Goal: Contribute content: Contribute content

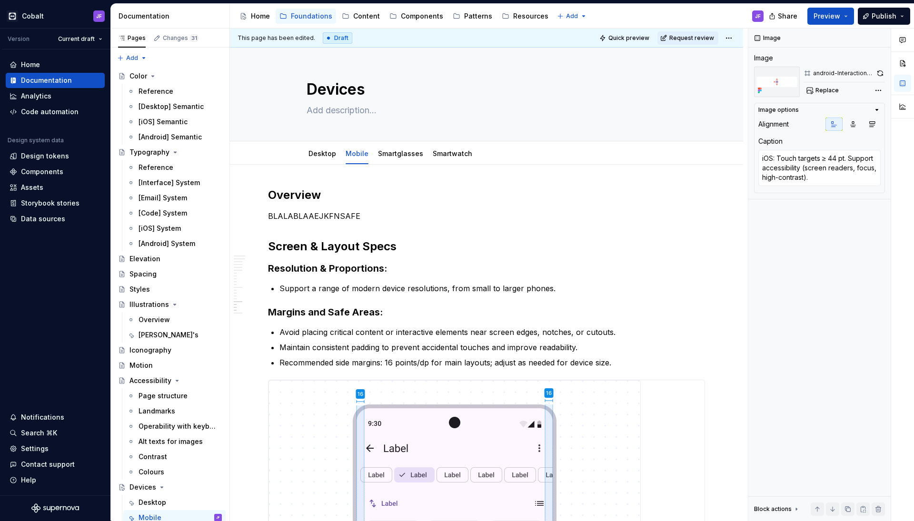
scroll to position [1432, 0]
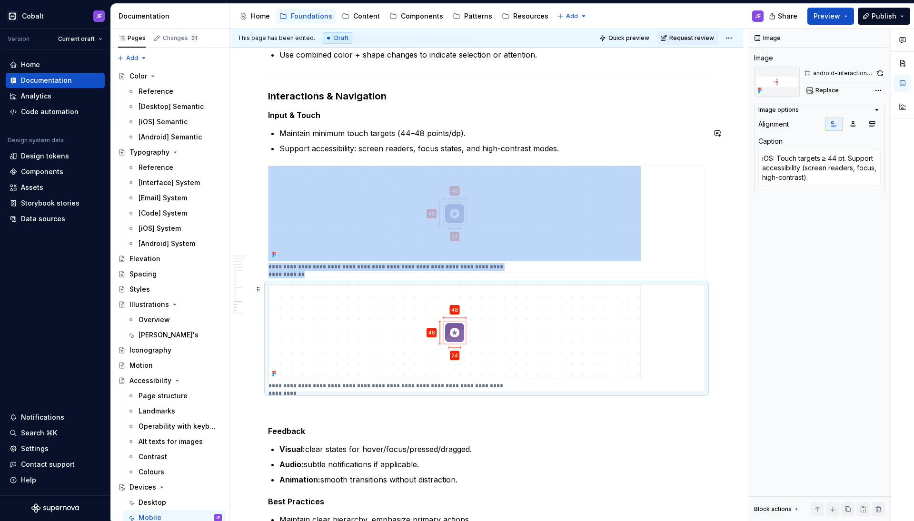
drag, startPoint x: 0, startPoint y: 0, endPoint x: 468, endPoint y: 360, distance: 590.5
click at [468, 360] on img at bounding box center [454, 332] width 372 height 95
click at [828, 85] on button "Replace" at bounding box center [822, 90] width 39 height 13
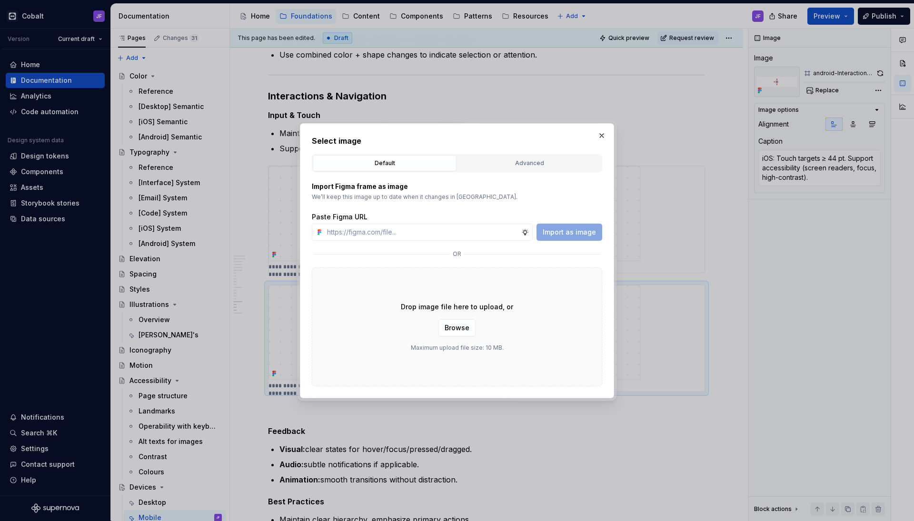
click at [587, 149] on div "Select image Default Advanced Import Figma frame as image We’ll keep this image…" at bounding box center [457, 260] width 290 height 251
click at [586, 157] on button "Advanced" at bounding box center [529, 163] width 144 height 16
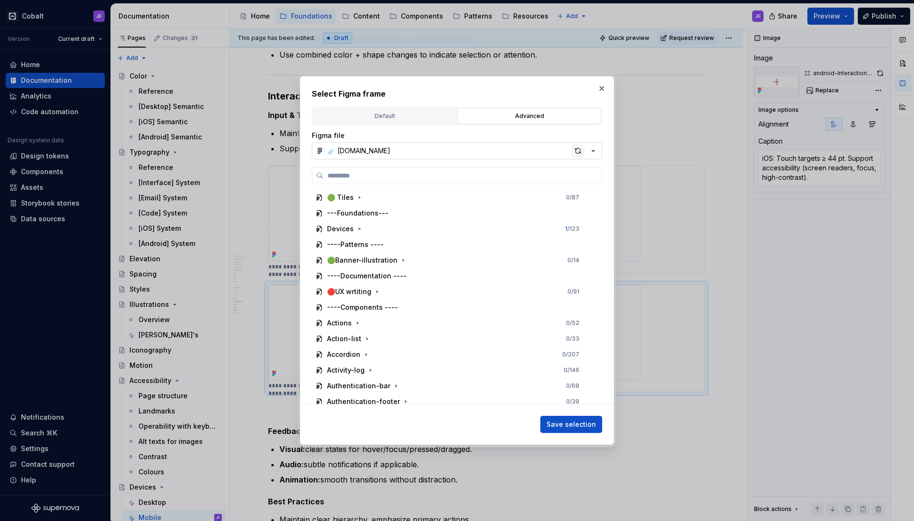
click at [577, 154] on div "button" at bounding box center [577, 150] width 13 height 13
type textarea "*"
paste input "**********"
type input "**********"
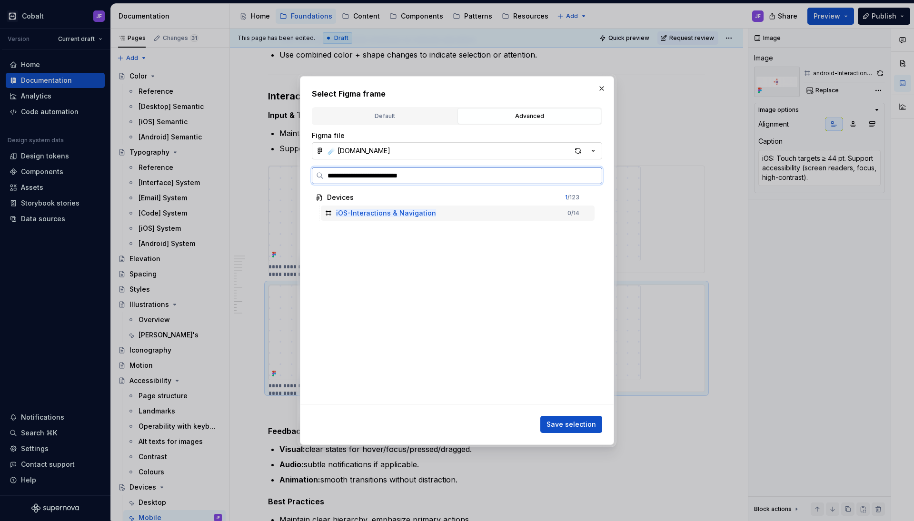
click at [418, 209] on mark "iOS-Interactions & Navigation" at bounding box center [386, 213] width 100 height 8
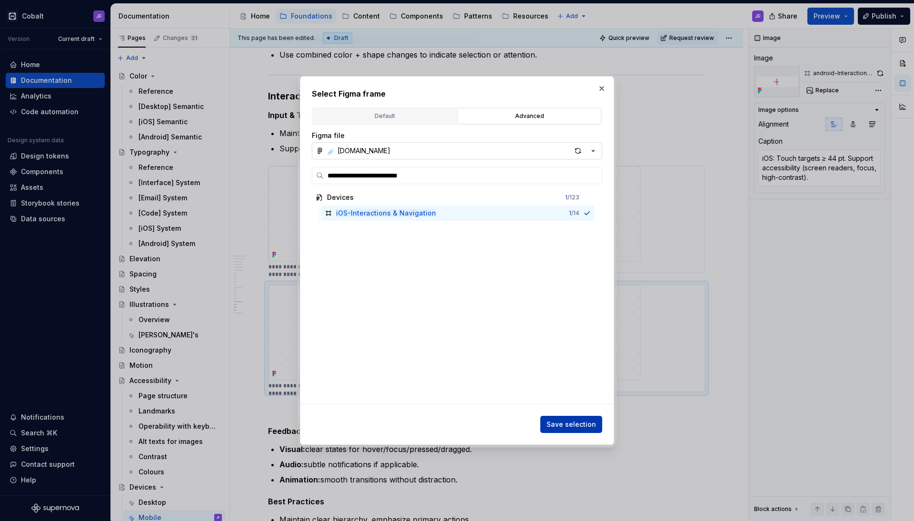
click at [556, 420] on span "Save selection" at bounding box center [570, 425] width 49 height 10
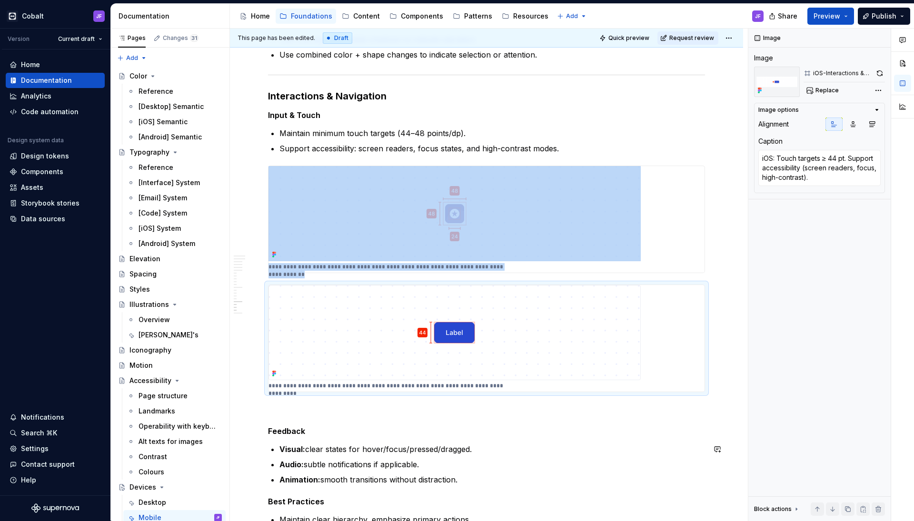
drag, startPoint x: 498, startPoint y: 511, endPoint x: 392, endPoint y: 394, distance: 157.3
click at [394, 391] on div "**********" at bounding box center [486, 338] width 436 height 107
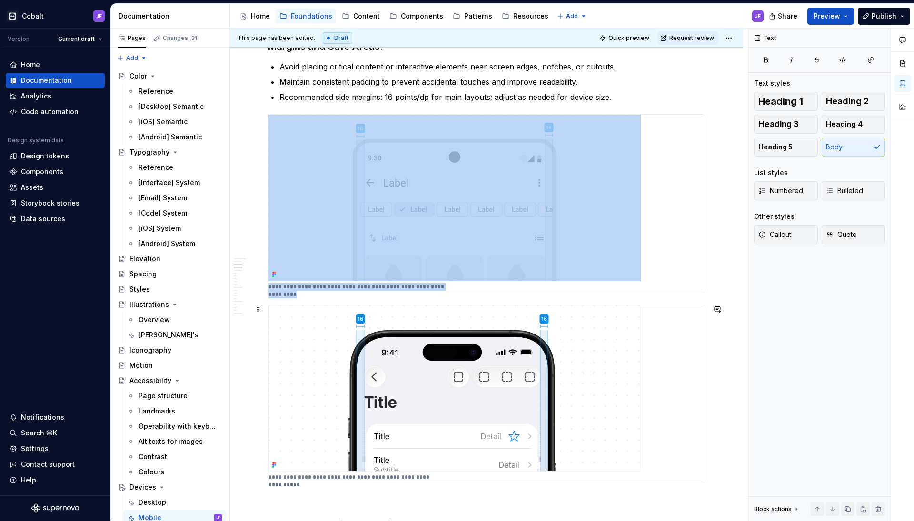
click at [463, 351] on img at bounding box center [454, 388] width 372 height 167
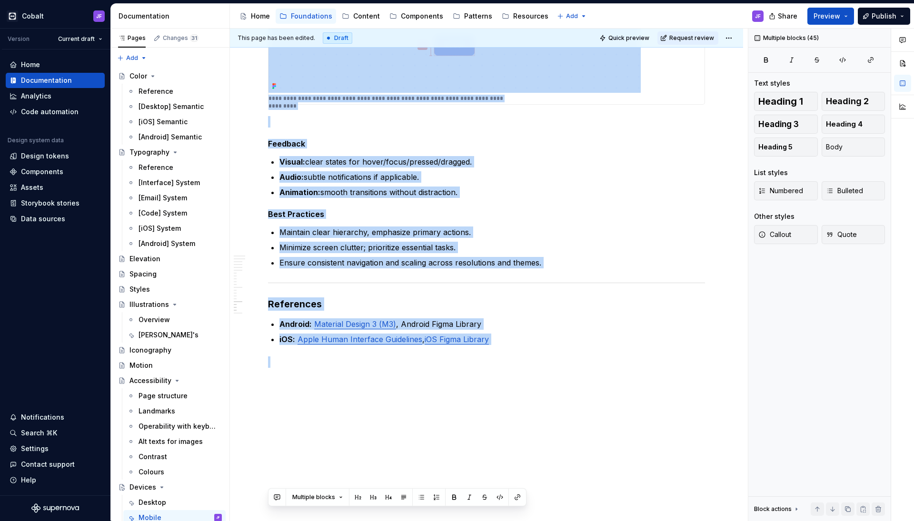
scroll to position [1734, 0]
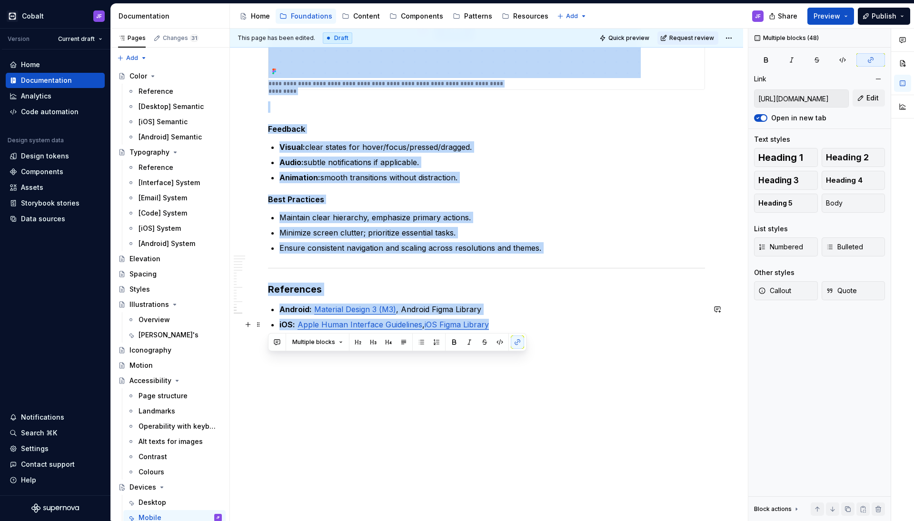
drag, startPoint x: 269, startPoint y: 191, endPoint x: 516, endPoint y: 321, distance: 279.5
copy div "**********"
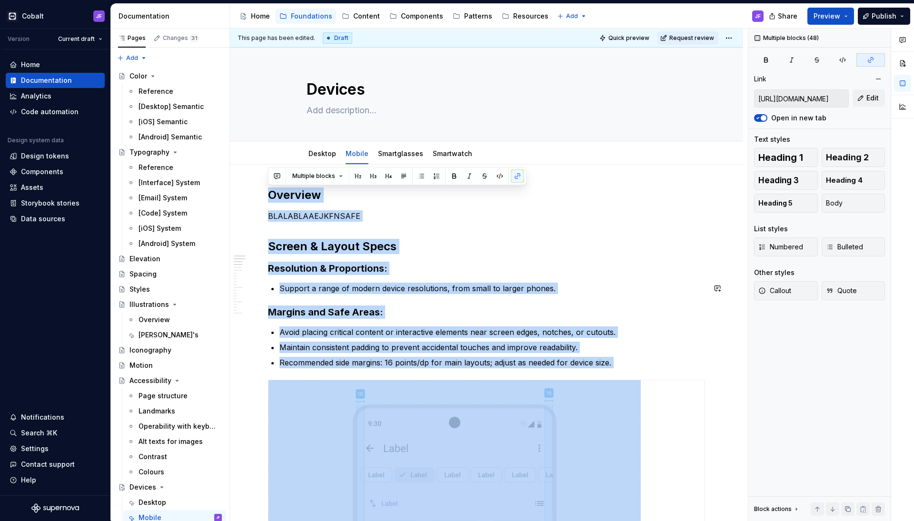
scroll to position [0, 0]
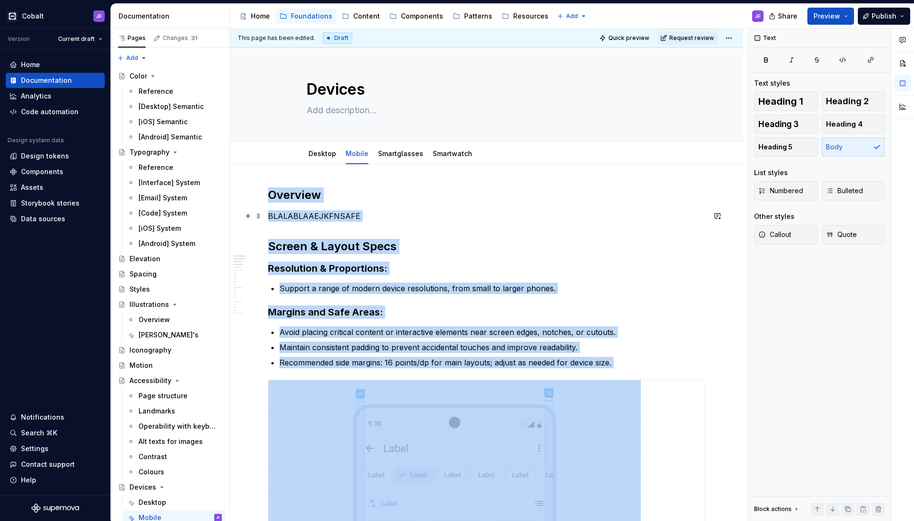
click at [329, 220] on p "BLALABLAAEJKFNSAFE" at bounding box center [486, 215] width 437 height 11
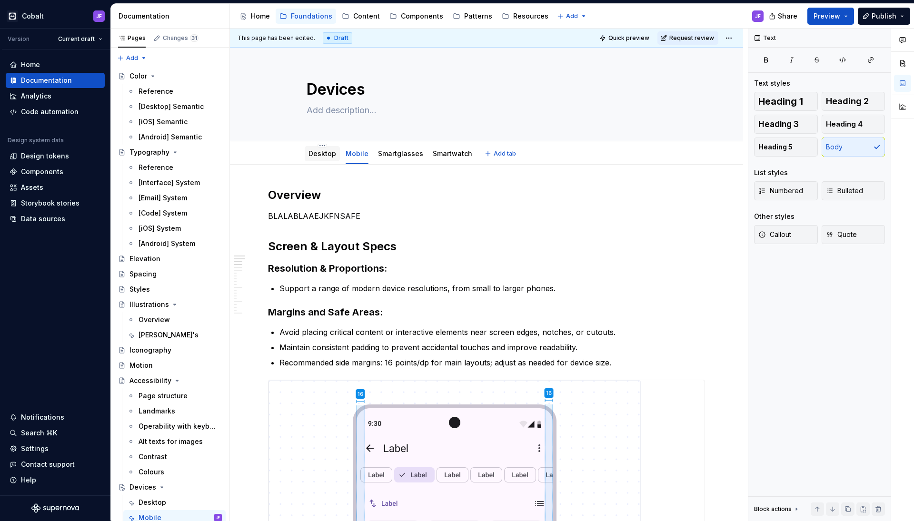
click at [322, 157] on link "Desktop" at bounding box center [322, 153] width 28 height 8
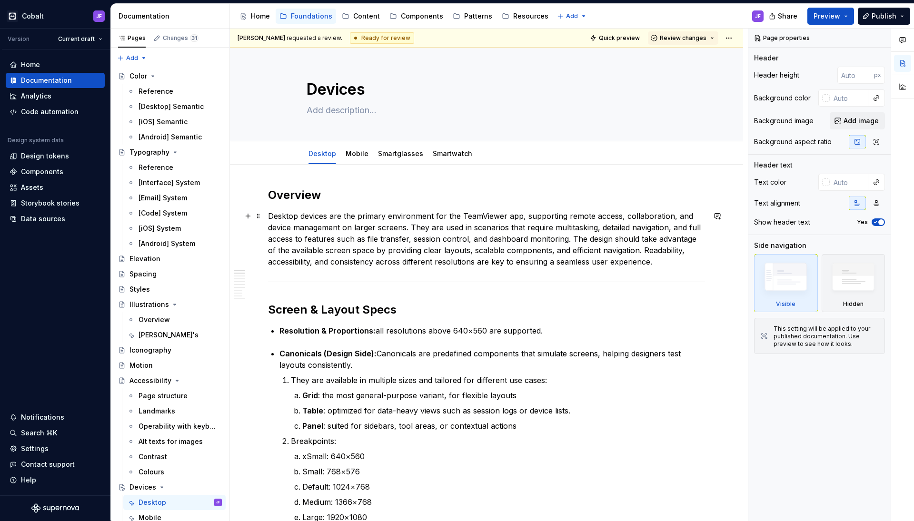
click at [338, 235] on p "Desktop devices are the primary environment for the TeamViewer app, supporting …" at bounding box center [486, 238] width 437 height 57
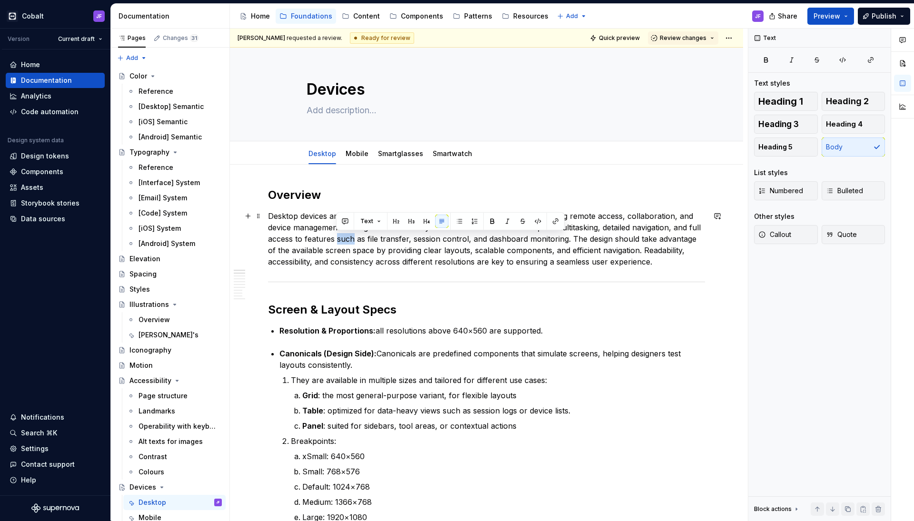
click at [338, 235] on p "Desktop devices are the primary environment for the TeamViewer app, supporting …" at bounding box center [486, 238] width 437 height 57
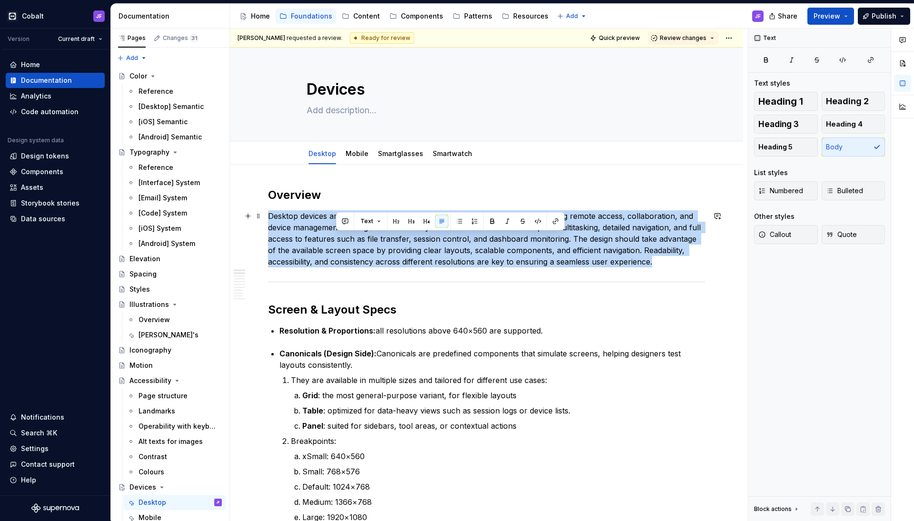
click at [338, 235] on p "Desktop devices are the primary environment for the TeamViewer app, supporting …" at bounding box center [486, 238] width 437 height 57
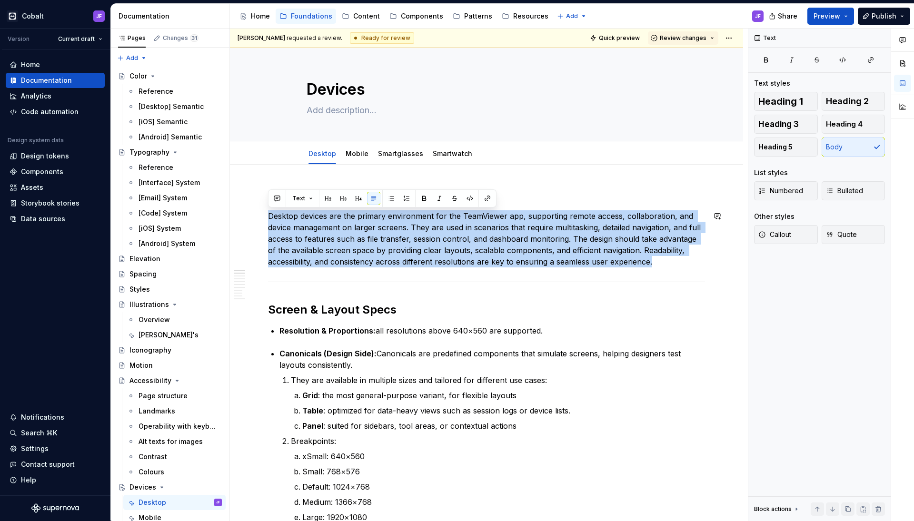
copy p "Desktop devices are the primary environment for the TeamViewer app, supporting …"
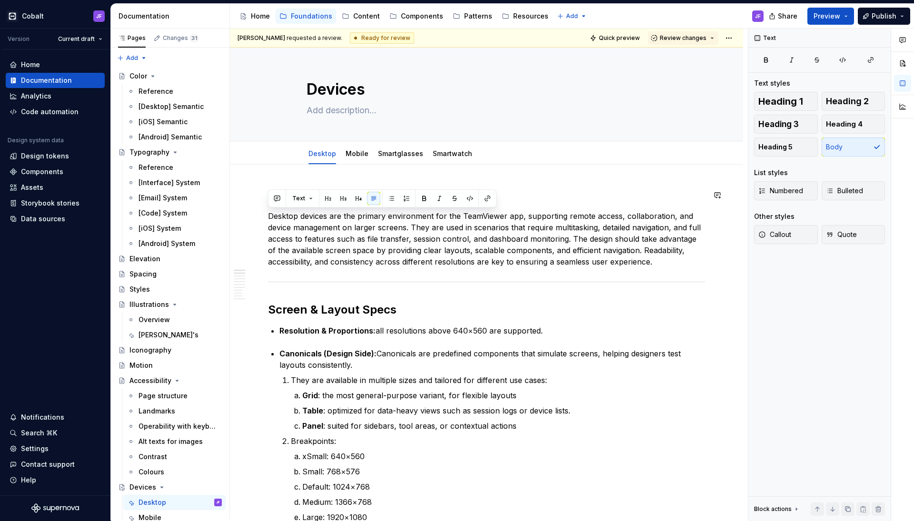
click at [401, 164] on div "Desktop Mobile Smartglasses Smartwatch" at bounding box center [390, 156] width 179 height 26
click at [401, 159] on div "Smartglasses" at bounding box center [400, 153] width 45 height 11
click at [408, 153] on link "Smartglasses" at bounding box center [400, 153] width 45 height 8
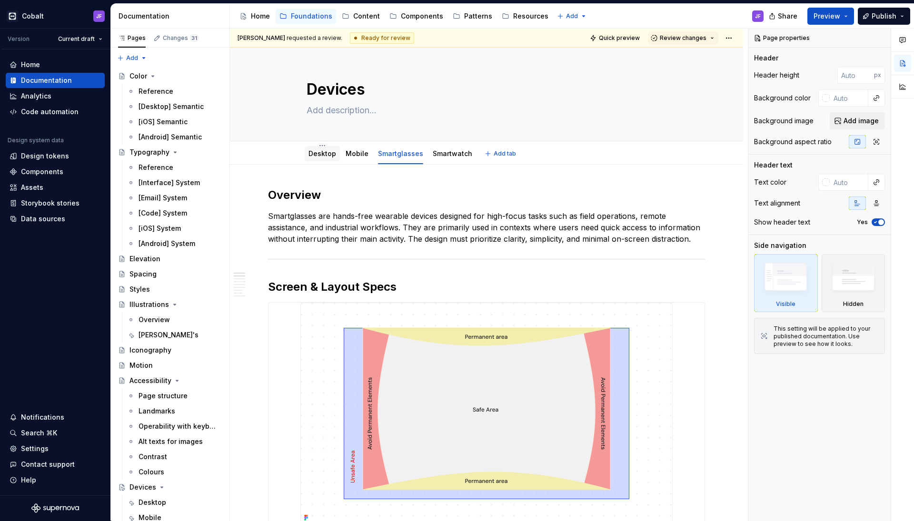
click at [329, 158] on div "Desktop" at bounding box center [322, 154] width 28 height 10
click at [319, 148] on div "Desktop" at bounding box center [322, 153] width 35 height 15
click at [318, 152] on link "Desktop" at bounding box center [322, 153] width 28 height 8
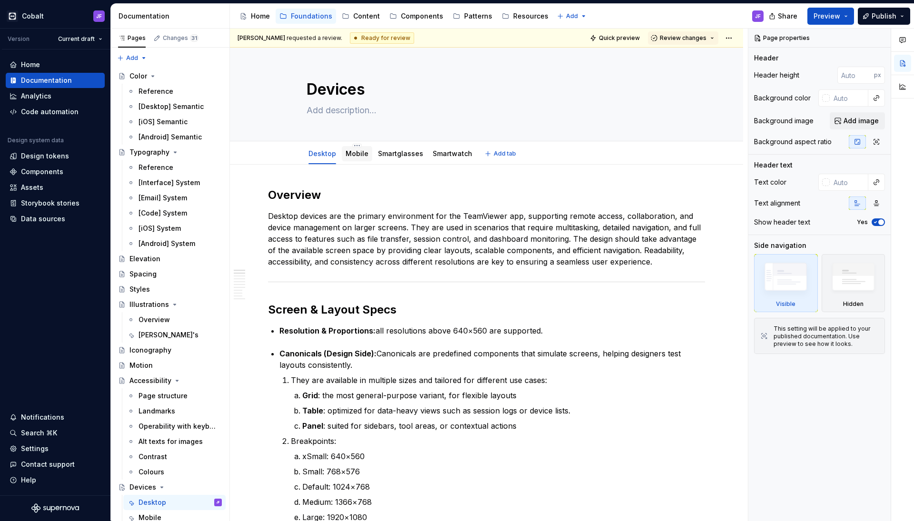
click at [357, 156] on link "Mobile" at bounding box center [356, 153] width 23 height 8
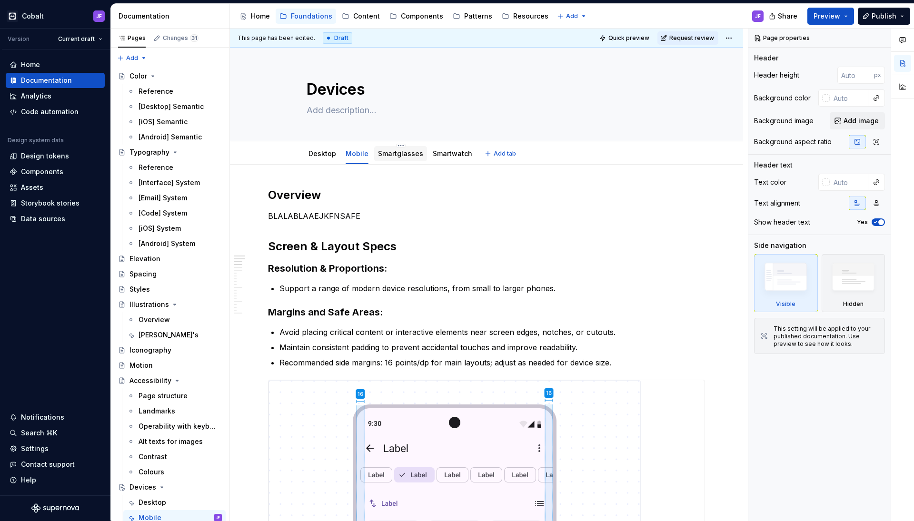
click at [386, 155] on link "Smartglasses" at bounding box center [400, 153] width 45 height 8
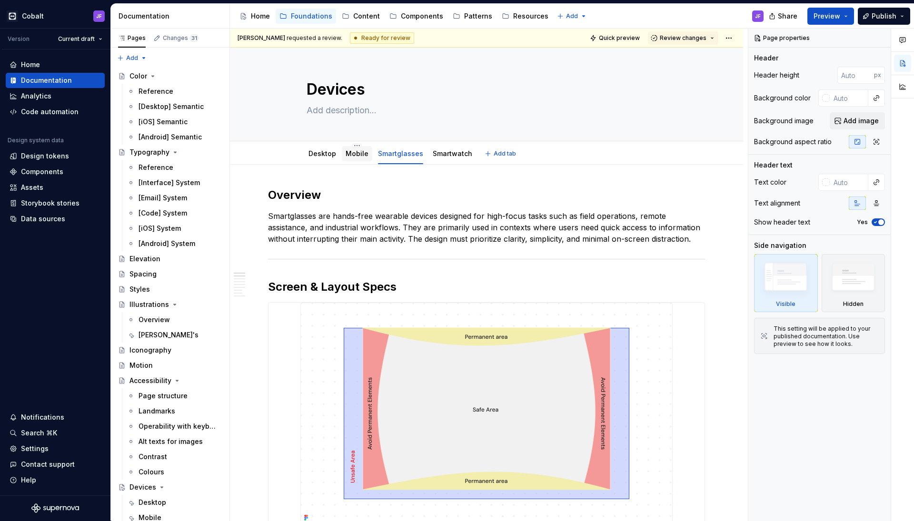
click at [351, 156] on link "Mobile" at bounding box center [356, 153] width 23 height 8
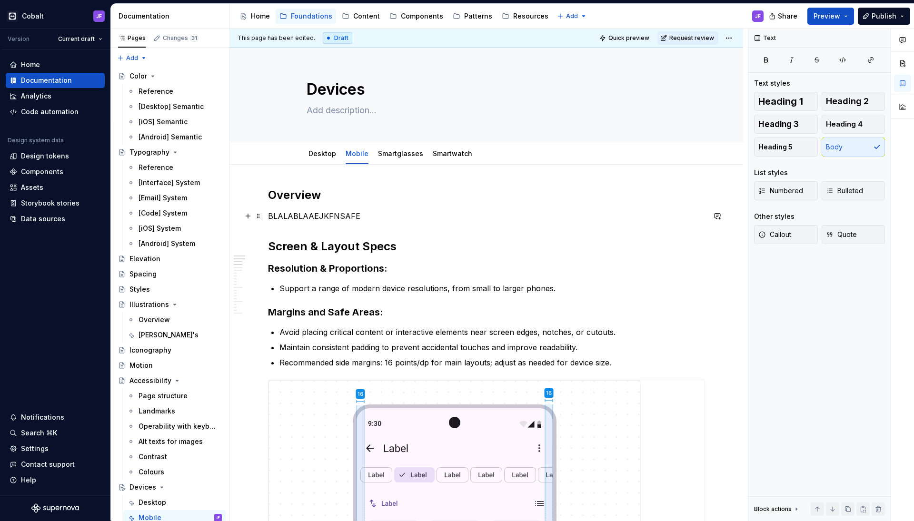
click at [305, 214] on p "BLALABLAAEJKFNSAFE" at bounding box center [486, 215] width 437 height 11
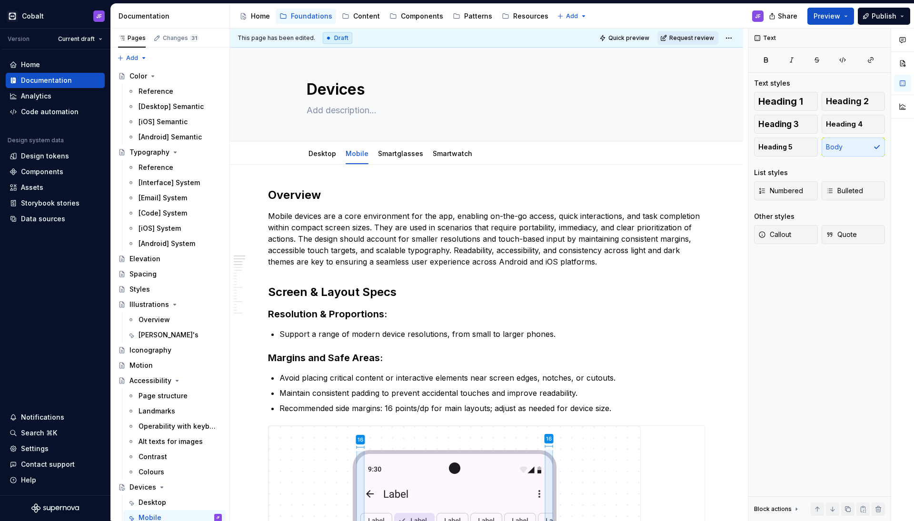
click at [691, 37] on span "Request review" at bounding box center [691, 38] width 45 height 8
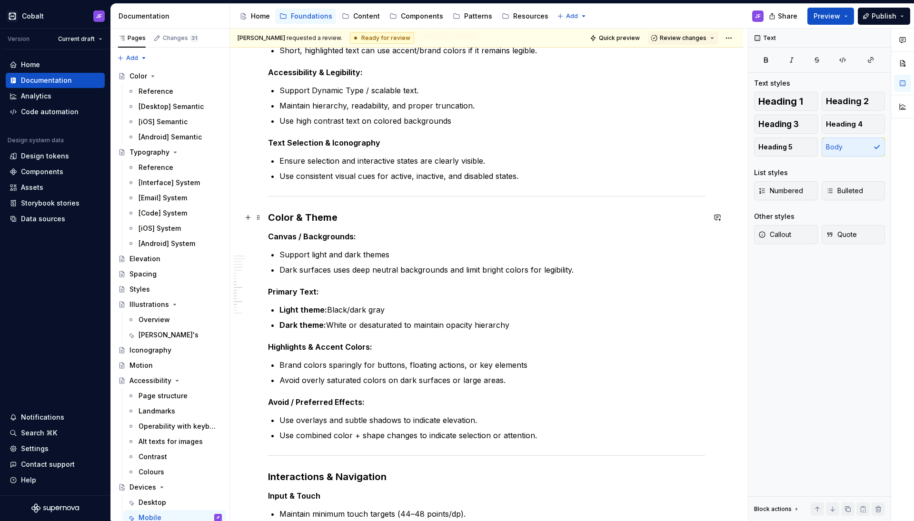
scroll to position [1097, 0]
click at [343, 238] on strong "Canvas / Backgrounds:" at bounding box center [312, 236] width 88 height 10
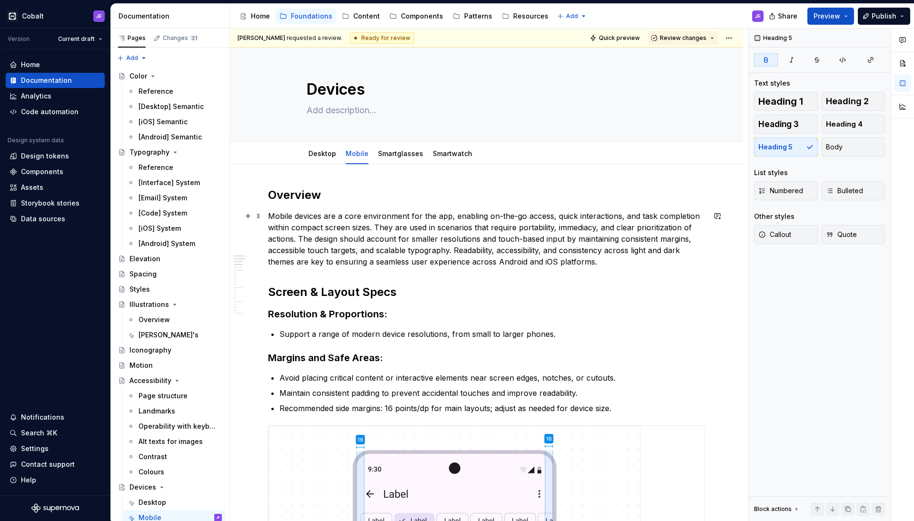
scroll to position [0, 0]
click at [321, 158] on div "Desktop" at bounding box center [322, 153] width 28 height 11
click at [325, 153] on link "Desktop" at bounding box center [322, 153] width 28 height 8
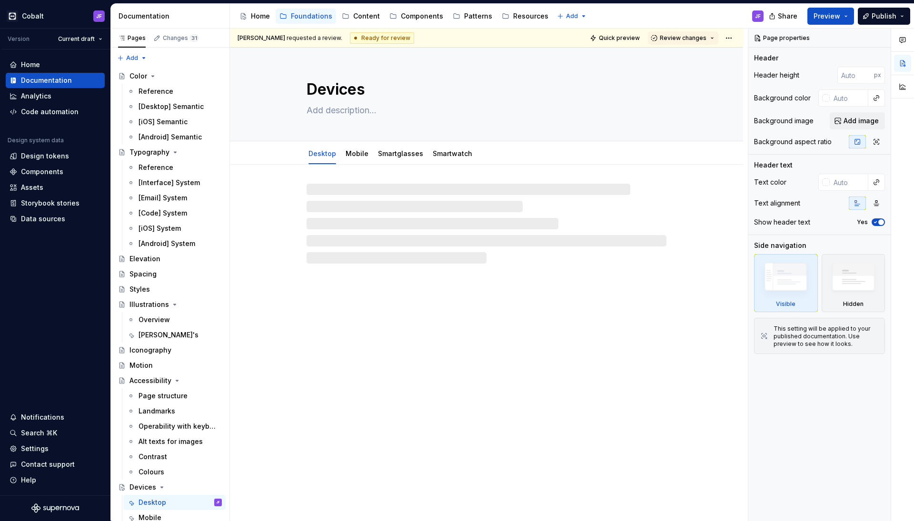
type textarea "*"
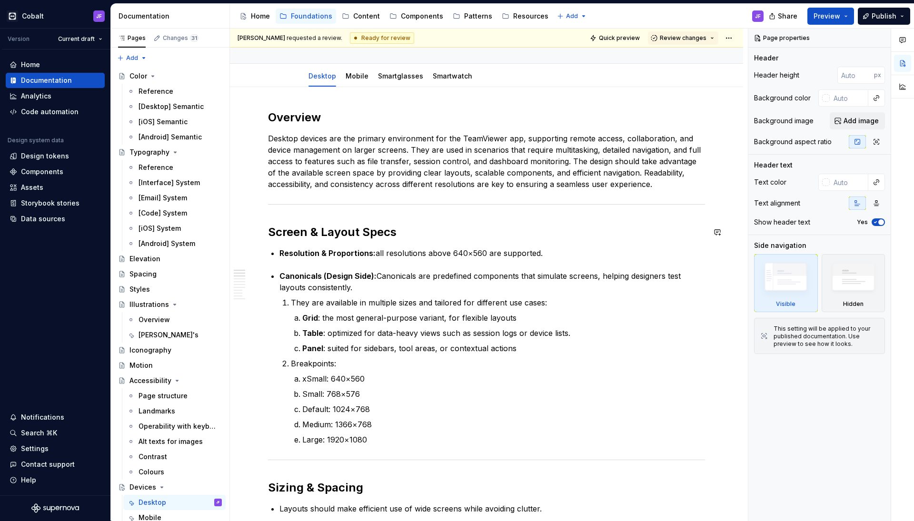
scroll to position [80, 0]
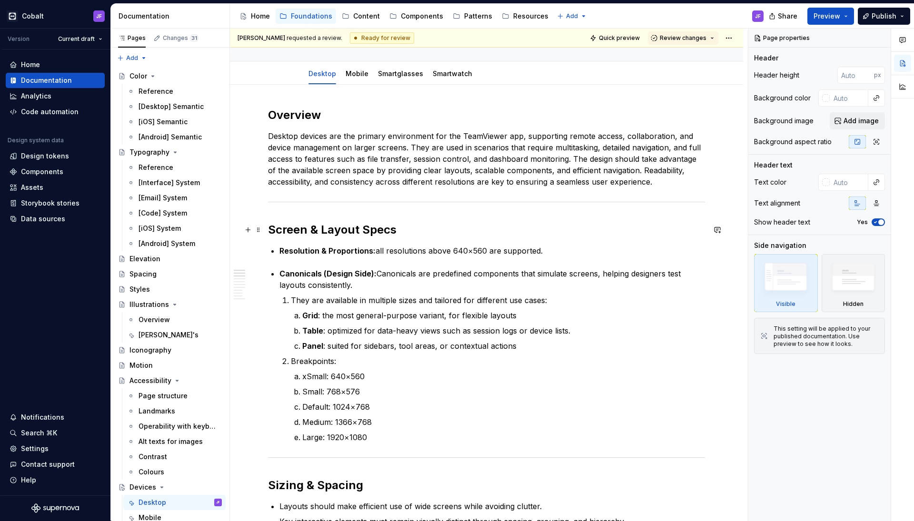
click at [350, 232] on h2 "Screen & Layout Specs" at bounding box center [486, 229] width 437 height 15
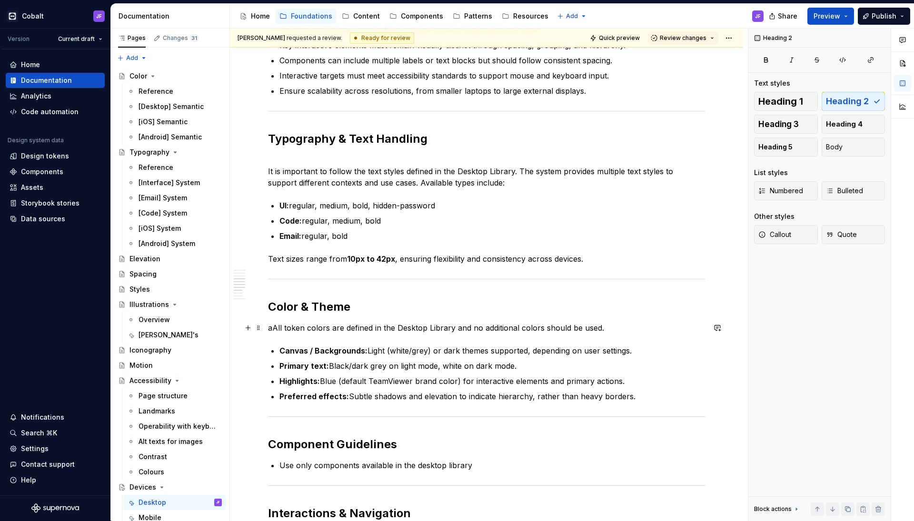
scroll to position [614, 0]
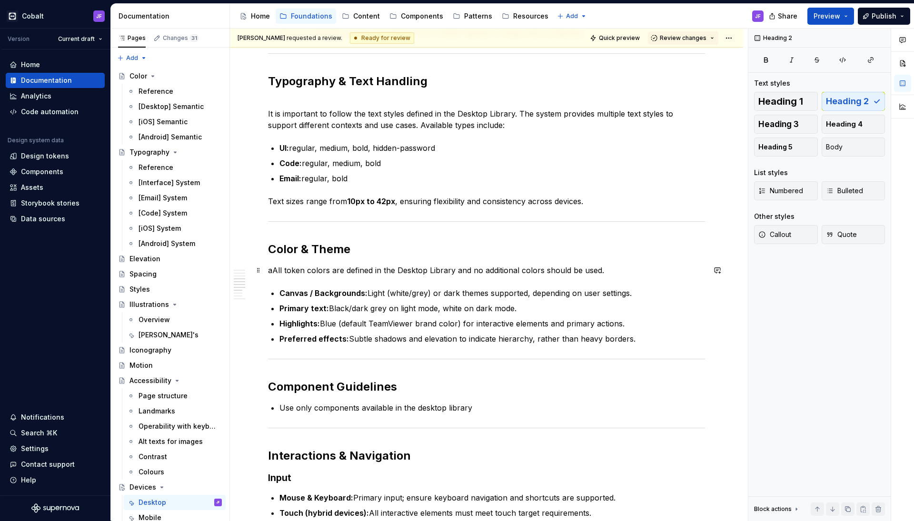
click at [273, 272] on p "aAll token colors are defined in the Desktop Library and no additional colors s…" at bounding box center [486, 270] width 437 height 11
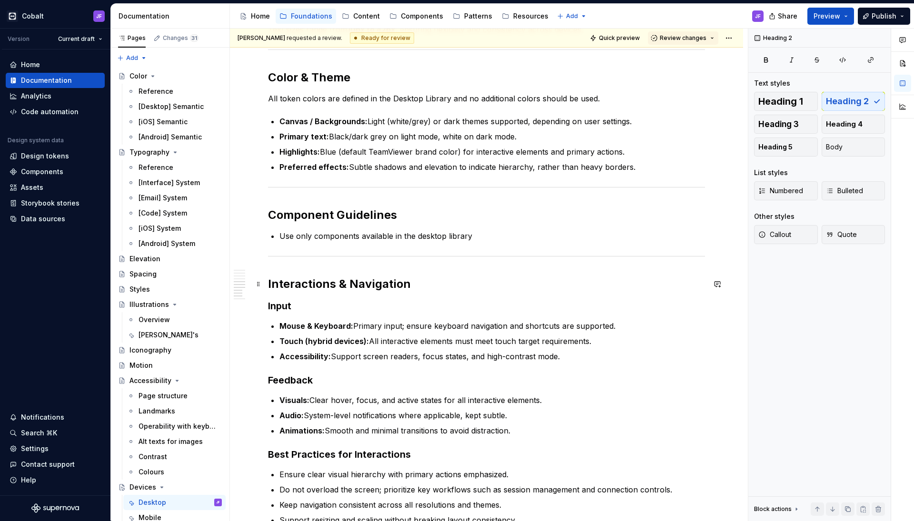
scroll to position [787, 0]
click at [288, 304] on h3 "Input" at bounding box center [486, 304] width 437 height 13
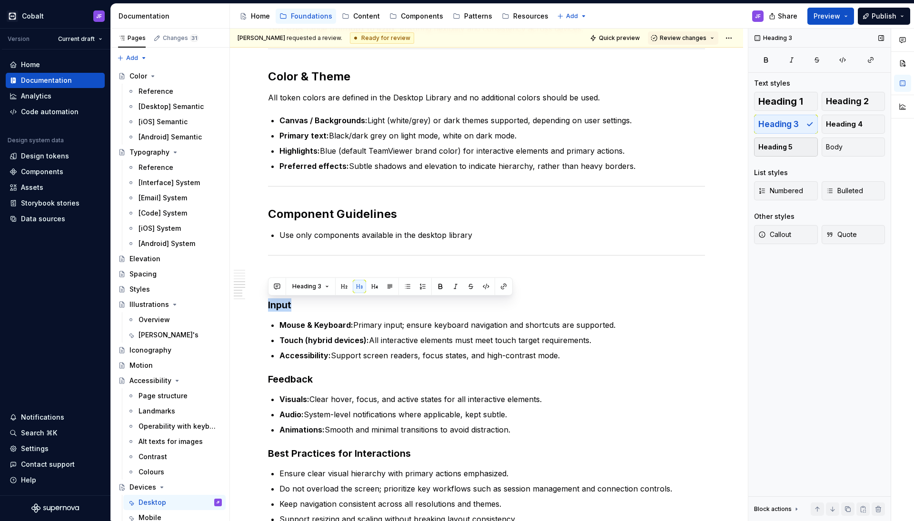
click at [783, 148] on span "Heading 5" at bounding box center [775, 147] width 34 height 10
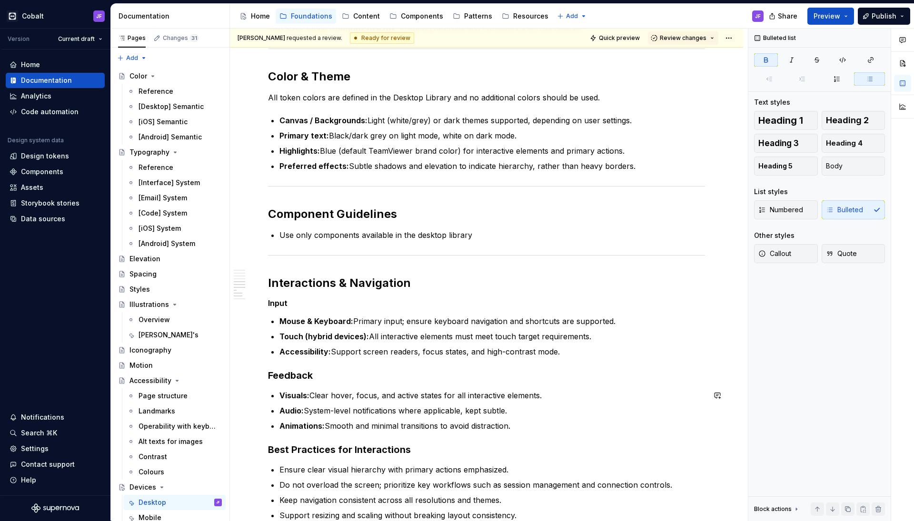
click at [291, 383] on div "Overview Desktop devices are the primary environment for the TeamViewer app, su…" at bounding box center [486, 14] width 437 height 1227
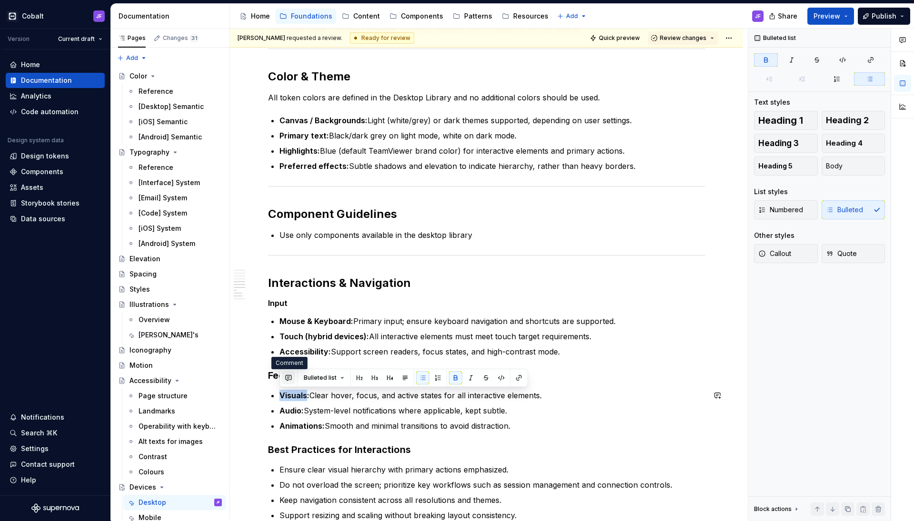
click at [294, 373] on button "button" at bounding box center [288, 377] width 13 height 13
click at [270, 374] on h3 "Feedback" at bounding box center [486, 375] width 437 height 13
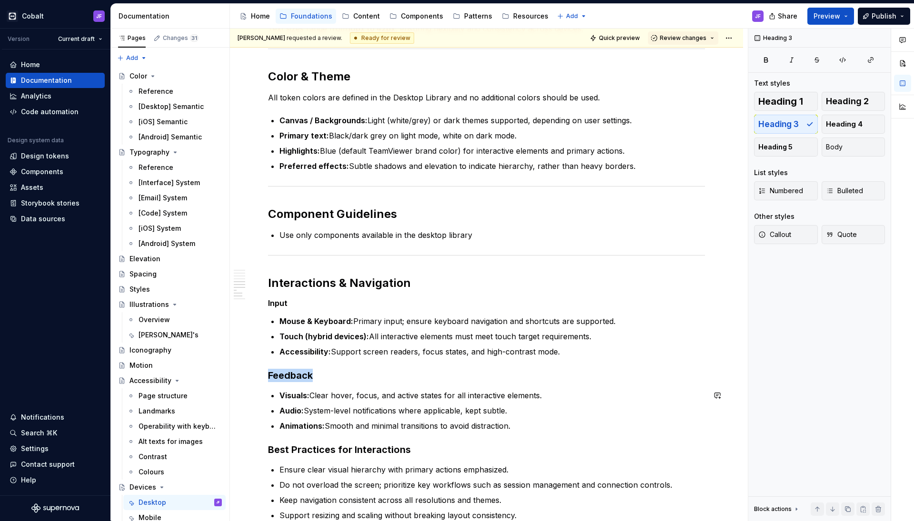
click at [270, 374] on h3 "Feedback" at bounding box center [486, 375] width 437 height 13
click at [783, 143] on span "Heading 5" at bounding box center [775, 147] width 34 height 10
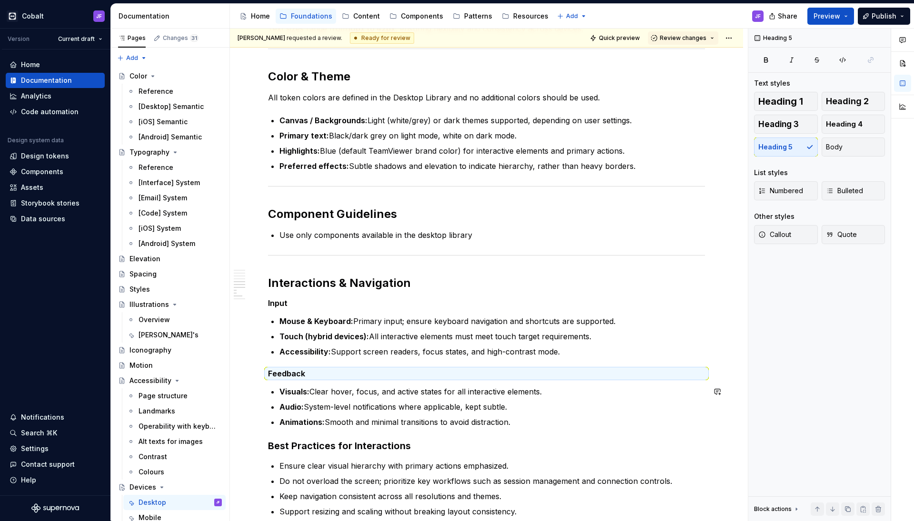
click at [299, 443] on h3 "Best Practices for Interactions" at bounding box center [486, 445] width 437 height 13
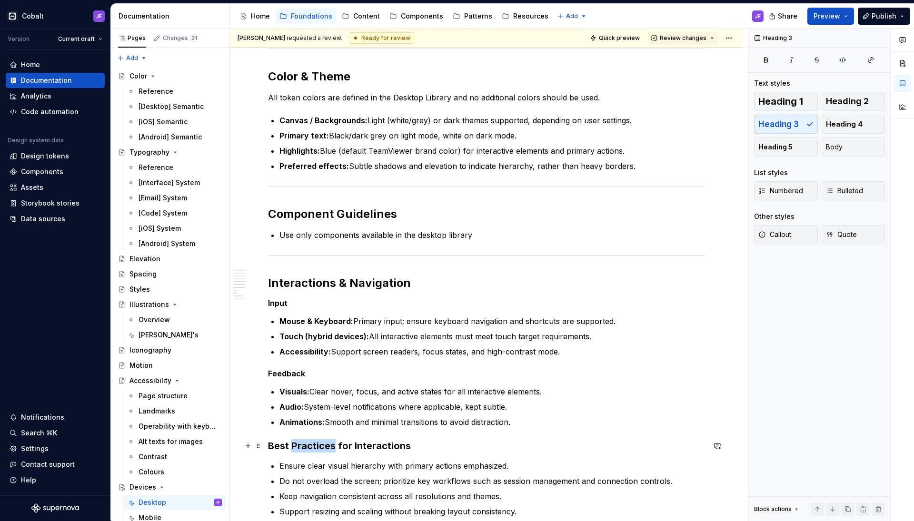
click at [299, 443] on h3 "Best Practices for Interactions" at bounding box center [486, 445] width 437 height 13
drag, startPoint x: 775, startPoint y: 143, endPoint x: 731, endPoint y: 153, distance: 44.4
click at [775, 143] on span "Heading 5" at bounding box center [775, 147] width 34 height 10
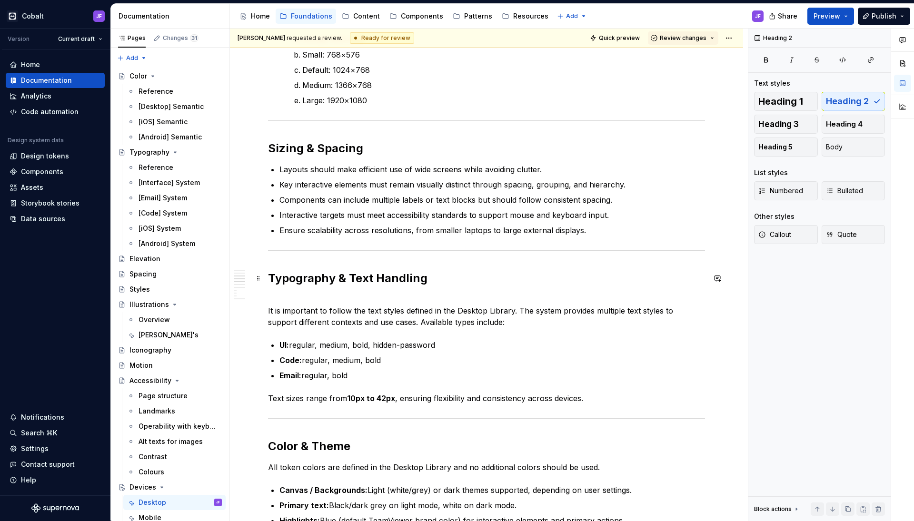
click at [363, 279] on h2 "Typography & Text Handling" at bounding box center [486, 278] width 437 height 15
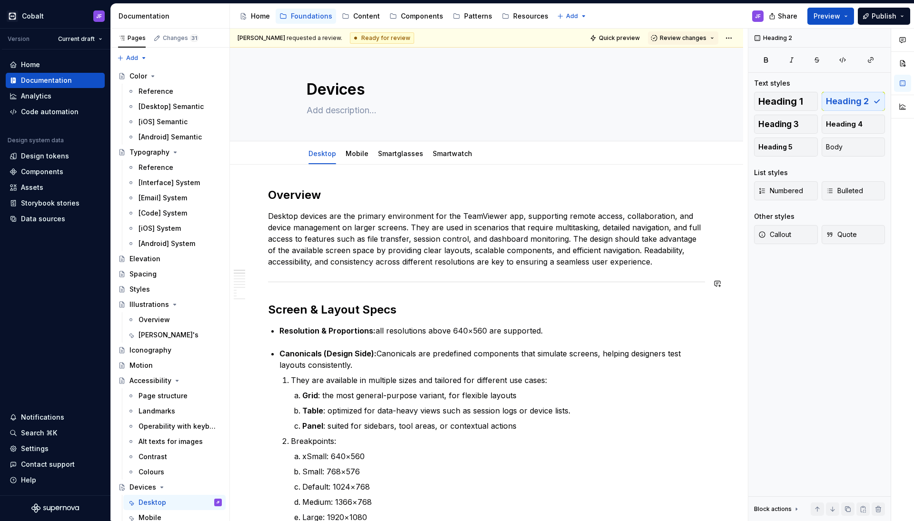
scroll to position [0, 0]
click at [349, 158] on div "Mobile" at bounding box center [356, 154] width 23 height 10
click at [359, 155] on link "Mobile" at bounding box center [356, 153] width 23 height 8
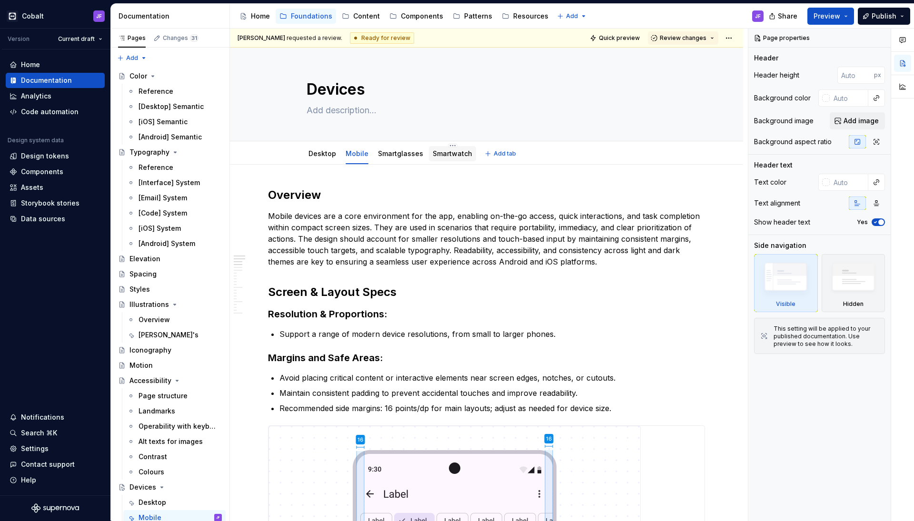
click at [444, 158] on div "Smartwatch" at bounding box center [452, 154] width 39 height 10
click at [453, 155] on link "Smartwatch" at bounding box center [452, 153] width 39 height 8
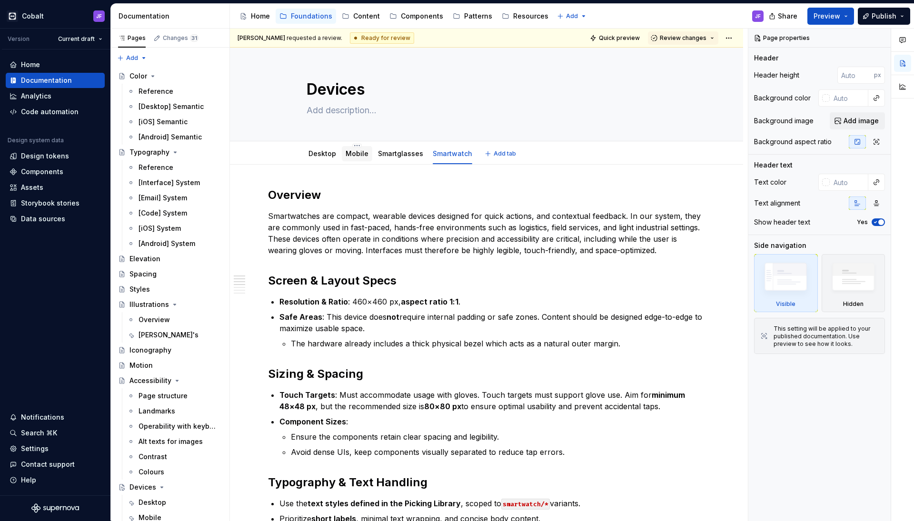
click at [354, 158] on div "Mobile" at bounding box center [356, 154] width 23 height 10
click at [358, 156] on link "Mobile" at bounding box center [356, 153] width 23 height 8
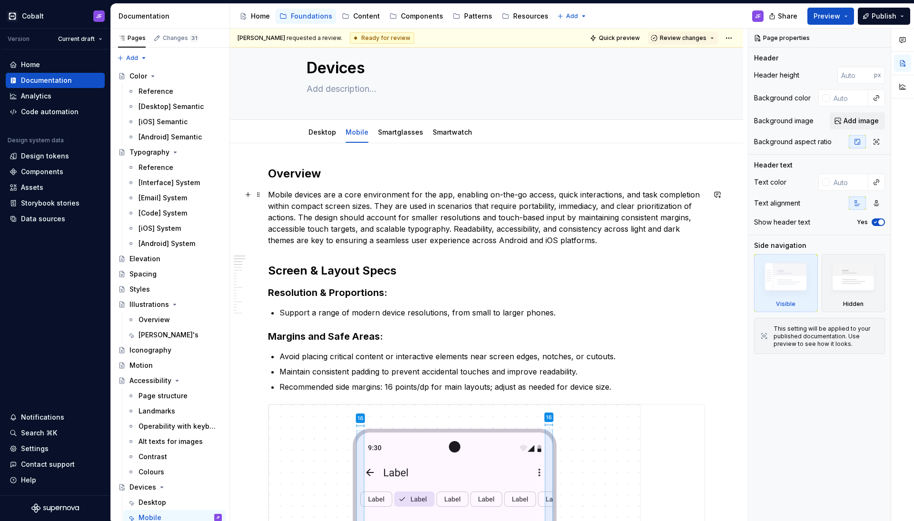
scroll to position [13, 0]
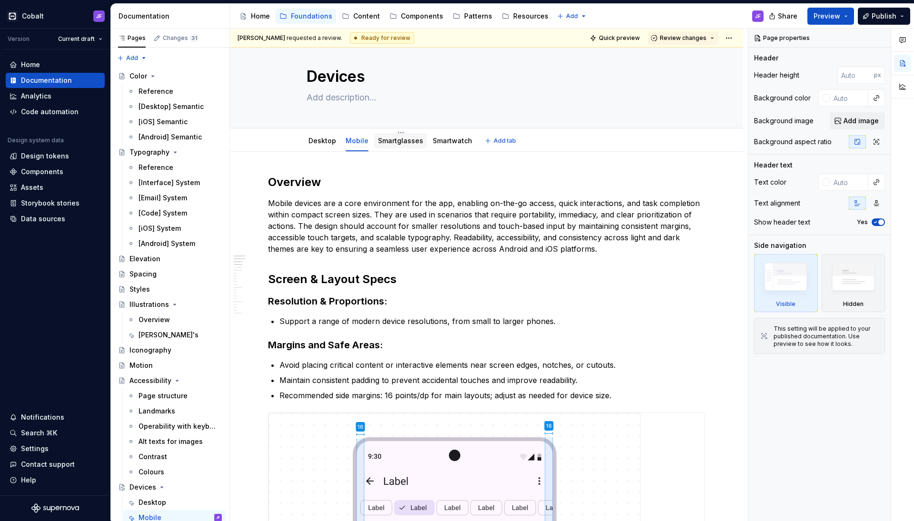
click at [404, 143] on link "Smartglasses" at bounding box center [400, 141] width 45 height 8
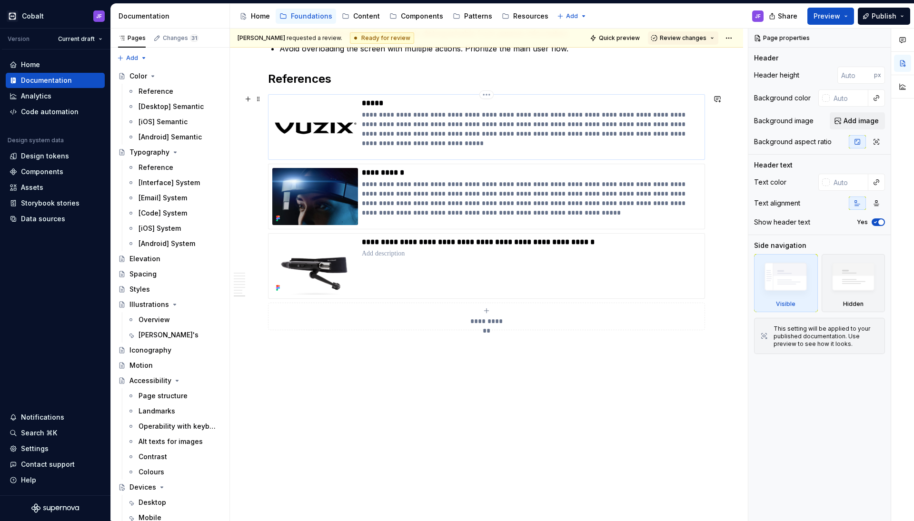
scroll to position [1164, 0]
click at [394, 110] on p "**********" at bounding box center [531, 129] width 338 height 38
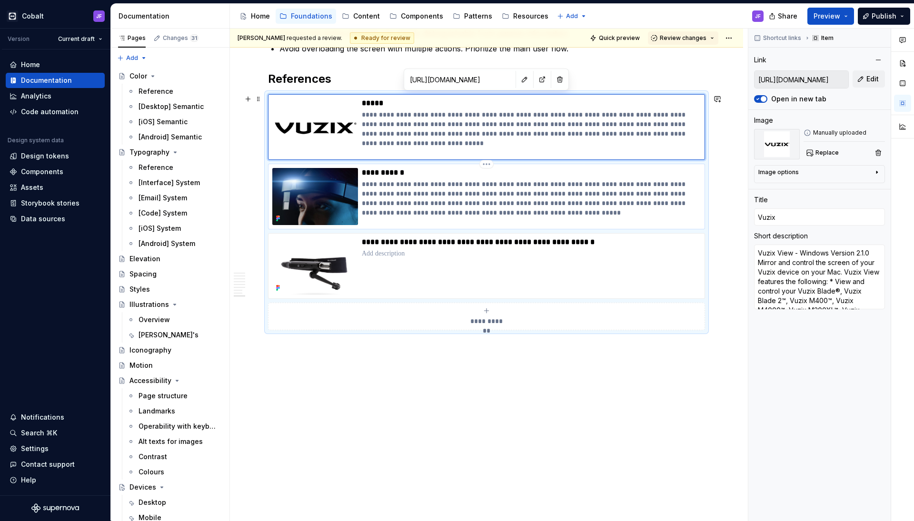
click at [385, 183] on p "**********" at bounding box center [531, 198] width 338 height 38
type textarea "*"
type input "[URL][PERSON_NAME][DOMAIN_NAME][PERSON_NAME]"
type input "[PERSON_NAME] Arc 2"
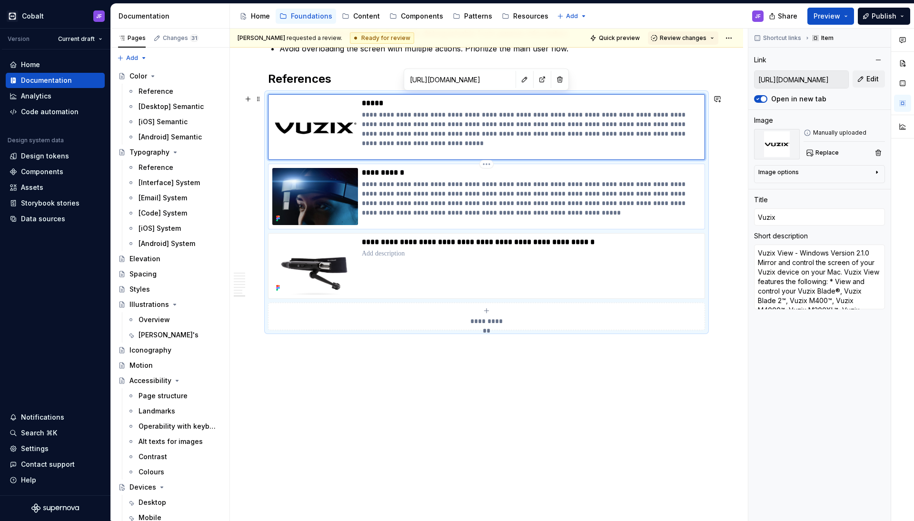
type textarea "[PERSON_NAME] Arc 2 [PERSON_NAME] Arc 2 Best in class image quality Crystal-Cle…"
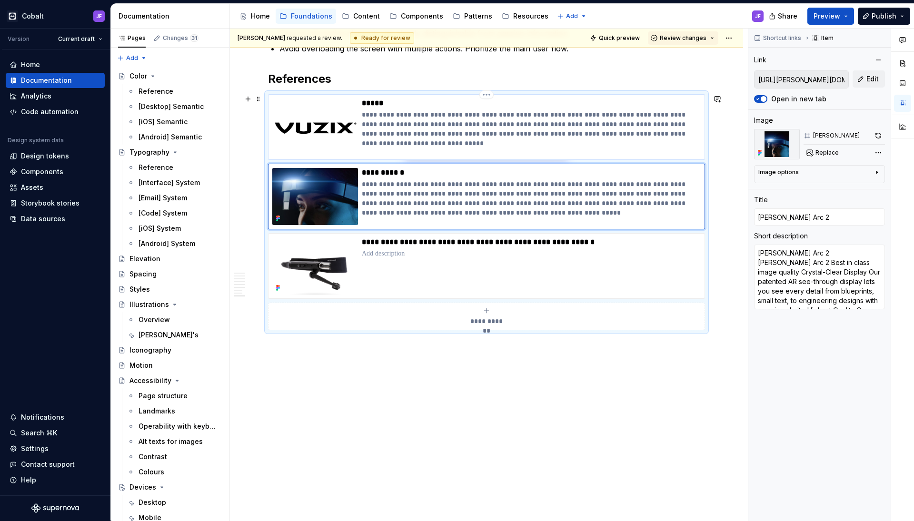
click at [397, 134] on p "**********" at bounding box center [531, 129] width 338 height 38
type textarea "*"
type input "[URL][DOMAIN_NAME]"
type input "Vuzix"
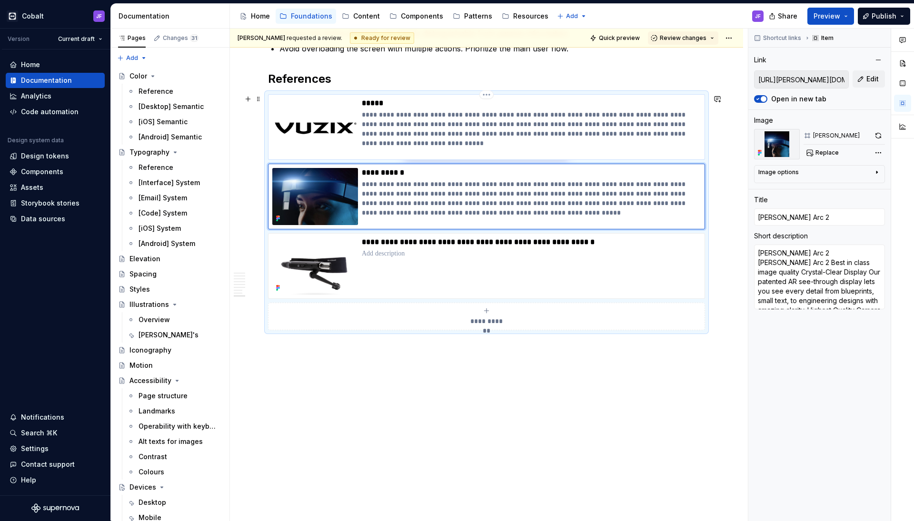
type textarea "Vuzix View - Windows Version 2.1.0 Mirror and control the screen of your Vuzix …"
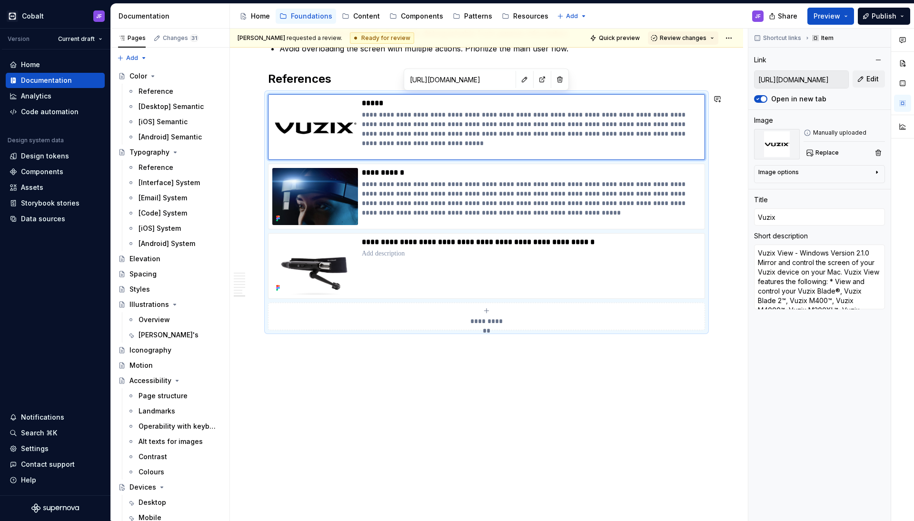
click at [623, 82] on h2 "References" at bounding box center [486, 78] width 437 height 15
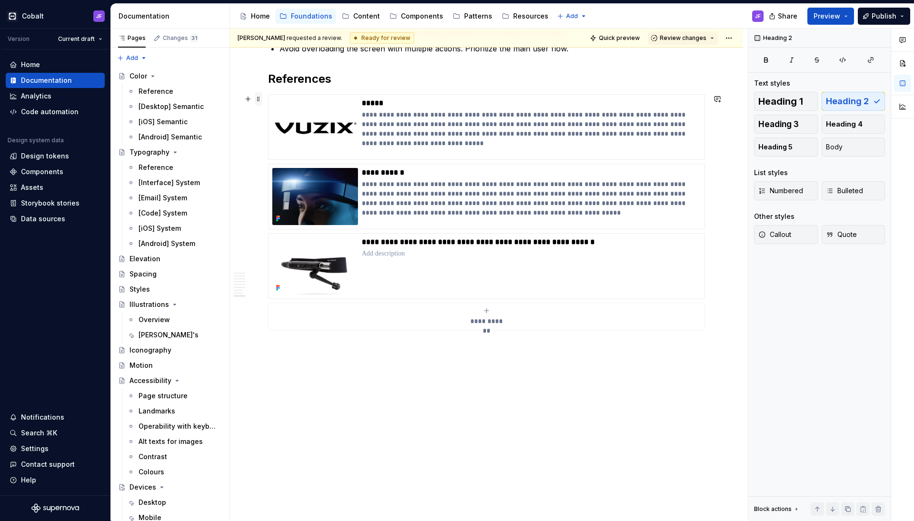
click at [259, 101] on span at bounding box center [259, 98] width 8 height 13
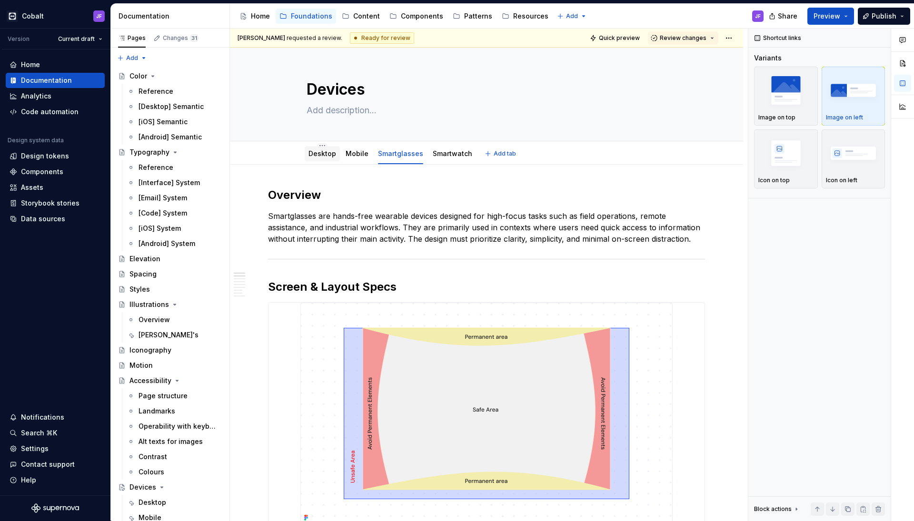
scroll to position [0, 0]
click at [327, 156] on link "Desktop" at bounding box center [322, 153] width 28 height 8
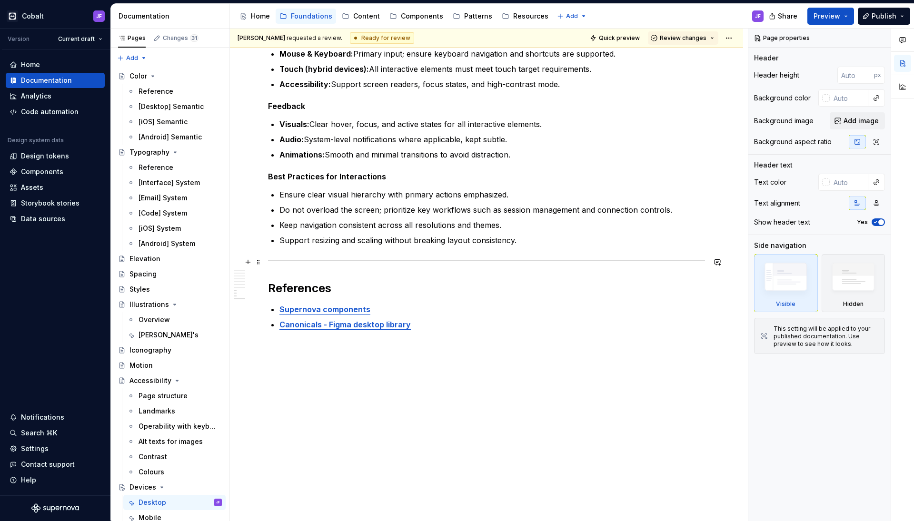
scroll to position [1054, 0]
click at [359, 288] on h2 "References" at bounding box center [486, 288] width 437 height 15
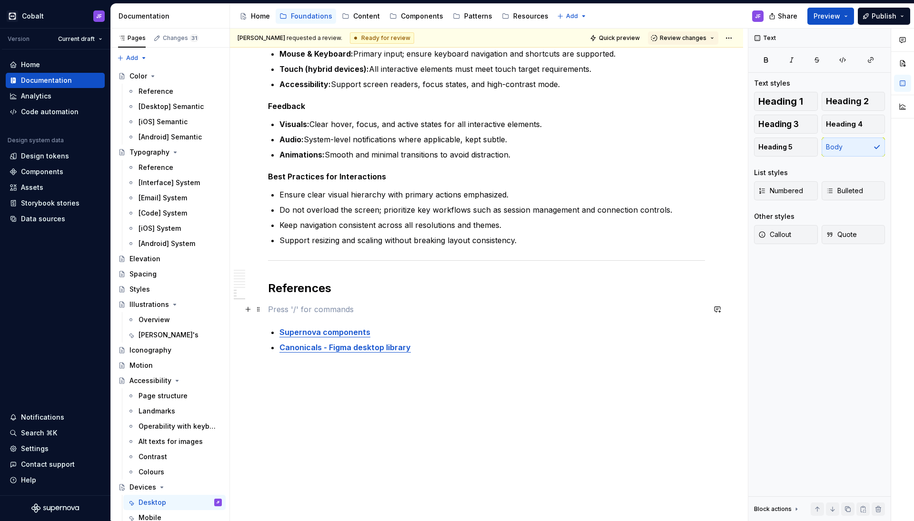
click at [335, 308] on p at bounding box center [486, 309] width 437 height 11
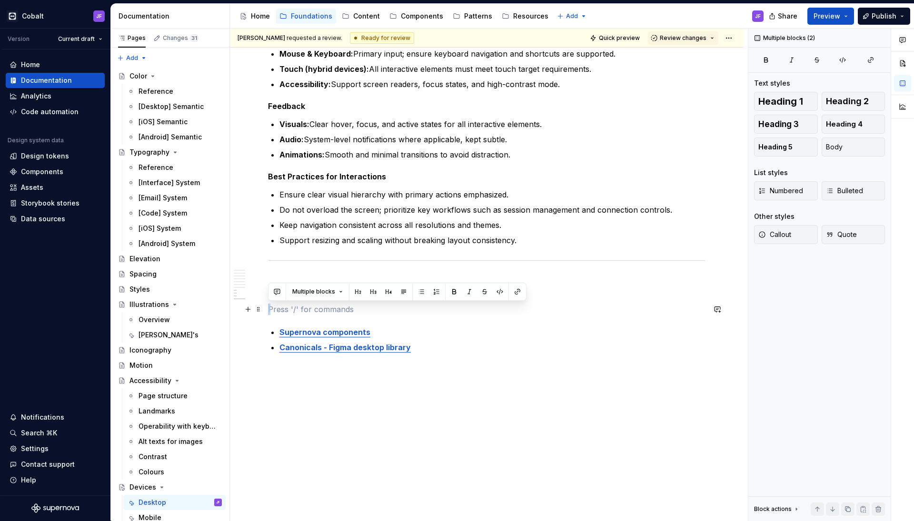
click at [300, 308] on p at bounding box center [486, 309] width 437 height 11
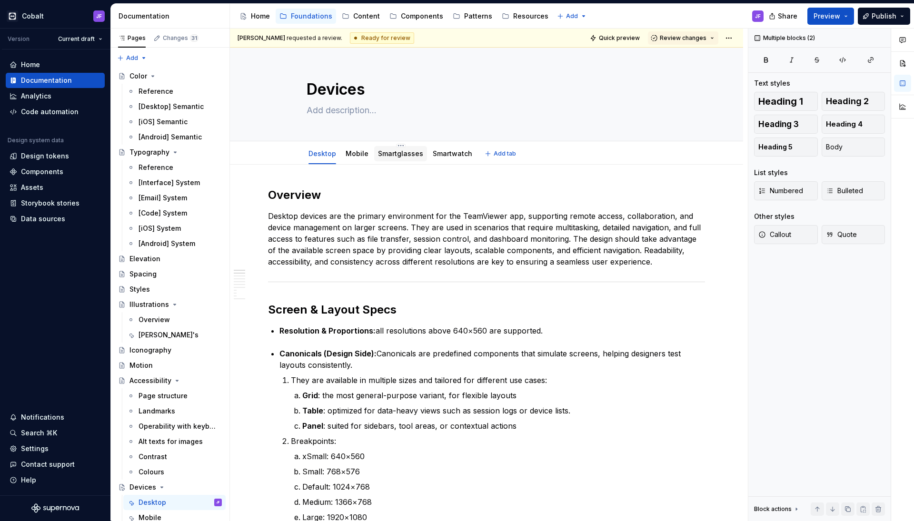
scroll to position [0, 0]
click at [404, 154] on link "Smartglasses" at bounding box center [400, 153] width 45 height 8
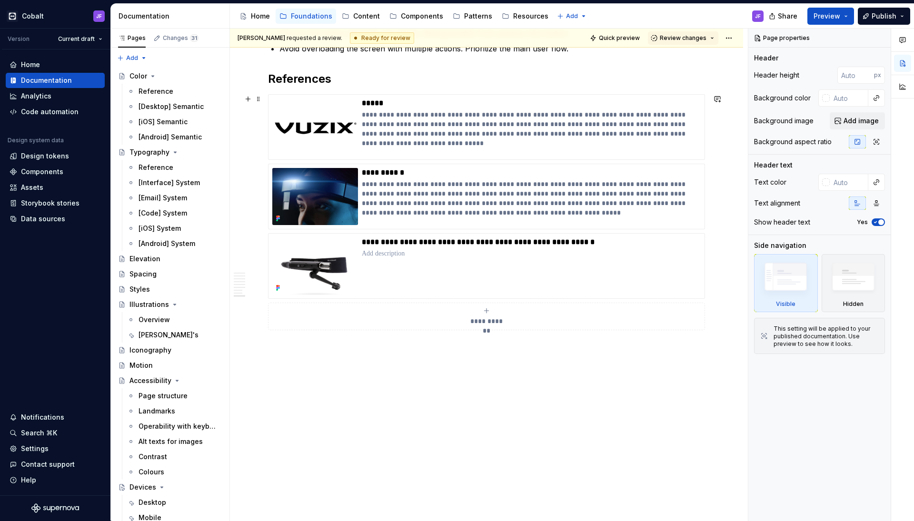
scroll to position [1164, 0]
click at [259, 100] on span at bounding box center [259, 98] width 8 height 13
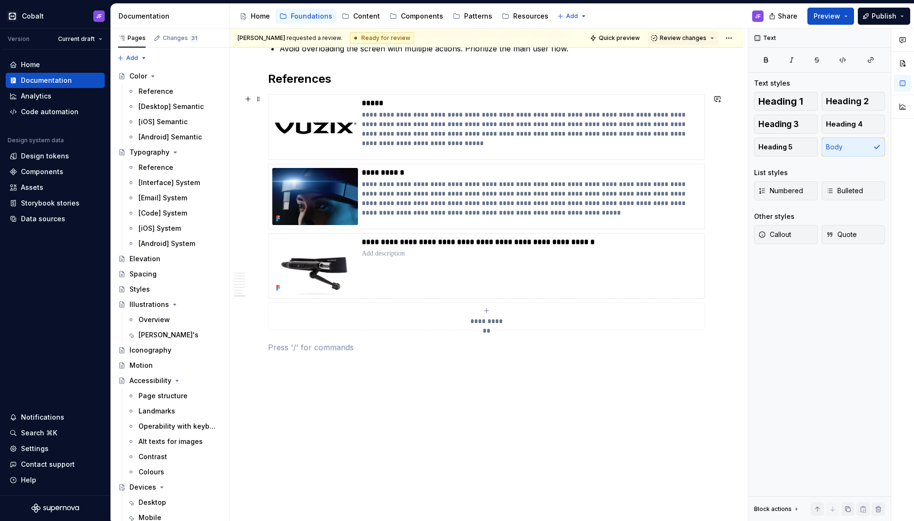
click at [350, 94] on div "**********" at bounding box center [486, 212] width 437 height 236
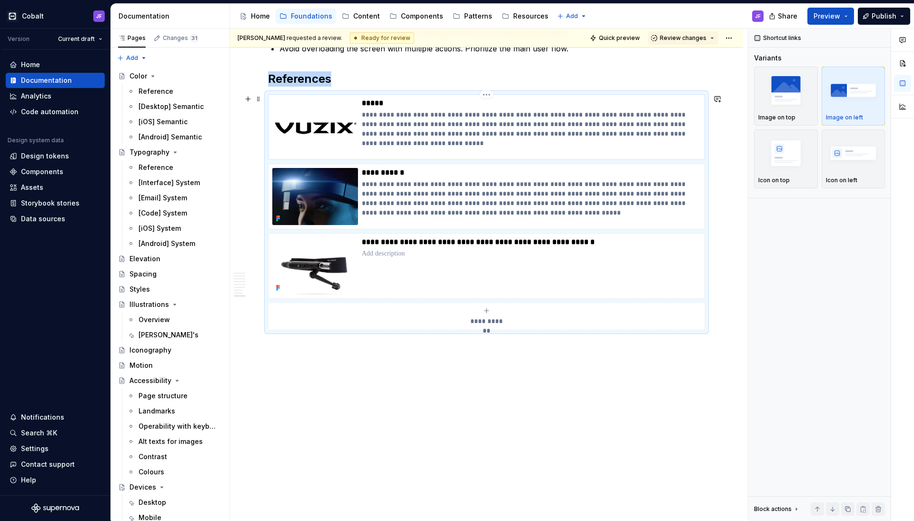
click at [352, 111] on img at bounding box center [315, 127] width 86 height 57
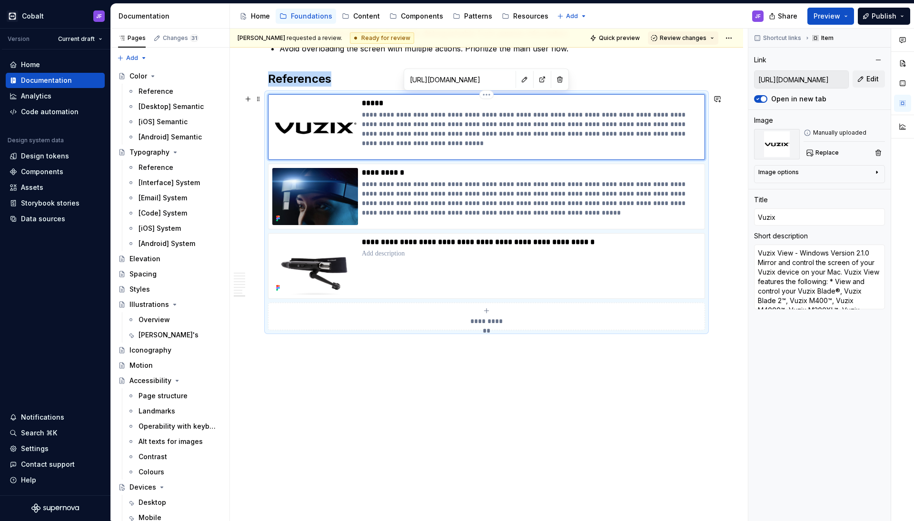
scroll to position [1157, 0]
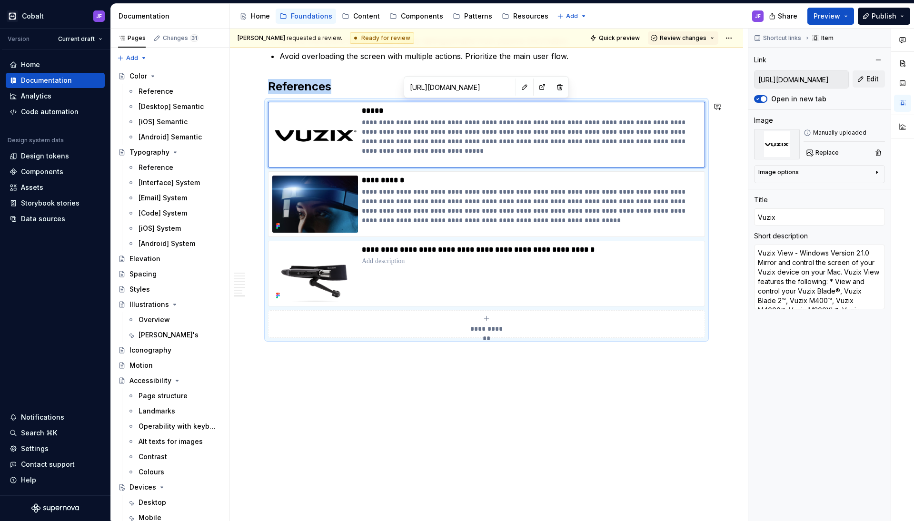
copy h2 "References"
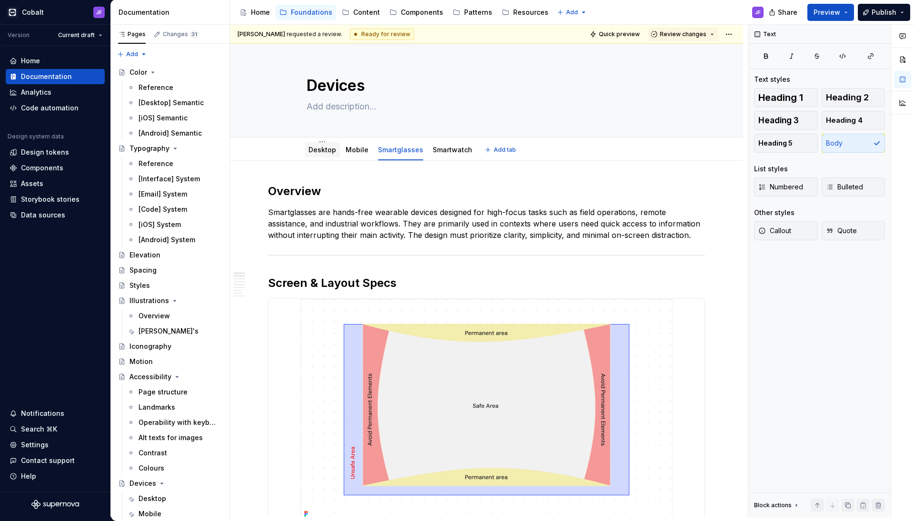
scroll to position [0, 0]
click at [324, 152] on link "Desktop" at bounding box center [322, 150] width 28 height 8
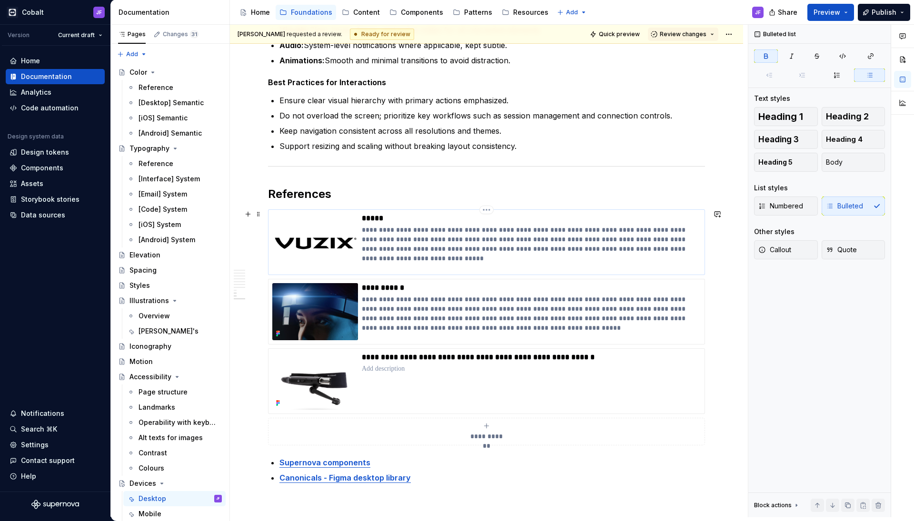
scroll to position [1149, 0]
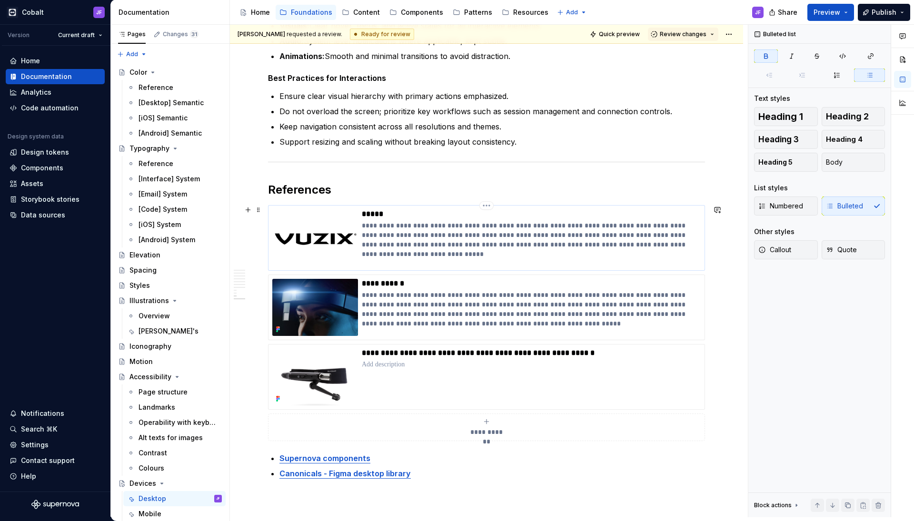
click at [348, 252] on img at bounding box center [315, 237] width 86 height 57
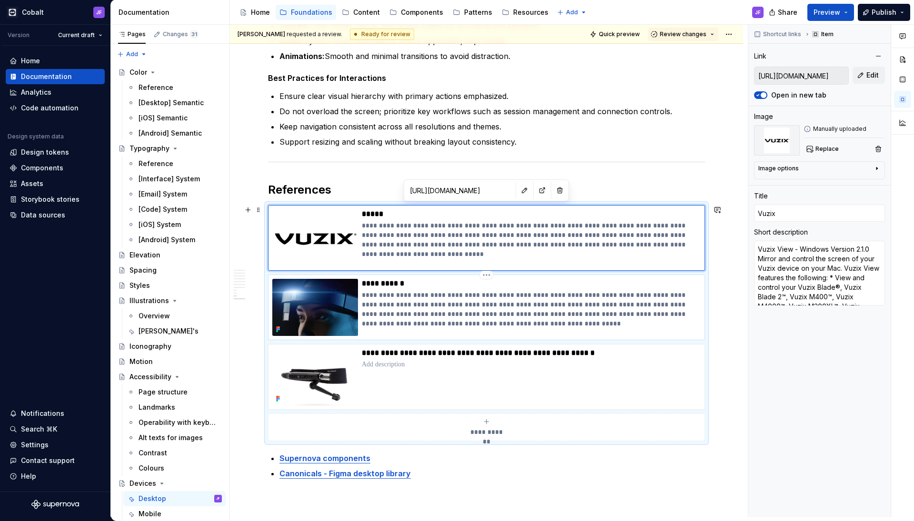
click at [394, 292] on p "**********" at bounding box center [531, 309] width 338 height 38
type textarea "*"
type input "[URL][PERSON_NAME][DOMAIN_NAME][PERSON_NAME]"
type input "[PERSON_NAME] Arc 2"
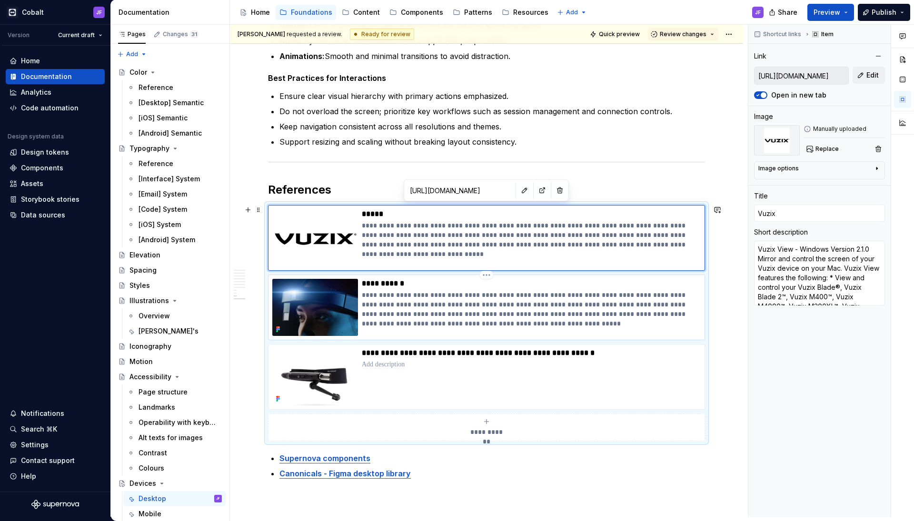
type textarea "[PERSON_NAME] Arc 2 [PERSON_NAME] Arc 2 Best in class image quality Crystal-Cle…"
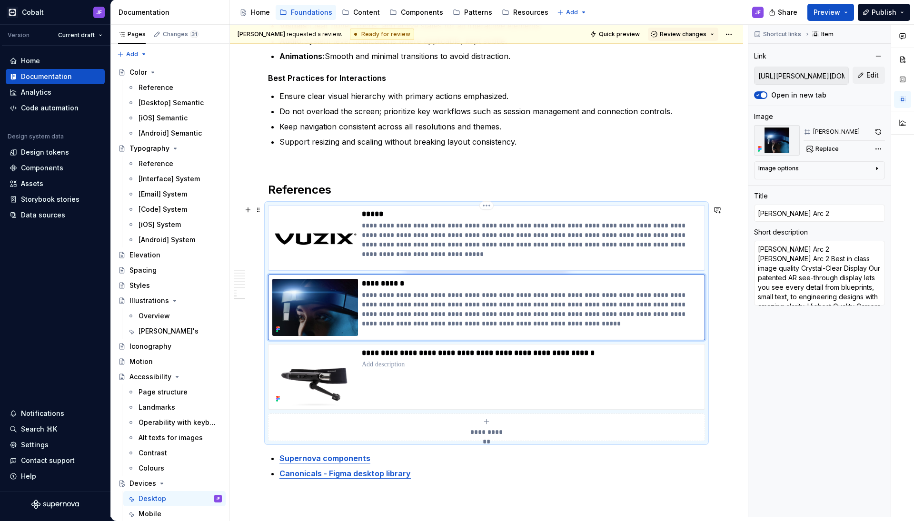
click at [420, 253] on p "**********" at bounding box center [531, 240] width 338 height 38
type textarea "*"
type input "[URL][DOMAIN_NAME]"
type input "Vuzix"
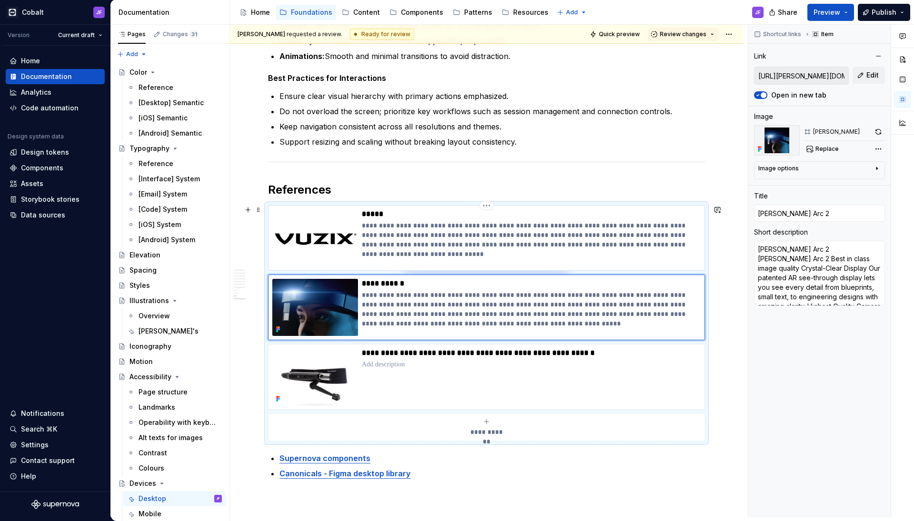
type textarea "Vuzix View - Windows Version 2.1.0 Mirror and control the screen of your Vuzix …"
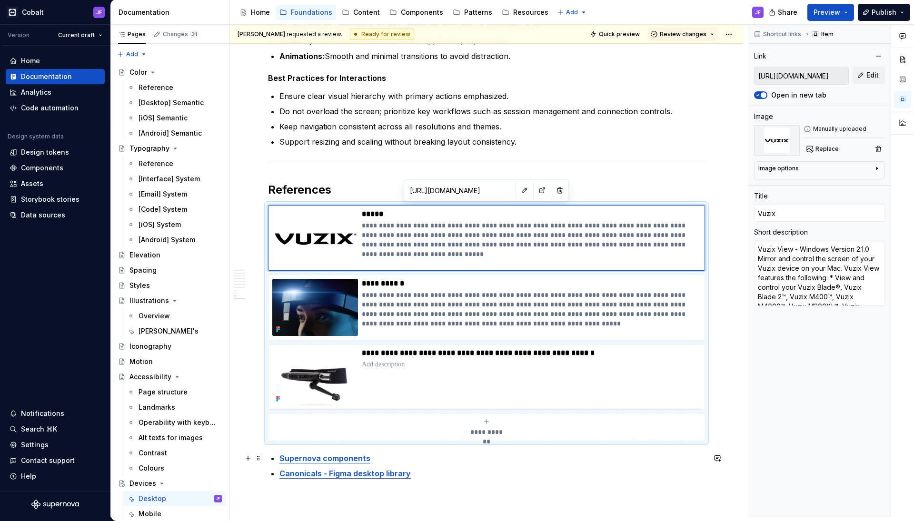
click at [364, 460] on strong "Supernova components" at bounding box center [324, 458] width 91 height 10
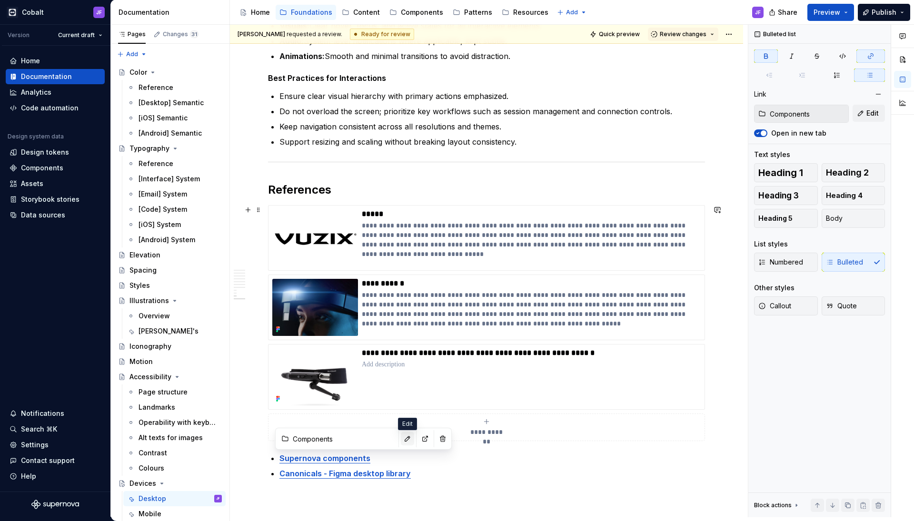
click at [406, 439] on button "button" at bounding box center [407, 438] width 13 height 13
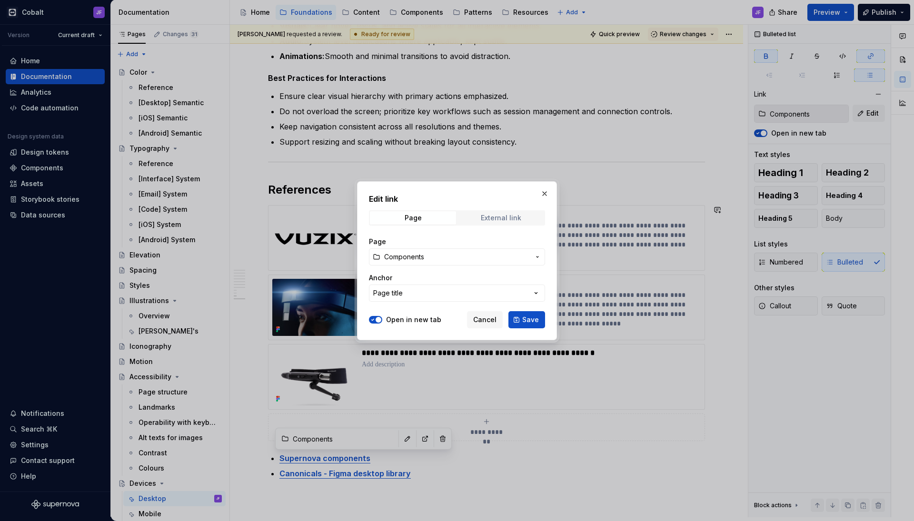
click at [500, 217] on div "External link" at bounding box center [501, 218] width 40 height 8
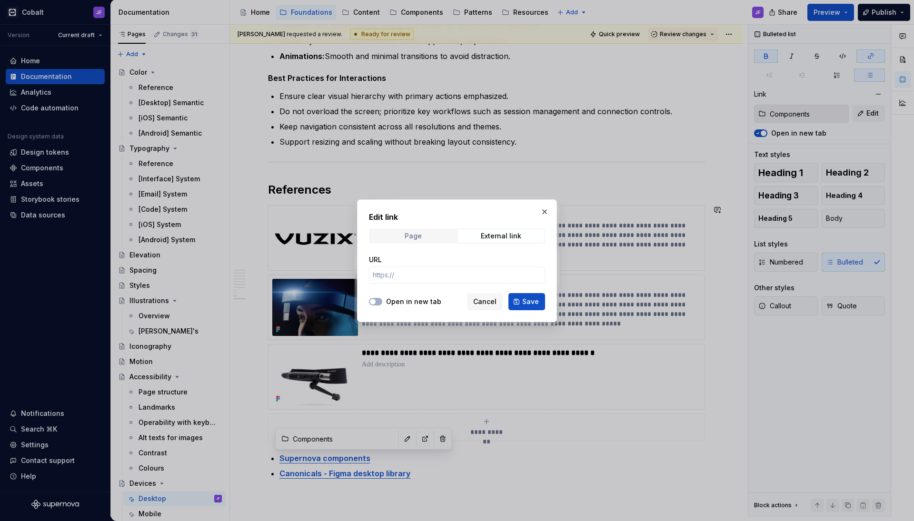
click at [437, 237] on span "Page" at bounding box center [413, 235] width 86 height 13
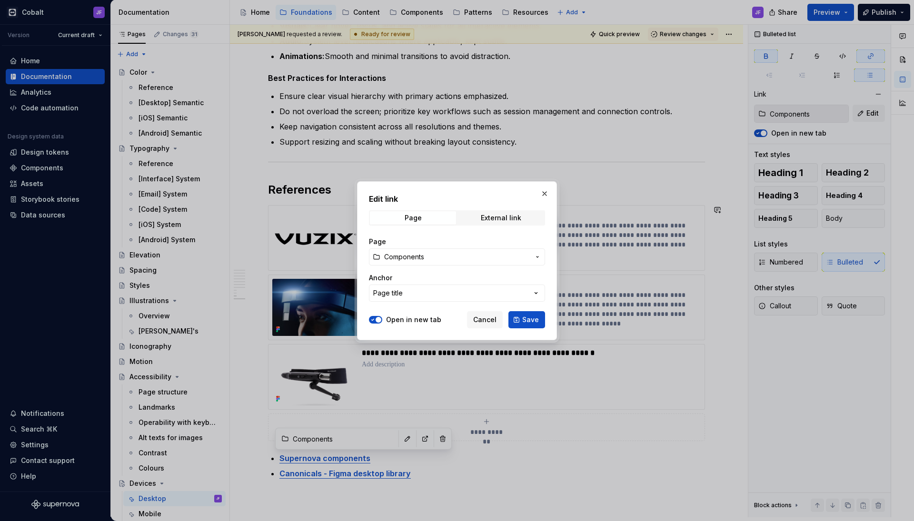
click at [425, 276] on div "Anchor" at bounding box center [457, 278] width 176 height 10
click at [493, 217] on div "External link" at bounding box center [501, 218] width 40 height 8
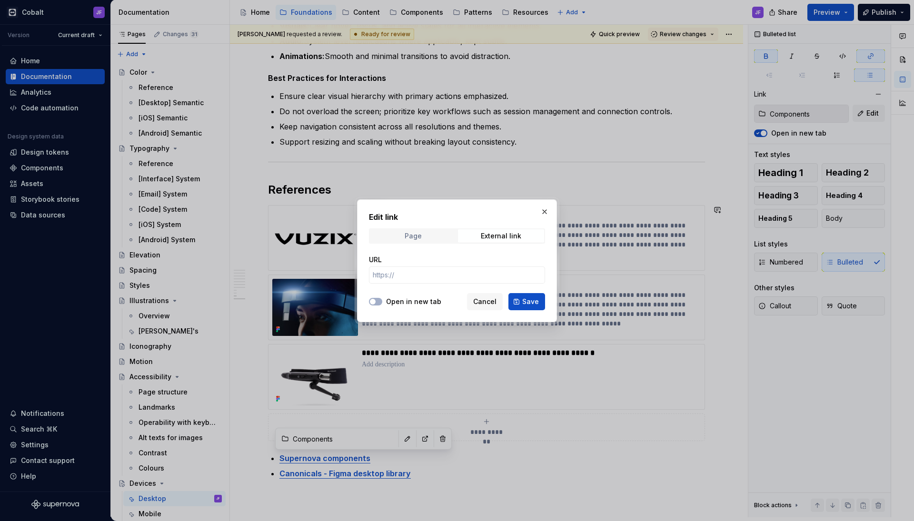
click at [433, 233] on span "Page" at bounding box center [413, 235] width 86 height 13
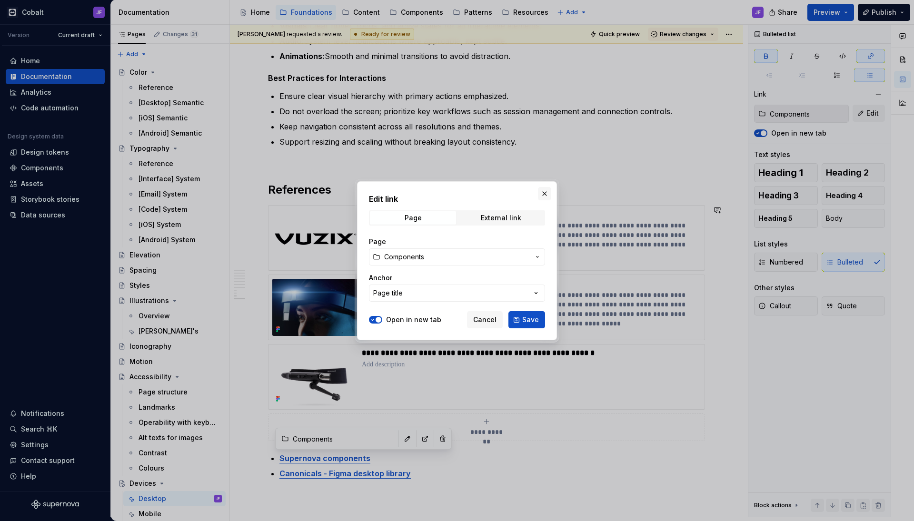
click at [546, 193] on button "button" at bounding box center [544, 193] width 13 height 13
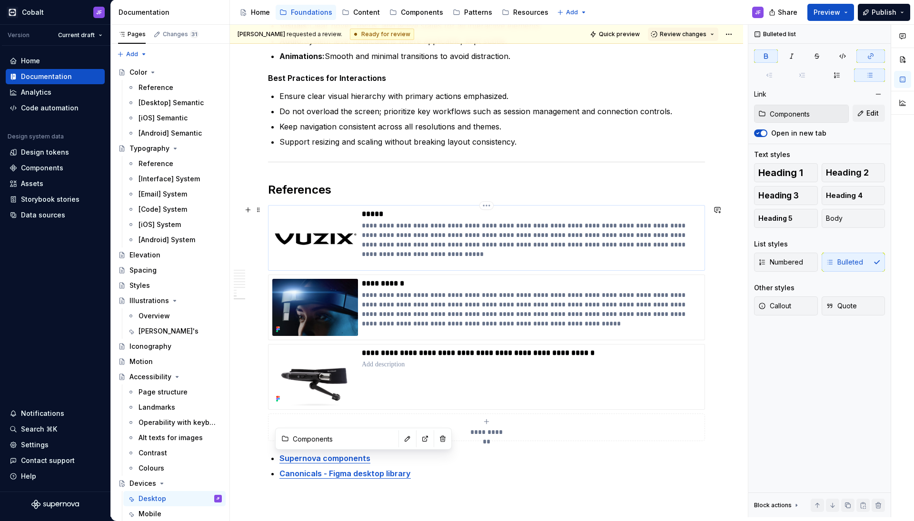
click at [374, 233] on p "**********" at bounding box center [531, 240] width 338 height 38
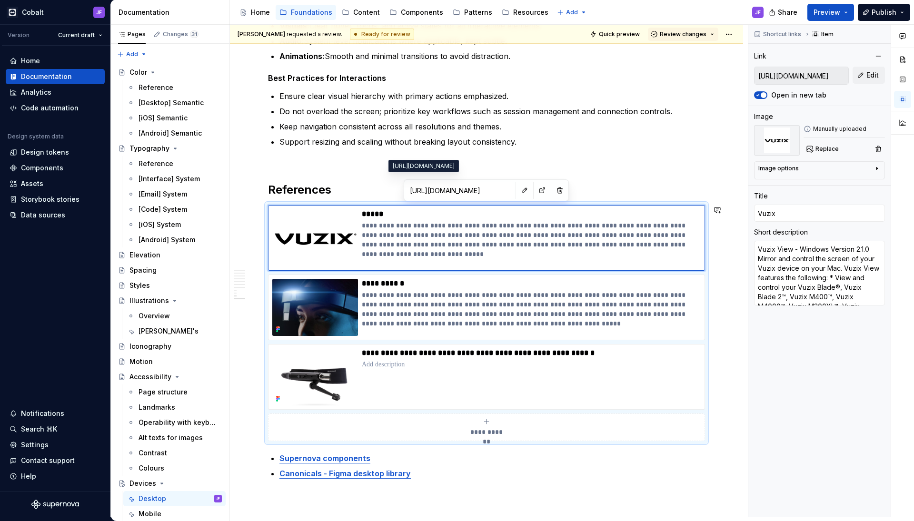
click at [483, 190] on input "[URL][DOMAIN_NAME]" at bounding box center [460, 190] width 108 height 17
click at [849, 17] on button "Preview" at bounding box center [830, 12] width 47 height 17
click at [905, 12] on button "Publish" at bounding box center [883, 12] width 52 height 17
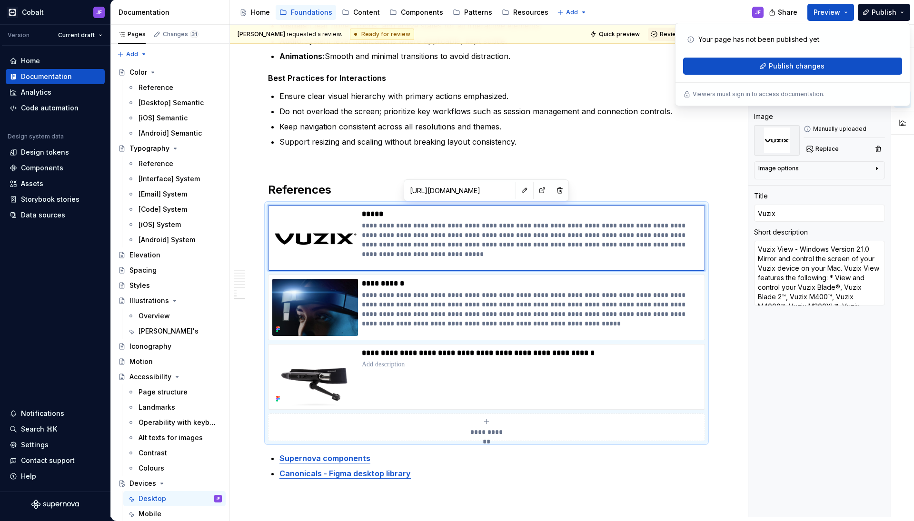
click at [719, 12] on div "Accessibility guide for tree Page tree. Navigate the tree with the arrow keys. …" at bounding box center [500, 12] width 541 height 25
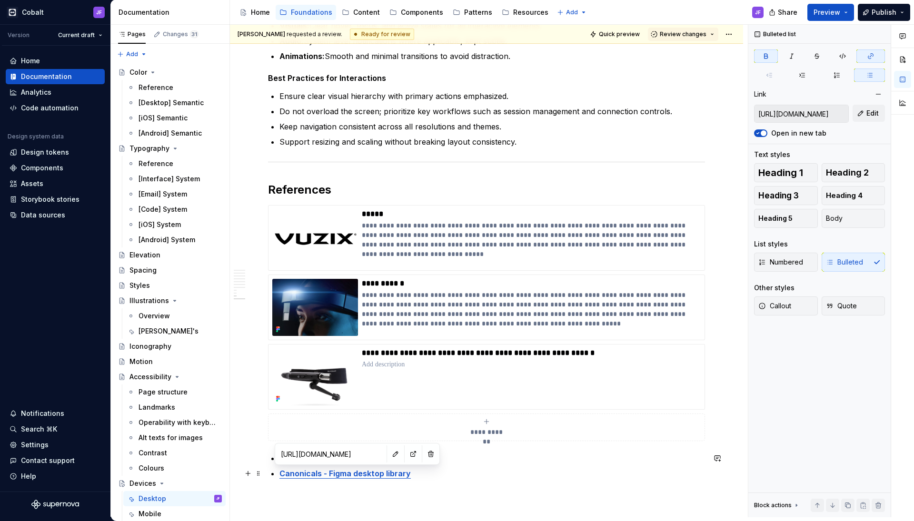
click at [355, 473] on strong "Canonicals - Figma desktop library" at bounding box center [344, 474] width 131 height 10
click at [357, 458] on input "[URL][DOMAIN_NAME]" at bounding box center [331, 453] width 108 height 17
click at [348, 454] on input "[URL][DOMAIN_NAME]" at bounding box center [331, 453] width 108 height 17
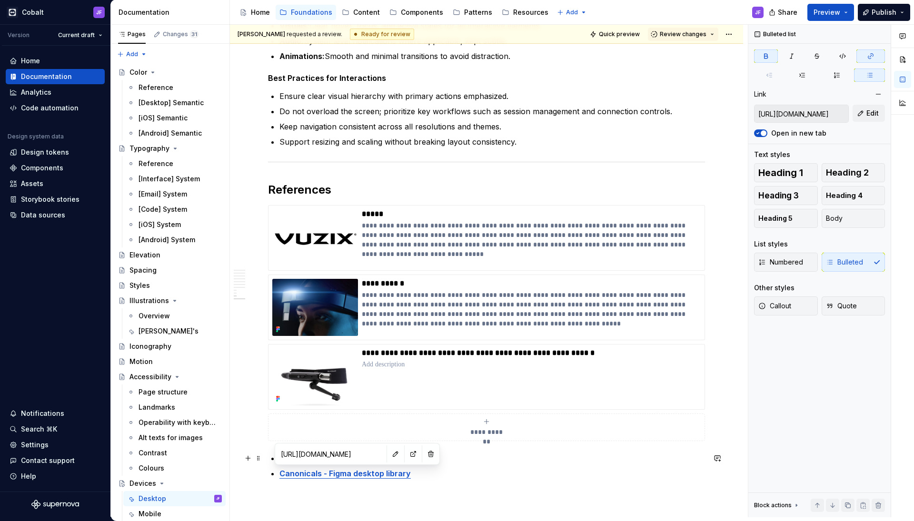
click at [348, 454] on input "[URL][DOMAIN_NAME]" at bounding box center [331, 453] width 108 height 17
click at [396, 452] on button "button" at bounding box center [395, 453] width 13 height 13
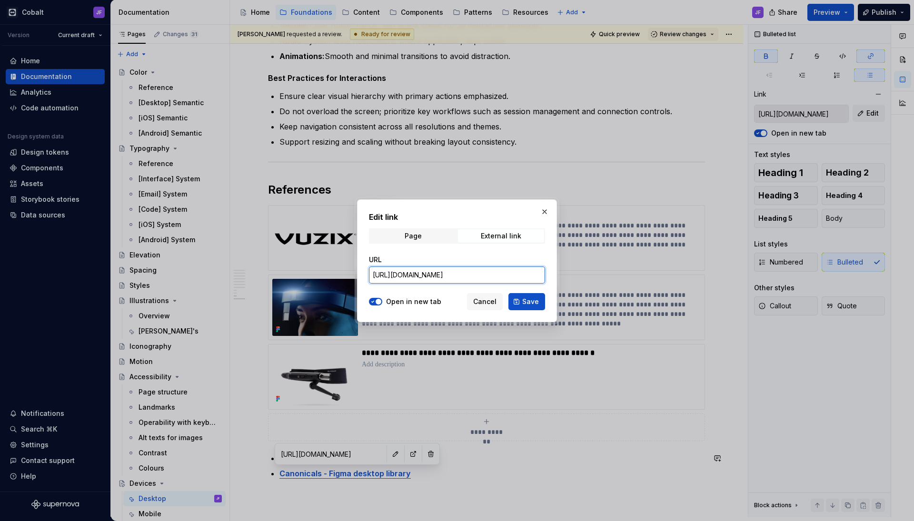
click at [474, 281] on input "[URL][DOMAIN_NAME]" at bounding box center [457, 274] width 176 height 17
click at [543, 212] on button "button" at bounding box center [544, 211] width 13 height 13
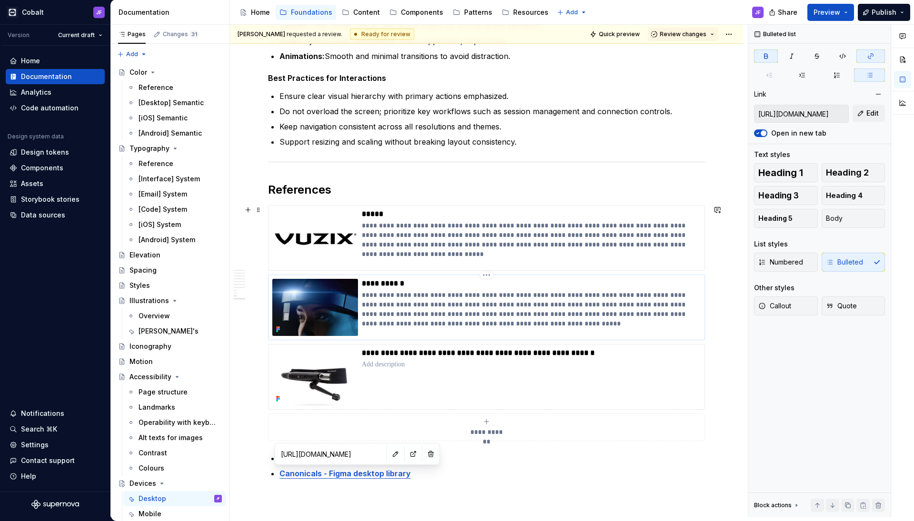
click at [486, 285] on p "**********" at bounding box center [531, 284] width 338 height 10
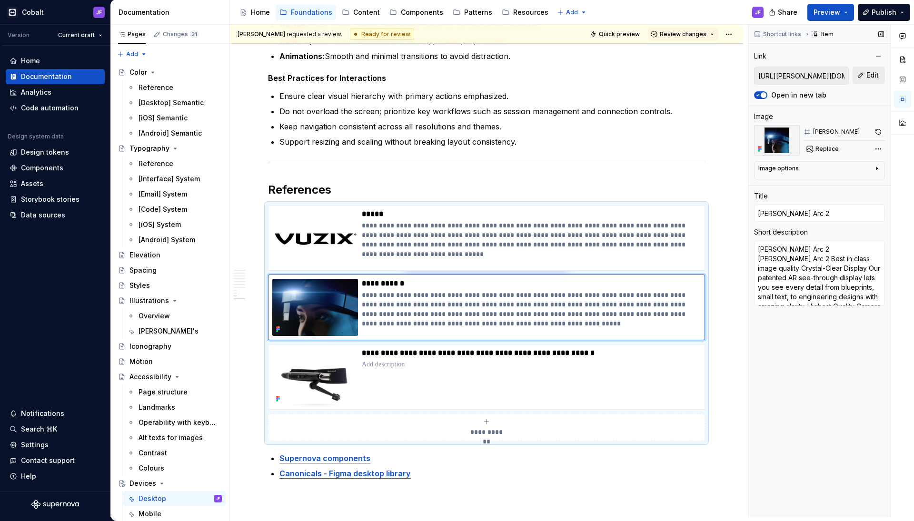
click at [862, 73] on button "Edit" at bounding box center [868, 75] width 32 height 17
type textarea "*"
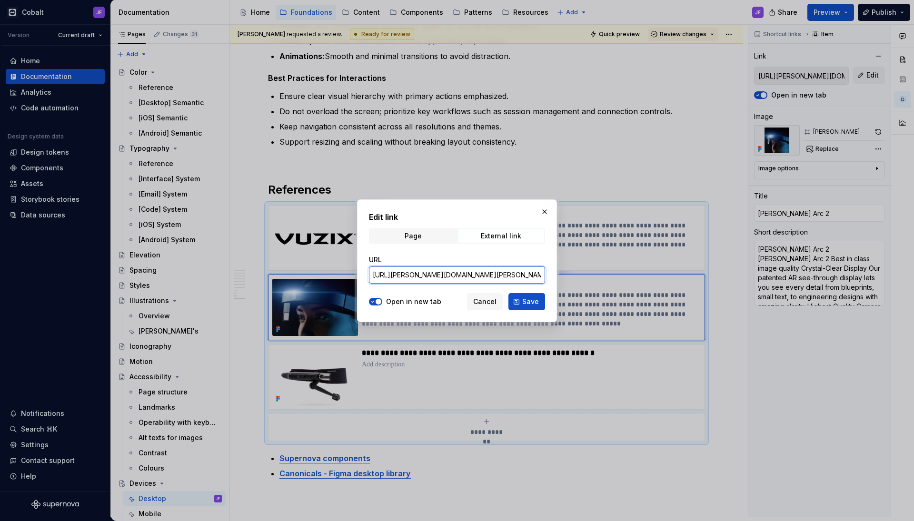
click at [488, 267] on input "[URL][PERSON_NAME][DOMAIN_NAME][PERSON_NAME]" at bounding box center [457, 274] width 176 height 17
paste input "[DOMAIN_NAME][URL]"
type input "[URL][DOMAIN_NAME]"
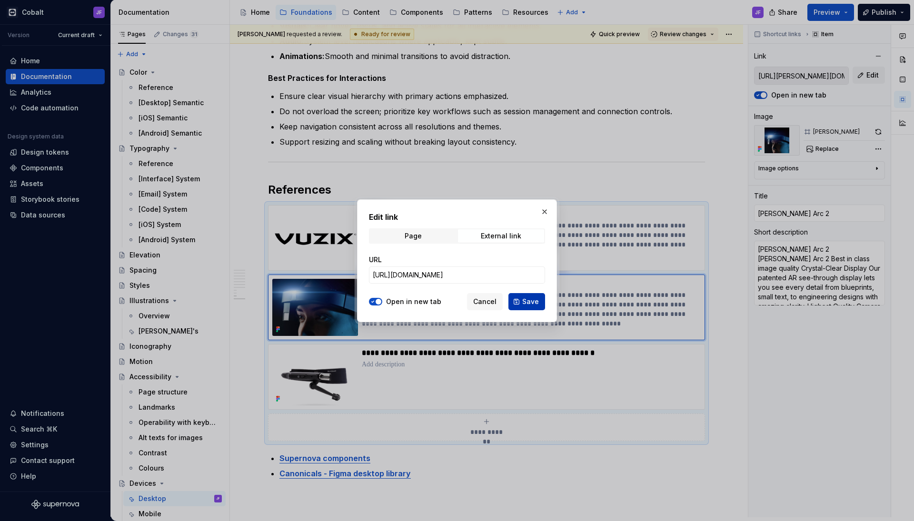
click at [520, 297] on button "Save" at bounding box center [526, 301] width 37 height 17
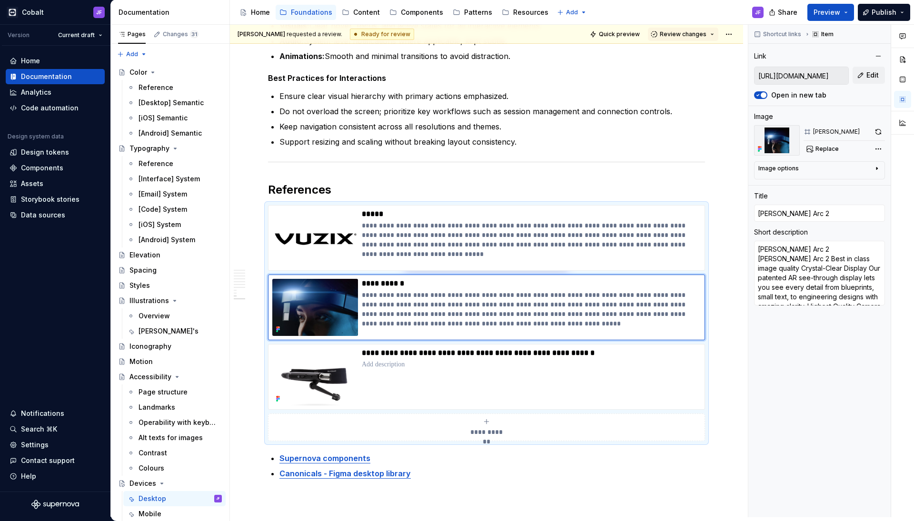
type textarea "*"
type input "[URL][DOMAIN_NAME]"
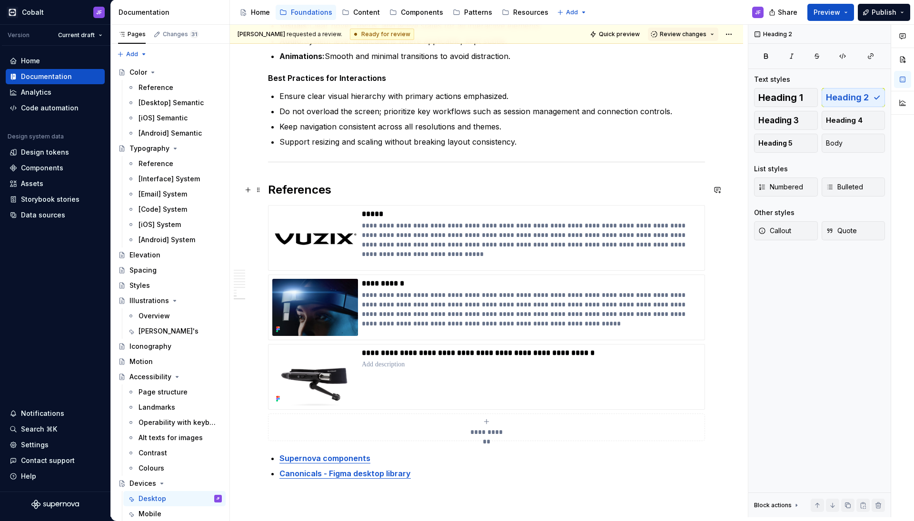
click at [378, 189] on h2 "References" at bounding box center [486, 189] width 437 height 15
click at [379, 288] on p "**********" at bounding box center [531, 284] width 338 height 10
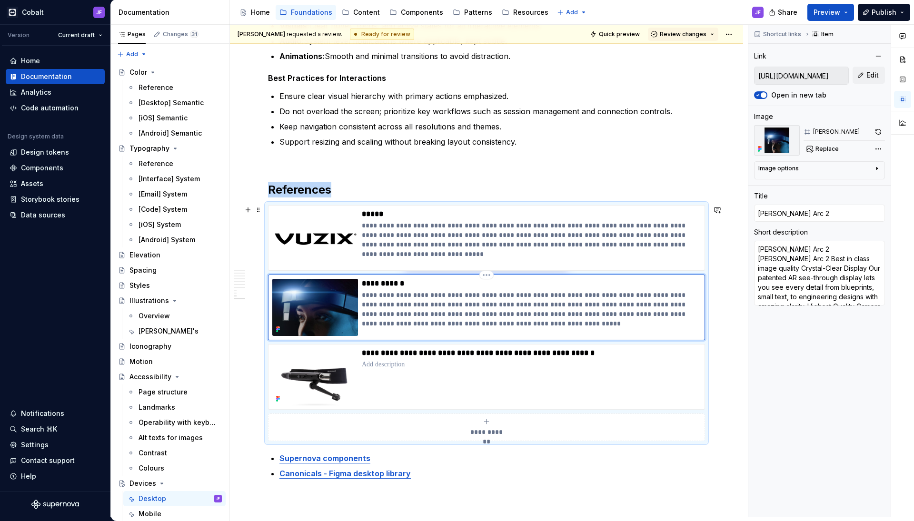
click at [335, 313] on img at bounding box center [315, 307] width 86 height 57
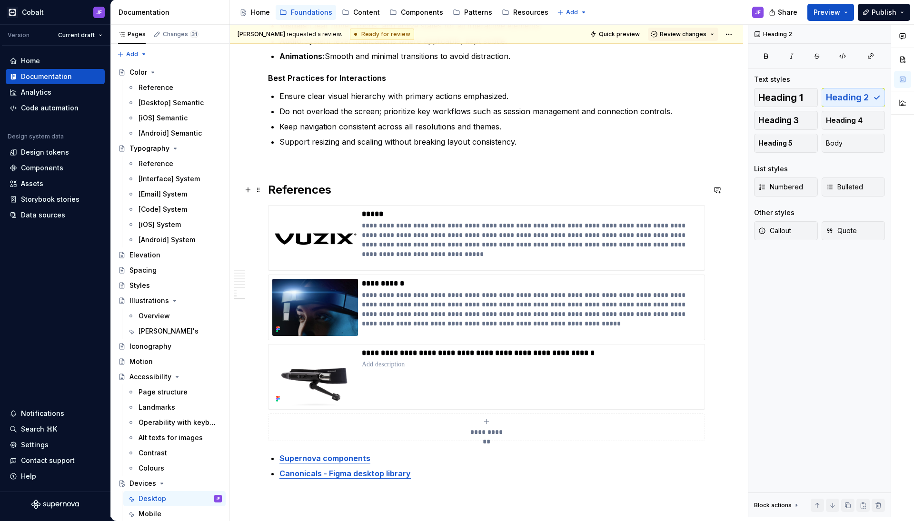
click at [376, 196] on h2 "References" at bounding box center [486, 189] width 437 height 15
click at [374, 207] on div "**********" at bounding box center [486, 238] width 437 height 66
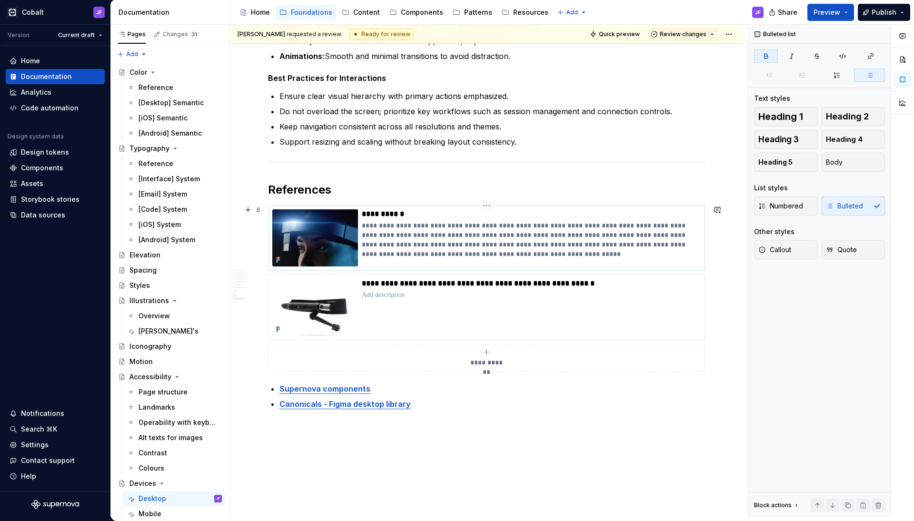
click at [374, 220] on div "**********" at bounding box center [531, 237] width 339 height 57
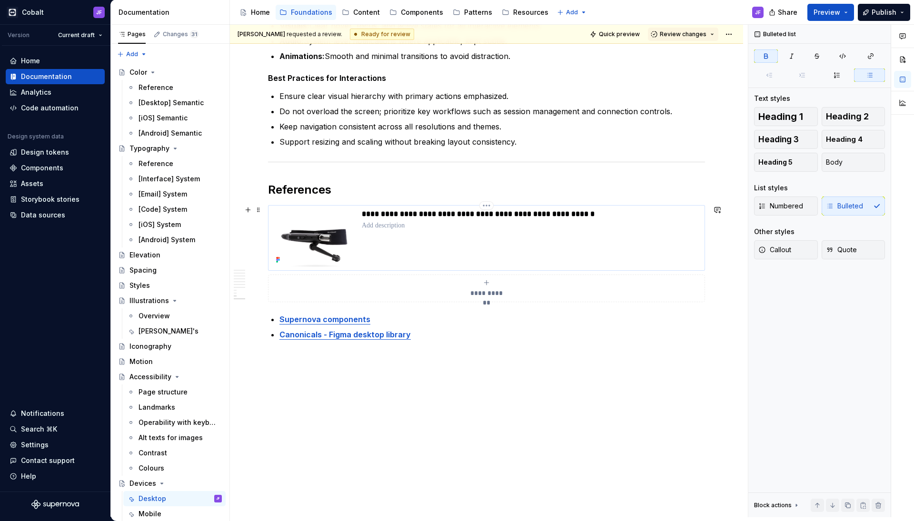
click at [383, 228] on p at bounding box center [531, 226] width 339 height 10
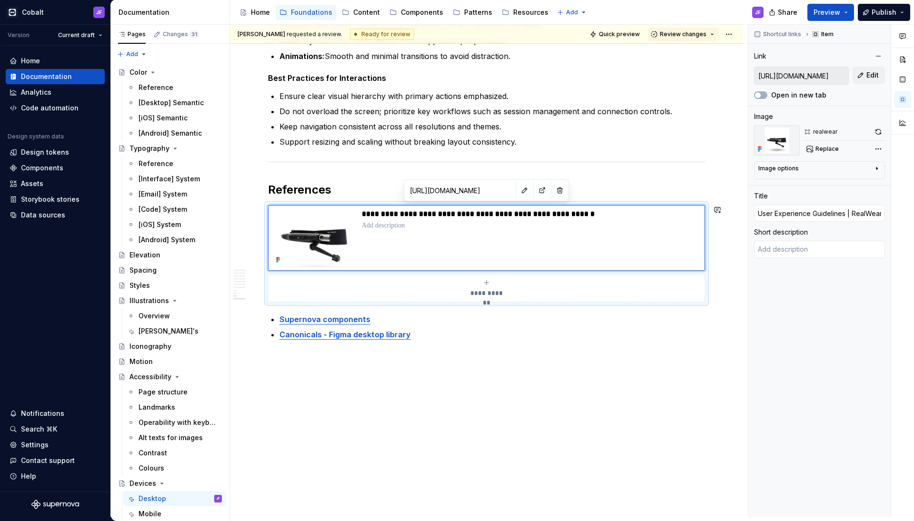
click at [355, 184] on h2 "References" at bounding box center [486, 189] width 437 height 15
type textarea "*"
click at [345, 210] on img at bounding box center [315, 237] width 86 height 57
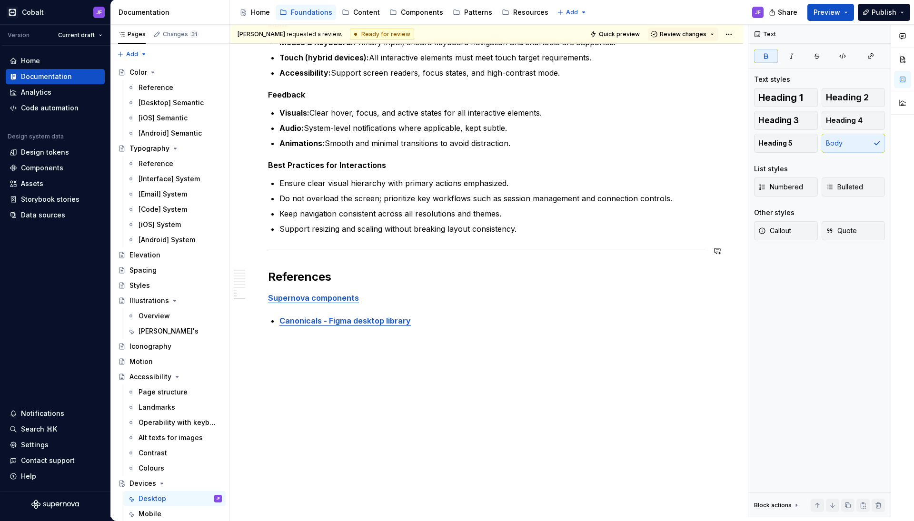
scroll to position [1020, 0]
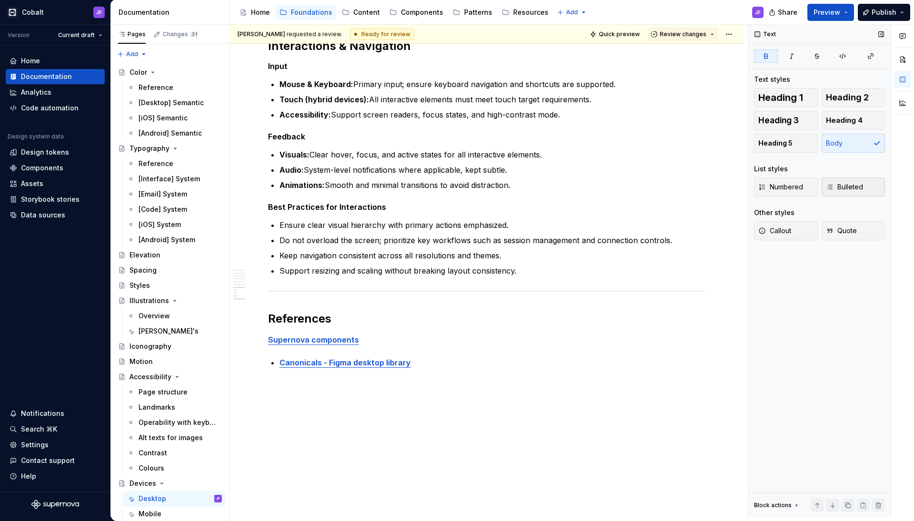
click at [841, 188] on span "Bulleted" at bounding box center [844, 187] width 37 height 10
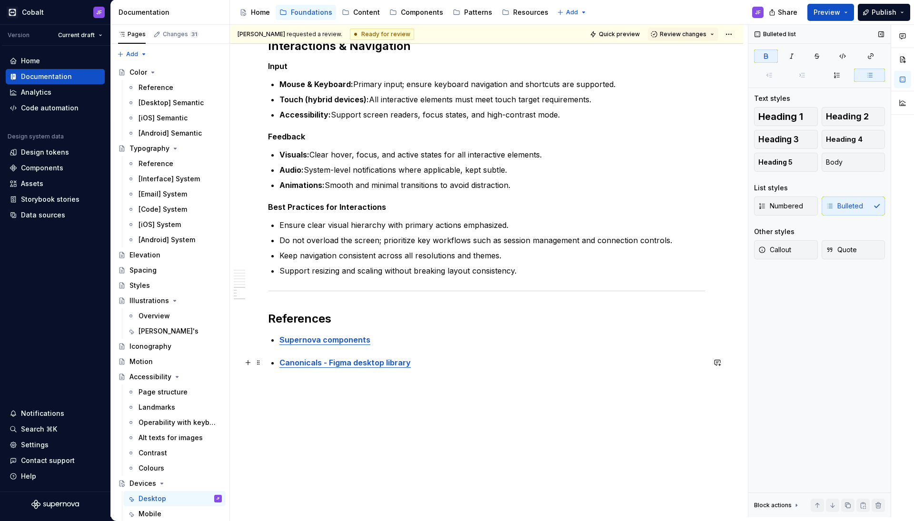
click at [437, 356] on p "Canonicals - Figma desktop library" at bounding box center [491, 354] width 425 height 11
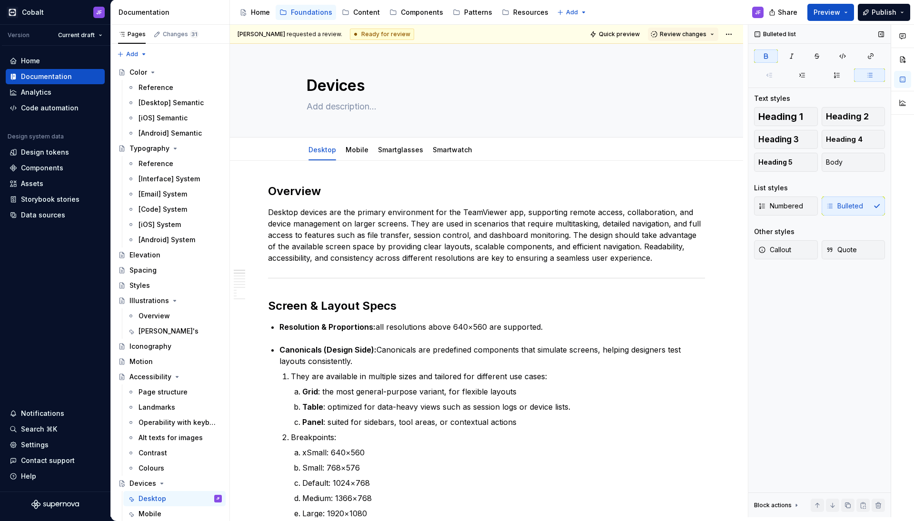
scroll to position [0, 0]
click at [356, 151] on link "Mobile" at bounding box center [356, 150] width 23 height 8
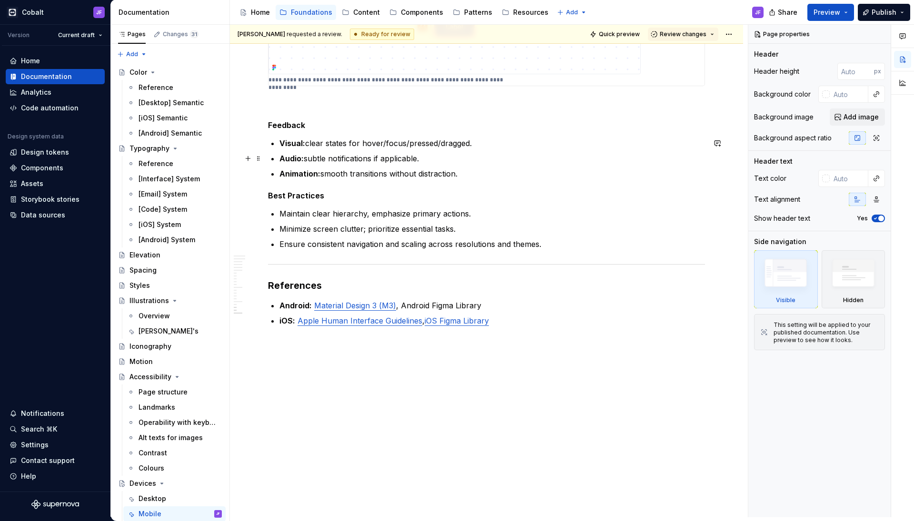
scroll to position [1780, 0]
click at [355, 288] on h3 "References" at bounding box center [486, 285] width 437 height 13
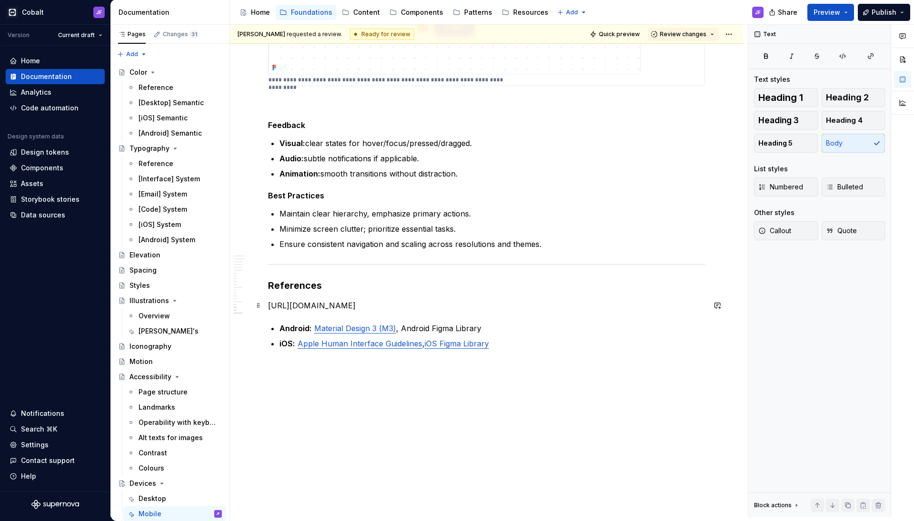
click at [355, 300] on p "[URL][DOMAIN_NAME]" at bounding box center [486, 305] width 437 height 11
click at [355, 304] on p "[URL][DOMAIN_NAME]" at bounding box center [486, 305] width 437 height 11
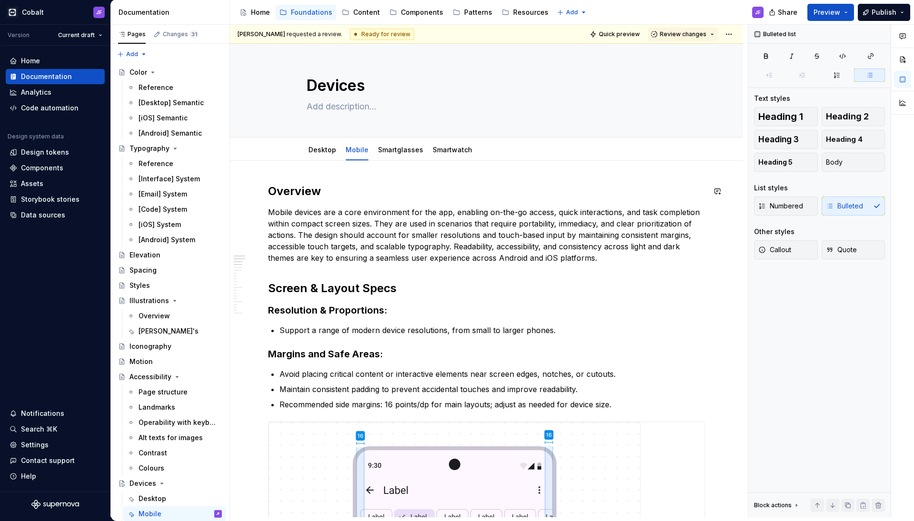
scroll to position [0, 0]
click at [385, 154] on div "Smartglasses" at bounding box center [400, 150] width 45 height 10
click at [390, 148] on link "Smartglasses" at bounding box center [400, 150] width 45 height 8
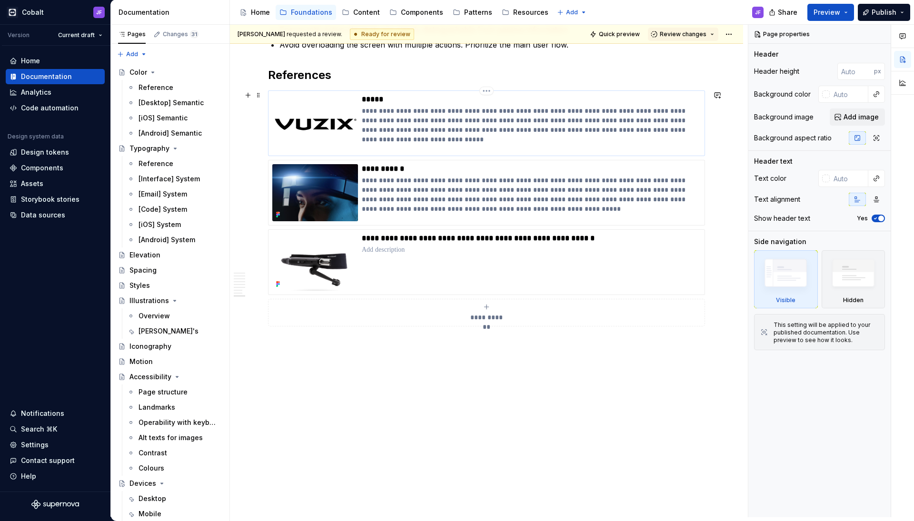
scroll to position [1164, 0]
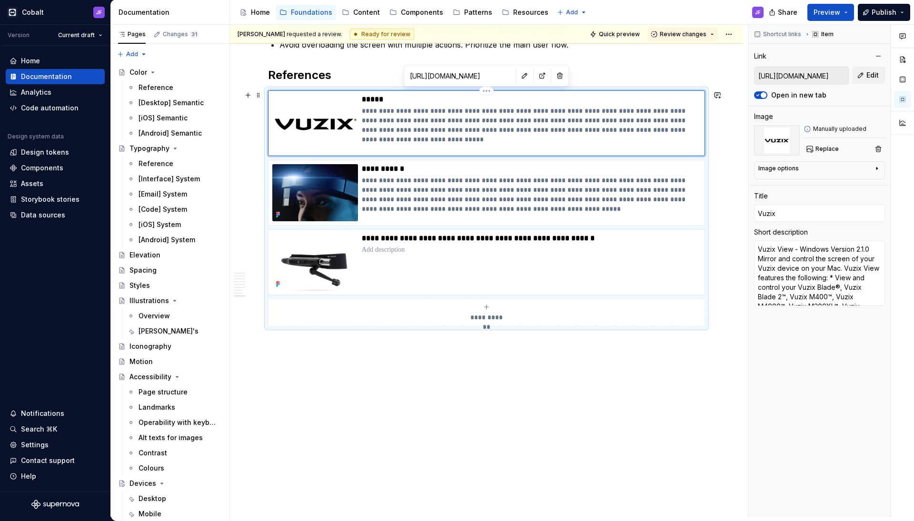
click at [346, 97] on img at bounding box center [315, 123] width 86 height 57
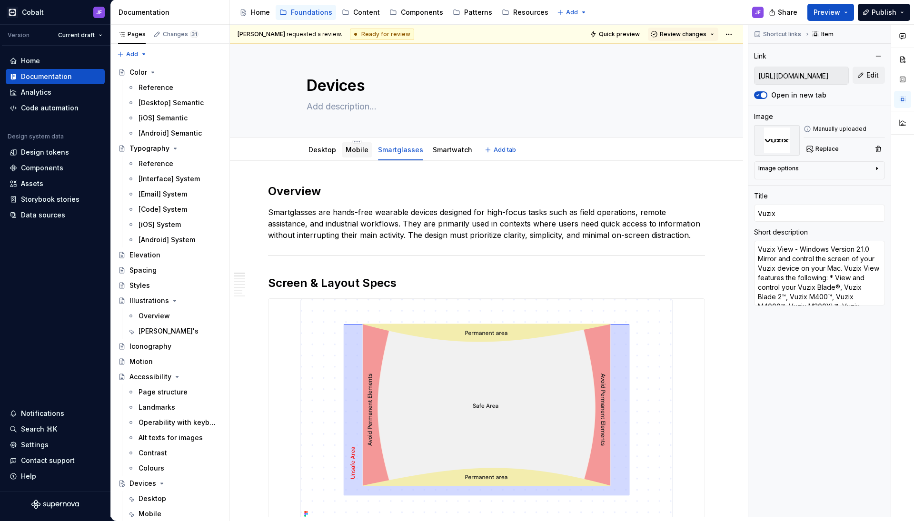
scroll to position [0, 0]
click at [355, 147] on link "Mobile" at bounding box center [356, 150] width 23 height 8
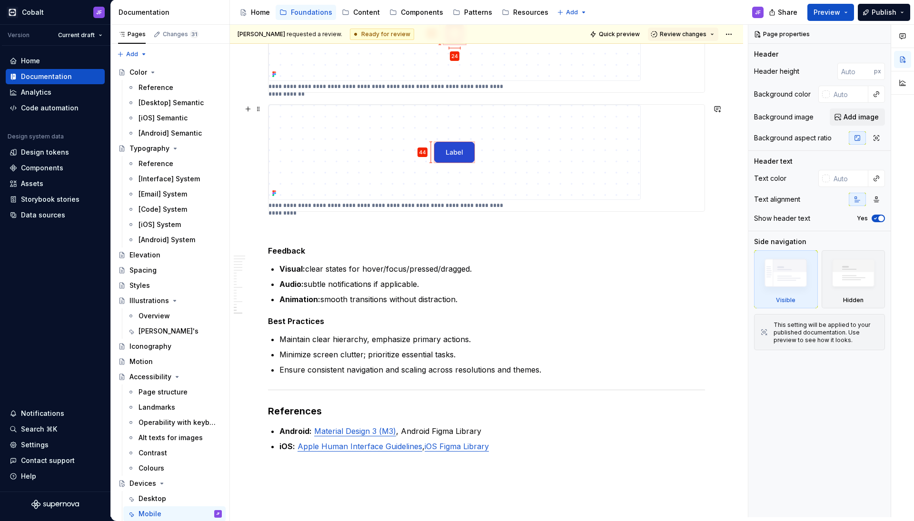
scroll to position [1692, 0]
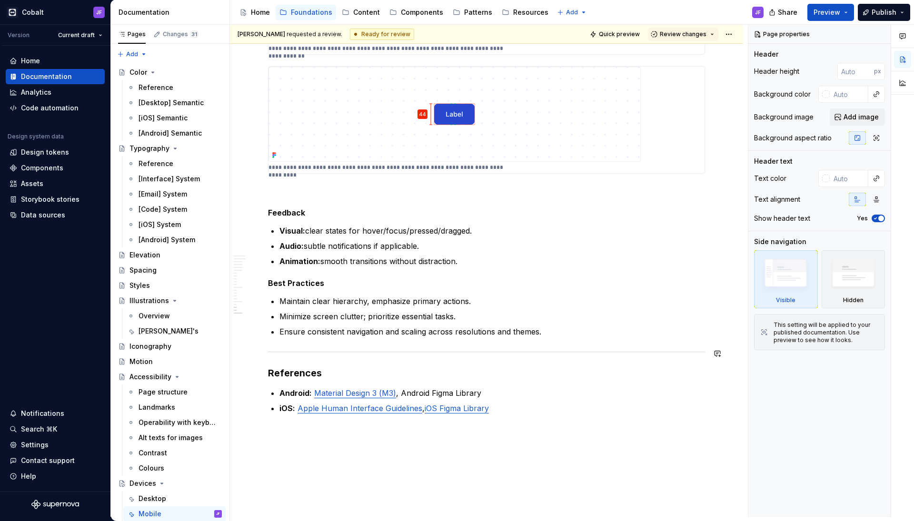
click at [384, 367] on h3 "References" at bounding box center [486, 372] width 437 height 13
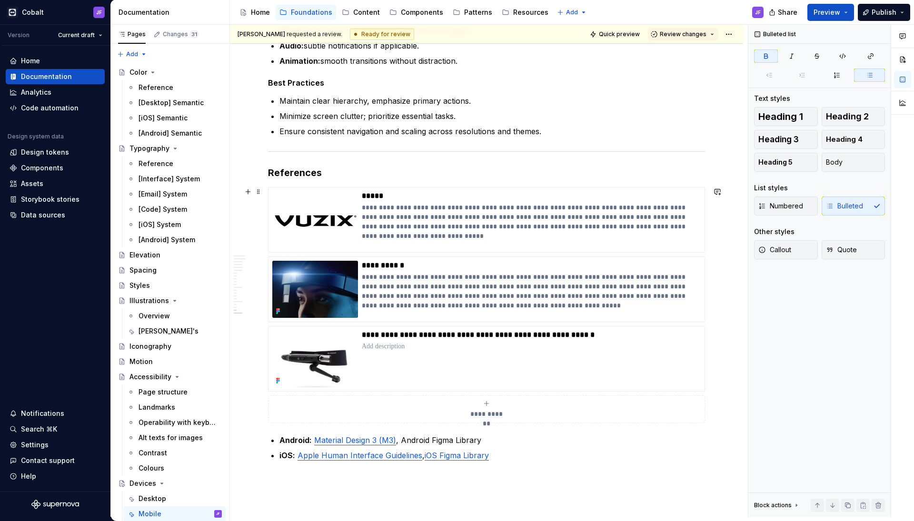
scroll to position [1931, 0]
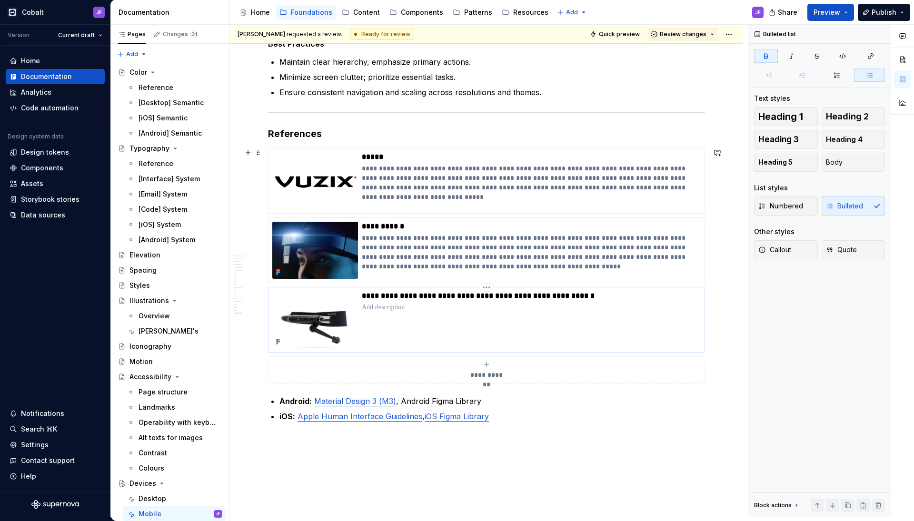
click at [400, 298] on p "**********" at bounding box center [531, 296] width 338 height 10
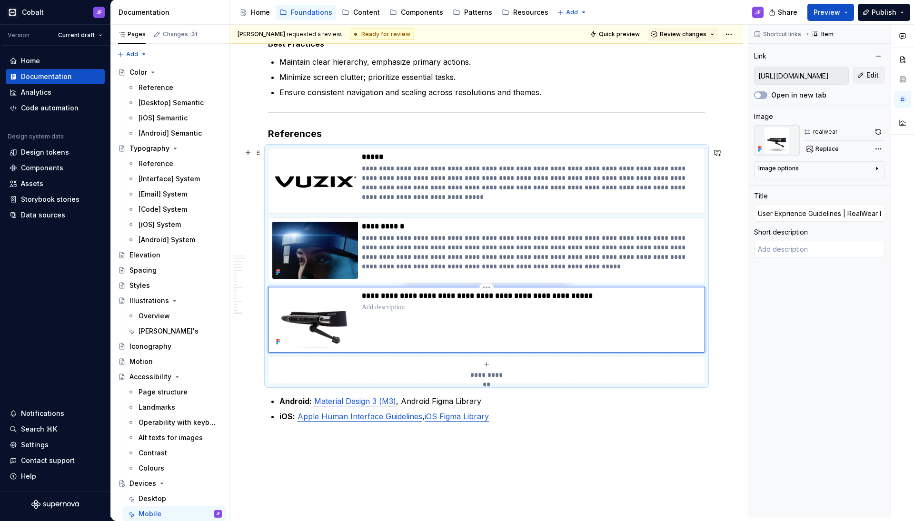
type textarea "*"
type input "User Exprience Guidelines | RealWear Developer Documentation"
click at [403, 320] on div "**********" at bounding box center [531, 319] width 339 height 57
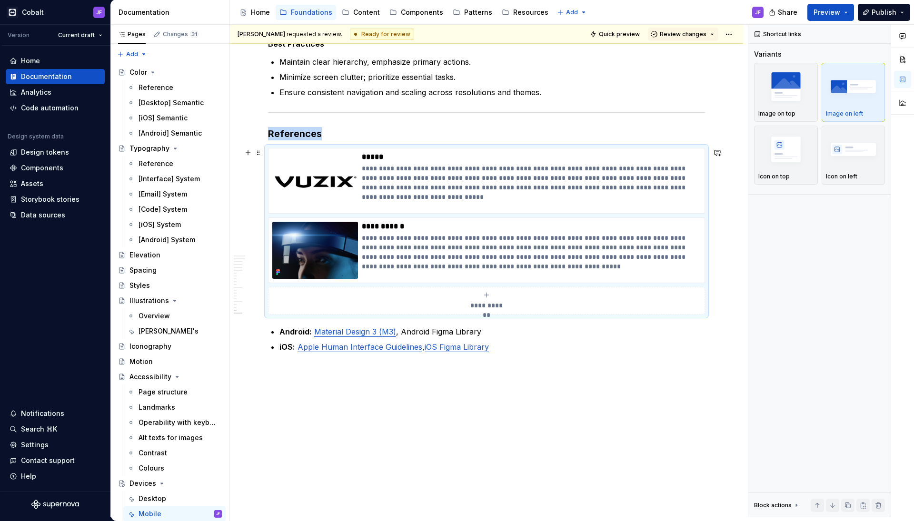
click at [414, 291] on button "**********" at bounding box center [486, 301] width 437 height 28
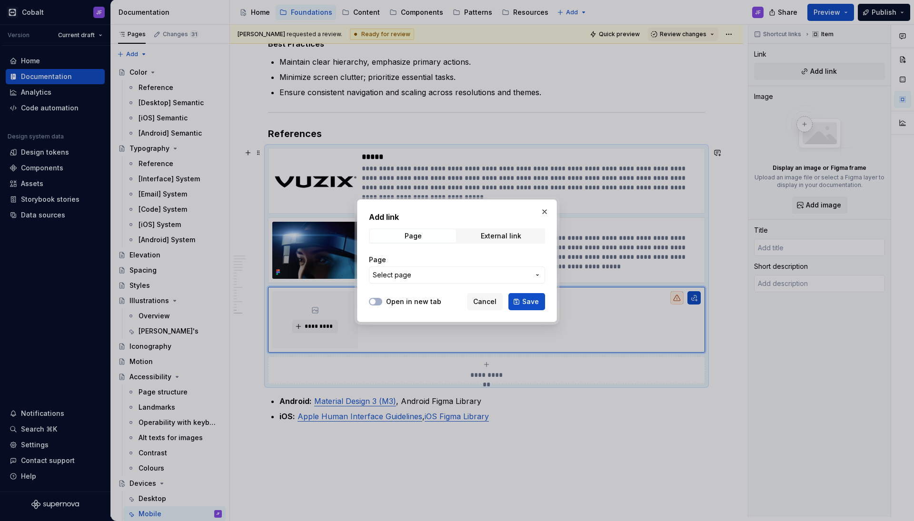
click at [421, 252] on div "Page Select page" at bounding box center [457, 269] width 176 height 40
click at [543, 207] on button "button" at bounding box center [544, 211] width 13 height 13
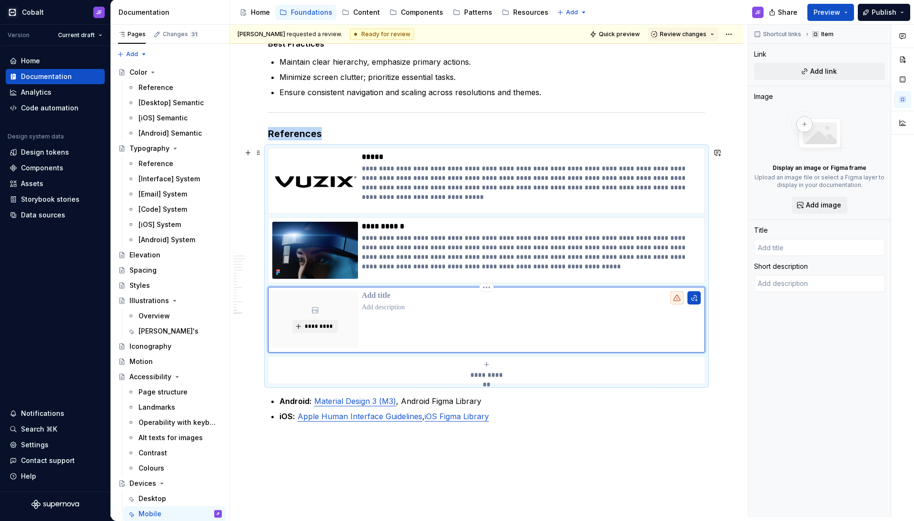
click at [428, 309] on p at bounding box center [531, 308] width 339 height 10
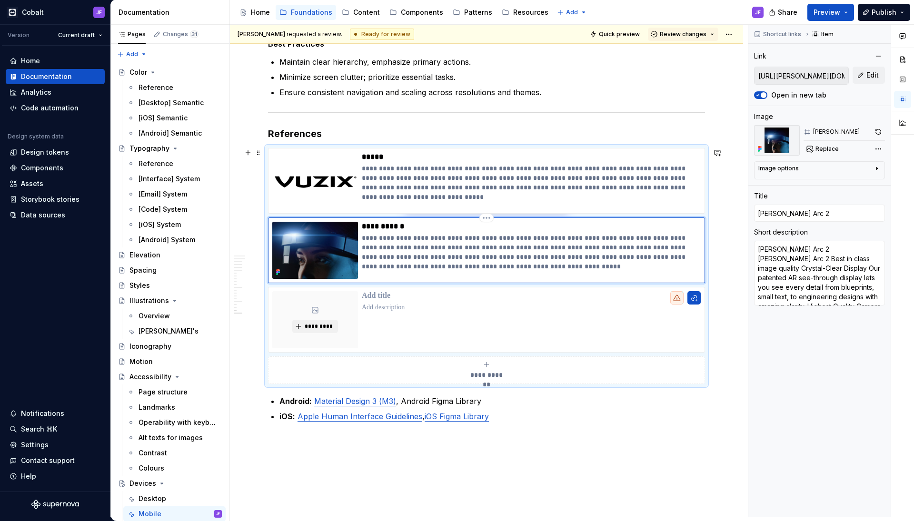
click at [303, 251] on img at bounding box center [315, 250] width 86 height 57
type textarea "*"
type input "[URL][DOMAIN_NAME]"
type input "Vuzix"
type textarea "Vuzix View - Windows Version 2.1.0 Mirror and control the screen of your Vuzix …"
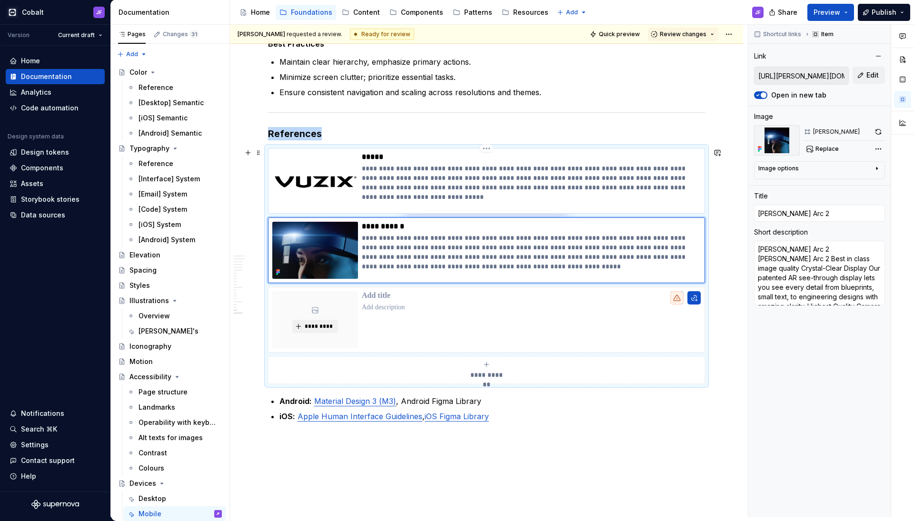
type input "[URL][DOMAIN_NAME]"
click at [324, 187] on img at bounding box center [315, 180] width 86 height 57
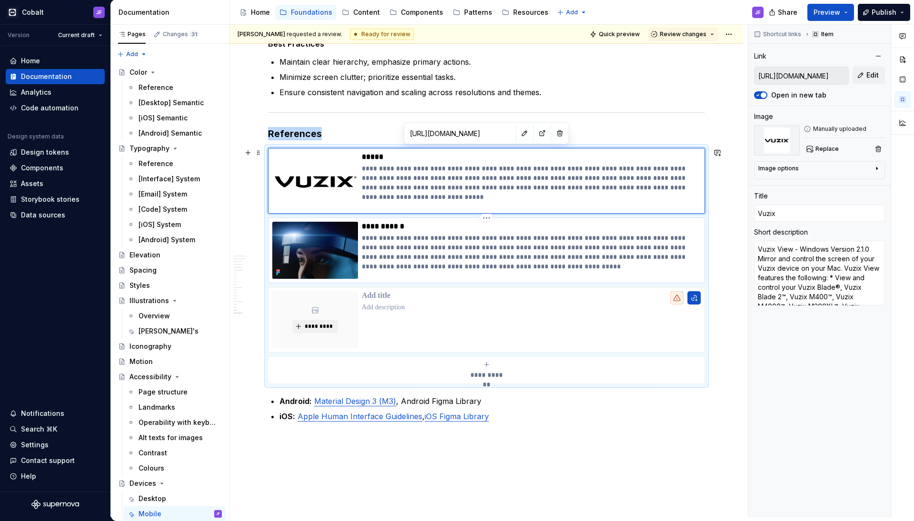
type textarea "*"
type input "[URL][PERSON_NAME][DOMAIN_NAME][PERSON_NAME]"
type input "[PERSON_NAME] Arc 2"
type textarea "[PERSON_NAME] Arc 2 [PERSON_NAME] Arc 2 Best in class image quality Crystal-Cle…"
type input "[URL][PERSON_NAME][DOMAIN_NAME][PERSON_NAME]"
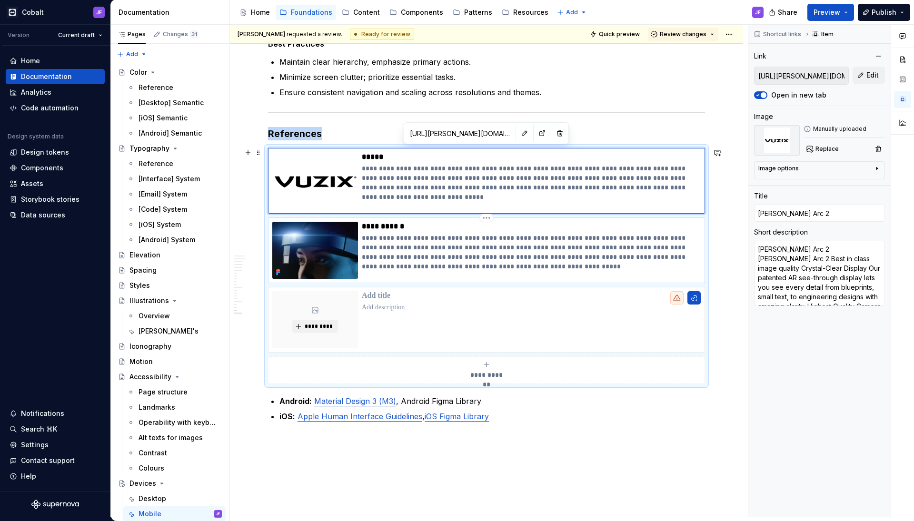
click at [330, 245] on img at bounding box center [315, 250] width 86 height 57
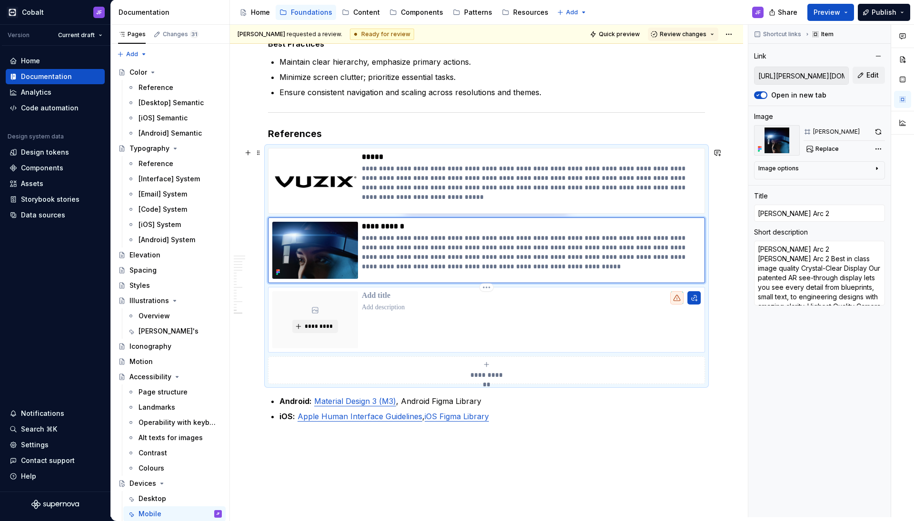
click at [345, 305] on div "*********" at bounding box center [315, 319] width 86 height 57
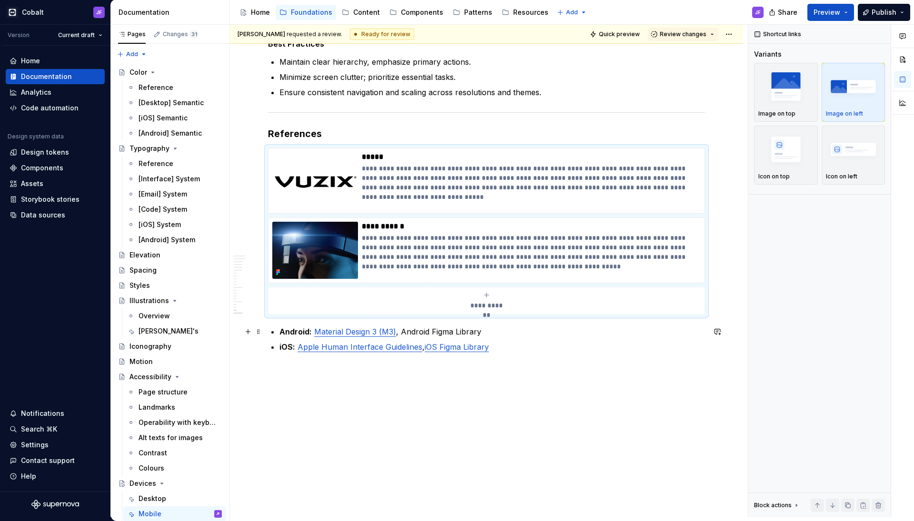
click at [399, 328] on p "Android: Material Design 3 (M3) , Android Figma Library" at bounding box center [491, 331] width 425 height 11
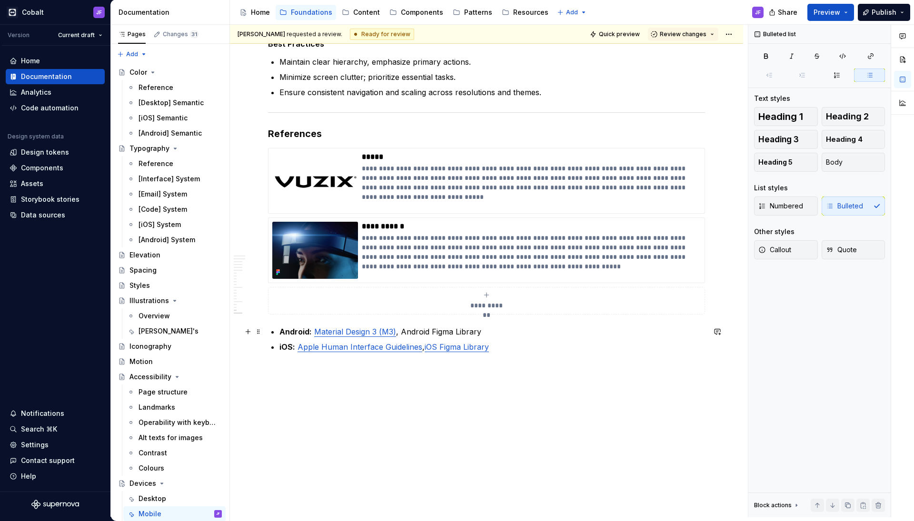
click at [396, 329] on p "Android: Material Design 3 (M3) , Android Figma Library" at bounding box center [491, 331] width 425 height 11
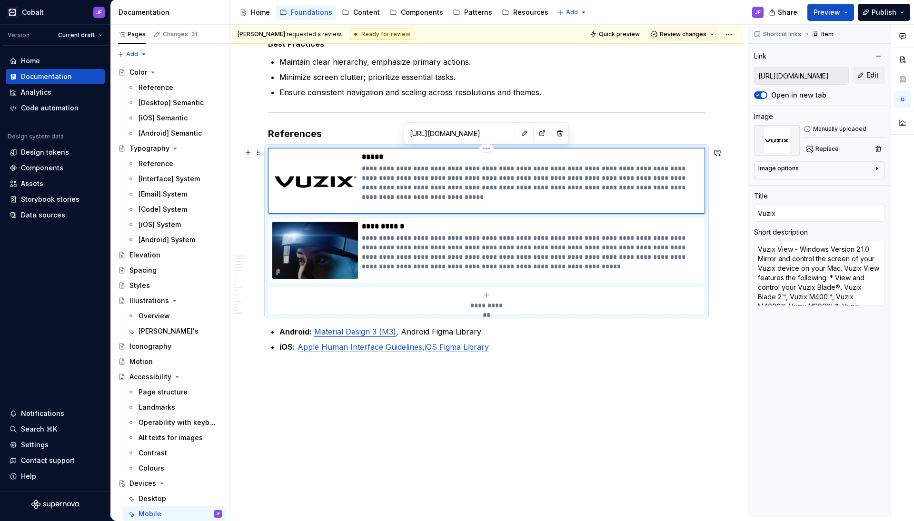
click at [350, 193] on img at bounding box center [315, 180] width 86 height 57
click at [820, 147] on span "Replace" at bounding box center [826, 149] width 23 height 8
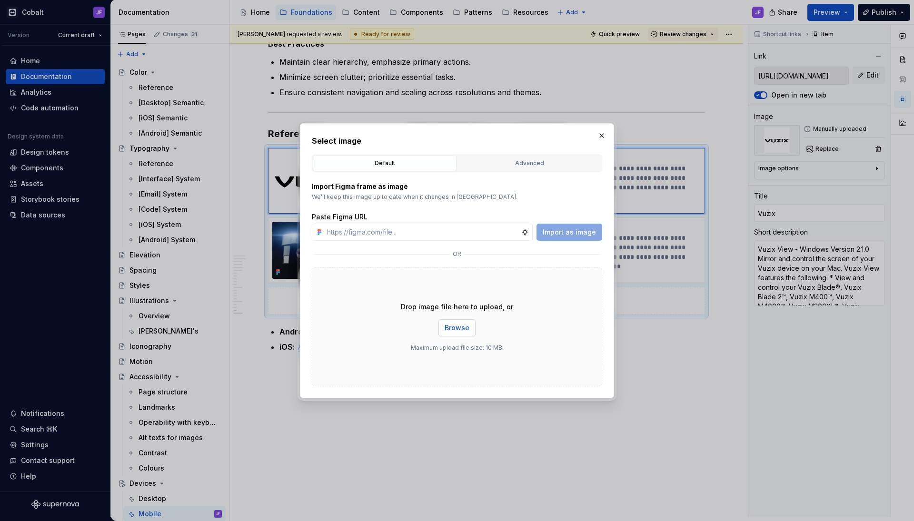
click at [466, 324] on span "Browse" at bounding box center [456, 328] width 25 height 10
click at [603, 134] on button "button" at bounding box center [601, 135] width 13 height 13
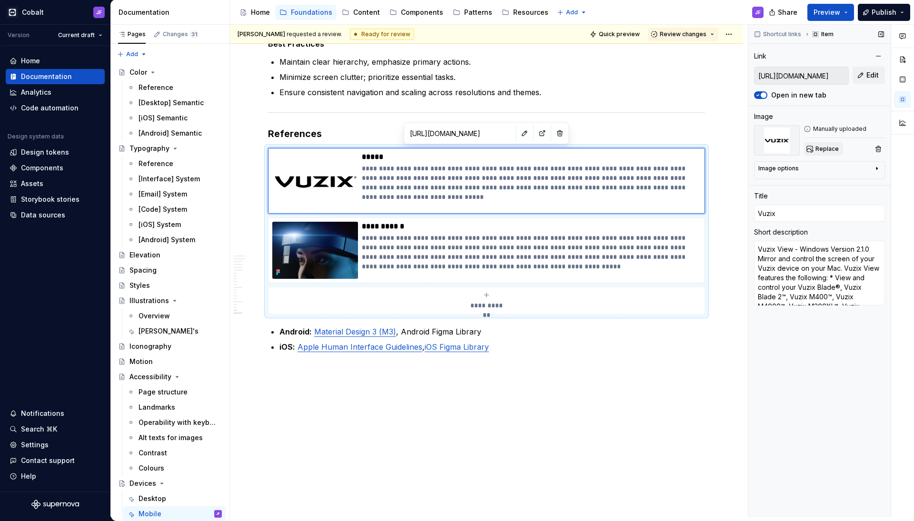
click at [820, 146] on span "Replace" at bounding box center [826, 149] width 23 height 8
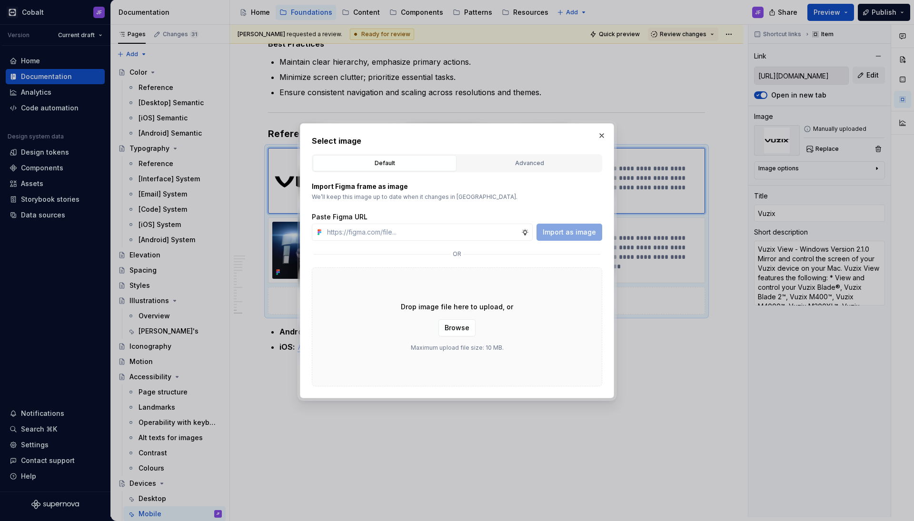
click at [466, 317] on div "Drop image file here to upload, or Browse Maximum upload file size: 10 MB." at bounding box center [457, 326] width 290 height 119
click at [466, 326] on span "Browse" at bounding box center [456, 328] width 25 height 10
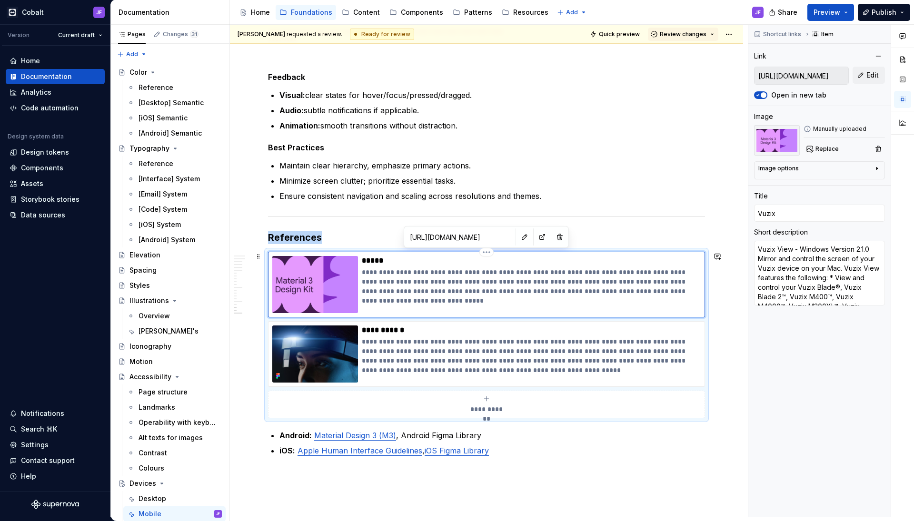
scroll to position [1876, 0]
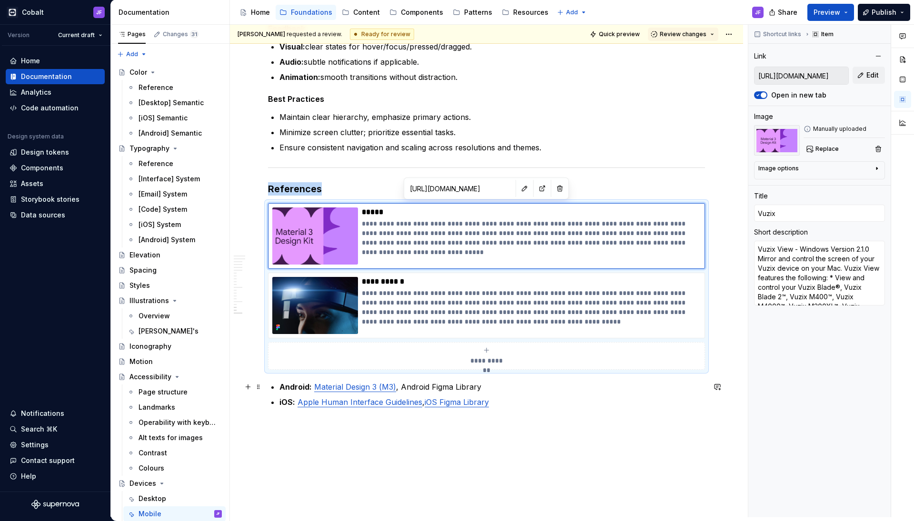
click at [374, 388] on link "Material Design 3 (M3)" at bounding box center [355, 387] width 82 height 10
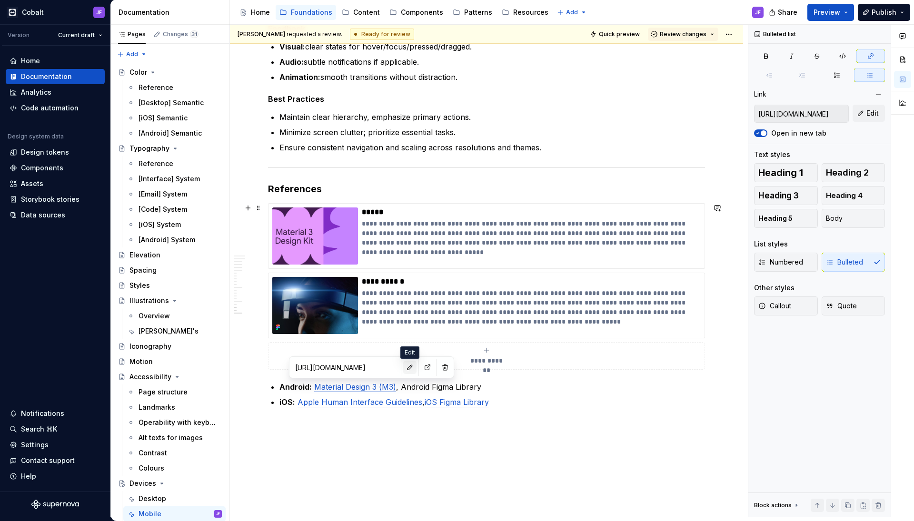
click at [412, 369] on button "button" at bounding box center [409, 367] width 13 height 13
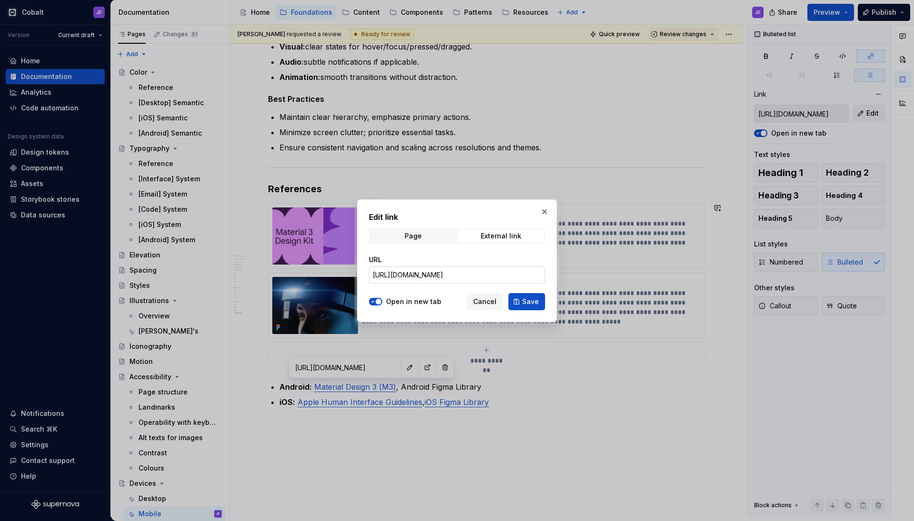
click at [441, 277] on input "[URL][DOMAIN_NAME]" at bounding box center [457, 274] width 176 height 17
click at [543, 213] on button "button" at bounding box center [544, 211] width 13 height 13
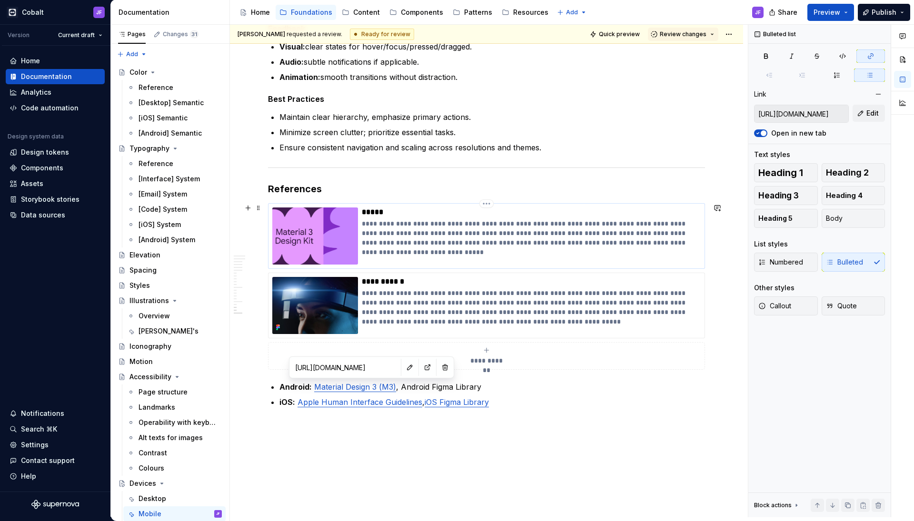
click at [531, 226] on p "**********" at bounding box center [531, 238] width 338 height 38
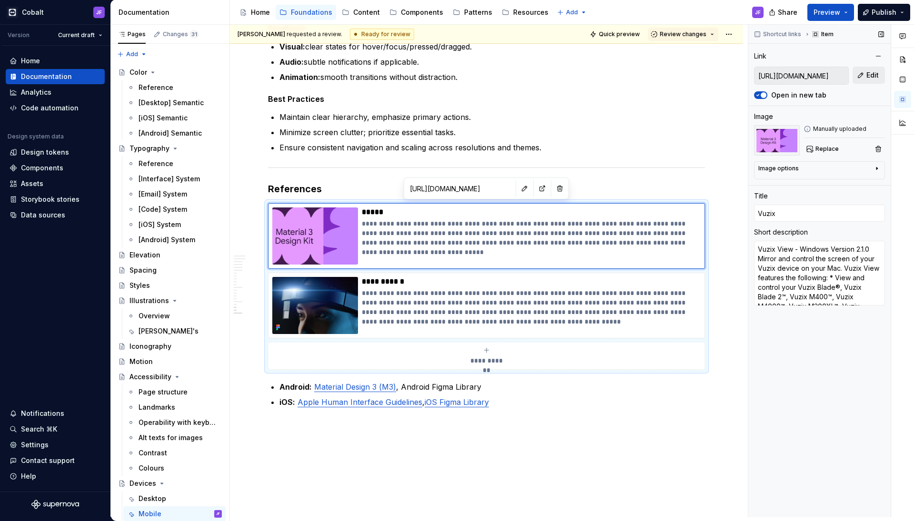
click at [861, 73] on button "Edit" at bounding box center [868, 75] width 32 height 17
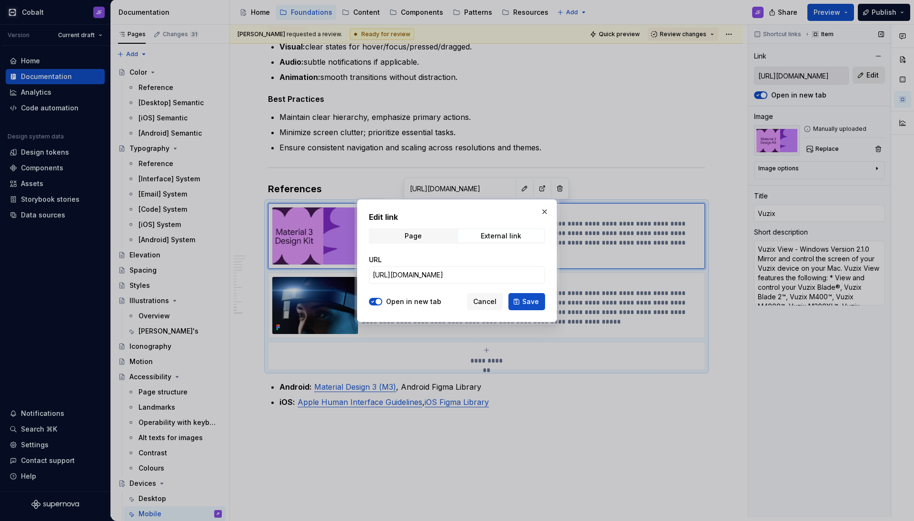
type textarea "*"
click at [481, 274] on input "[URL][DOMAIN_NAME]" at bounding box center [457, 274] width 176 height 17
paste input "[DOMAIN_NAME]"
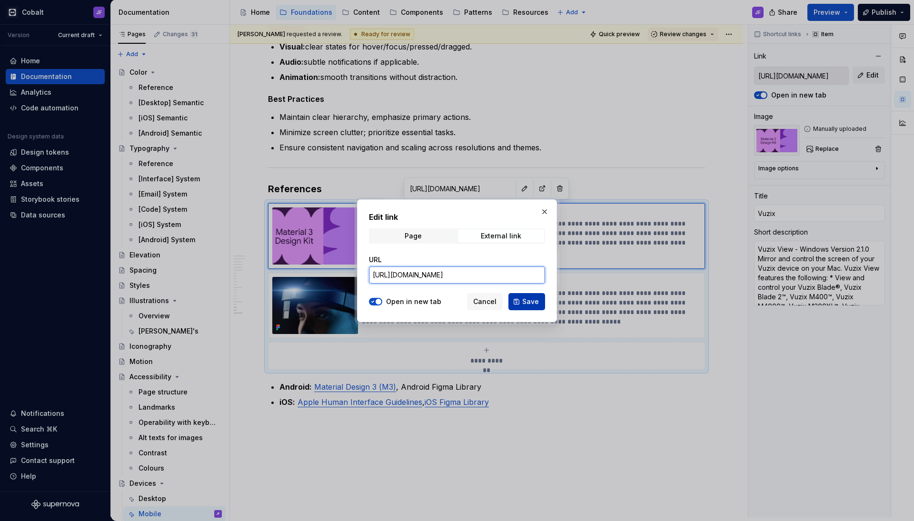
type input "[URL][DOMAIN_NAME]"
click at [528, 303] on span "Save" at bounding box center [530, 302] width 17 height 10
type textarea "*"
type input "[URL][DOMAIN_NAME]"
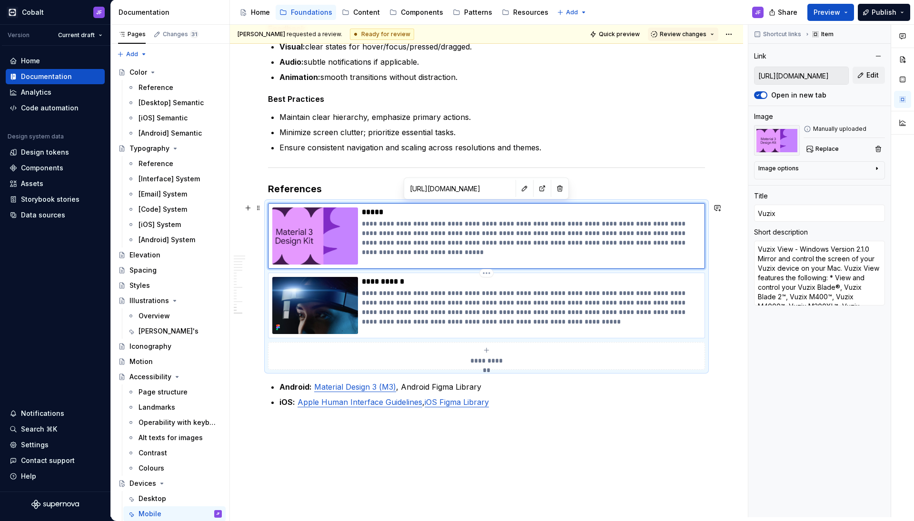
click at [426, 312] on p "**********" at bounding box center [531, 307] width 338 height 38
type textarea "*"
type input "[URL][PERSON_NAME][DOMAIN_NAME][PERSON_NAME]"
type input "[PERSON_NAME] Arc 2"
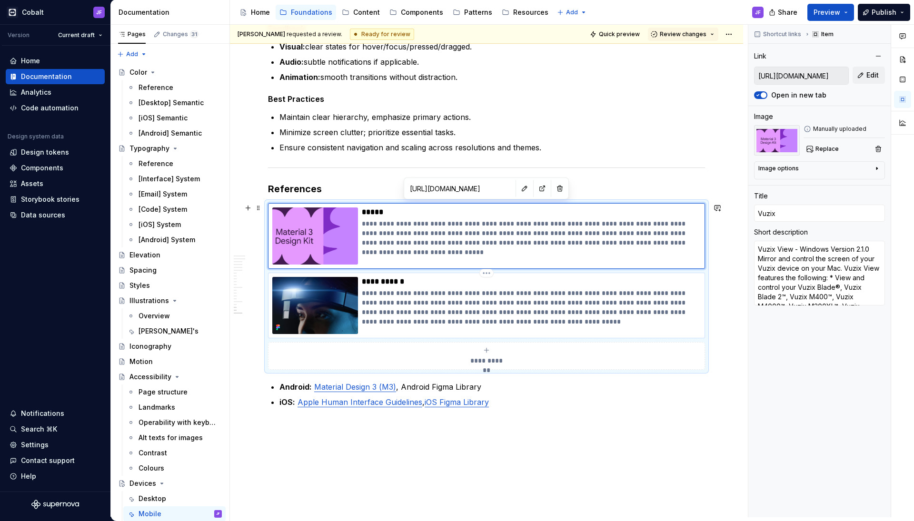
type textarea "[PERSON_NAME] Arc 2 [PERSON_NAME] Arc 2 Best in class image quality Crystal-Cle…"
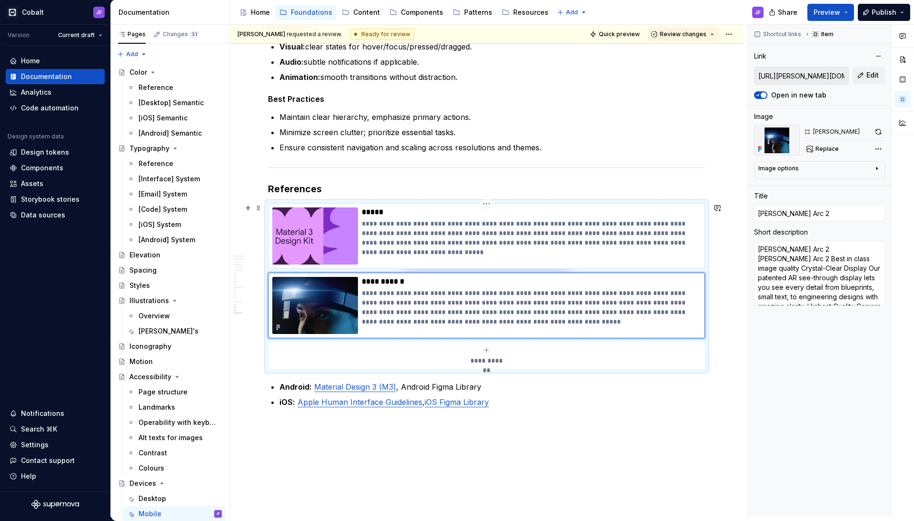
click at [409, 246] on p "**********" at bounding box center [531, 238] width 338 height 38
type textarea "*"
type input "[URL][DOMAIN_NAME]"
type input "Vuzix"
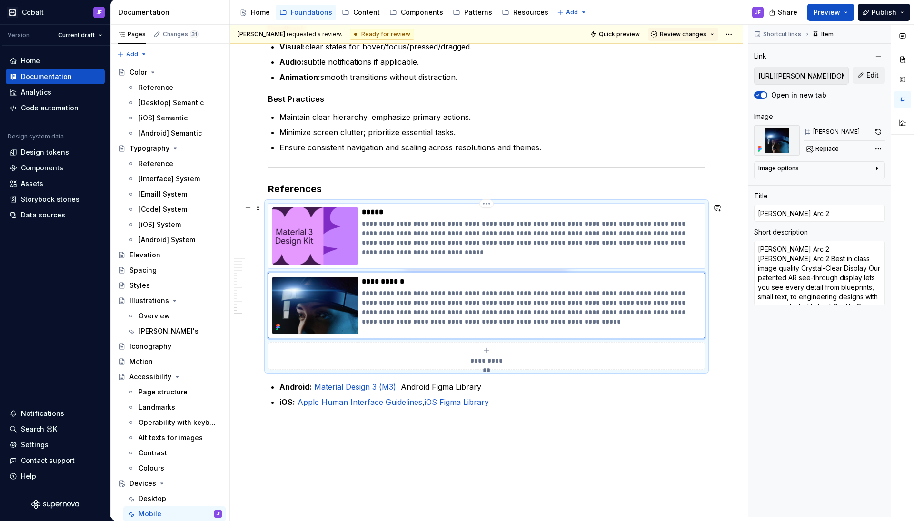
type textarea "Vuzix View - Windows Version 2.1.0 Mirror and control the screen of your Vuzix …"
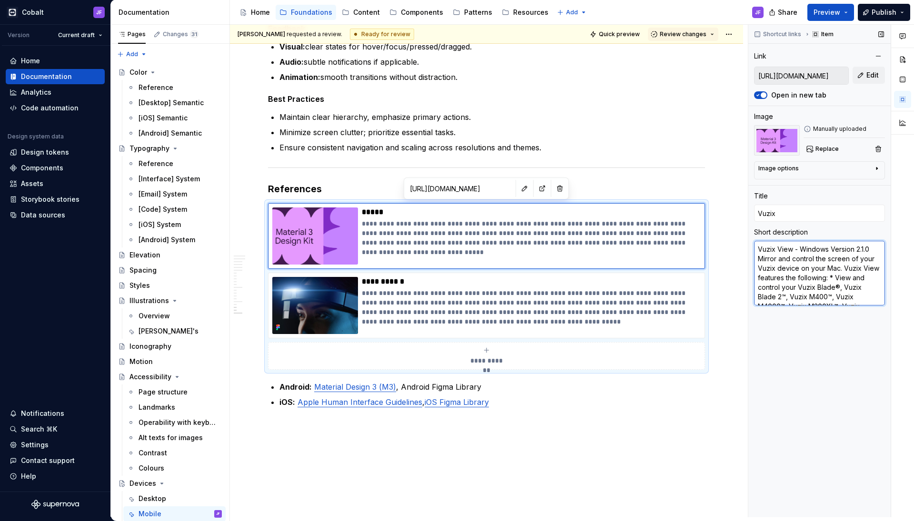
click at [781, 279] on textarea "Vuzix View - Windows Version 2.1.0 Mirror and control the screen of your Vuzix …" at bounding box center [819, 273] width 131 height 65
type textarea "*"
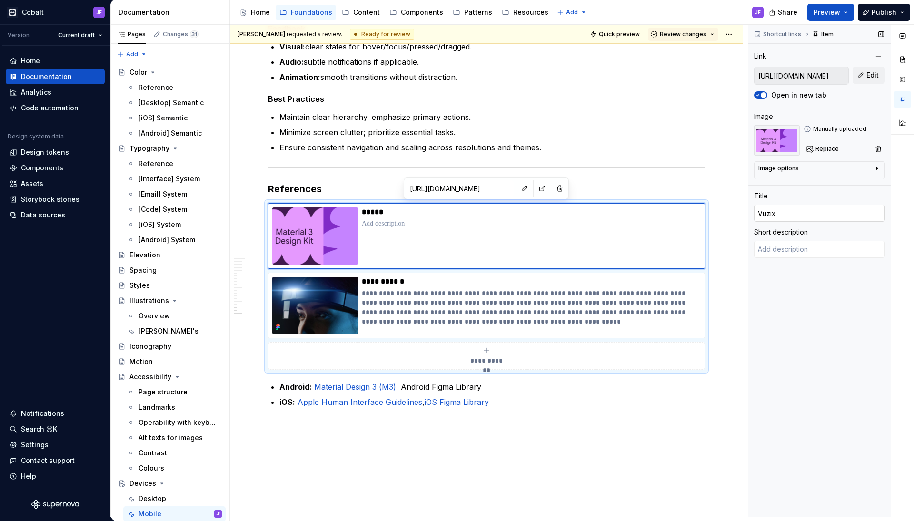
click at [777, 215] on input "Vuzix" at bounding box center [819, 213] width 131 height 17
type textarea "*"
type input "M"
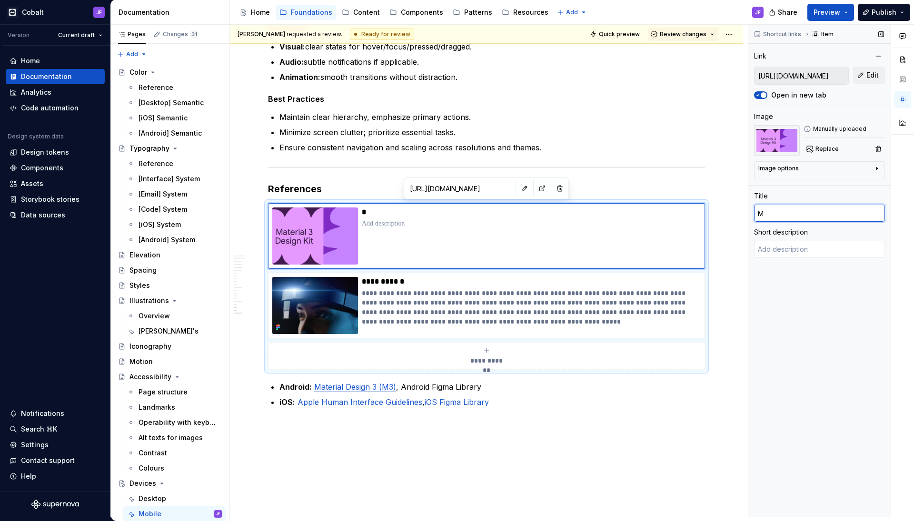
type textarea "*"
type input "Me"
type textarea "*"
type input "M"
type textarea "*"
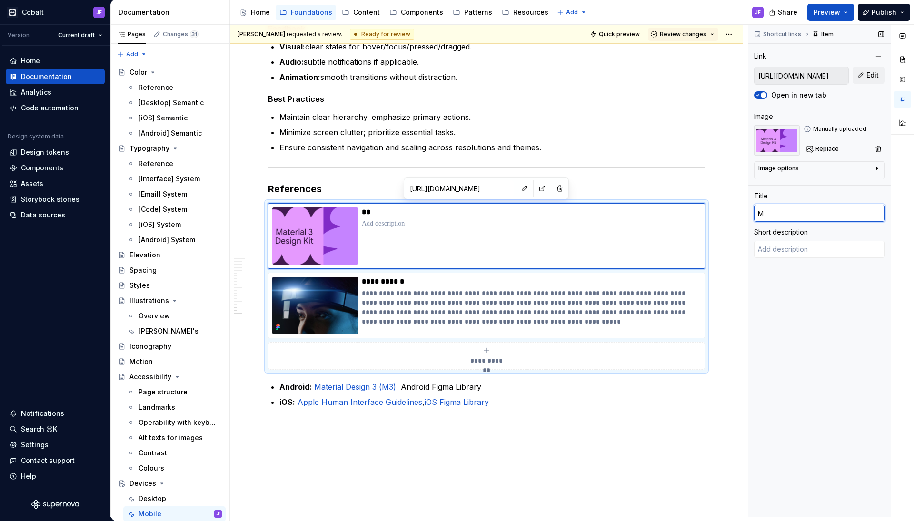
type input "Ma"
type textarea "*"
type input "Mat"
type textarea "*"
type input "Mate"
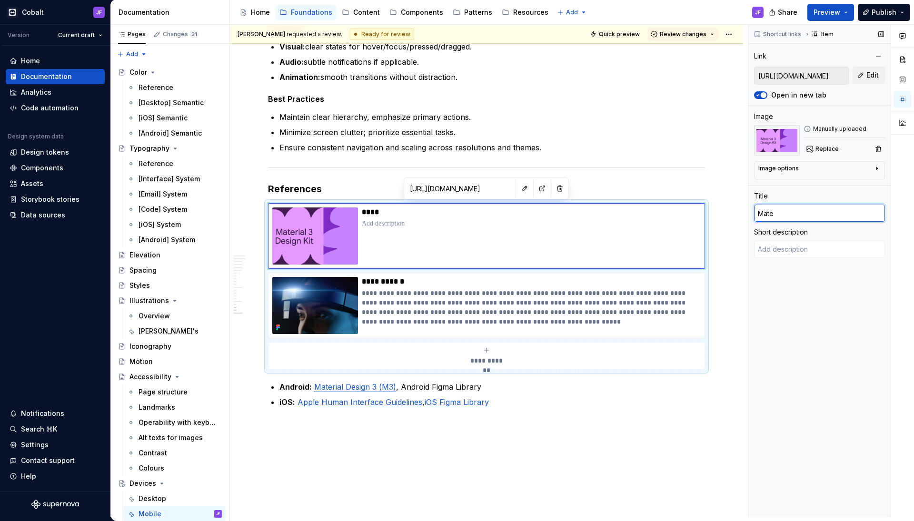
type textarea "*"
type input "Mat"
type textarea "*"
type input "Ma"
type textarea "*"
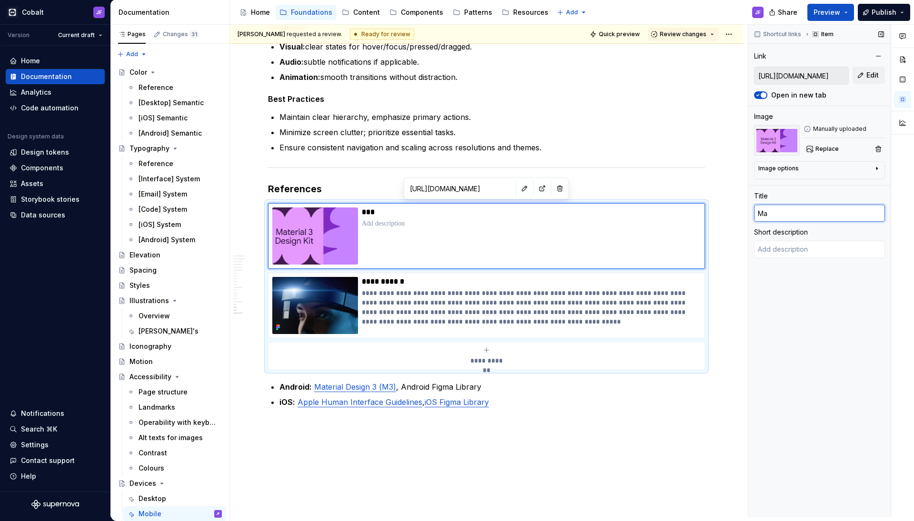
type input "M"
type textarea "*"
type input "m"
type textarea "*"
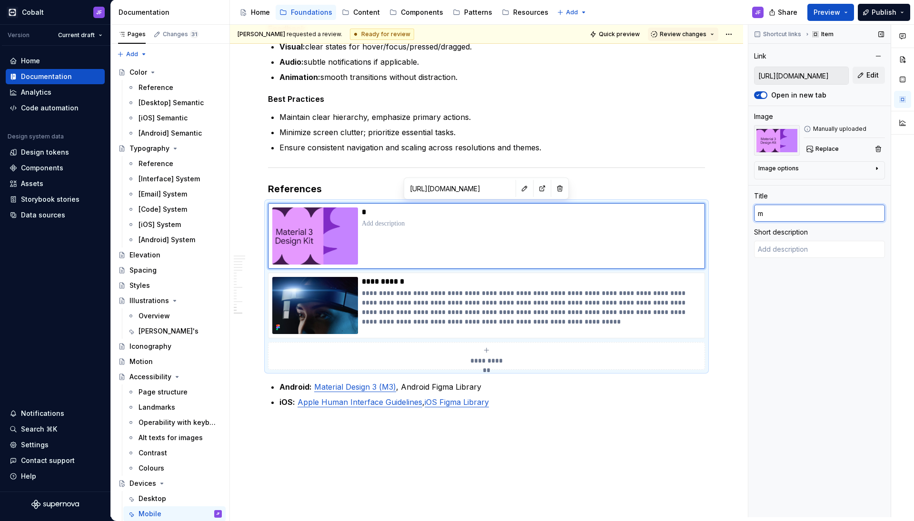
type input "m3"
type textarea "*"
type input "m"
type textarea "*"
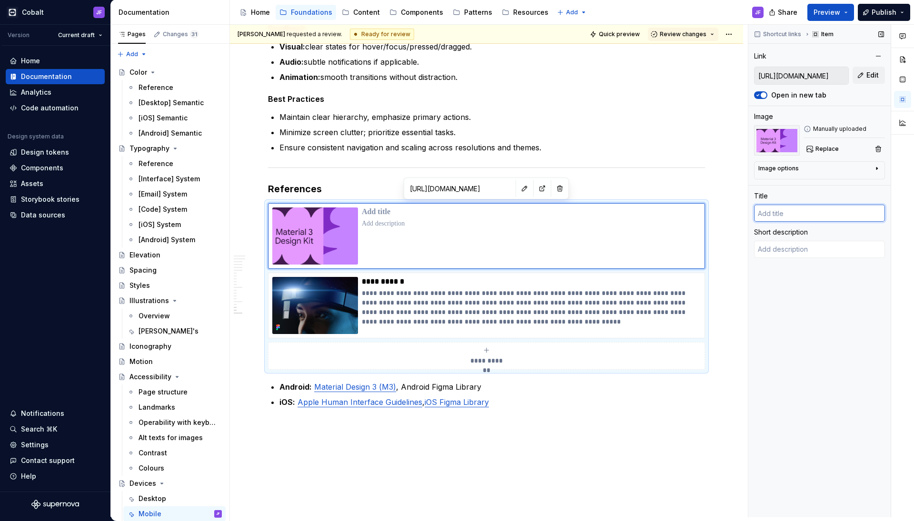
type input "M"
type textarea "*"
type input "Ma"
type textarea "*"
type input "Mat"
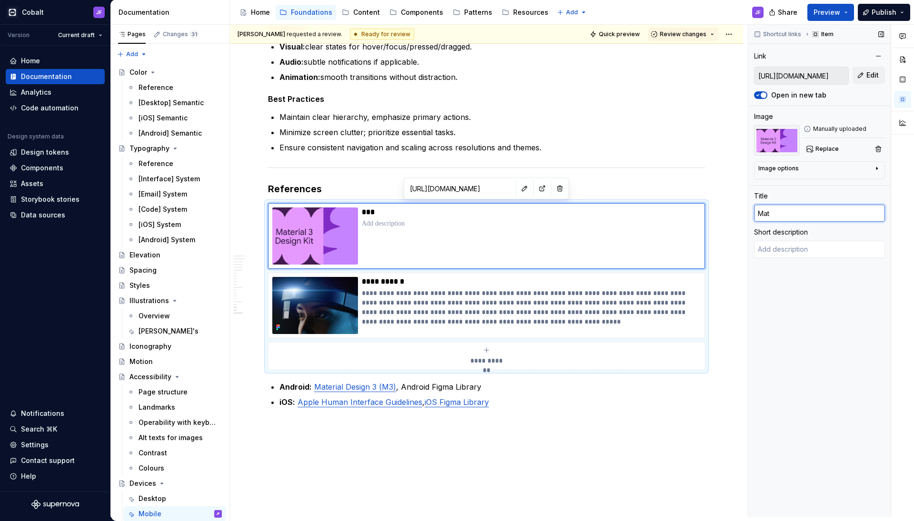
type textarea "*"
type input "Mate"
type textarea "*"
type input "Mater"
type textarea "*"
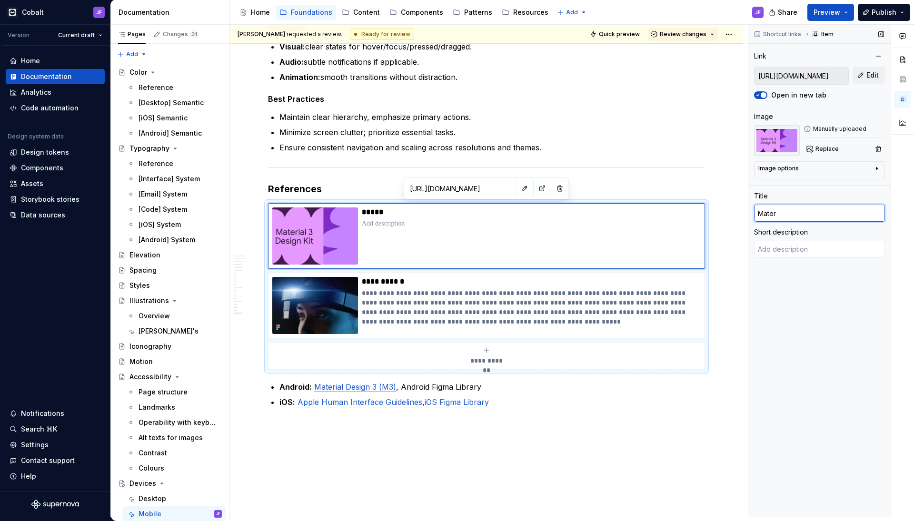
type input "[PERSON_NAME]"
type textarea "*"
type input "Materal"
type textarea "*"
type input "[PERSON_NAME]"
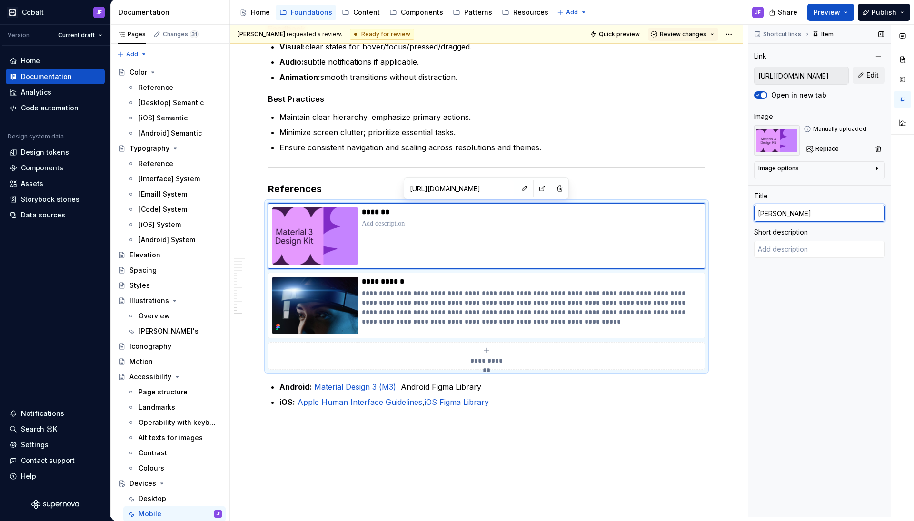
type textarea "*"
type input "Mater"
type textarea "*"
type input "Mate"
type textarea "*"
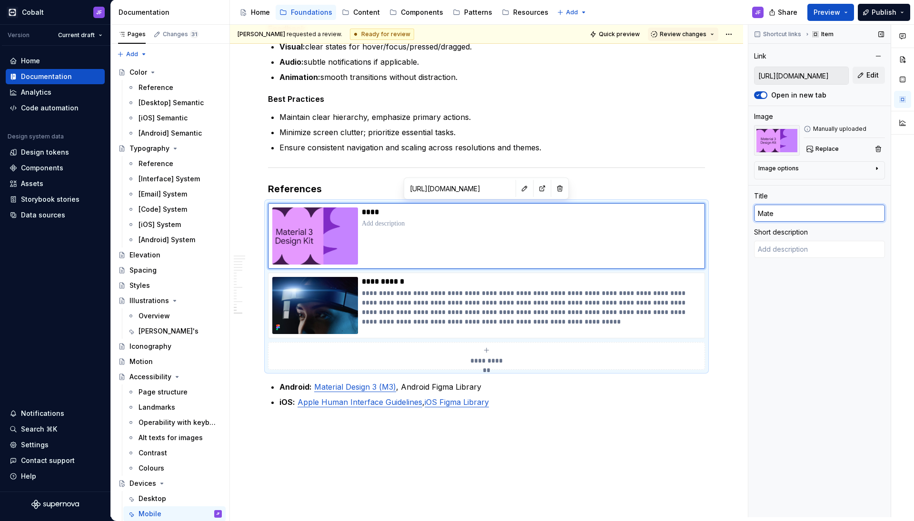
type input "Mater"
type textarea "*"
type input "Materi"
type textarea "*"
type input "Materia"
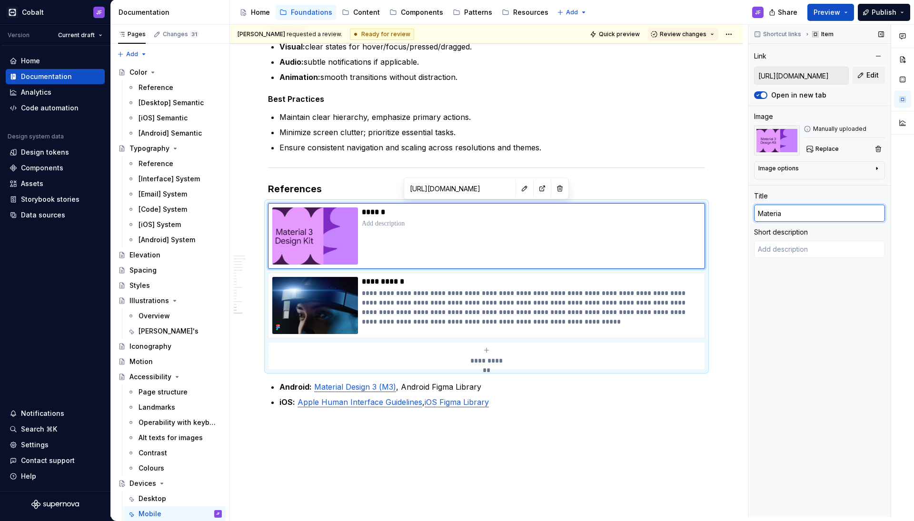
type textarea "*"
type input "Material"
type textarea "*"
type input "Material"
type textarea "*"
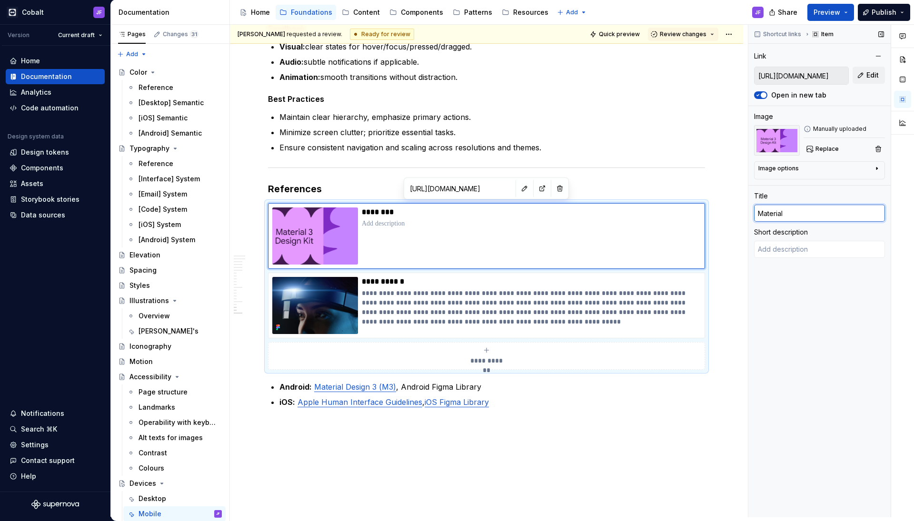
type input "Material D"
type textarea "*"
type input "Material De"
type textarea "*"
type input "Material Des"
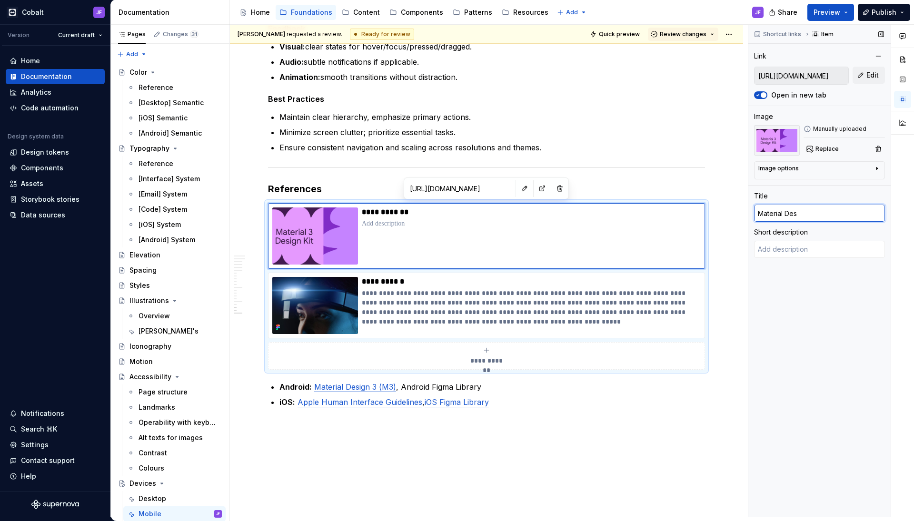
type textarea "*"
type input "Material Desi"
type textarea "*"
type input "Material Desig"
type textarea "*"
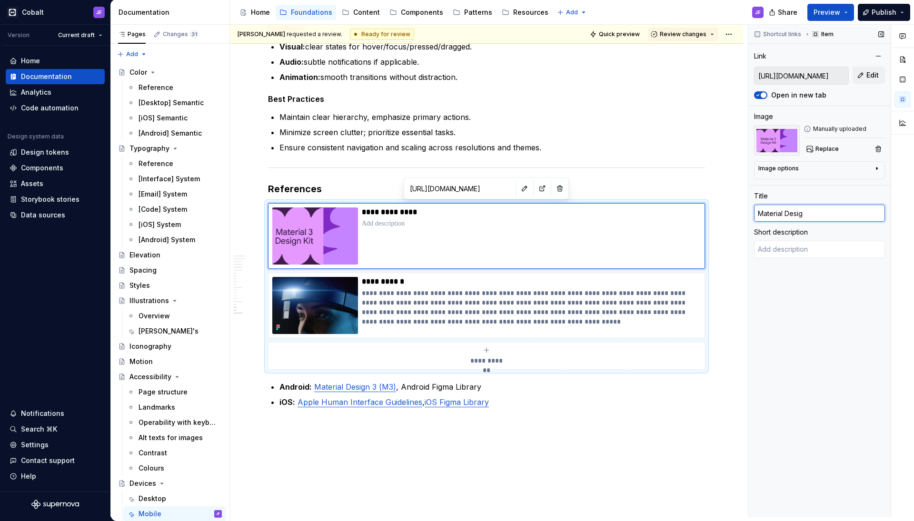
type input "Material Design"
type textarea "*"
type input "Material Design"
type textarea "*"
type input "Material Design ("
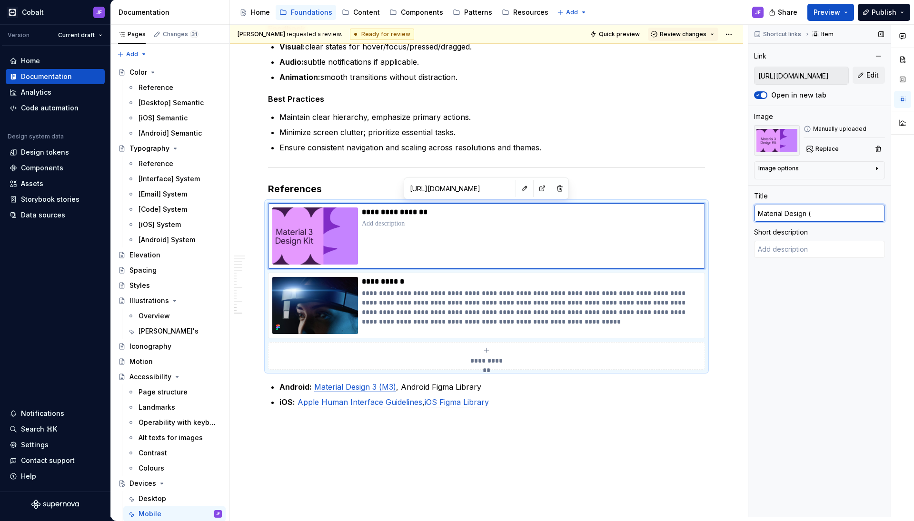
type textarea "*"
type input "Material Design (m"
type textarea "*"
type input "Material Design ("
type textarea "*"
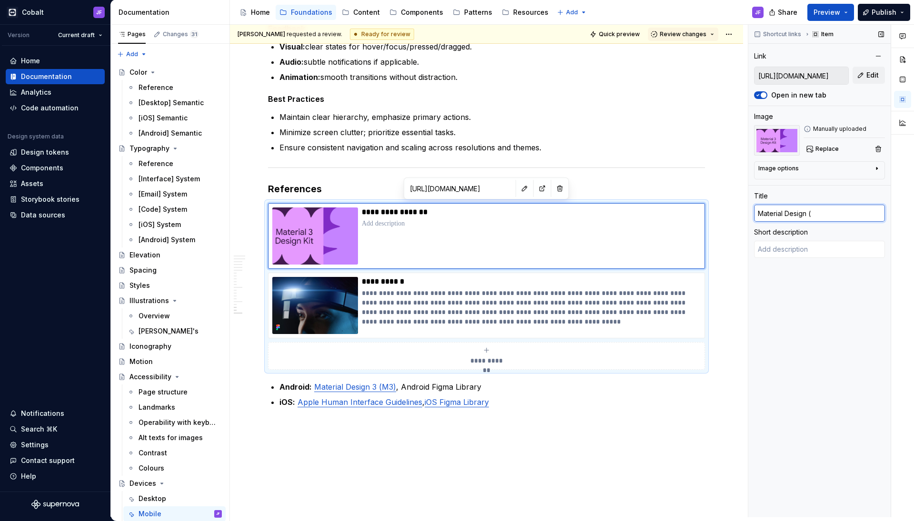
type input "Material Design (M"
type textarea "*"
type input "Material Design (M3"
type textarea "*"
type input "Material Design (M3)"
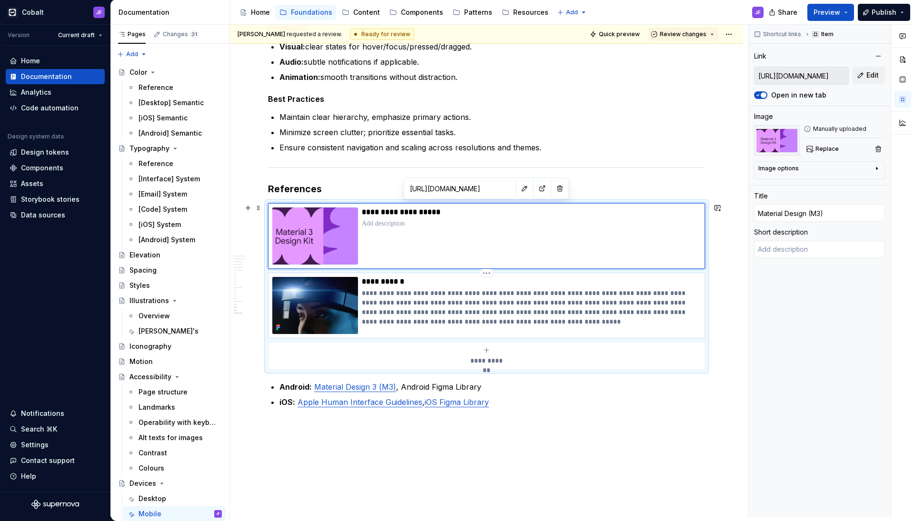
click at [433, 292] on p "**********" at bounding box center [531, 307] width 338 height 38
type textarea "*"
type input "[URL][PERSON_NAME][DOMAIN_NAME][PERSON_NAME]"
type input "[PERSON_NAME] Arc 2"
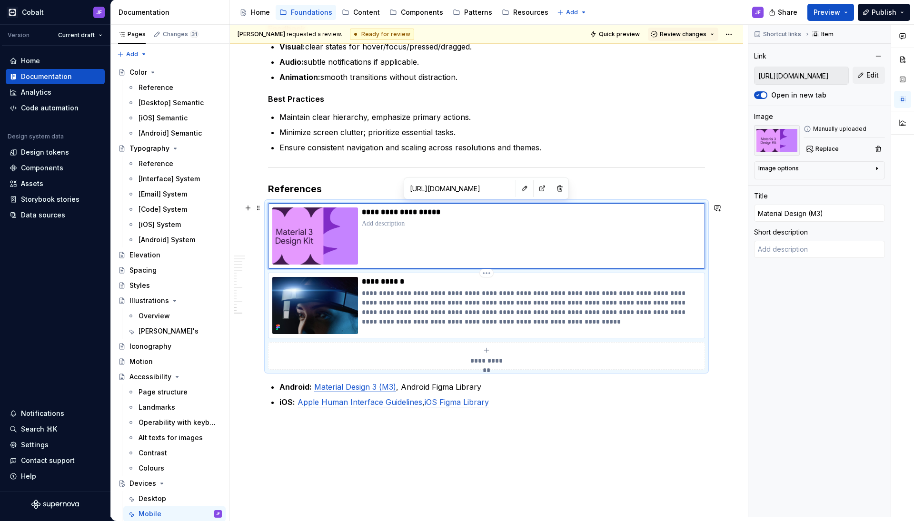
type textarea "[PERSON_NAME] Arc 2 [PERSON_NAME] Arc 2 Best in class image quality Crystal-Cle…"
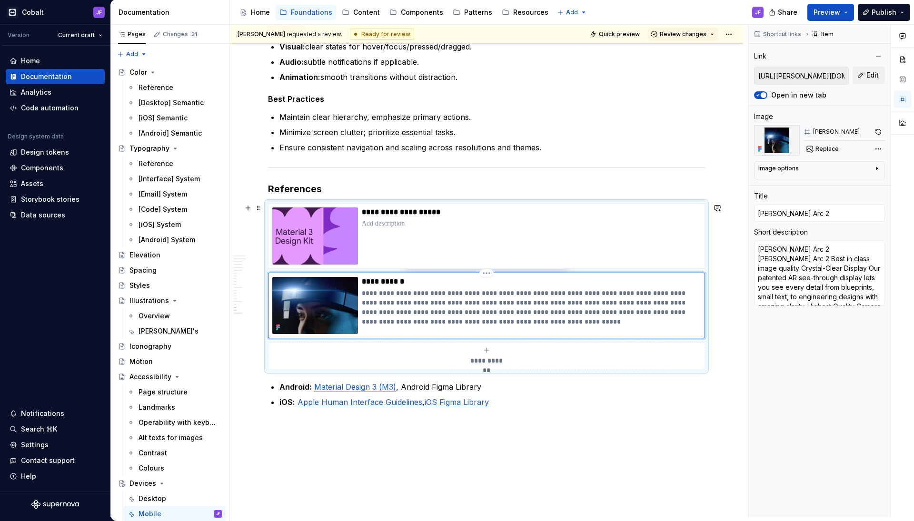
click at [392, 281] on p "**********" at bounding box center [531, 282] width 338 height 10
click at [795, 218] on input "[PERSON_NAME] Arc 2" at bounding box center [819, 213] width 131 height 17
click at [795, 216] on input "[PERSON_NAME] Arc 2" at bounding box center [819, 213] width 131 height 17
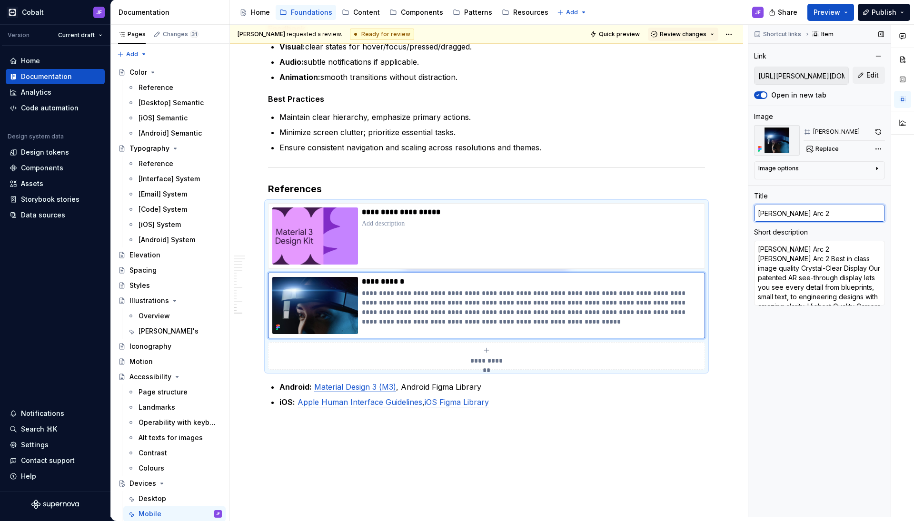
click at [795, 216] on input "[PERSON_NAME] Arc 2" at bounding box center [819, 213] width 131 height 17
type textarea "*"
type input "A"
type textarea "*"
type input "An"
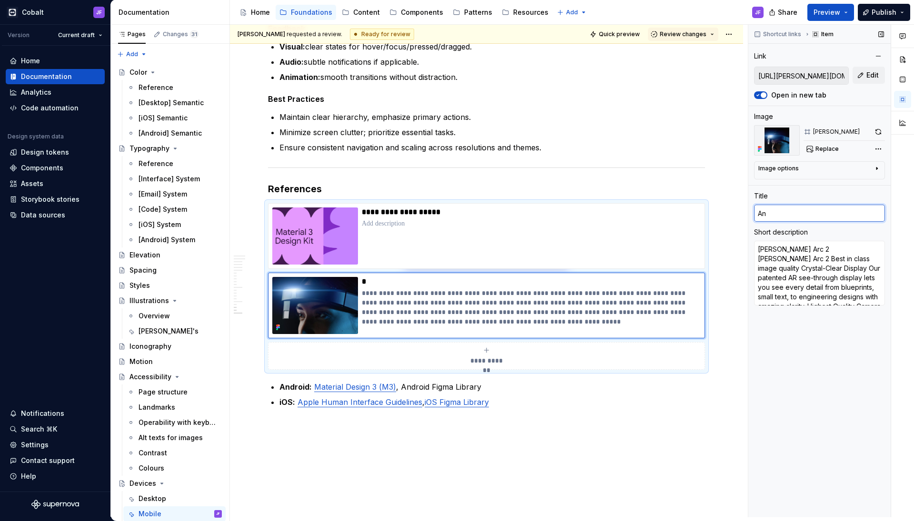
type textarea "*"
type input "And"
type textarea "*"
type input "Andr"
type textarea "*"
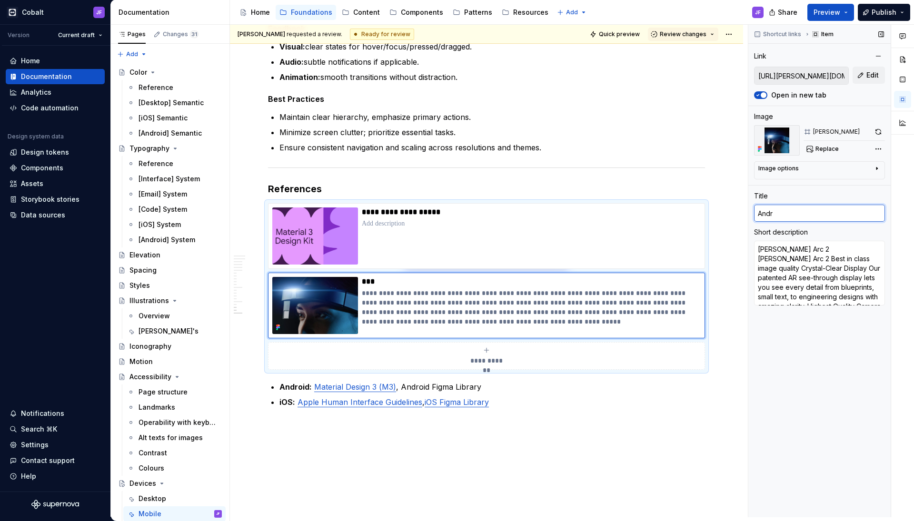
type input "Andro"
type textarea "*"
type input "Androi"
type textarea "*"
type input "Android"
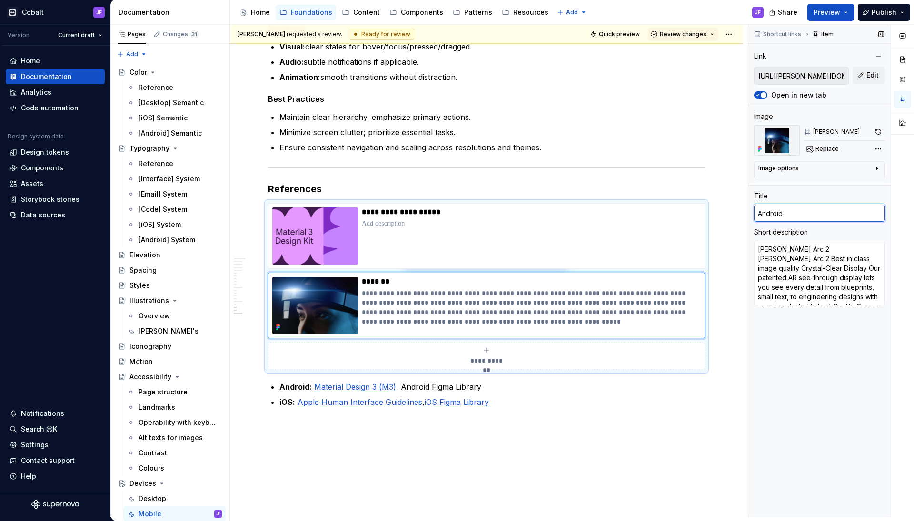
type textarea "*"
type input "Android"
type textarea "*"
type input "Android F"
type textarea "*"
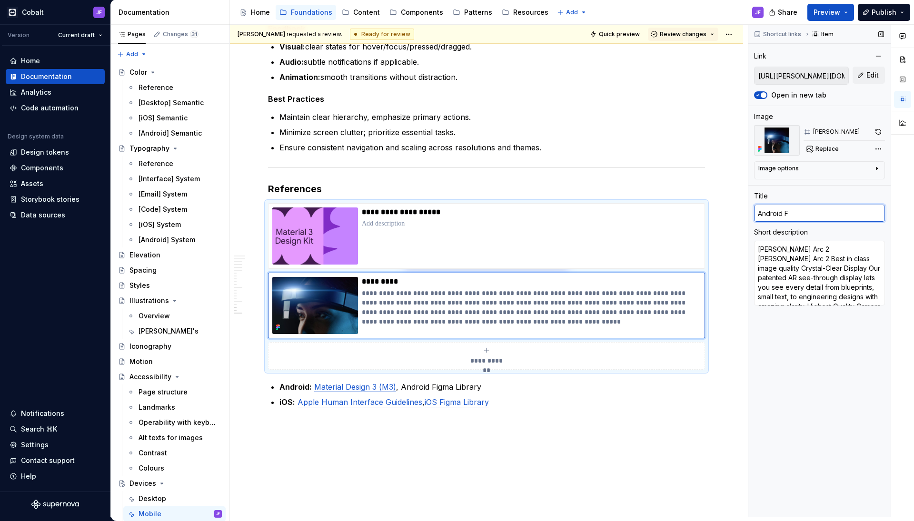
type input "Android Fi"
type textarea "*"
type input "Android Fig"
type textarea "*"
type input "Android Figm"
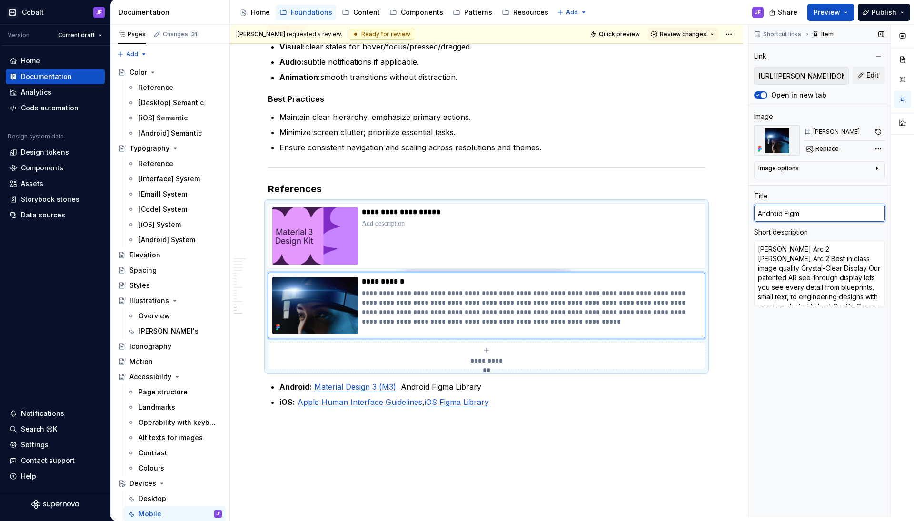
type textarea "*"
type input "Android Figma"
type textarea "*"
type input "Android Figma"
type textarea "*"
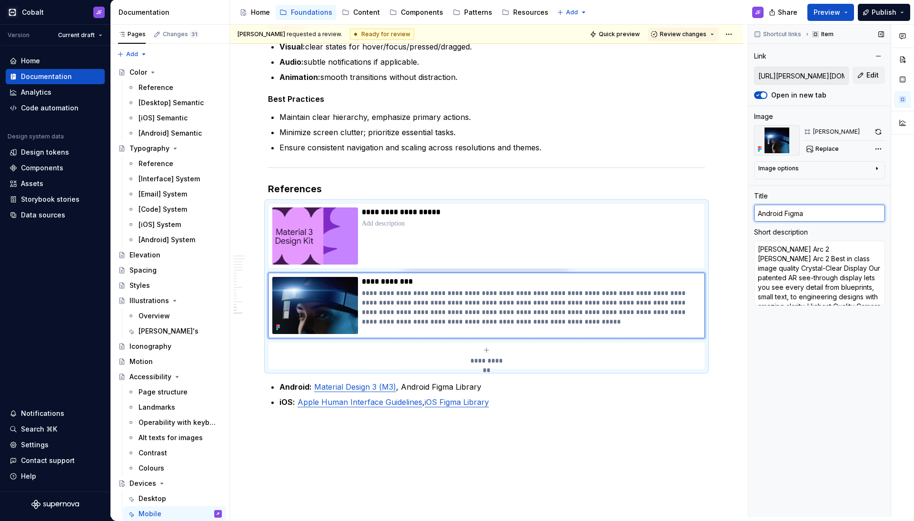
type input "Android Figma L"
type textarea "*"
type input "Android Figma Li"
type textarea "*"
type input "Android Figma Lib"
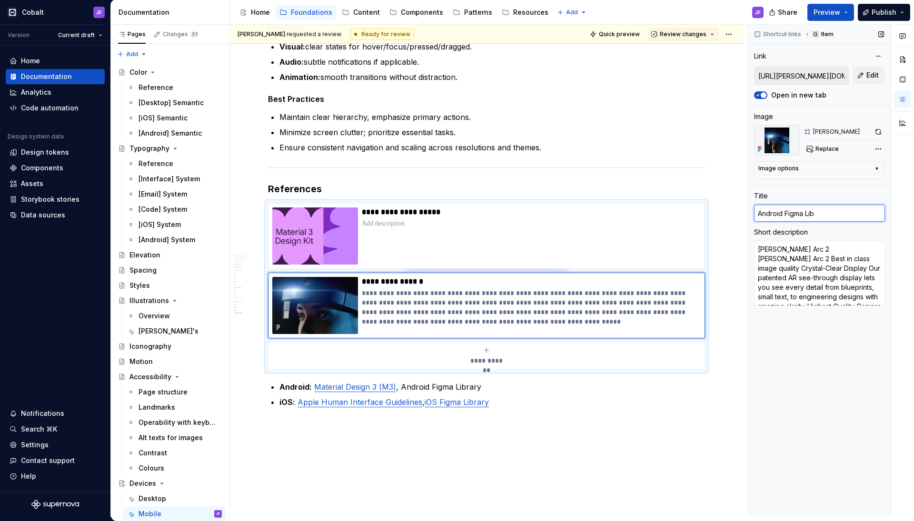
type textarea "*"
type input "Android Figma Libr"
type textarea "*"
type input "Android Figma Libra"
type textarea "*"
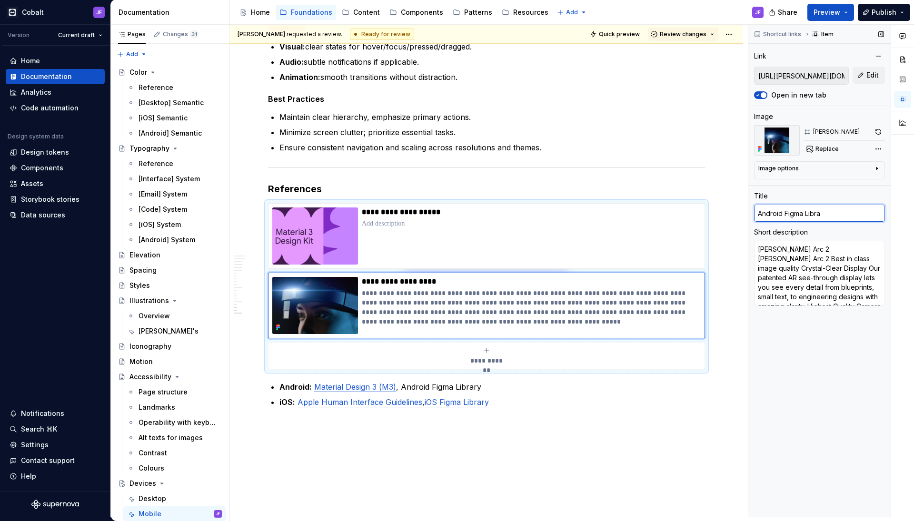
type input "Android Figma Librar"
type textarea "*"
type input "Android Figma Libraru"
type textarea "*"
type input "Android Figma Libraruy"
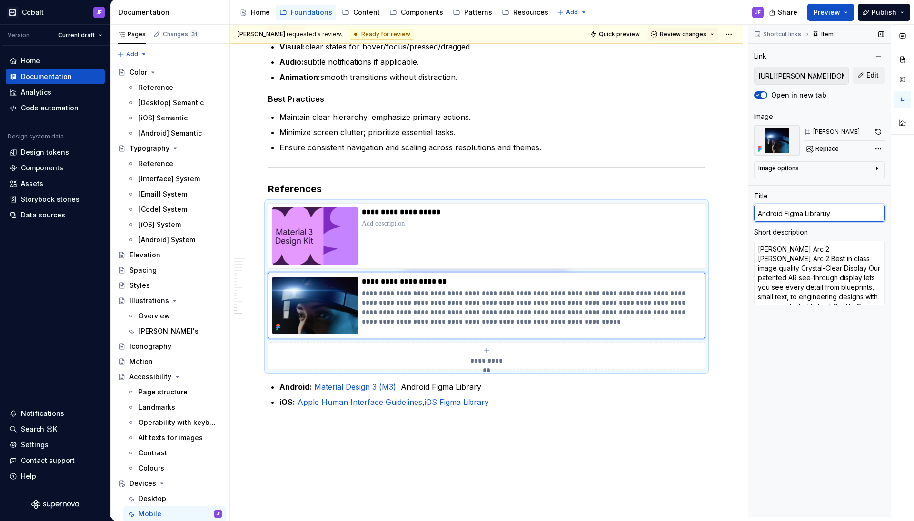
type textarea "*"
type input "Android Figma Libraru"
type textarea "*"
type input "Android Figma Librar"
type textarea "*"
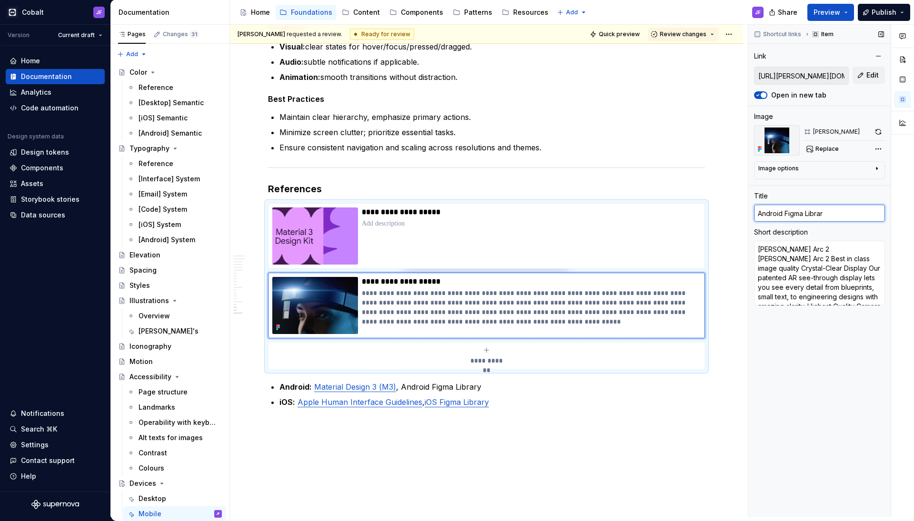
type input "Android Figma Libraru"
type textarea "*"
type input "Android Figma Libraruy"
click at [784, 254] on textarea "[PERSON_NAME] Arc 2 [PERSON_NAME] Arc 2 Best in class image quality Crystal-Cle…" at bounding box center [819, 273] width 131 height 65
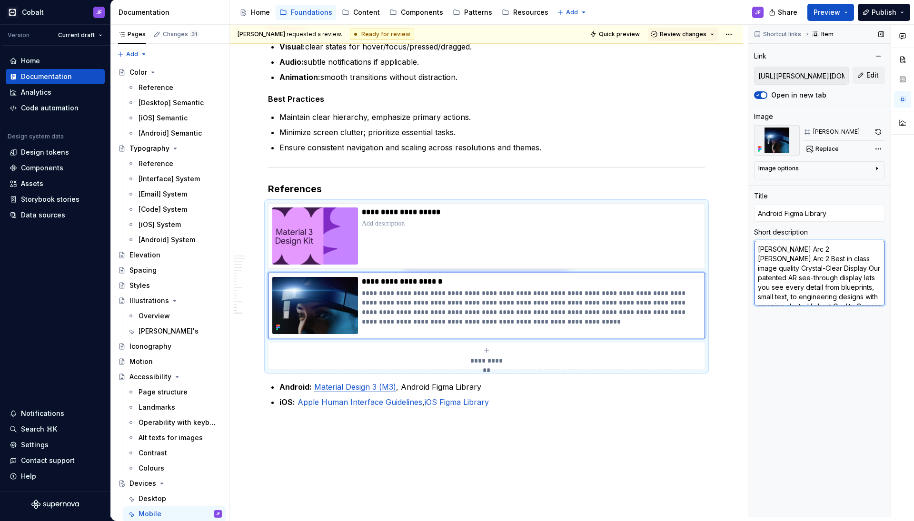
click at [784, 254] on textarea "[PERSON_NAME] Arc 2 [PERSON_NAME] Arc 2 Best in class image quality Crystal-Cle…" at bounding box center [819, 273] width 131 height 65
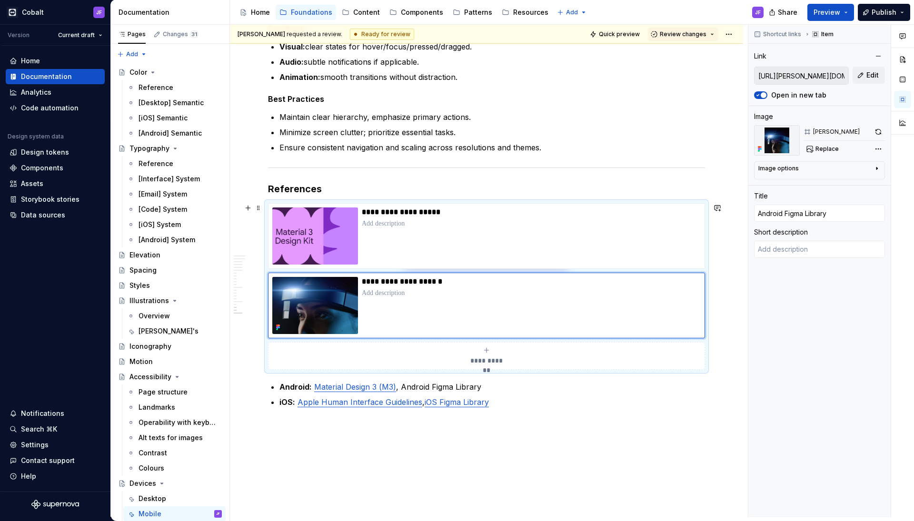
click at [499, 356] on span "**********" at bounding box center [486, 361] width 41 height 10
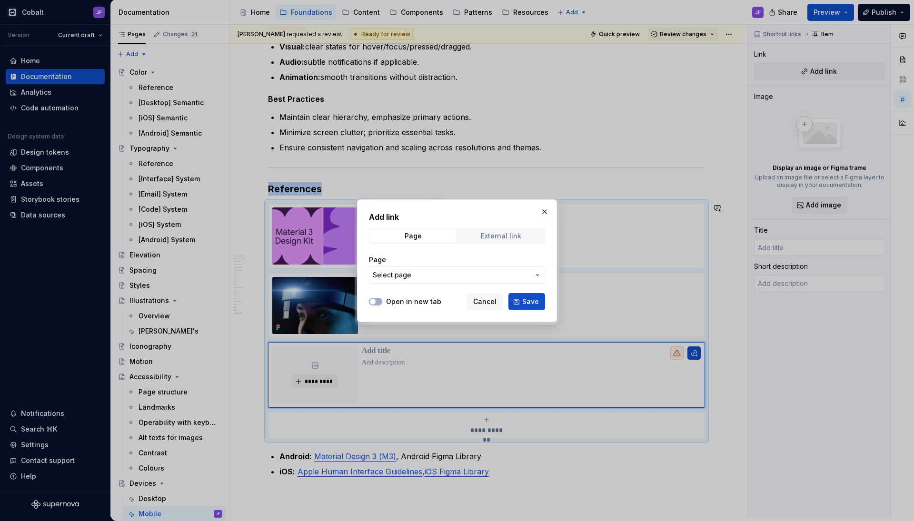
click at [519, 230] on span "External link" at bounding box center [501, 235] width 86 height 13
click at [545, 216] on button "button" at bounding box center [544, 211] width 13 height 13
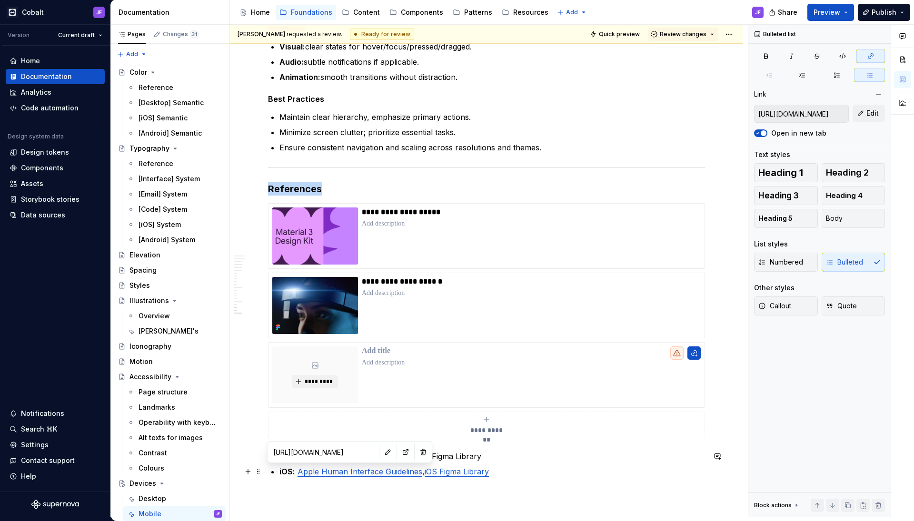
click at [352, 473] on link "Apple Human Interface Guidelines" at bounding box center [359, 472] width 125 height 10
click at [381, 455] on span at bounding box center [387, 451] width 13 height 13
click at [388, 447] on button "button" at bounding box center [387, 451] width 13 height 13
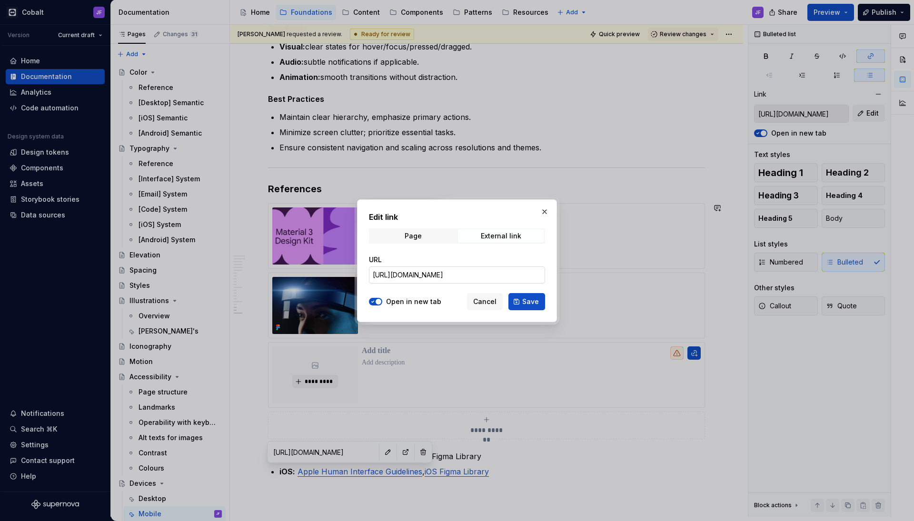
click at [450, 266] on input "[URL][DOMAIN_NAME]" at bounding box center [457, 274] width 176 height 17
click at [542, 210] on button "button" at bounding box center [544, 211] width 13 height 13
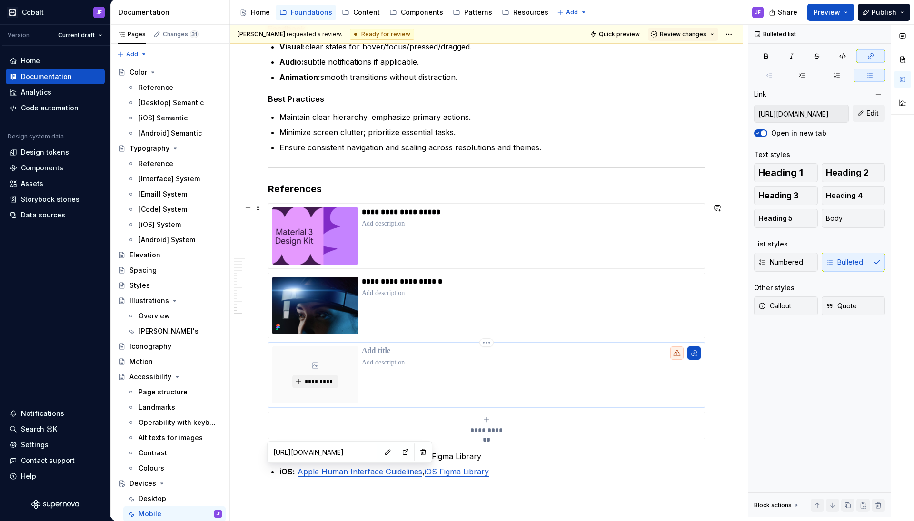
click at [476, 343] on div "*********" at bounding box center [486, 375] width 437 height 66
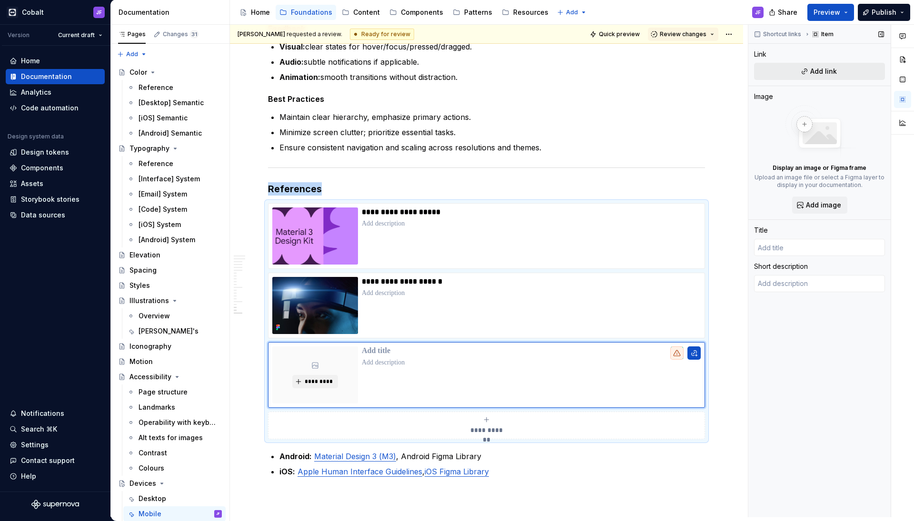
click at [830, 76] on span "Add link" at bounding box center [823, 72] width 27 height 10
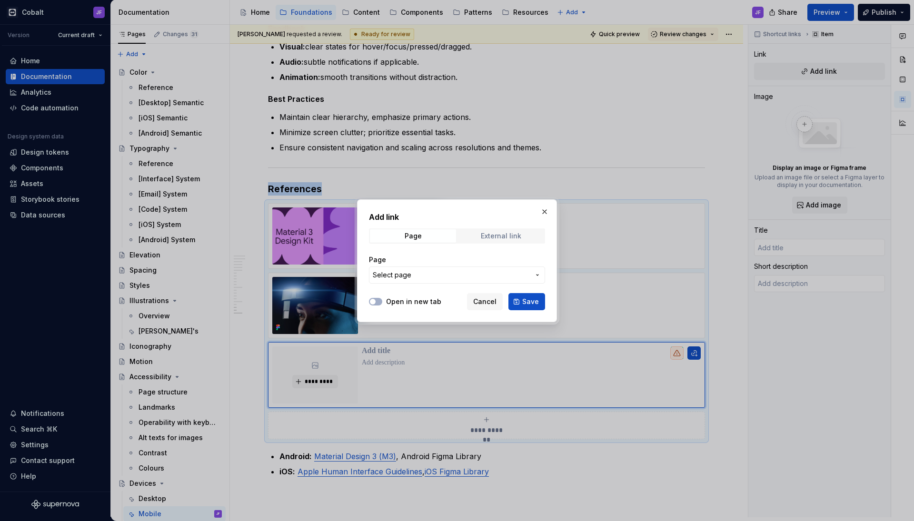
click at [514, 239] on div "External link" at bounding box center [501, 236] width 40 height 8
click at [474, 272] on input "URL" at bounding box center [457, 274] width 176 height 17
paste input "[URL][DOMAIN_NAME]"
click at [371, 305] on div at bounding box center [375, 302] width 13 height 10
click at [383, 300] on div "Open in new tab" at bounding box center [405, 302] width 72 height 10
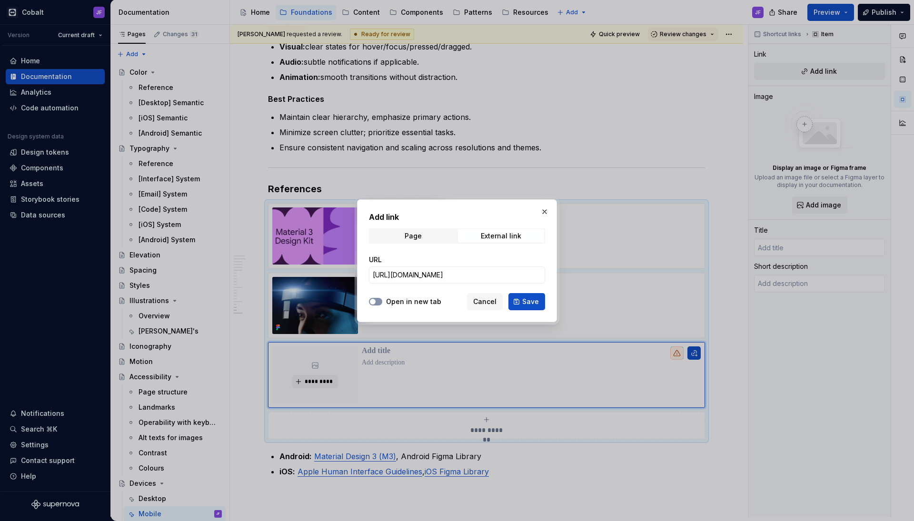
click at [377, 299] on button "Open in new tab" at bounding box center [375, 302] width 13 height 8
click at [528, 301] on span "Save" at bounding box center [530, 302] width 17 height 10
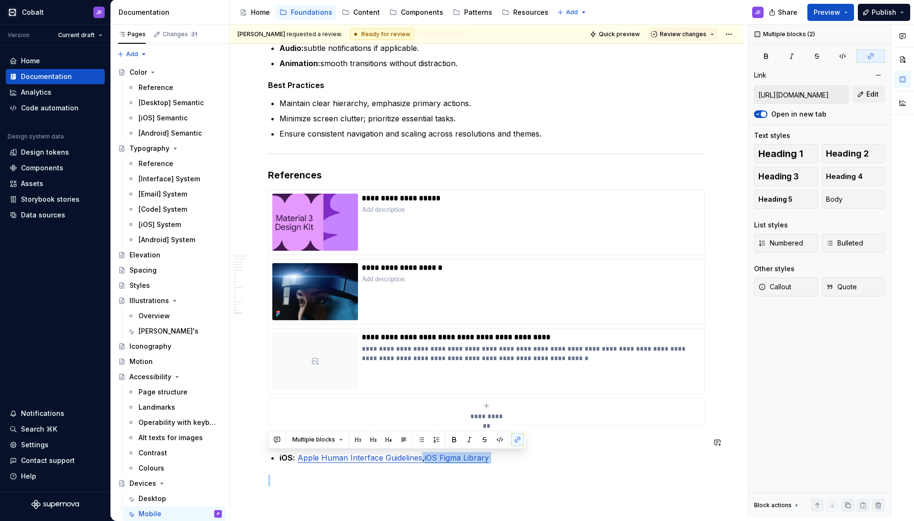
scroll to position [1891, 0]
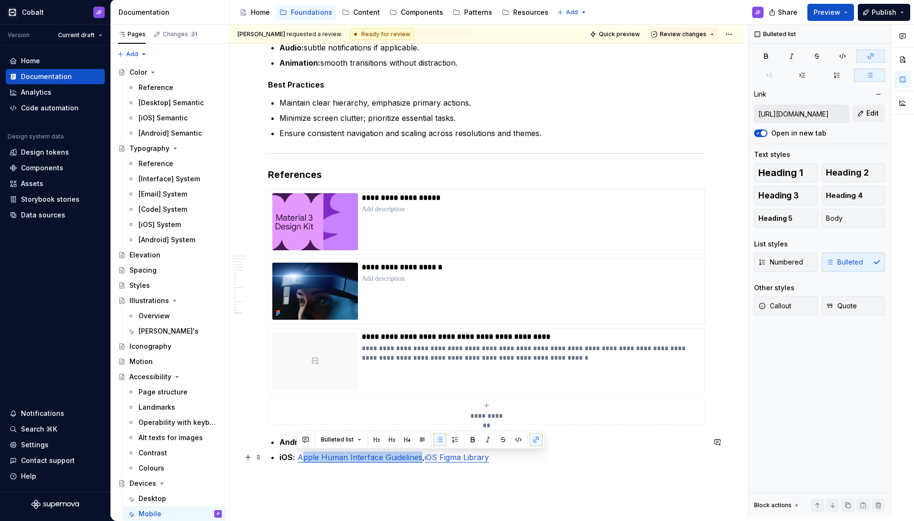
drag, startPoint x: 420, startPoint y: 472, endPoint x: 300, endPoint y: 453, distance: 121.9
click at [300, 453] on p "iOS: Apple Human Interface Guidelines , iOS Figma Library" at bounding box center [491, 457] width 425 height 11
copy link "pple Human Interface Guidelines"
click at [409, 348] on p "**********" at bounding box center [531, 353] width 338 height 19
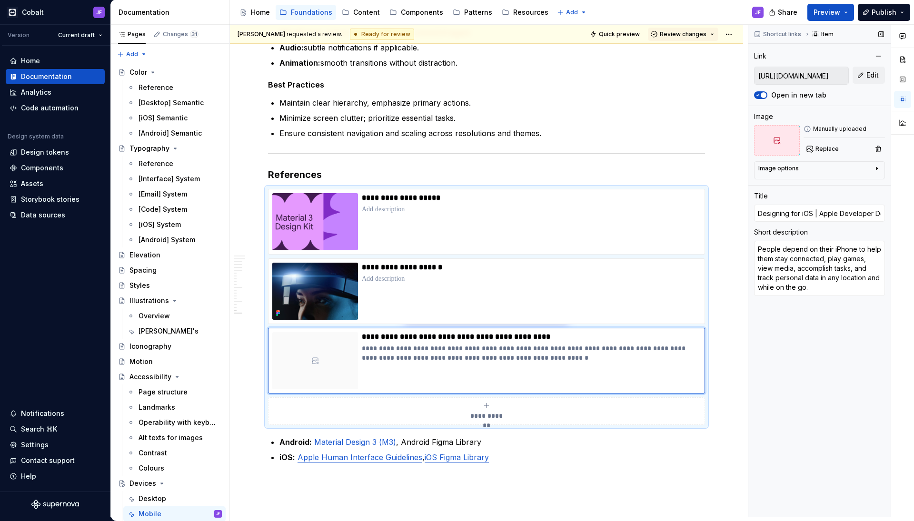
click at [790, 204] on div "Title Designing for iOS | Apple Developer Documentation" at bounding box center [819, 206] width 131 height 30
click at [790, 206] on input "Designing for iOS | Apple Developer Documentation" at bounding box center [819, 213] width 131 height 17
paste input "pple Human Interface Guidelines"
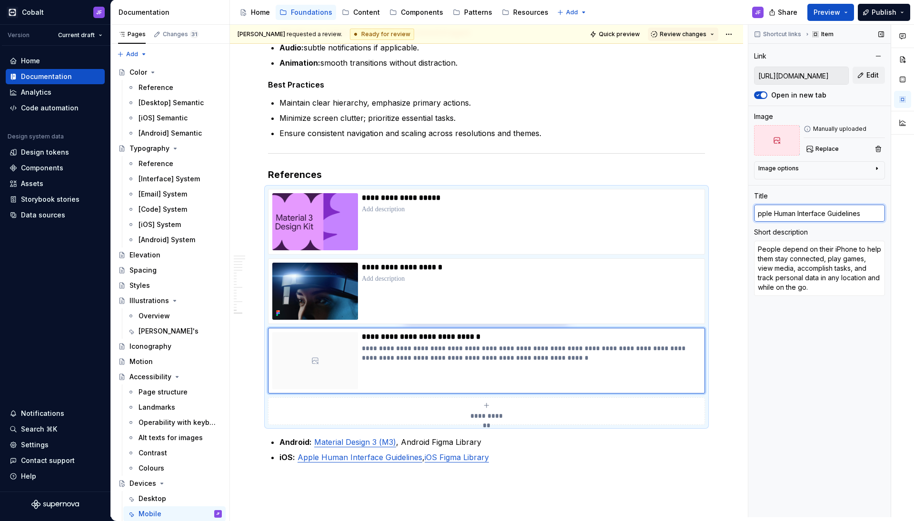
click at [772, 215] on input "pple Human Interface Guidelines" at bounding box center [819, 213] width 131 height 17
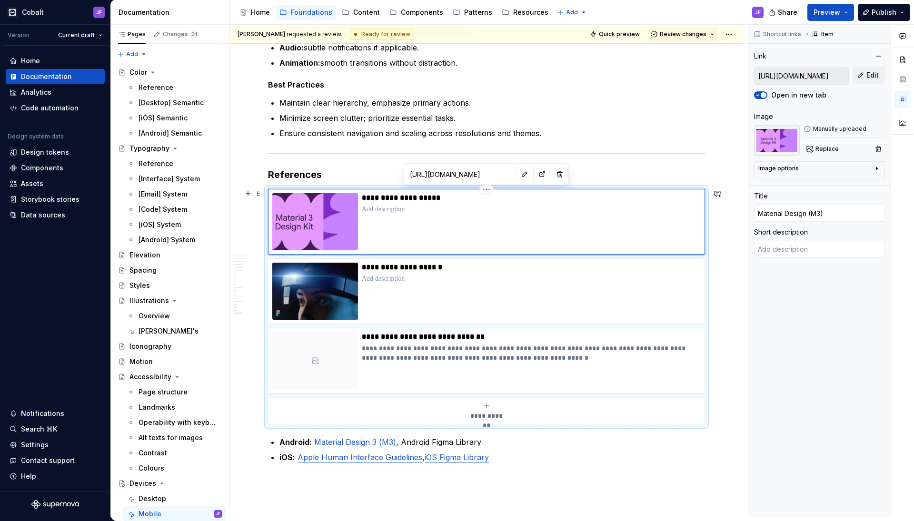
click at [518, 235] on div "**********" at bounding box center [531, 221] width 339 height 57
click at [478, 358] on p "**********" at bounding box center [531, 353] width 338 height 19
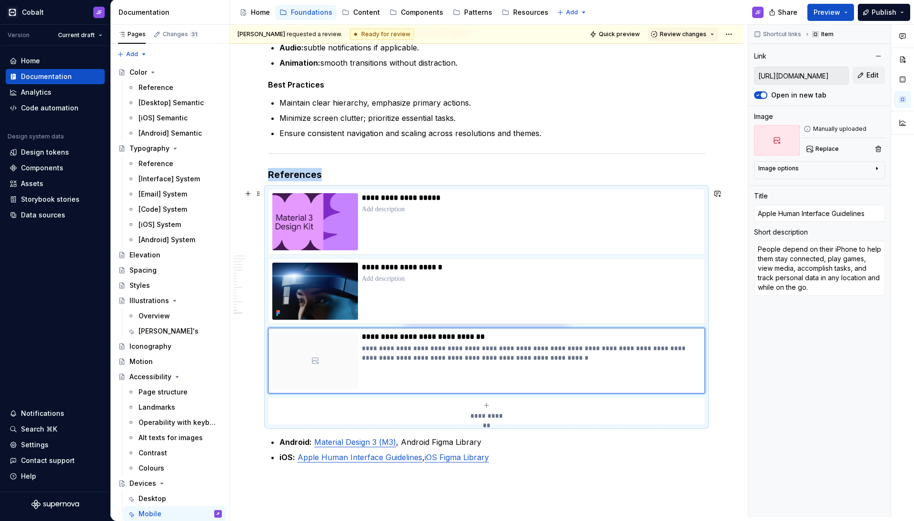
click at [482, 410] on div "**********" at bounding box center [486, 411] width 428 height 19
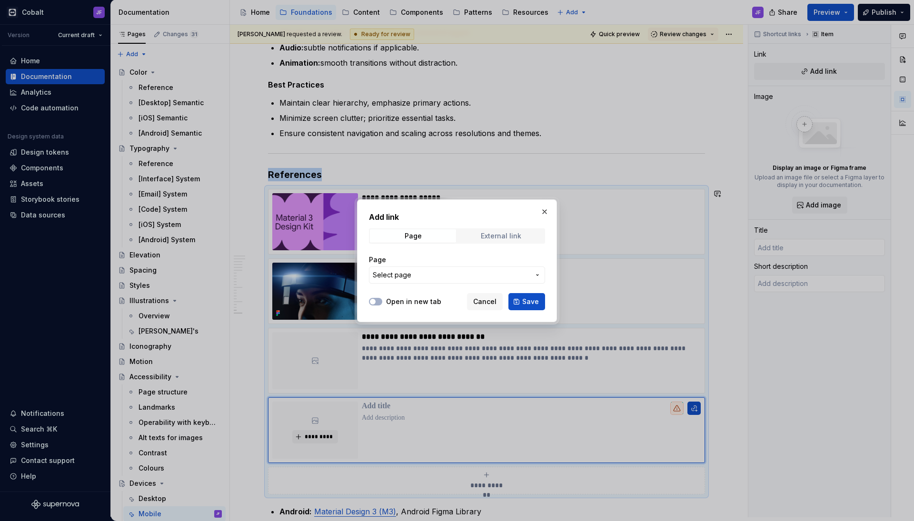
click at [486, 231] on span "External link" at bounding box center [501, 235] width 86 height 13
click at [423, 271] on input "URL" at bounding box center [457, 274] width 176 height 17
paste input "[URL][DOMAIN_NAME]"
click at [383, 297] on div "Open in new tab" at bounding box center [405, 302] width 72 height 10
click at [370, 302] on span "button" at bounding box center [373, 302] width 6 height 6
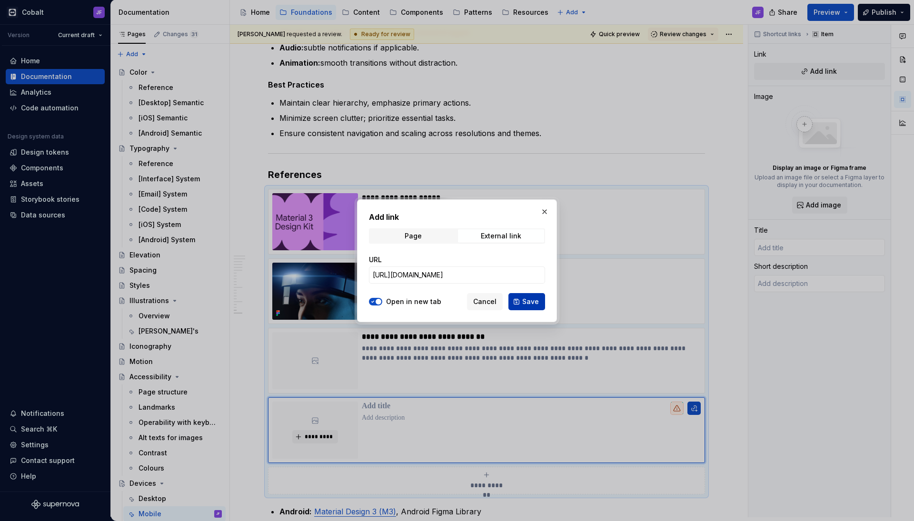
click at [513, 300] on button "Save" at bounding box center [526, 301] width 37 height 17
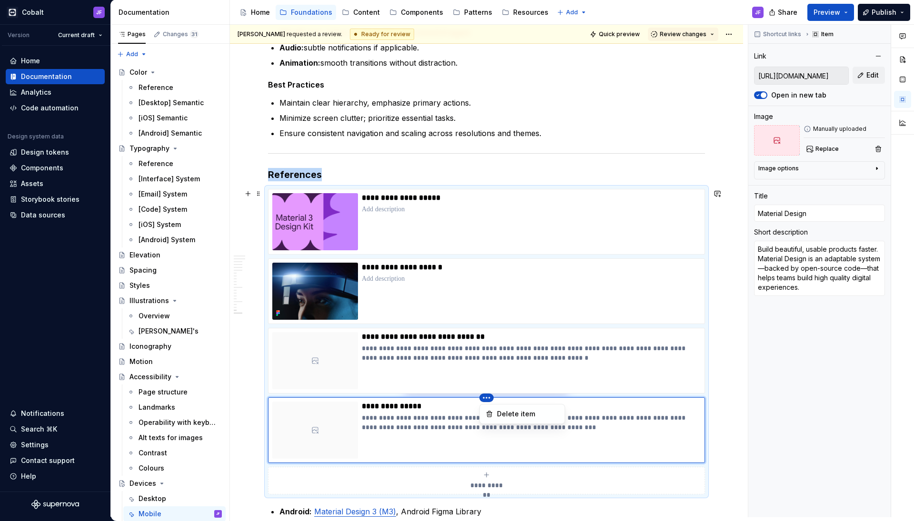
click at [488, 231] on html "Cobalt JF Version Current draft Home Documentation Analytics Code automation De…" at bounding box center [457, 260] width 914 height 521
click at [328, 422] on html "Cobalt JF Version Current draft Home Documentation Analytics Code automation De…" at bounding box center [457, 260] width 914 height 521
click at [408, 419] on p "**********" at bounding box center [531, 422] width 338 height 19
click at [486, 397] on html "Cobalt JF Version Current draft Home Documentation Analytics Code automation De…" at bounding box center [457, 260] width 914 height 521
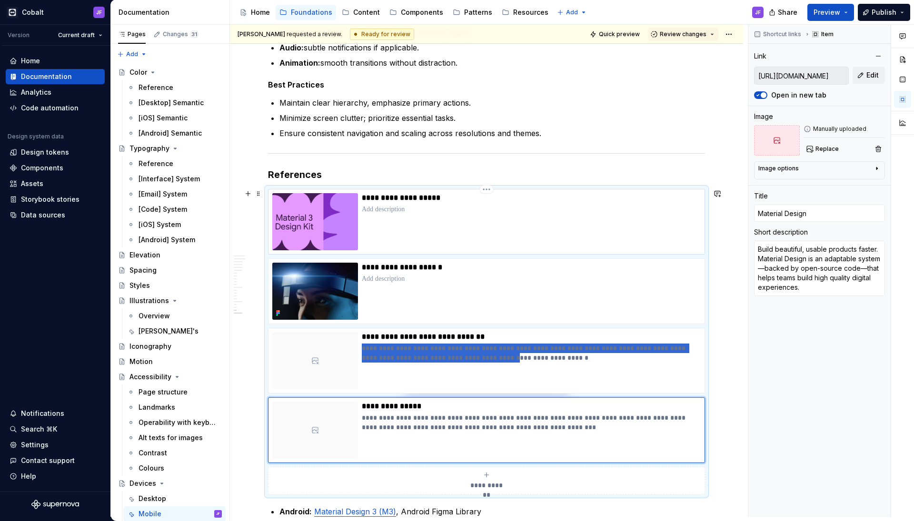
drag, startPoint x: 485, startPoint y: 395, endPoint x: 483, endPoint y: 252, distance: 143.7
click at [483, 251] on html "Cobalt JF Version Current draft Home Documentation Analytics Code automation De…" at bounding box center [457, 260] width 914 height 521
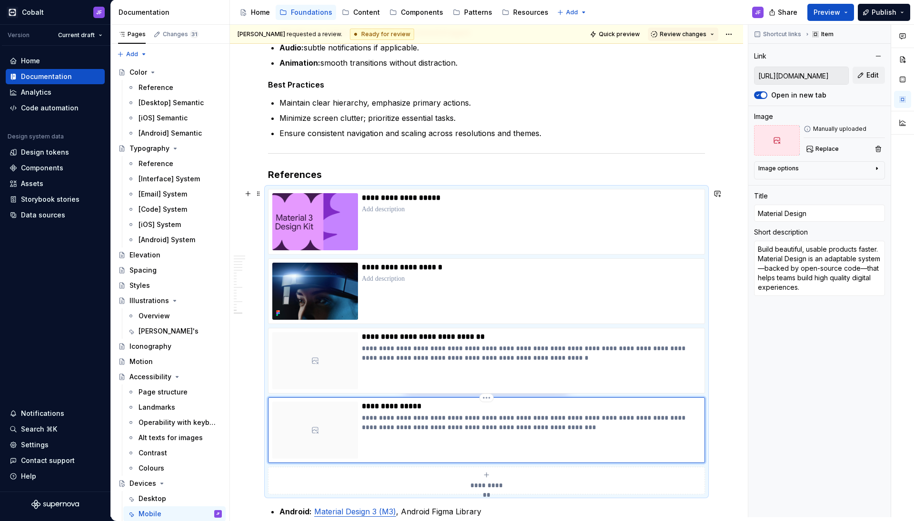
click at [484, 418] on p "**********" at bounding box center [531, 422] width 338 height 19
click at [485, 394] on html "Cobalt JF Version Current draft Home Documentation Analytics Code automation De…" at bounding box center [457, 260] width 914 height 521
drag, startPoint x: 486, startPoint y: 397, endPoint x: 486, endPoint y: 353, distance: 44.3
click at [486, 353] on html "Cobalt JF Version Current draft Home Documentation Analytics Code automation De…" at bounding box center [457, 260] width 914 height 521
click at [336, 384] on div at bounding box center [315, 360] width 86 height 57
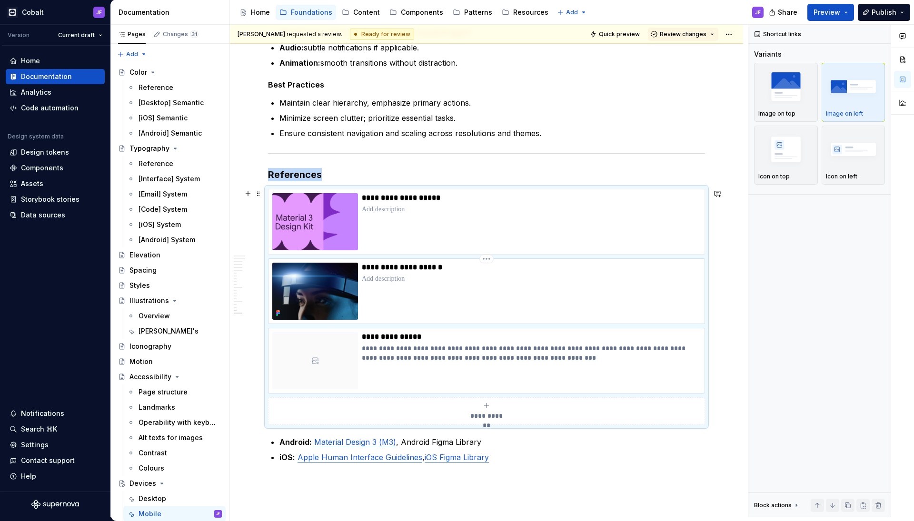
click at [337, 295] on img at bounding box center [315, 291] width 86 height 57
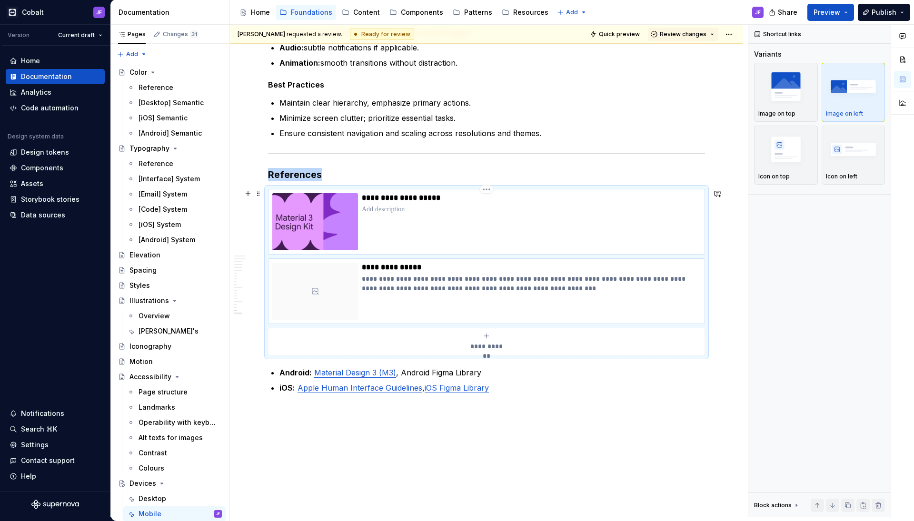
click at [339, 231] on img at bounding box center [315, 221] width 86 height 57
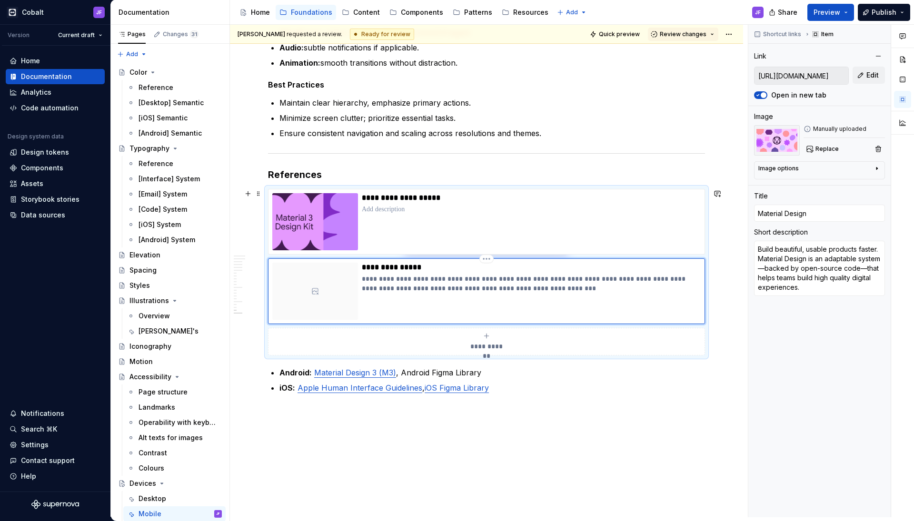
click at [329, 279] on div at bounding box center [315, 291] width 86 height 57
click at [821, 145] on button "Replace" at bounding box center [822, 148] width 39 height 13
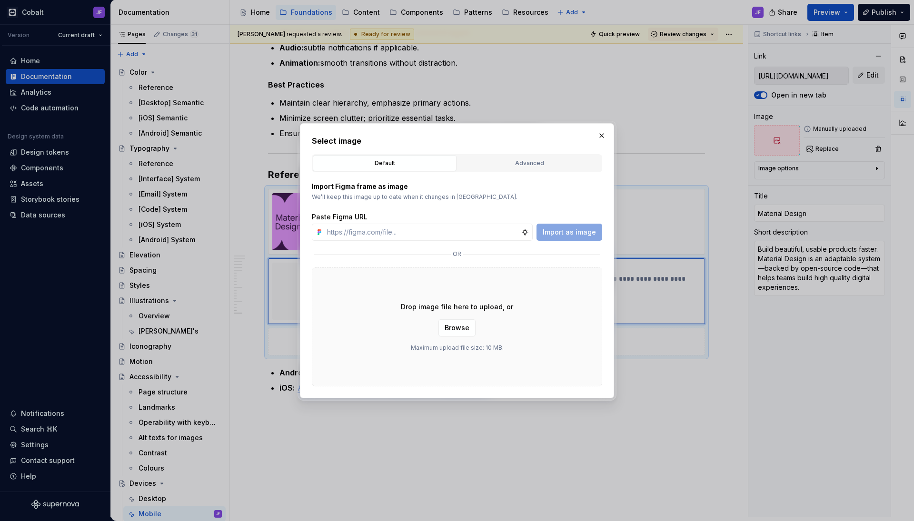
click at [457, 337] on div "Drop image file here to upload, or Browse Maximum upload file size: 10 MB." at bounding box center [457, 326] width 290 height 119
click at [457, 334] on button "Browse" at bounding box center [456, 327] width 37 height 17
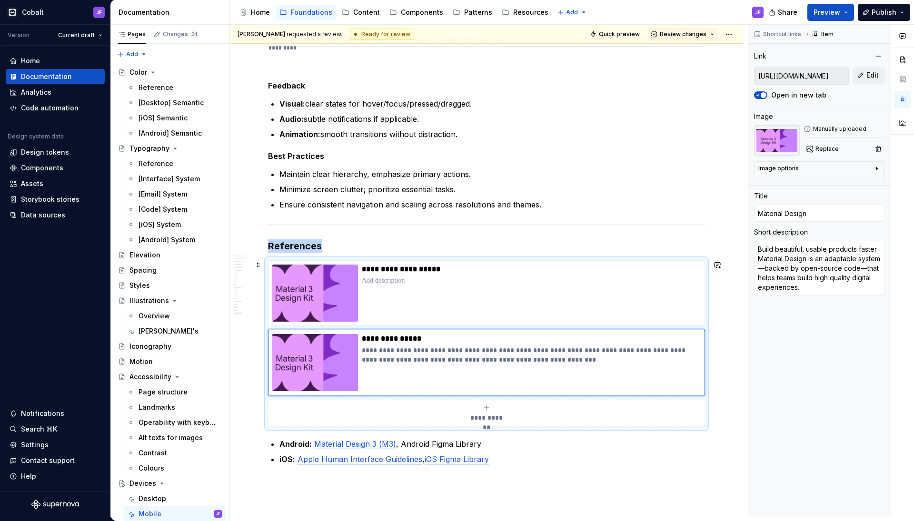
scroll to position [1865, 0]
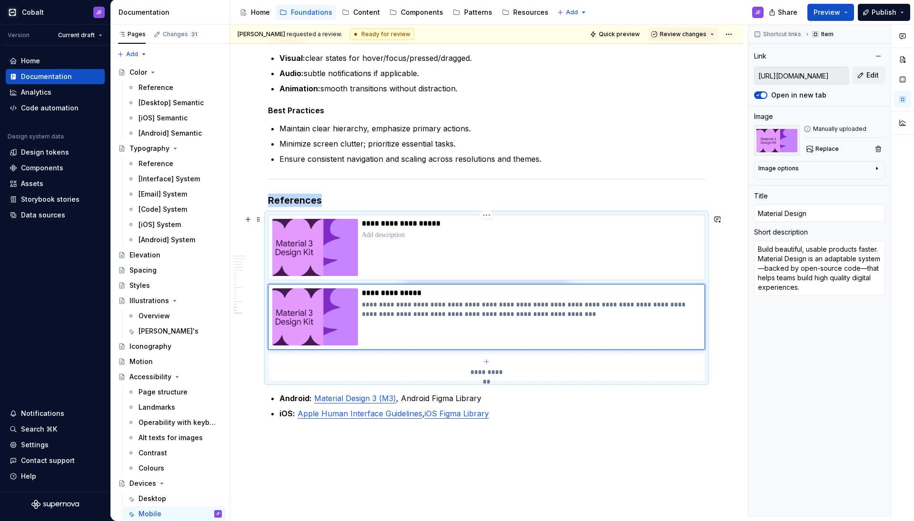
click at [394, 238] on p at bounding box center [531, 235] width 338 height 10
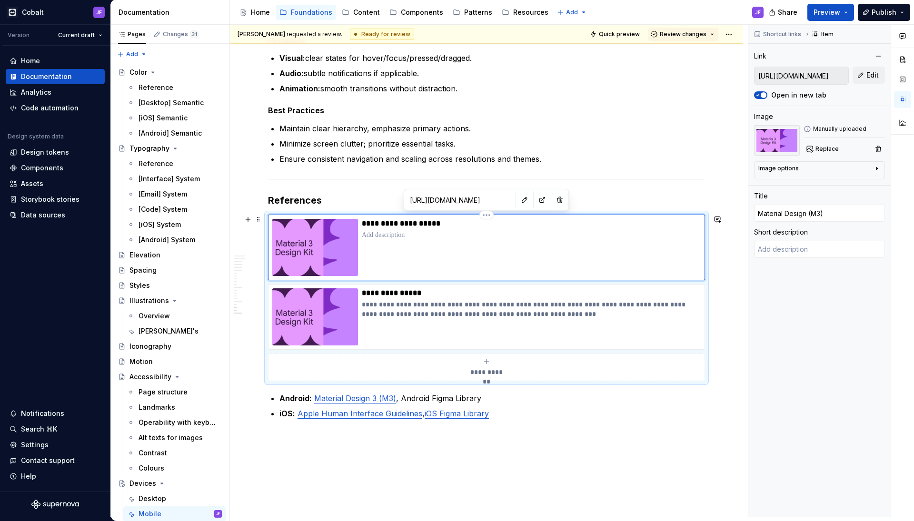
click at [351, 254] on img at bounding box center [315, 247] width 86 height 57
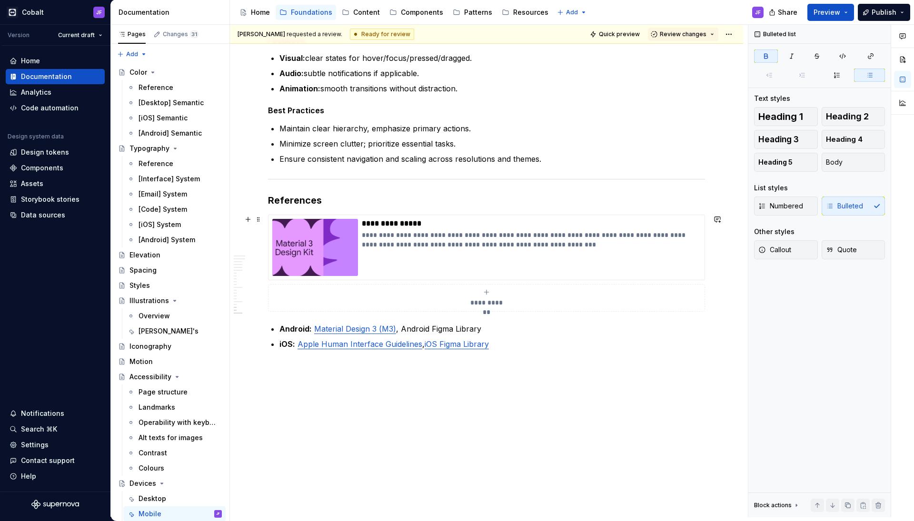
click at [469, 296] on div "**********" at bounding box center [486, 297] width 428 height 19
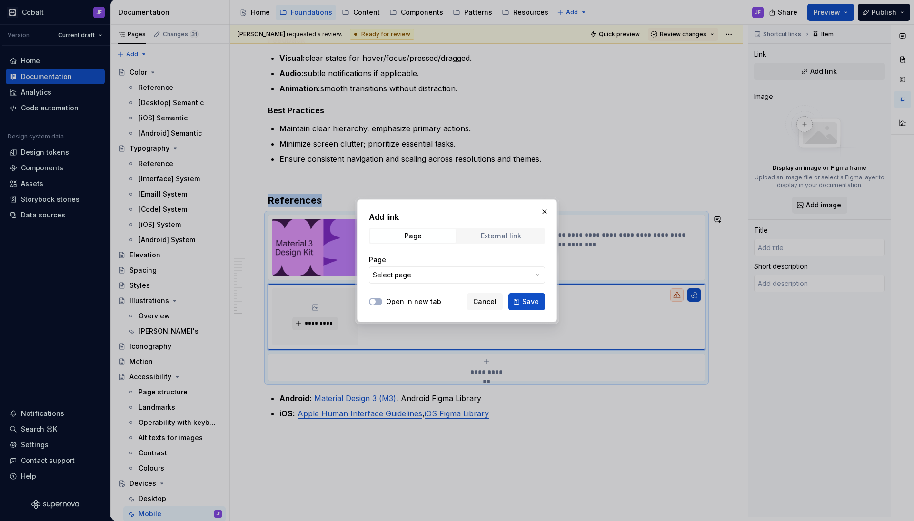
click at [519, 232] on div "External link" at bounding box center [501, 236] width 40 height 8
click at [546, 209] on button "button" at bounding box center [544, 211] width 13 height 13
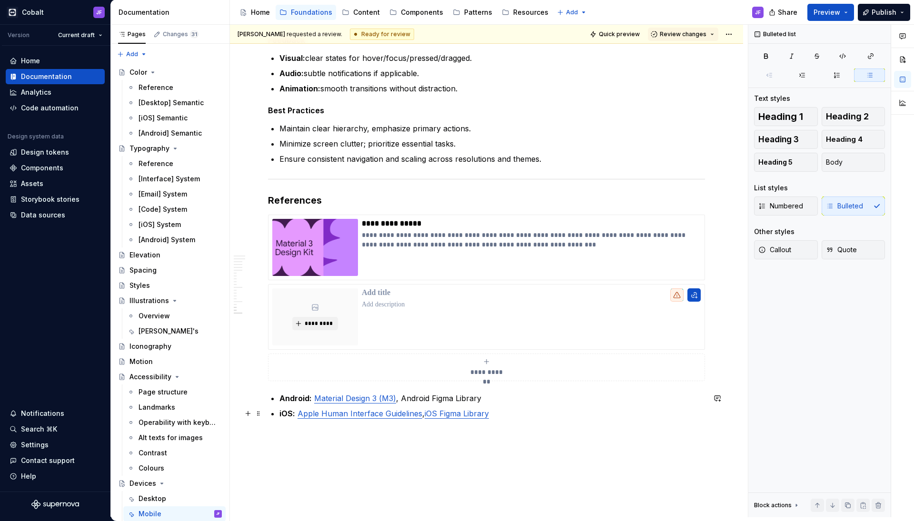
click at [396, 418] on p "iOS: Apple Human Interface Guidelines , iOS Figma Library" at bounding box center [491, 413] width 425 height 11
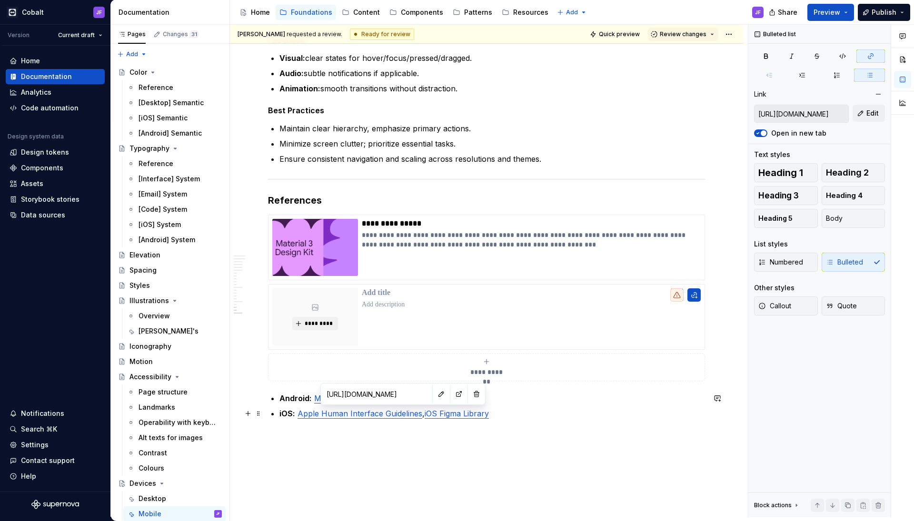
click at [401, 416] on link "Apple Human Interface Guidelines" at bounding box center [359, 414] width 125 height 10
click at [441, 395] on button "button" at bounding box center [440, 393] width 13 height 13
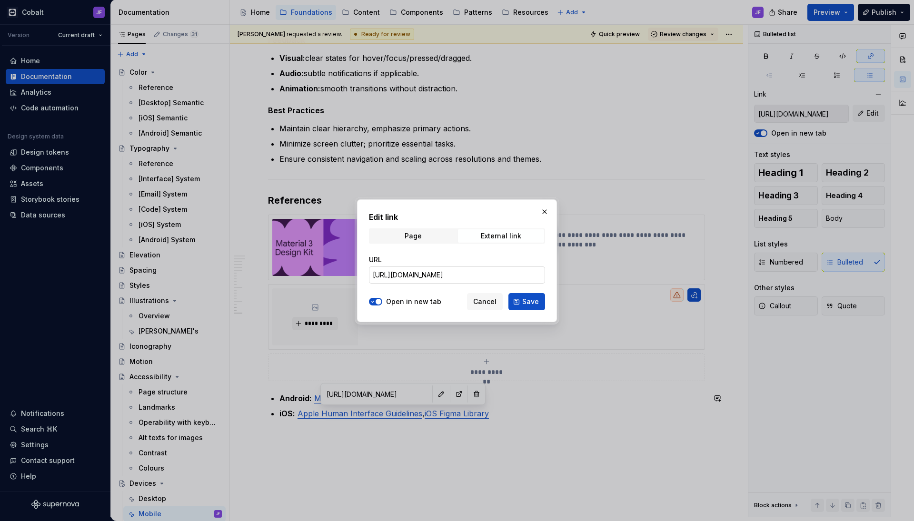
click at [463, 275] on input "[URL][DOMAIN_NAME]" at bounding box center [457, 274] width 176 height 17
click at [546, 210] on button "button" at bounding box center [544, 211] width 13 height 13
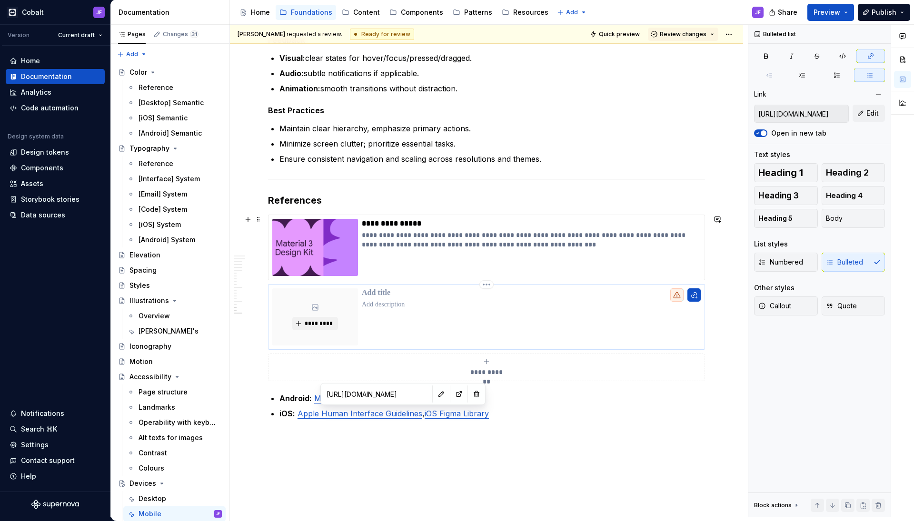
click at [460, 300] on p at bounding box center [531, 305] width 339 height 10
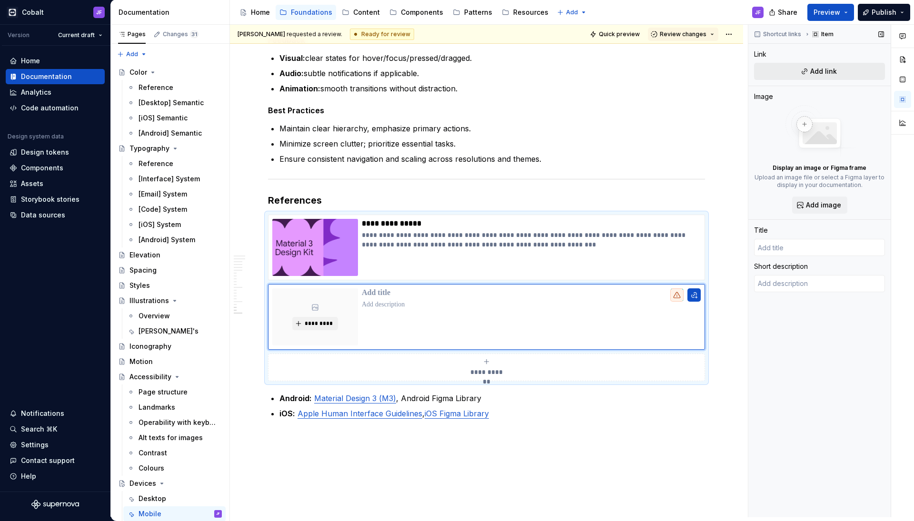
click at [812, 71] on span "Add link" at bounding box center [823, 72] width 27 height 10
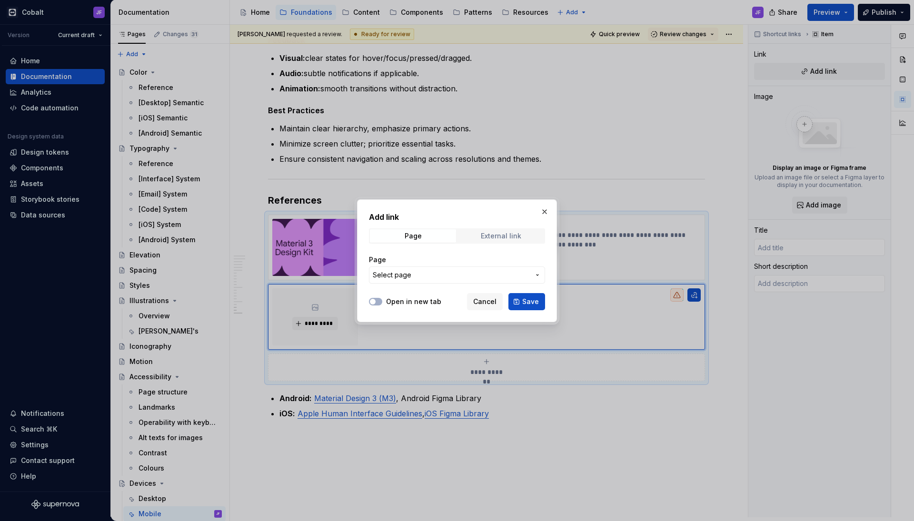
click at [517, 238] on div "External link" at bounding box center [501, 236] width 40 height 8
click at [469, 281] on input "URL" at bounding box center [457, 274] width 176 height 17
paste input "[URL][DOMAIN_NAME]"
click at [377, 305] on div at bounding box center [375, 302] width 13 height 10
click at [377, 303] on button "Open in new tab" at bounding box center [375, 302] width 13 height 8
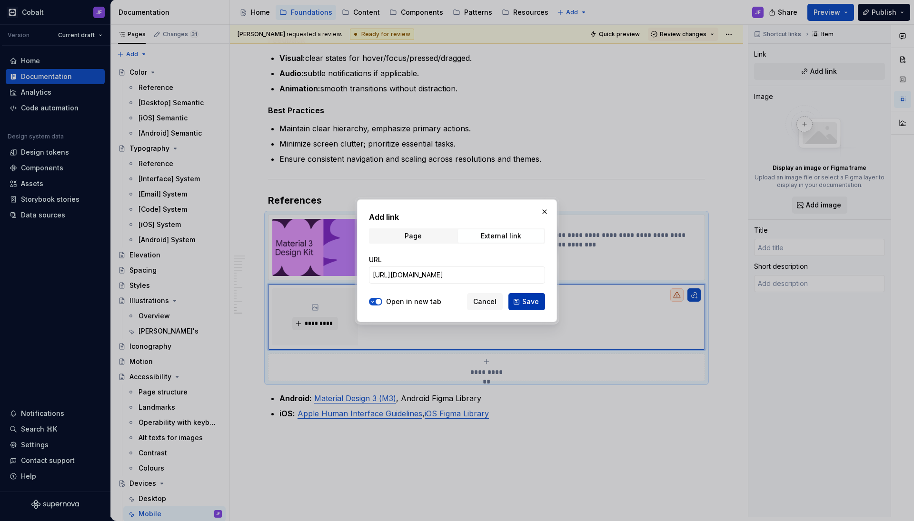
click at [531, 301] on span "Save" at bounding box center [530, 302] width 17 height 10
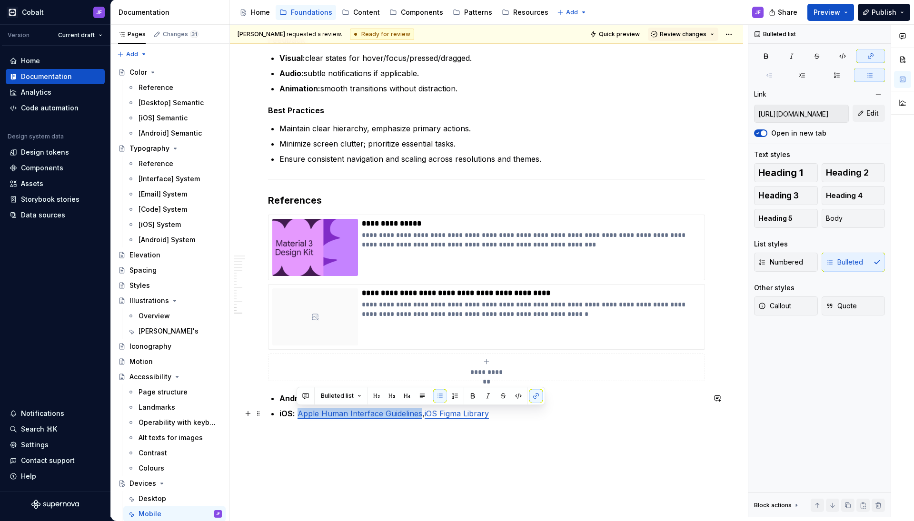
drag, startPoint x: 298, startPoint y: 413, endPoint x: 419, endPoint y: 411, distance: 120.9
click at [419, 411] on link "Apple Human Interface Guidelines" at bounding box center [359, 414] width 125 height 10
copy p "Apple Human Interface Guidelines"
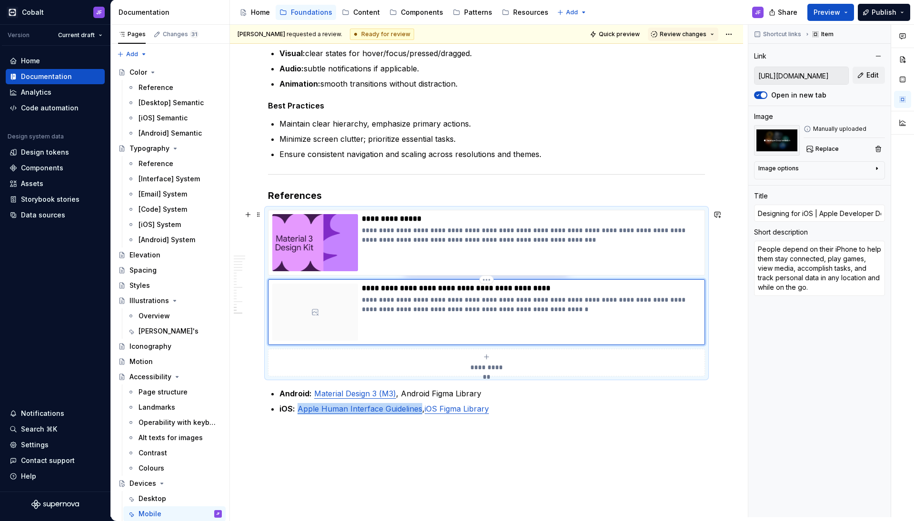
click at [338, 316] on div at bounding box center [315, 312] width 86 height 57
click at [823, 148] on span "Replace" at bounding box center [826, 149] width 23 height 8
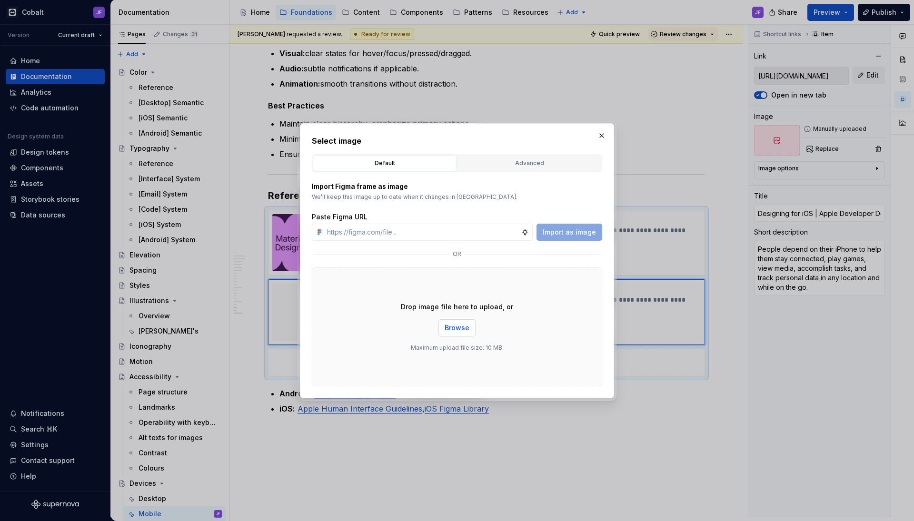
click at [457, 324] on span "Browse" at bounding box center [456, 328] width 25 height 10
click at [458, 335] on button "Browse" at bounding box center [456, 327] width 37 height 17
click at [448, 325] on span "Browse" at bounding box center [456, 328] width 25 height 10
click at [464, 325] on span "Browse" at bounding box center [456, 328] width 25 height 10
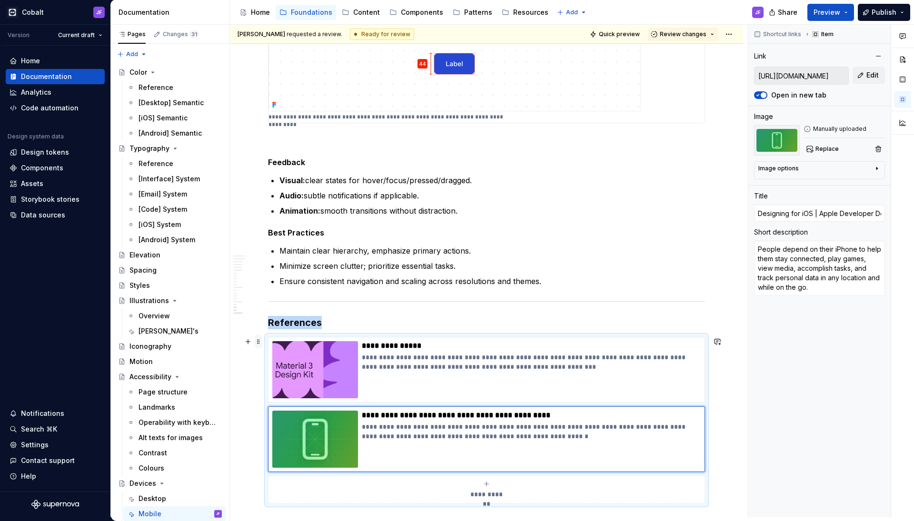
scroll to position [1852, 0]
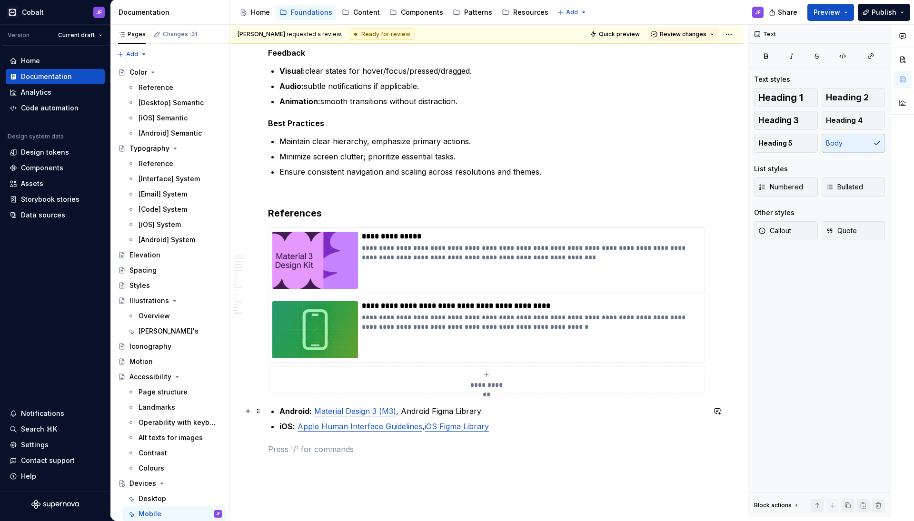
click at [514, 412] on p "Android: Material Design 3 (M3) , Android Figma Library" at bounding box center [491, 410] width 425 height 11
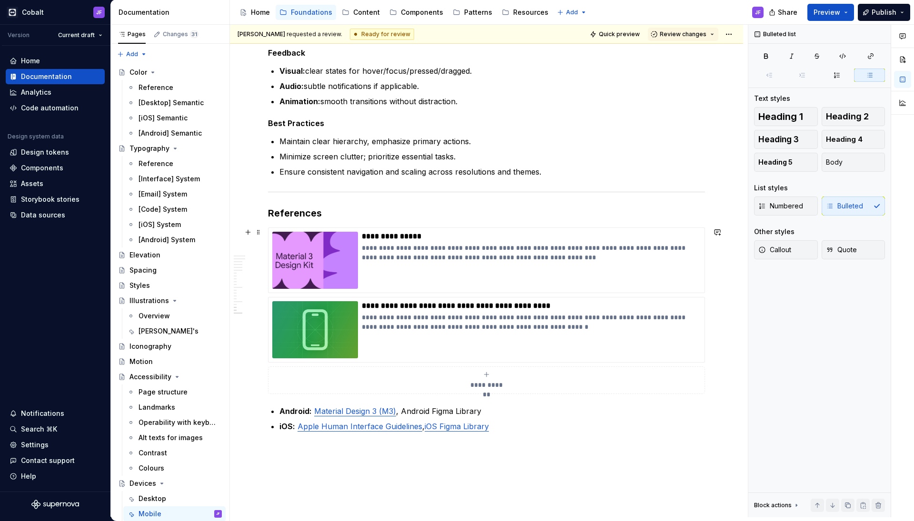
click at [488, 374] on icon "submit" at bounding box center [486, 374] width 4 height 4
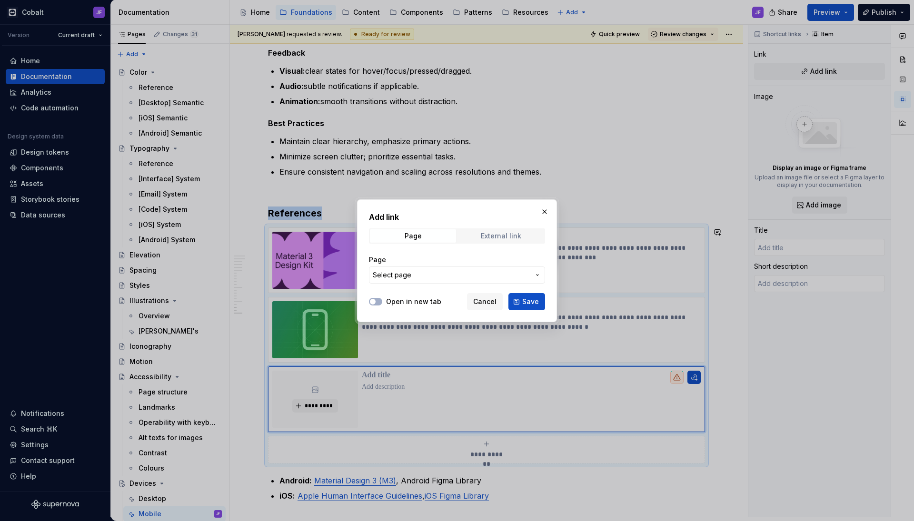
click at [509, 235] on div "External link" at bounding box center [501, 236] width 40 height 8
click at [438, 237] on span "Page" at bounding box center [413, 235] width 86 height 13
click at [493, 237] on div "External link" at bounding box center [501, 236] width 40 height 8
click at [527, 305] on span "Save" at bounding box center [530, 302] width 17 height 10
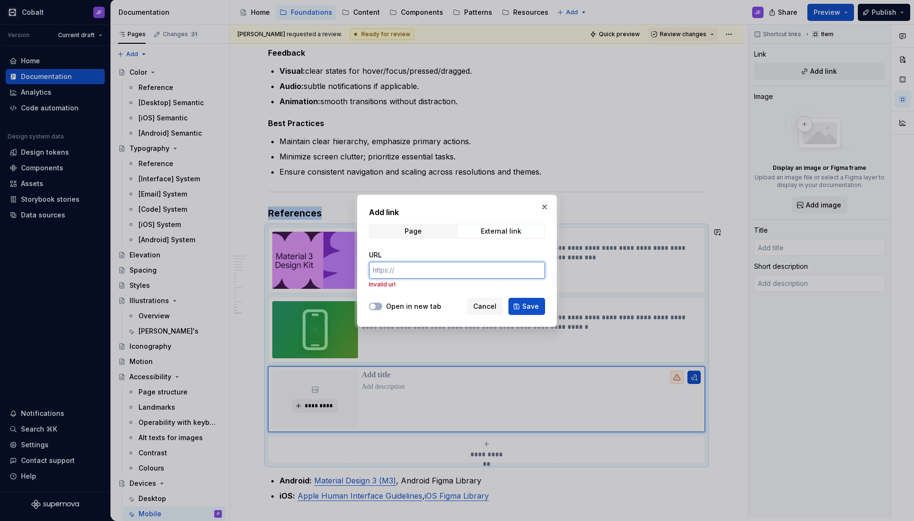
click at [501, 271] on input "URL" at bounding box center [457, 270] width 176 height 17
click at [413, 272] on input "URL" at bounding box center [457, 270] width 176 height 17
paste input "[URL][DOMAIN_NAME]"
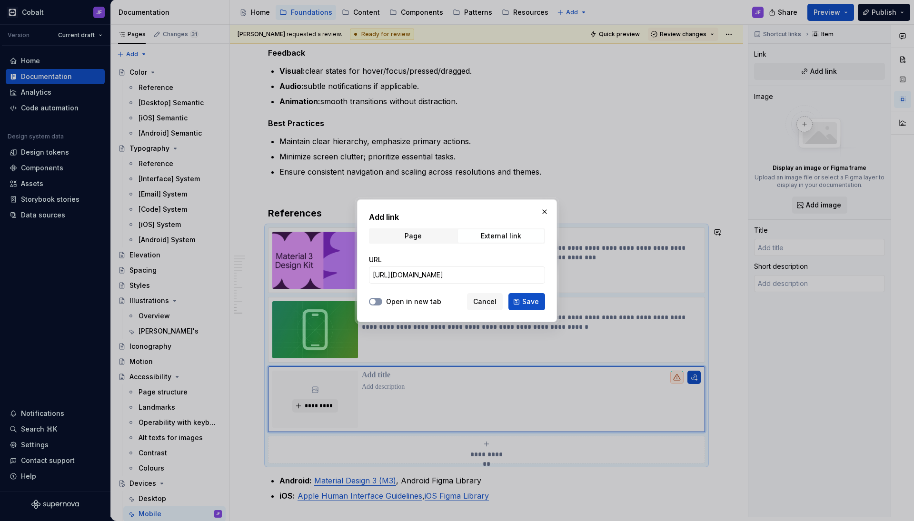
click at [379, 301] on button "Open in new tab" at bounding box center [375, 302] width 13 height 8
click at [531, 301] on span "Save" at bounding box center [530, 302] width 17 height 10
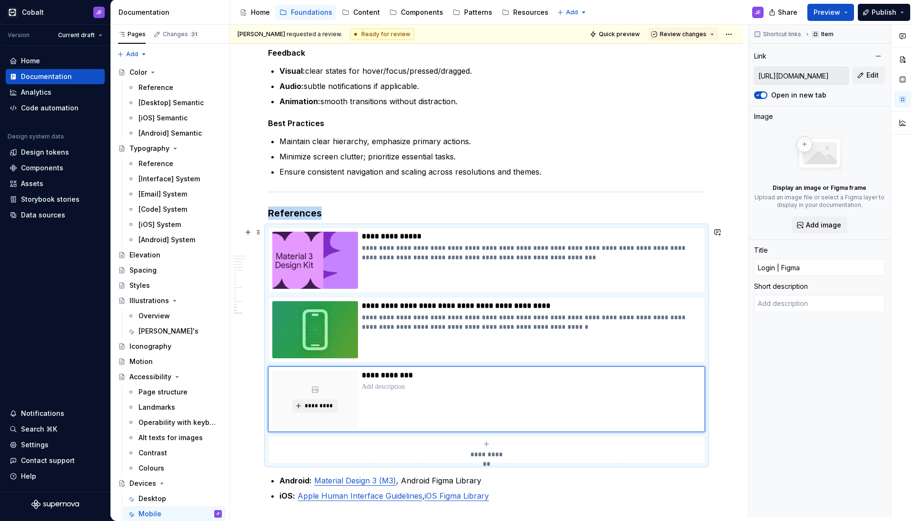
click at [479, 445] on div "**********" at bounding box center [486, 449] width 428 height 19
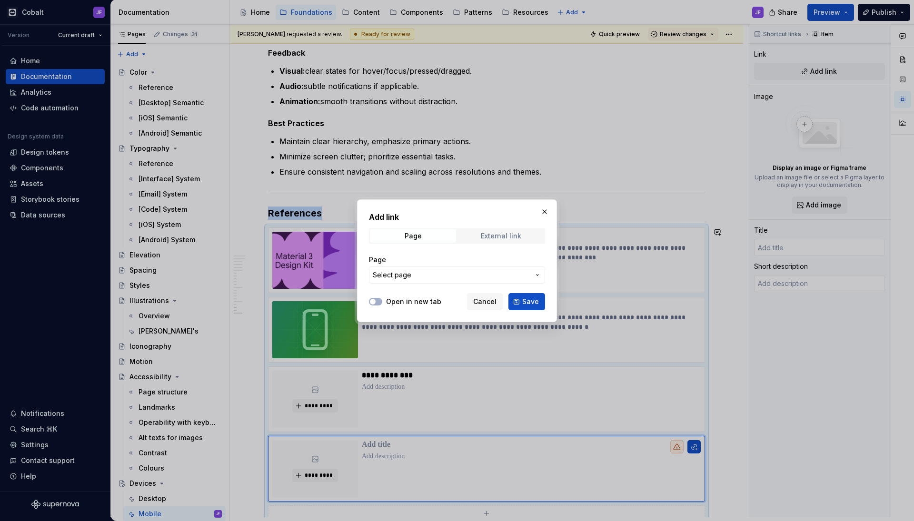
click at [490, 232] on div "External link" at bounding box center [501, 236] width 40 height 8
click at [442, 271] on input "URL" at bounding box center [457, 274] width 176 height 17
paste input "[URL][DOMAIN_NAME]"
click at [372, 304] on span "button" at bounding box center [373, 302] width 6 height 6
click at [541, 300] on button "Save" at bounding box center [526, 301] width 37 height 17
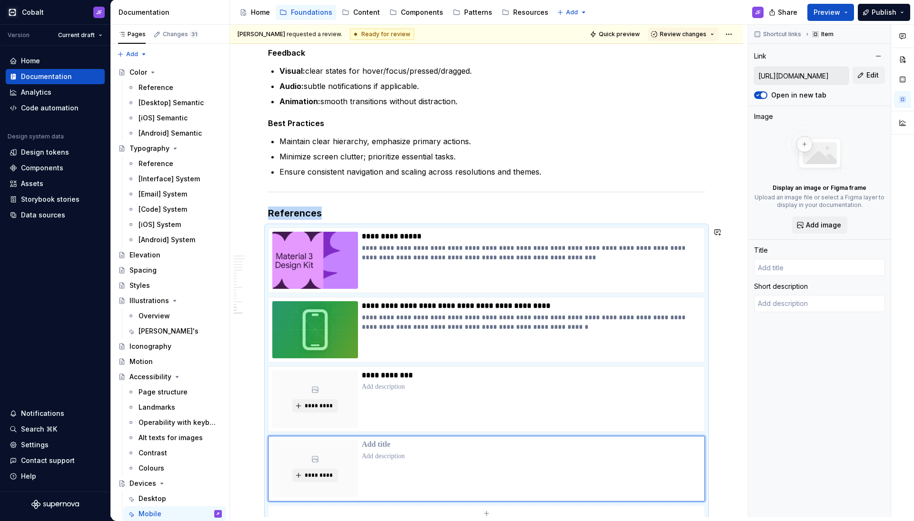
scroll to position [1881, 0]
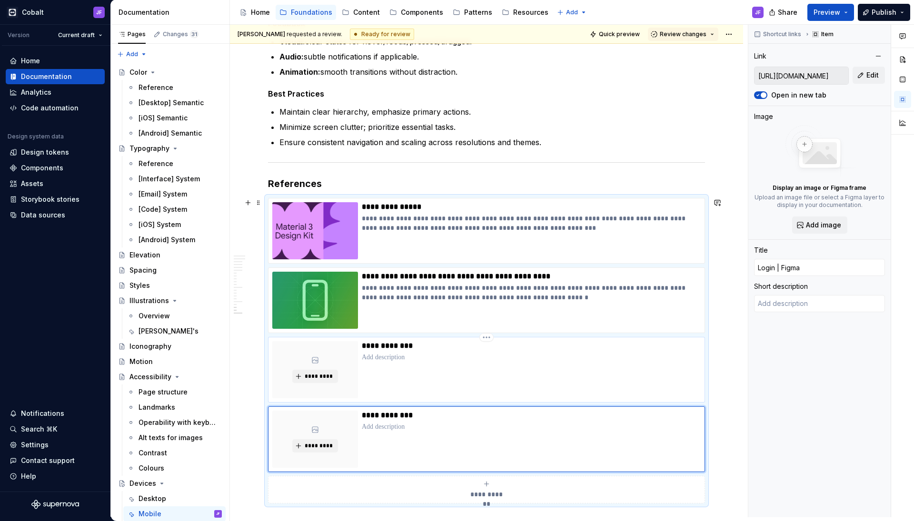
click at [460, 366] on div "**********" at bounding box center [531, 369] width 339 height 57
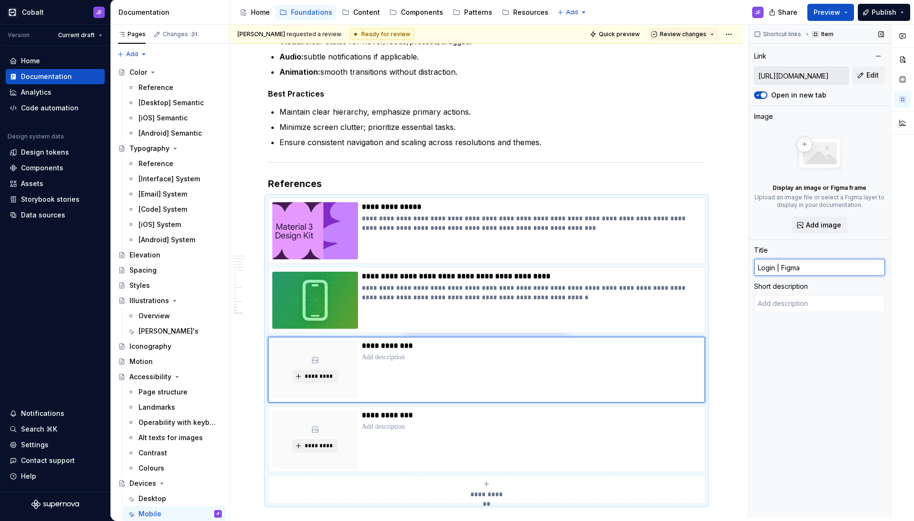
click at [782, 272] on input "Login | Figma" at bounding box center [819, 267] width 131 height 17
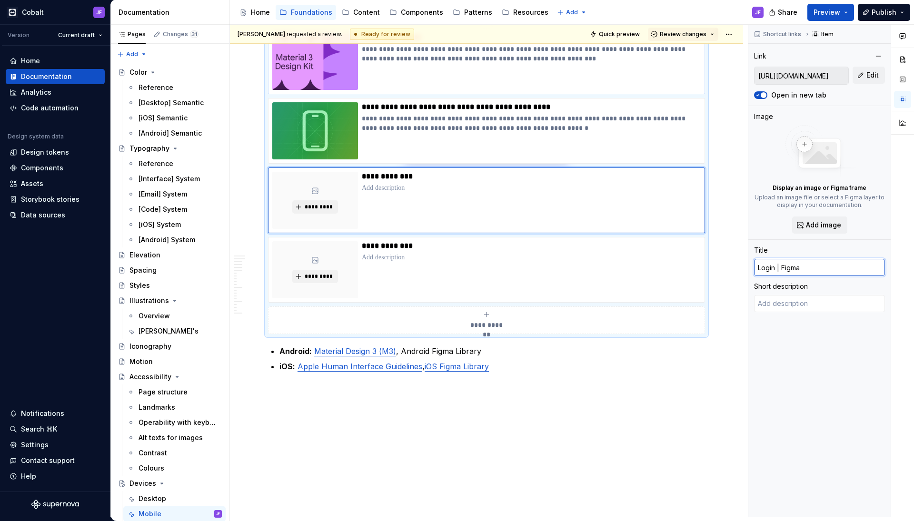
scroll to position [2051, 0]
click at [798, 272] on input "Android F" at bounding box center [819, 267] width 131 height 17
click at [502, 281] on div "**********" at bounding box center [531, 269] width 339 height 57
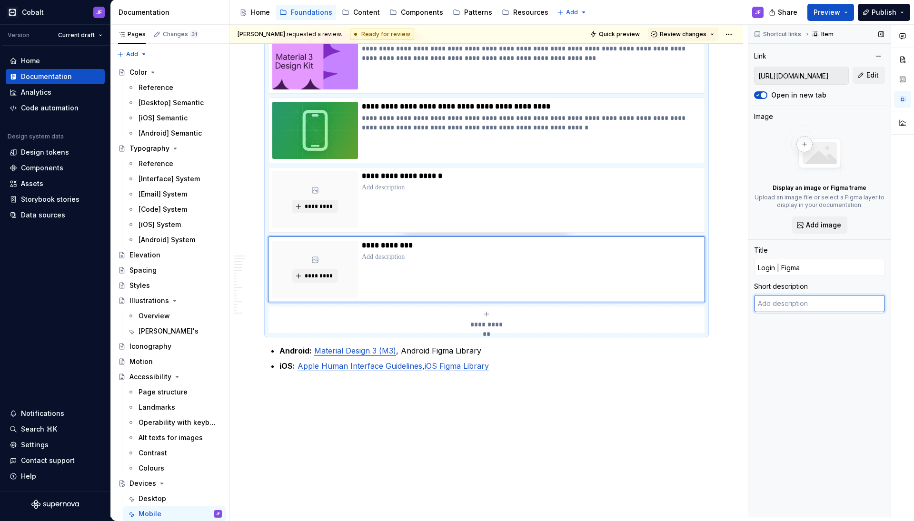
click at [793, 303] on textarea at bounding box center [819, 303] width 131 height 17
click at [794, 276] on div "Shortcut links Item Link [URL][DOMAIN_NAME] Edit Open in new tab Image Display …" at bounding box center [819, 271] width 142 height 493
click at [801, 266] on input "Login | Figma" at bounding box center [819, 267] width 131 height 17
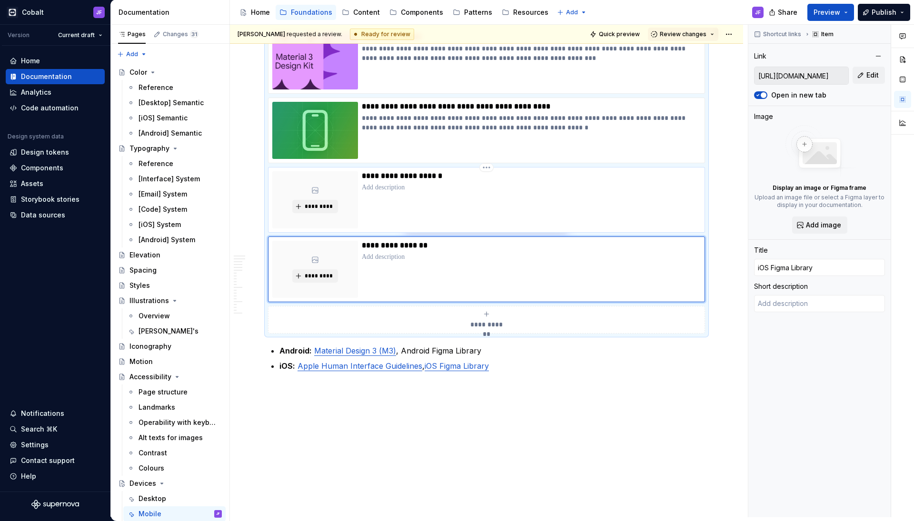
click at [599, 188] on p at bounding box center [531, 188] width 338 height 10
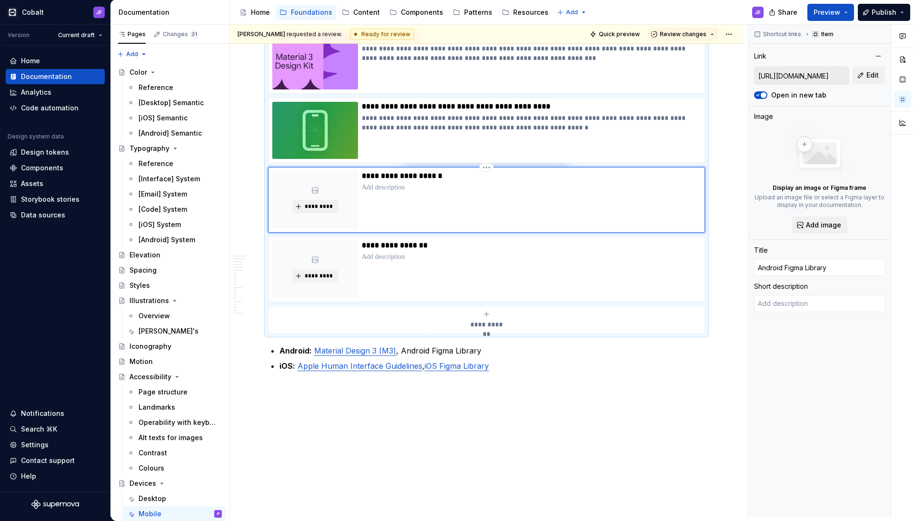
click at [335, 180] on div "*********" at bounding box center [315, 199] width 86 height 57
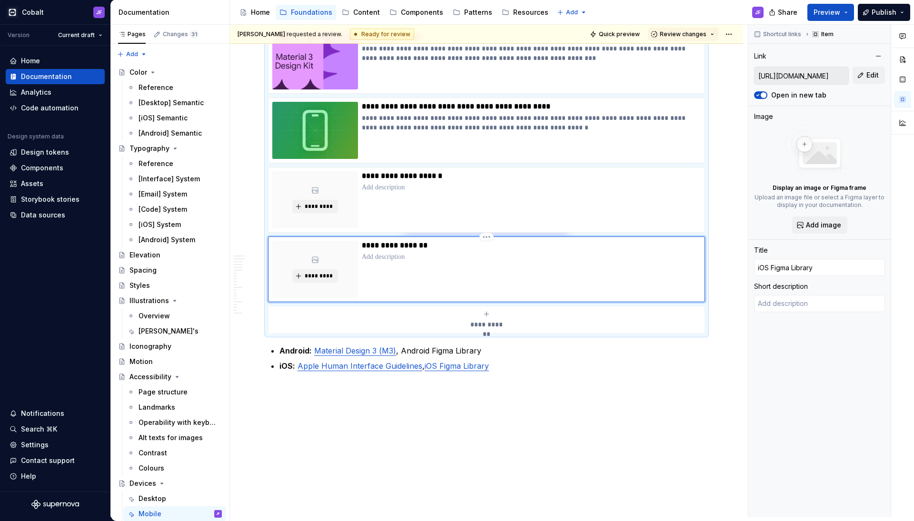
click at [348, 271] on div "*********" at bounding box center [315, 269] width 86 height 57
click at [326, 273] on span "*********" at bounding box center [318, 276] width 29 height 8
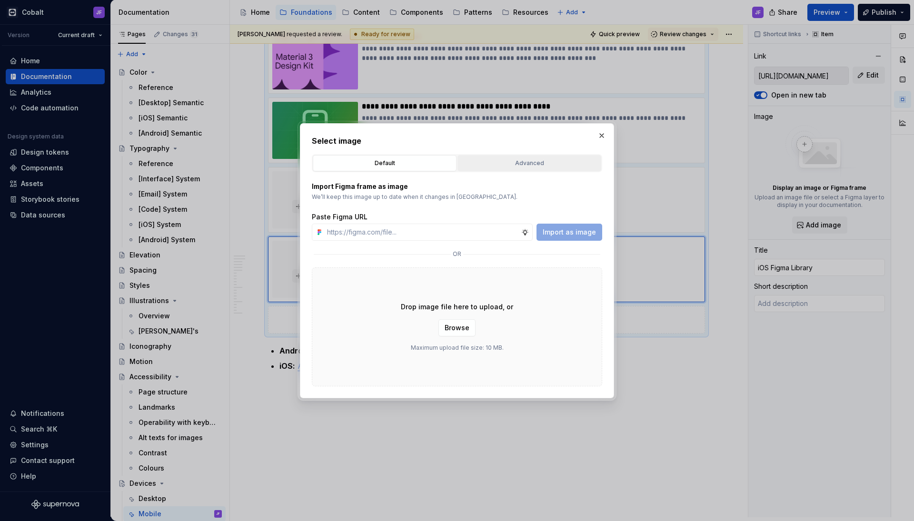
click at [519, 161] on div "Advanced" at bounding box center [529, 163] width 137 height 10
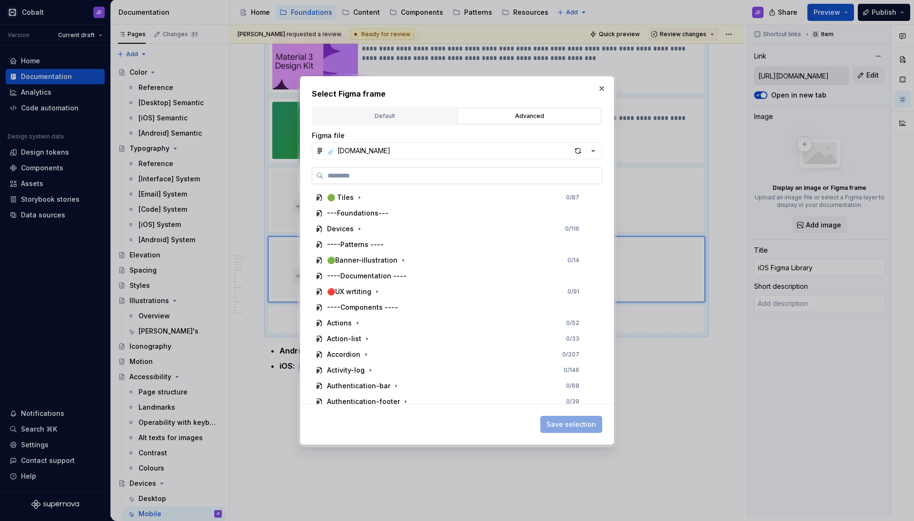
click at [473, 176] on input "search" at bounding box center [463, 176] width 278 height 10
click at [481, 156] on button "☄️ [DOMAIN_NAME]" at bounding box center [457, 150] width 290 height 17
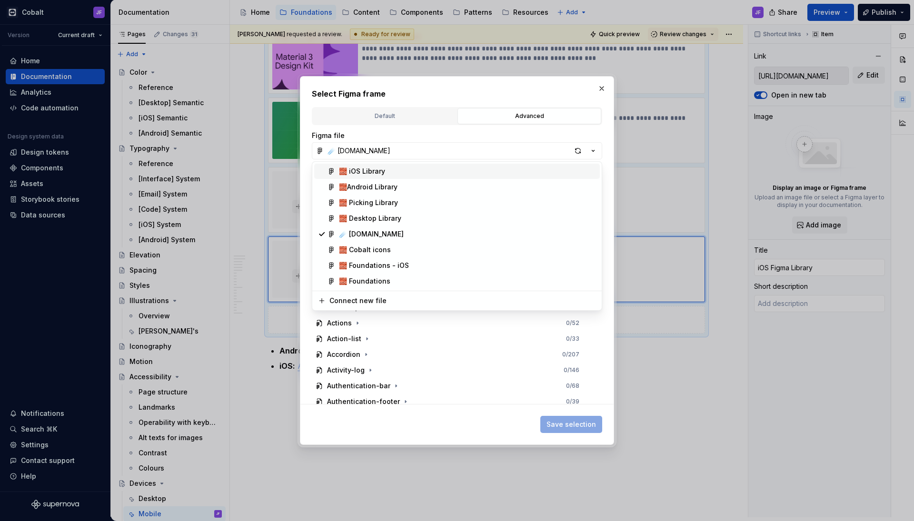
click at [411, 171] on div "🧱 iOS Library" at bounding box center [467, 172] width 257 height 10
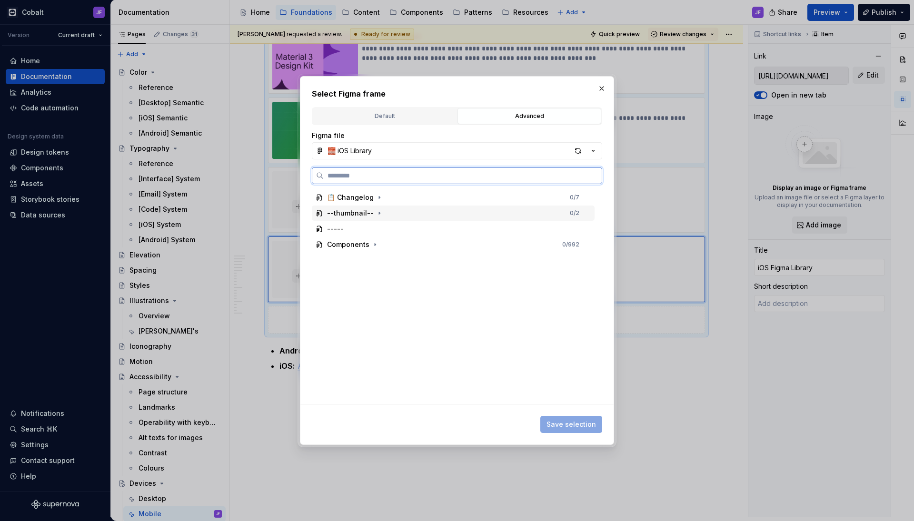
click at [364, 213] on div "--thumbnail--" at bounding box center [350, 213] width 47 height 10
click at [367, 227] on div "thumbnail" at bounding box center [352, 229] width 33 height 10
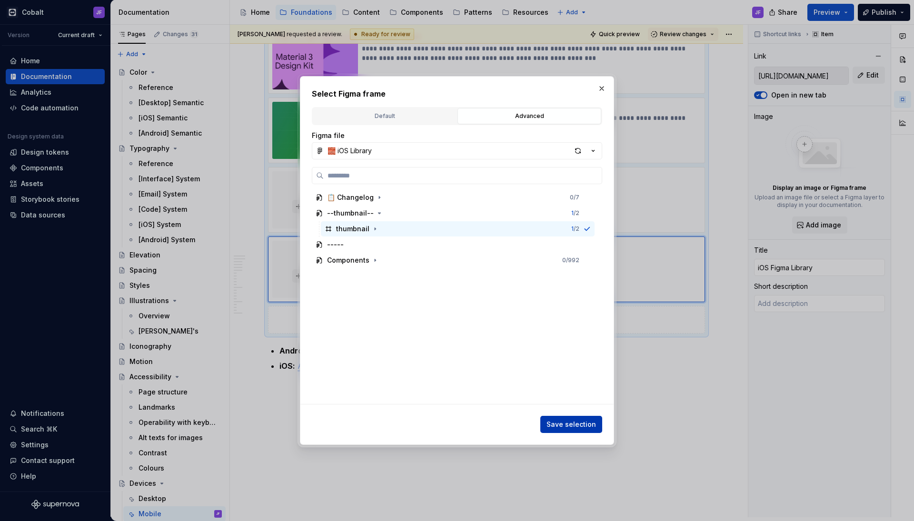
click at [579, 427] on span "Save selection" at bounding box center [570, 425] width 49 height 10
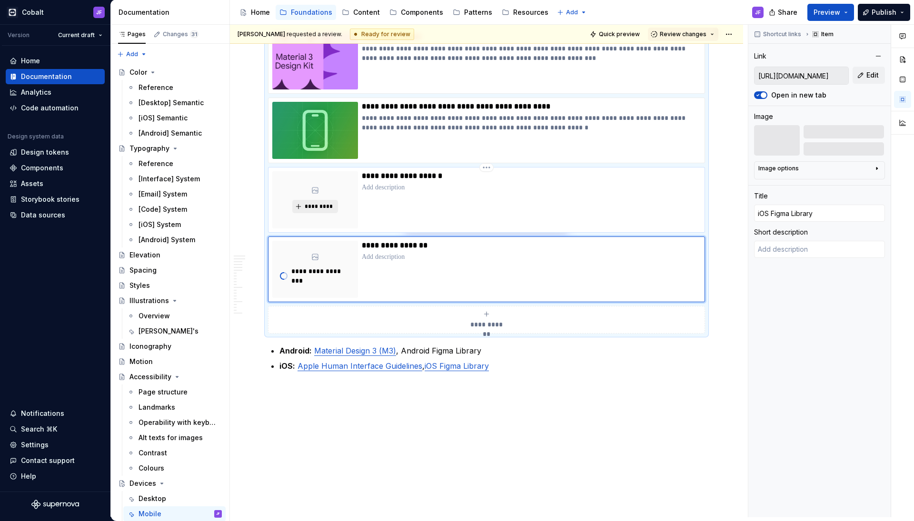
click at [331, 201] on button "*********" at bounding box center [314, 206] width 45 height 13
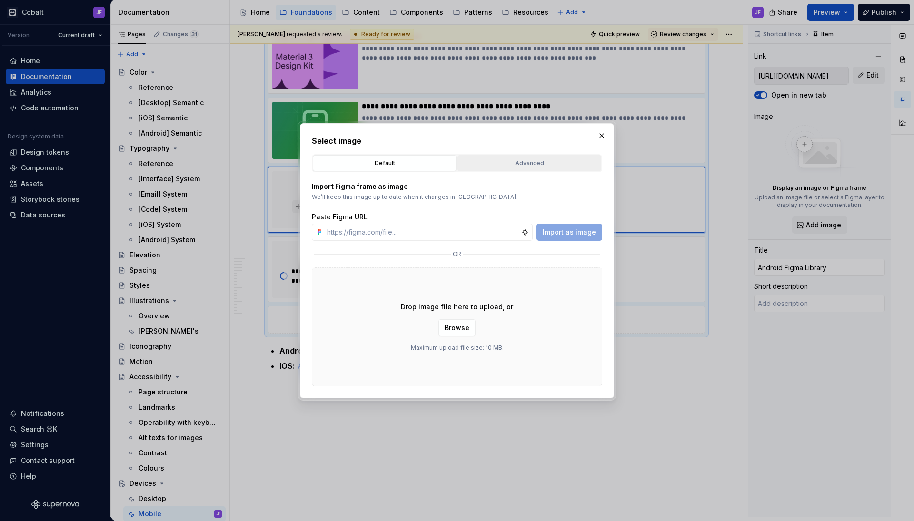
click at [530, 167] on div "Advanced" at bounding box center [529, 163] width 137 height 10
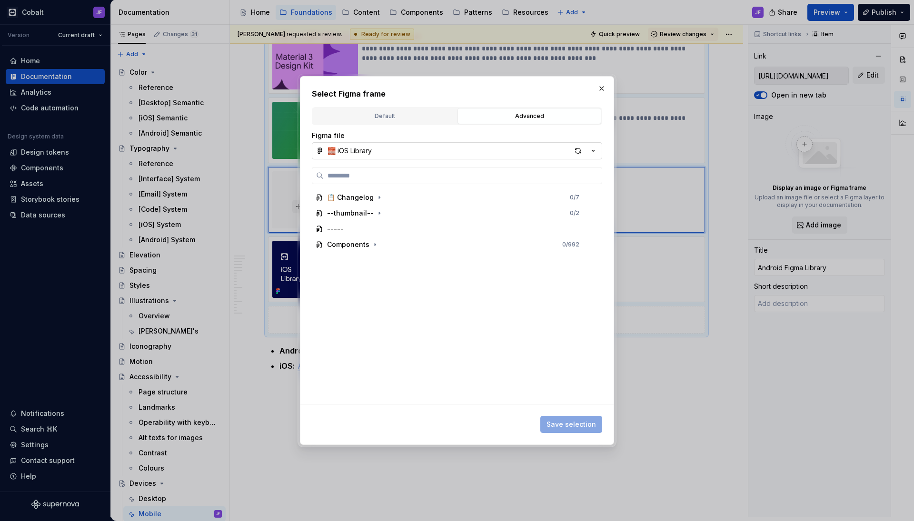
click at [415, 154] on button "🧱 iOS Library" at bounding box center [457, 150] width 290 height 17
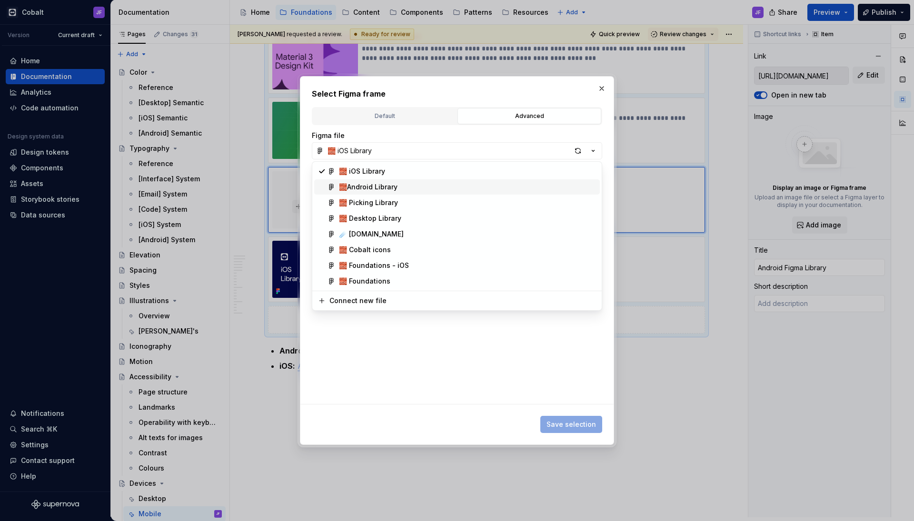
click at [395, 187] on div "🧱Android Library" at bounding box center [368, 187] width 59 height 10
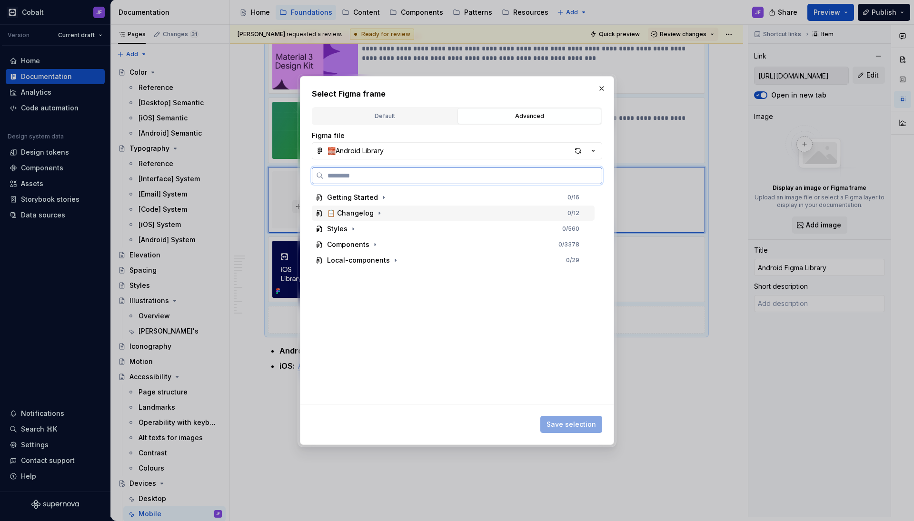
click at [357, 212] on div "📋 Changelog" at bounding box center [350, 213] width 47 height 10
click at [368, 213] on div "📋 Changelog" at bounding box center [350, 213] width 47 height 10
click at [375, 214] on icon "button" at bounding box center [379, 213] width 8 height 8
click at [374, 213] on button "button" at bounding box center [379, 213] width 10 height 10
click at [373, 200] on div "Getting Started" at bounding box center [352, 198] width 51 height 10
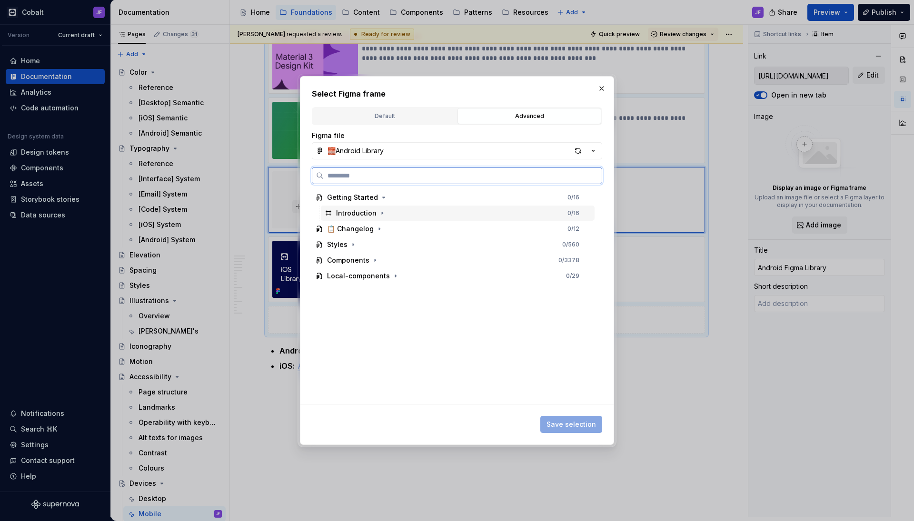
click at [373, 210] on div "Introduction" at bounding box center [356, 213] width 40 height 10
click at [379, 211] on icon "button" at bounding box center [382, 213] width 8 height 8
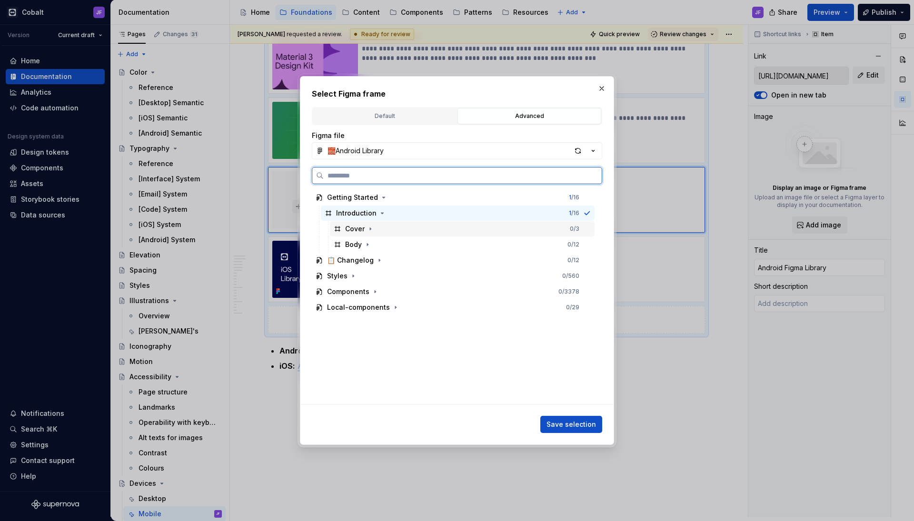
click at [436, 229] on div "Cover 0 / 3" at bounding box center [462, 228] width 265 height 15
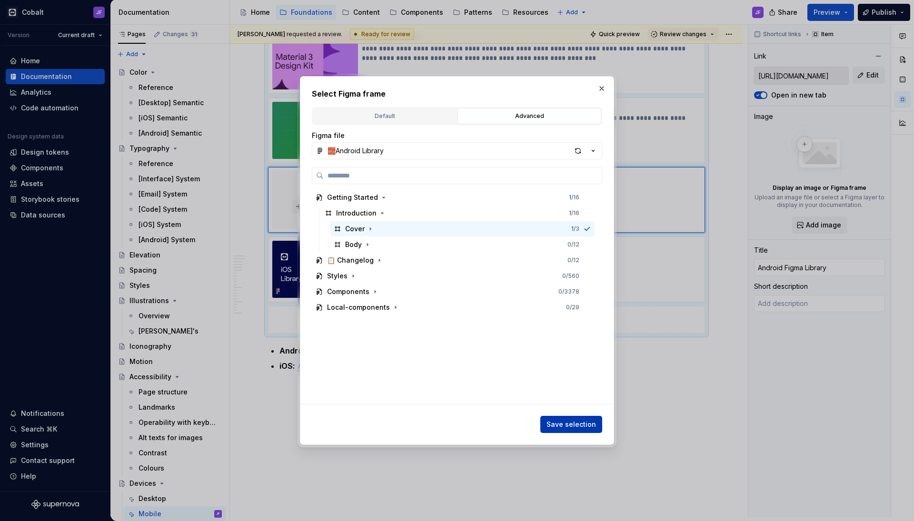
click at [570, 419] on button "Save selection" at bounding box center [571, 424] width 62 height 17
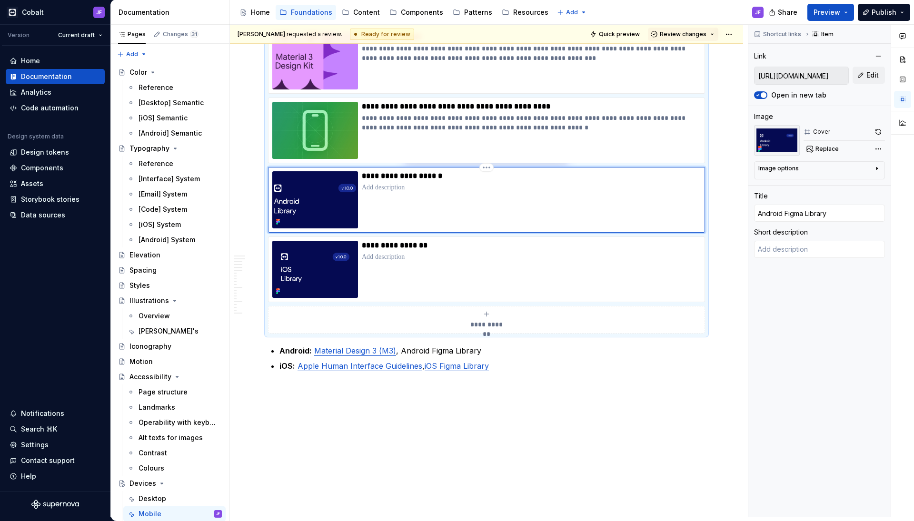
click at [344, 222] on img at bounding box center [315, 199] width 86 height 57
click at [286, 142] on img at bounding box center [315, 130] width 86 height 57
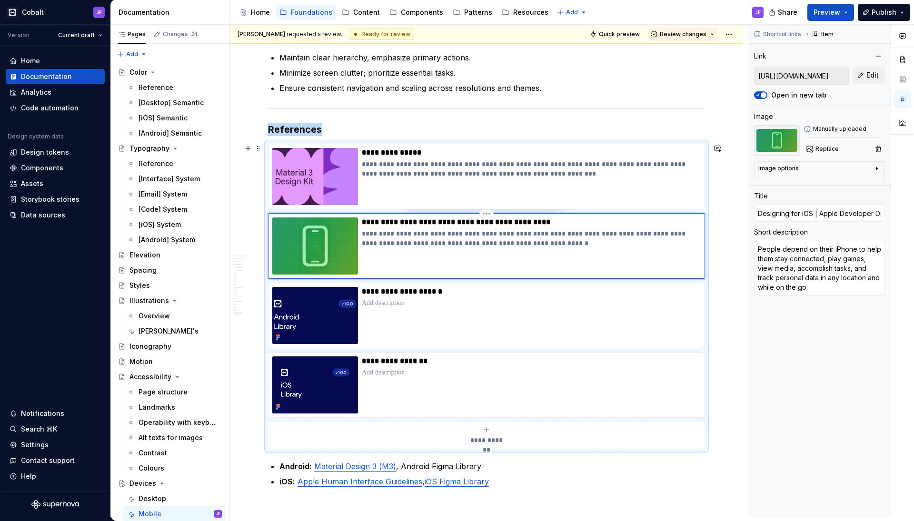
scroll to position [1925, 0]
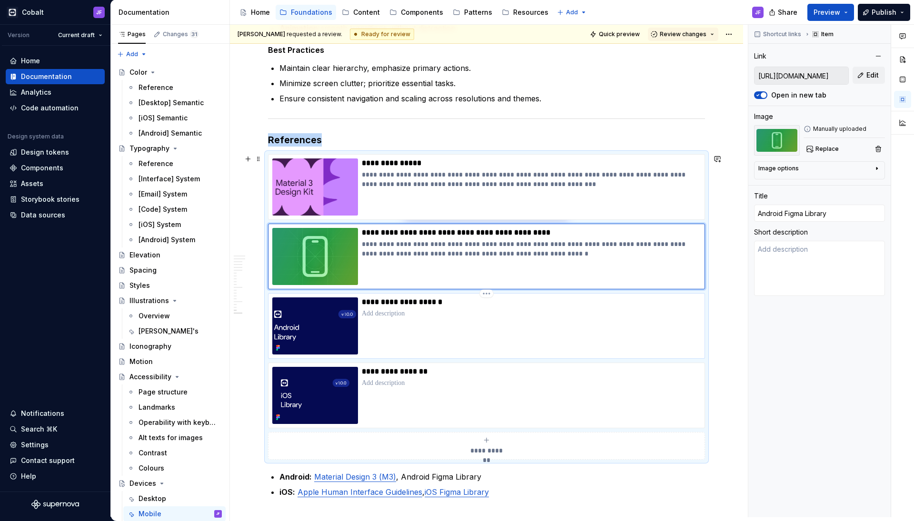
click at [330, 319] on img at bounding box center [315, 325] width 86 height 57
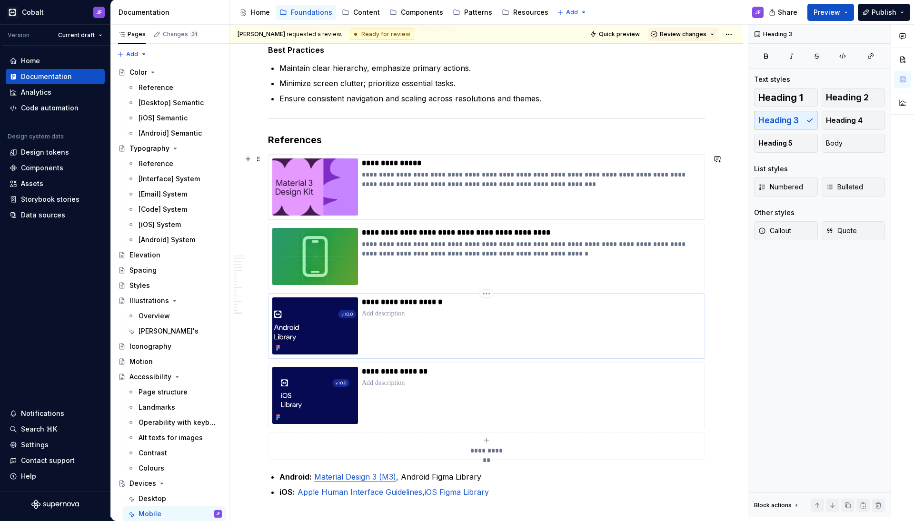
click at [462, 312] on p at bounding box center [531, 314] width 338 height 10
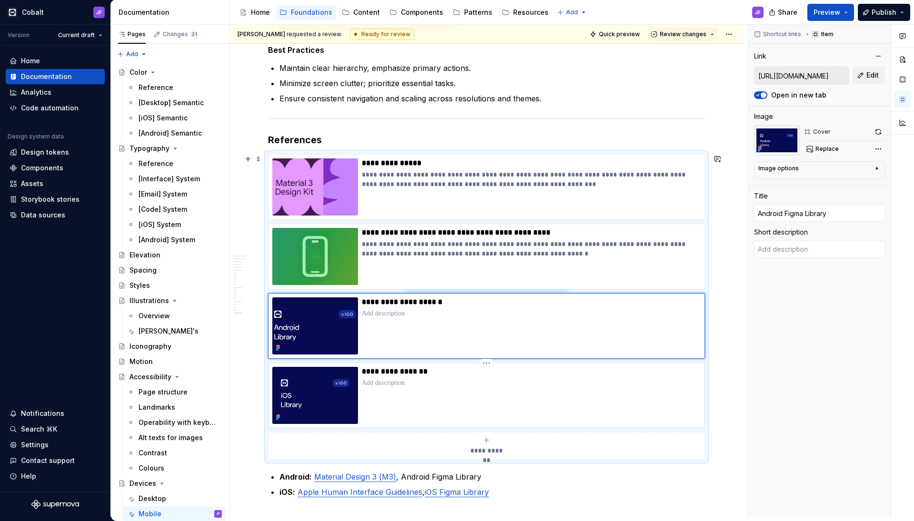
click at [398, 385] on p at bounding box center [531, 383] width 339 height 10
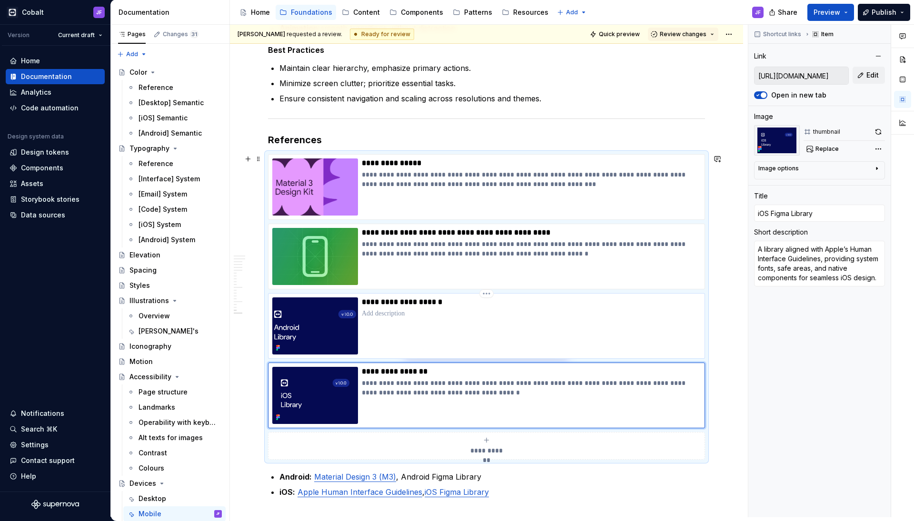
click at [374, 312] on p at bounding box center [531, 314] width 338 height 10
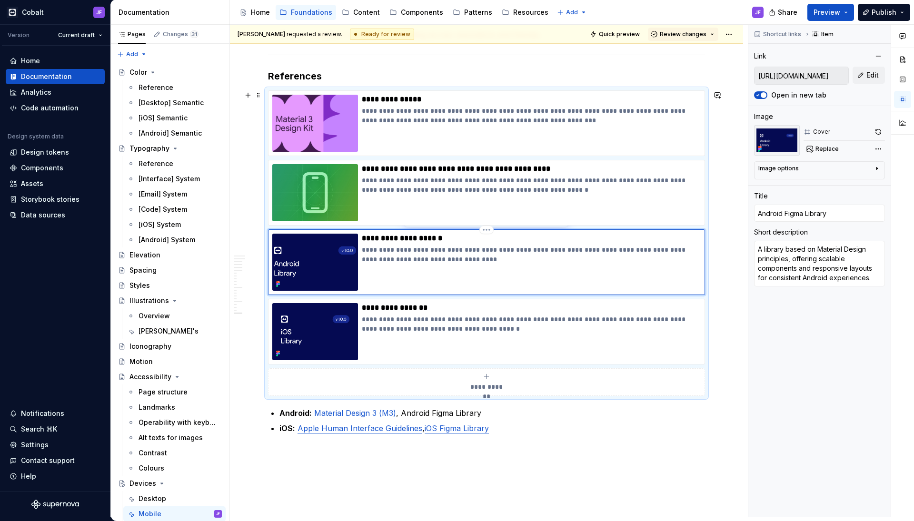
scroll to position [1991, 0]
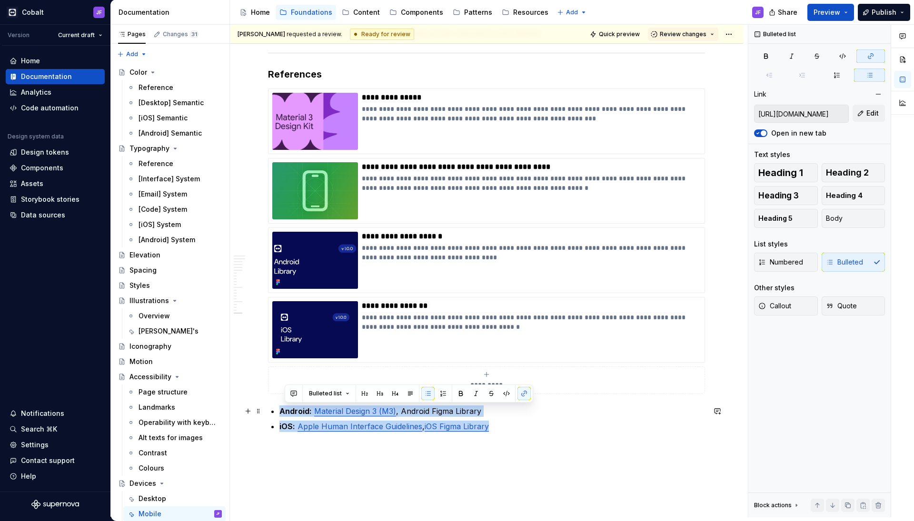
drag, startPoint x: 495, startPoint y: 430, endPoint x: 279, endPoint y: 411, distance: 216.4
click at [279, 411] on ul "Android: Material Design 3 (M3) , Android Figma Library iOS: Apple Human Interf…" at bounding box center [491, 418] width 425 height 27
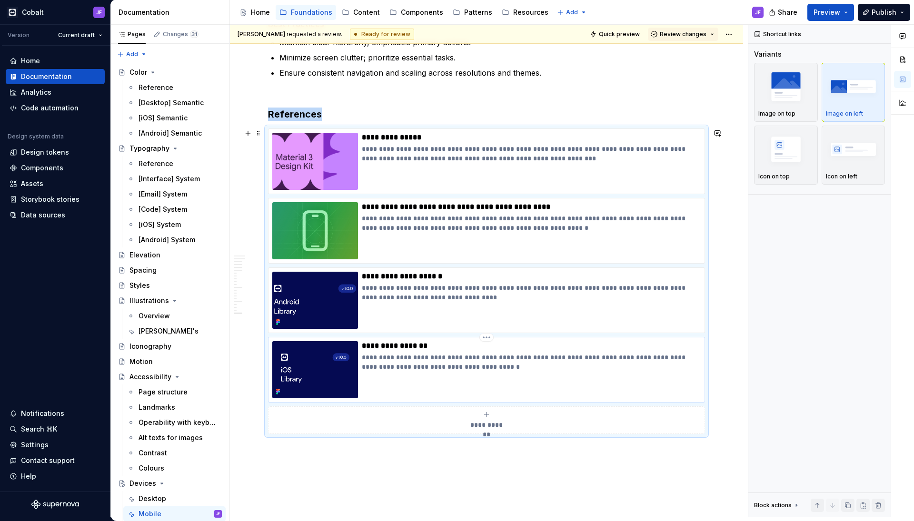
scroll to position [1916, 0]
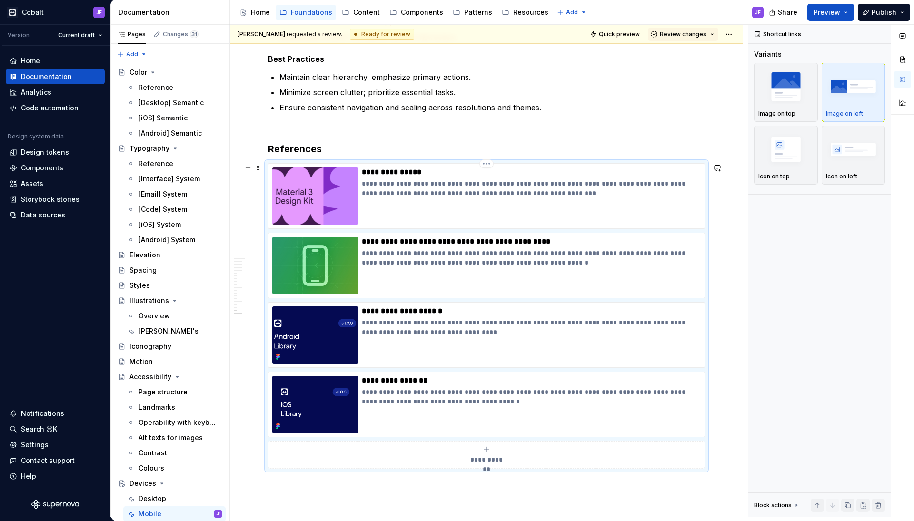
click at [355, 144] on h3 "References" at bounding box center [486, 148] width 437 height 13
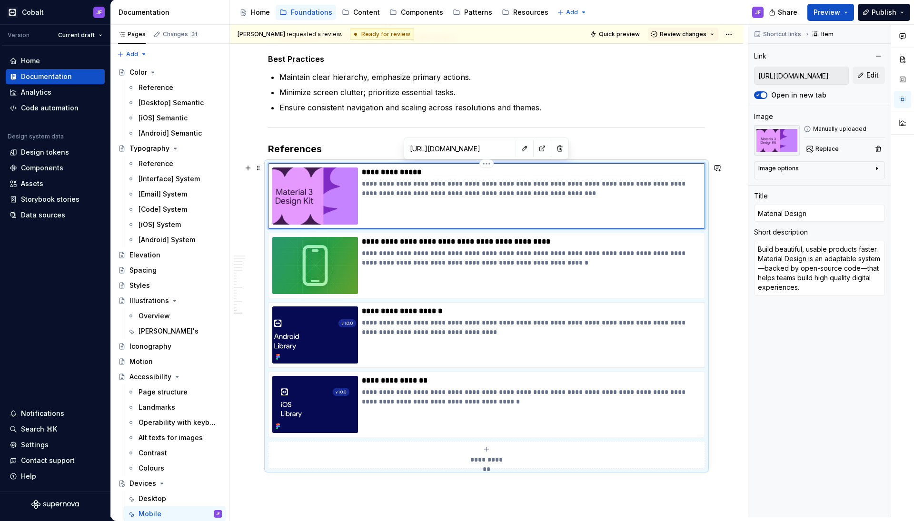
click at [316, 175] on img at bounding box center [315, 195] width 86 height 57
copy h3 "References"
click at [337, 148] on h3 "References" at bounding box center [486, 148] width 437 height 13
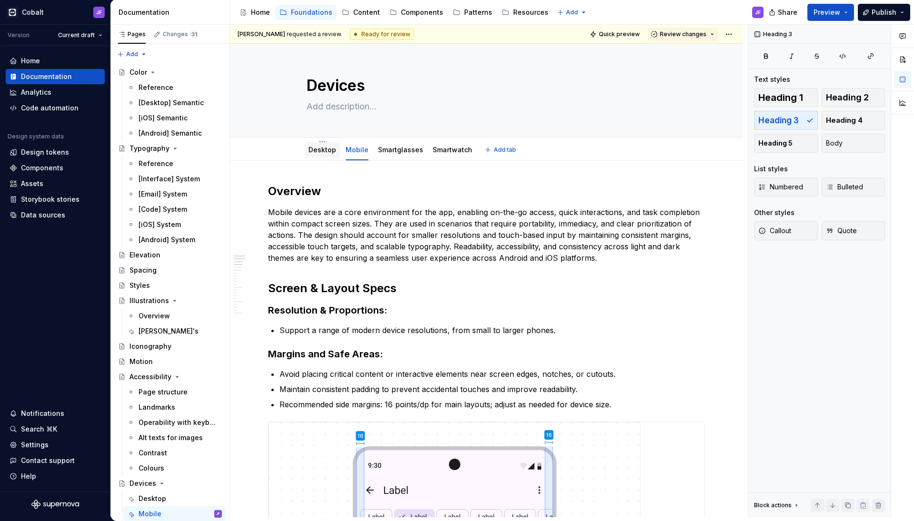
scroll to position [0, 0]
click at [327, 155] on div "Desktop" at bounding box center [322, 149] width 28 height 11
click at [328, 152] on link "Desktop" at bounding box center [322, 150] width 28 height 8
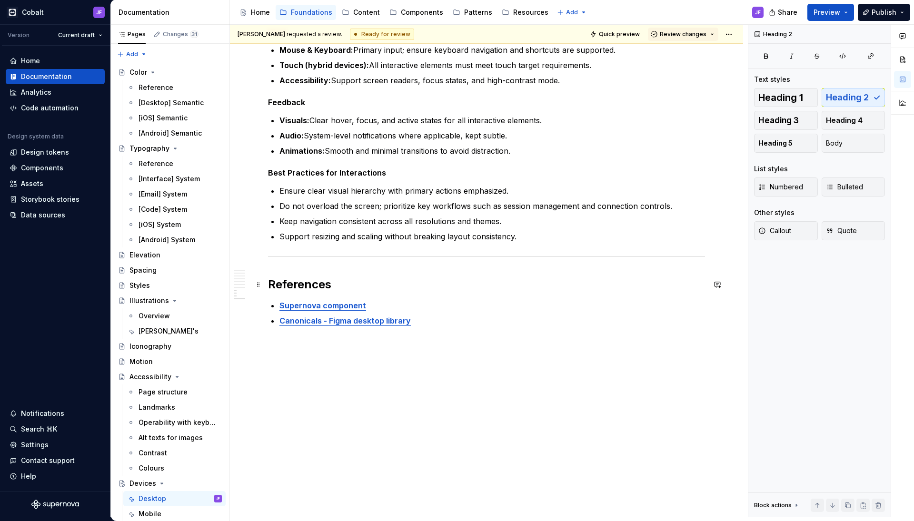
click at [367, 290] on h2 "References" at bounding box center [486, 284] width 437 height 15
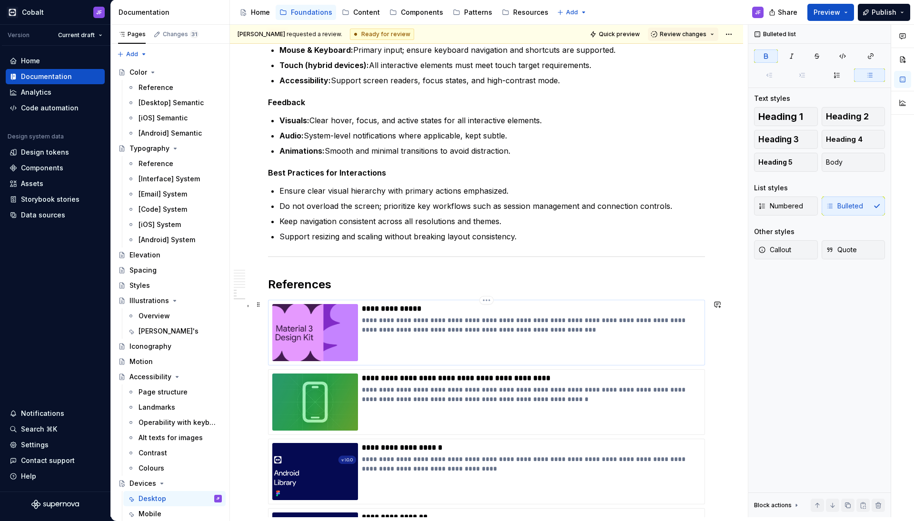
click at [406, 305] on p "**********" at bounding box center [531, 309] width 338 height 10
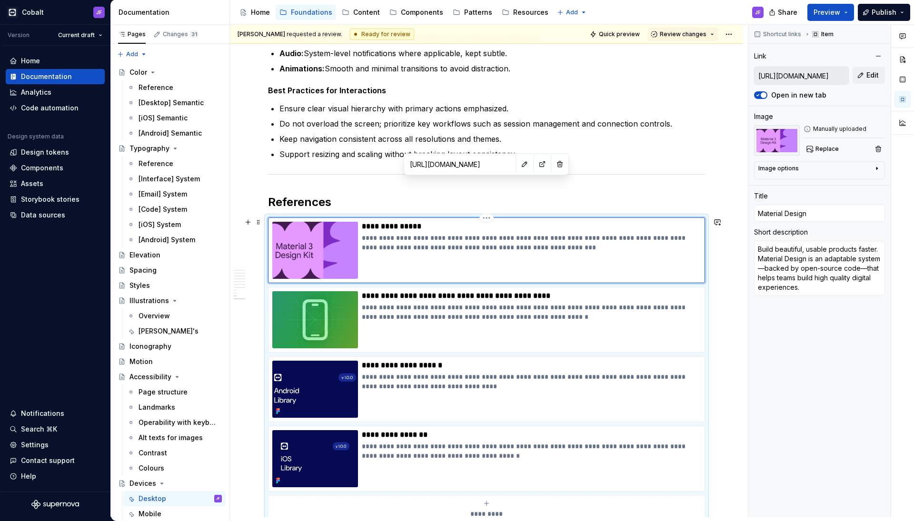
scroll to position [1175, 0]
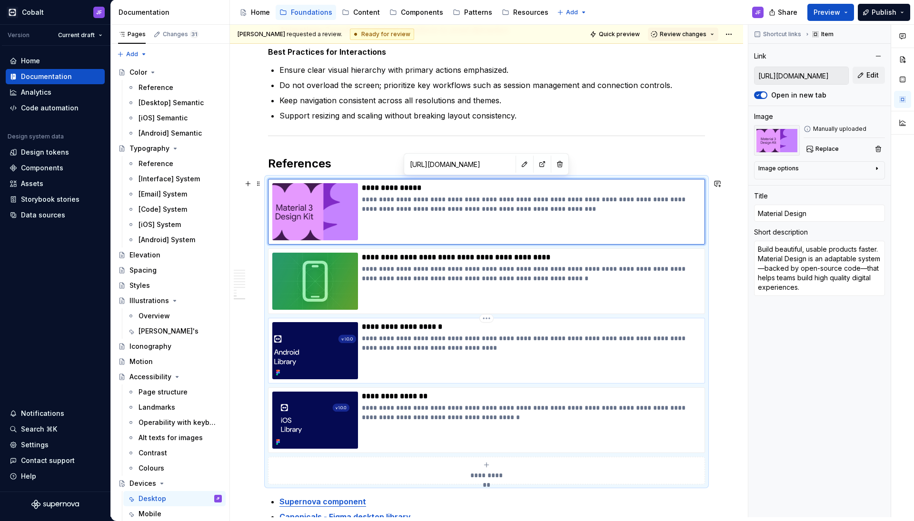
click at [390, 346] on p "**********" at bounding box center [531, 343] width 338 height 19
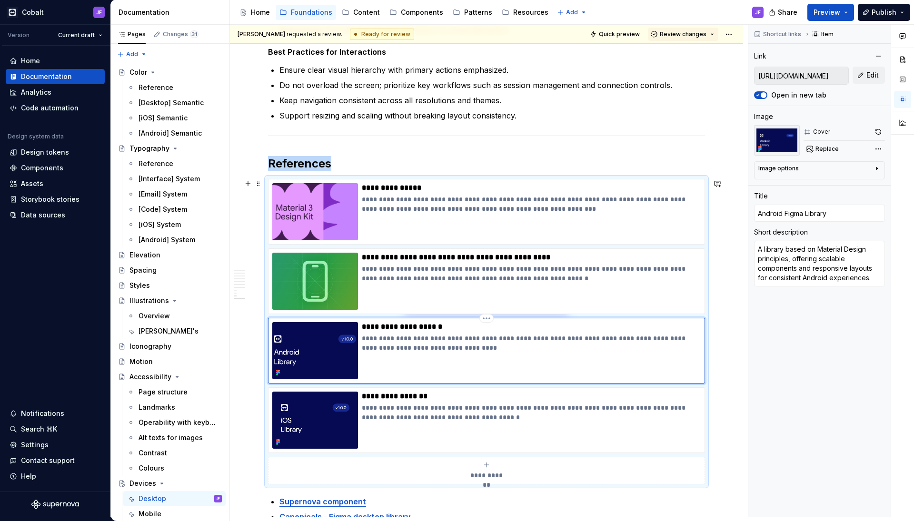
click at [319, 340] on img at bounding box center [315, 350] width 86 height 57
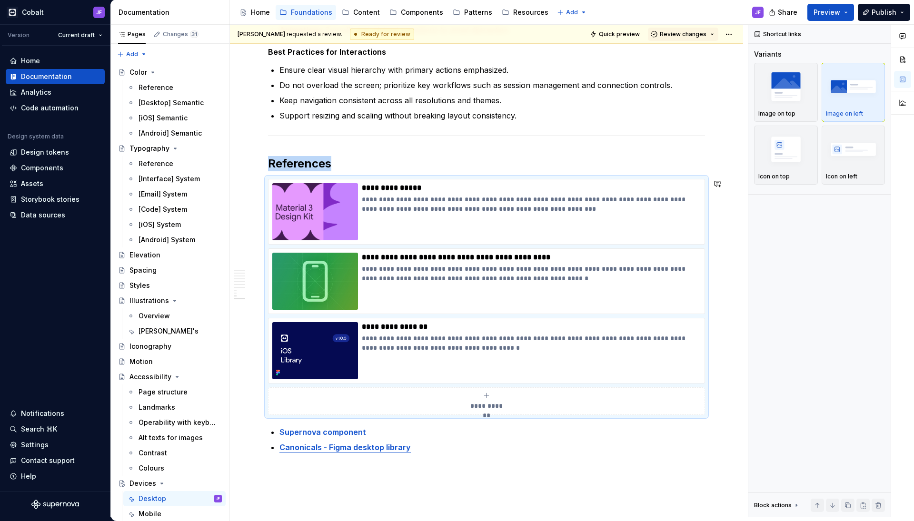
click at [320, 340] on img at bounding box center [315, 350] width 86 height 57
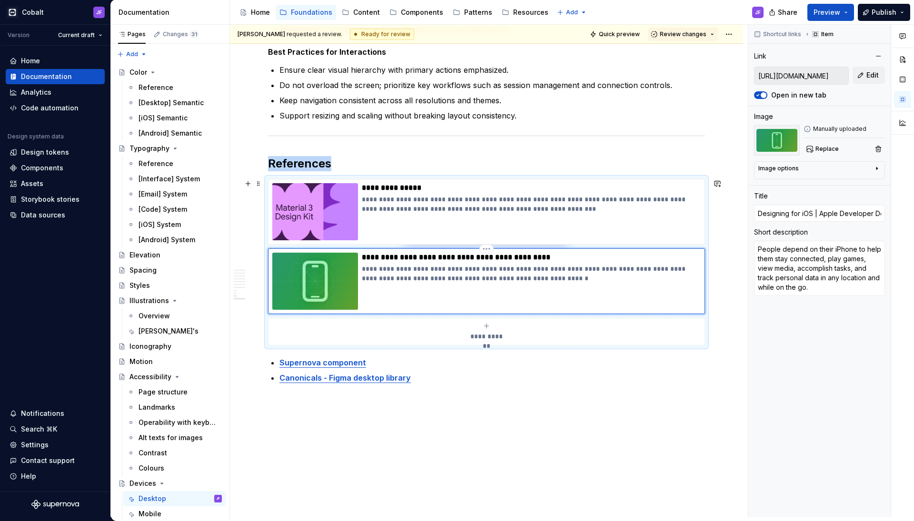
click at [333, 287] on img at bounding box center [315, 281] width 86 height 57
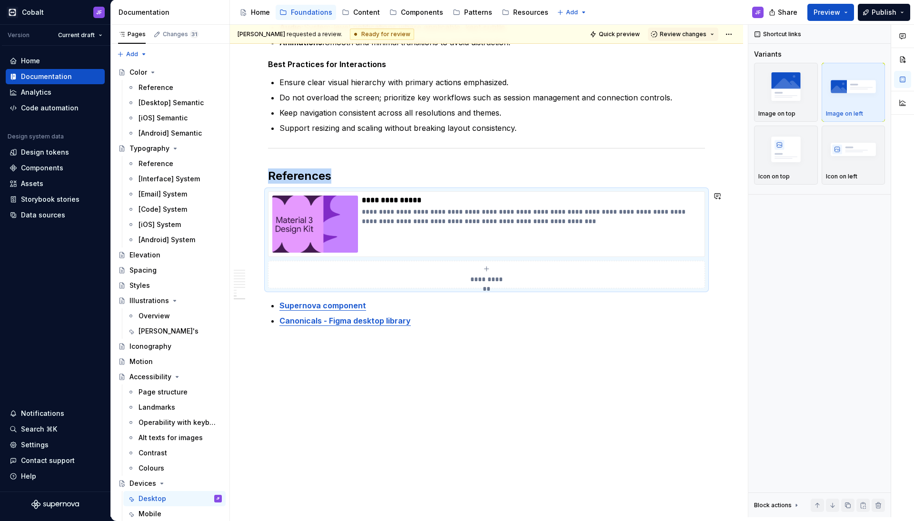
scroll to position [1162, 0]
click at [330, 225] on img at bounding box center [315, 224] width 86 height 57
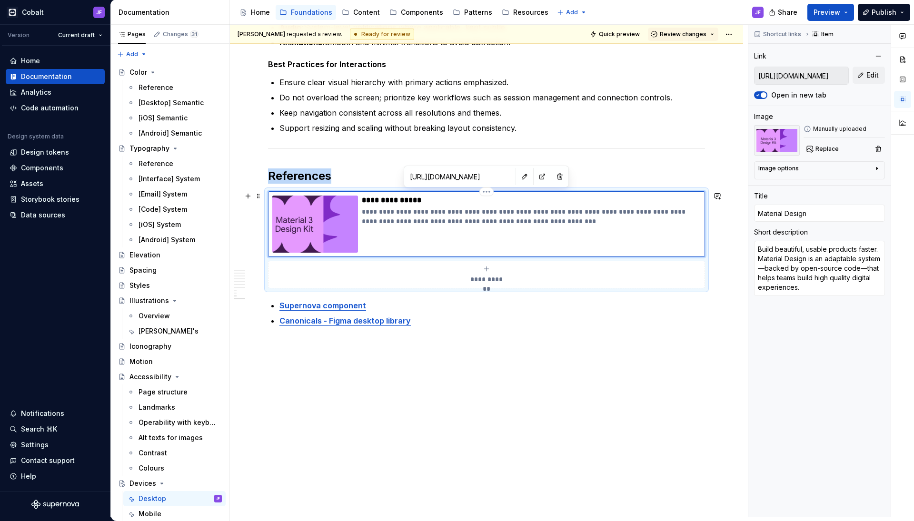
scroll to position [1136, 0]
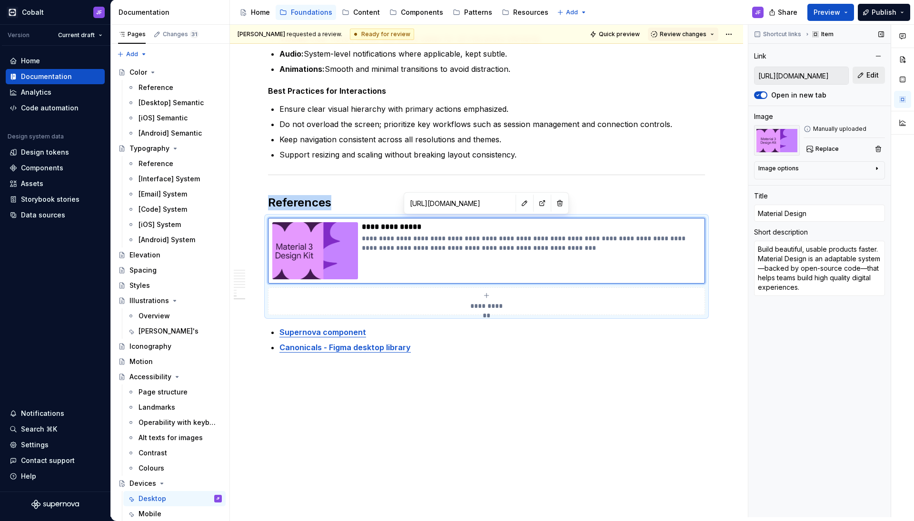
click at [867, 74] on span "Edit" at bounding box center [872, 75] width 12 height 10
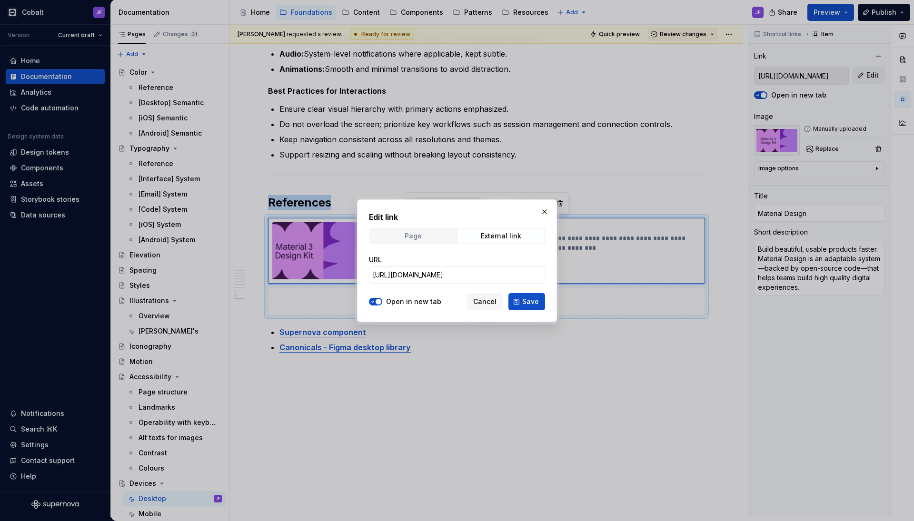
click at [436, 231] on span "Page" at bounding box center [413, 235] width 86 height 13
click at [424, 274] on span "Select page" at bounding box center [451, 275] width 157 height 10
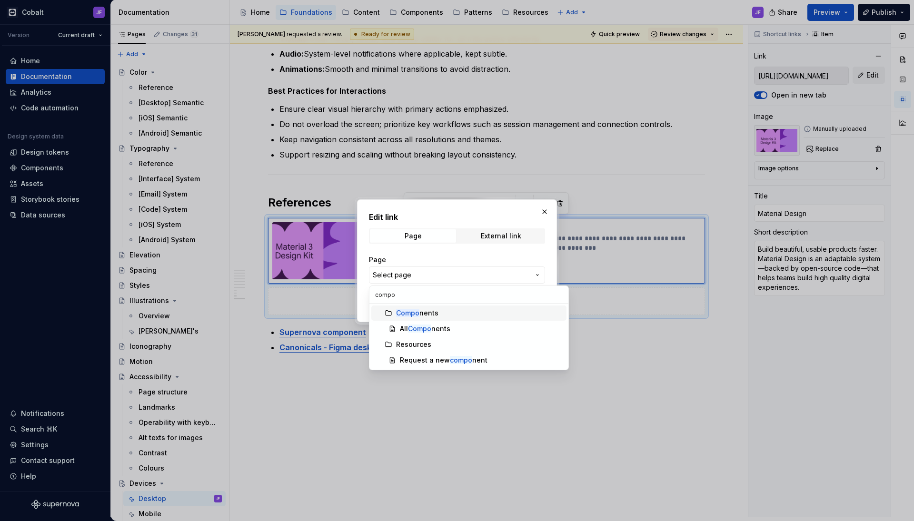
click at [435, 312] on div "Compo nents" at bounding box center [417, 313] width 42 height 10
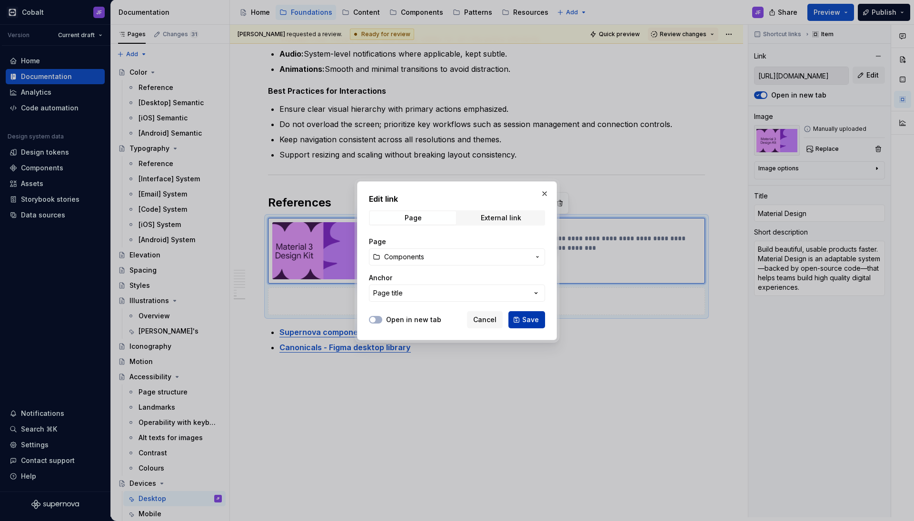
click at [522, 318] on button "Save" at bounding box center [526, 319] width 37 height 17
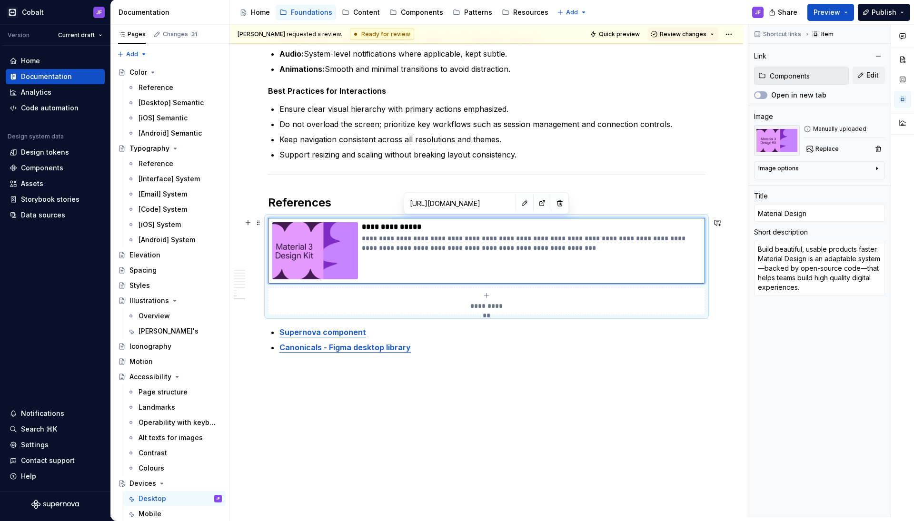
click at [468, 296] on div "**********" at bounding box center [486, 301] width 428 height 19
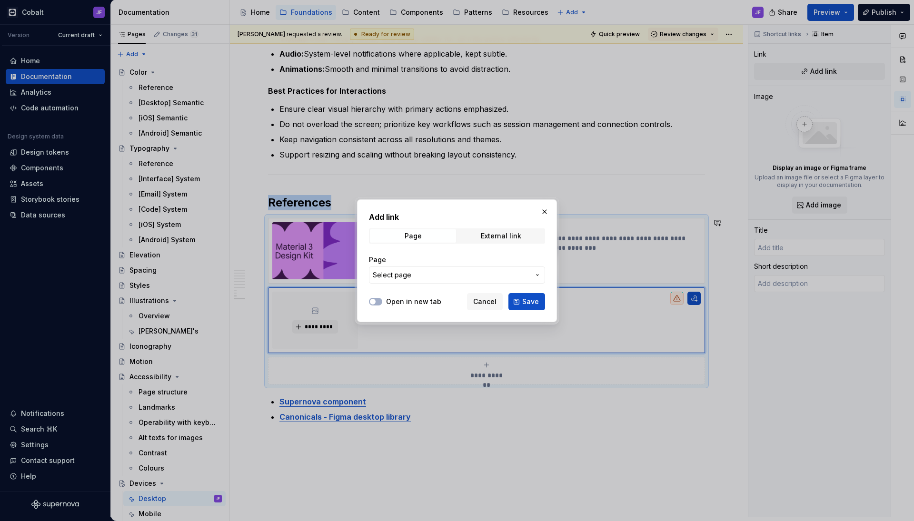
click at [467, 276] on span "Select page" at bounding box center [451, 275] width 157 height 10
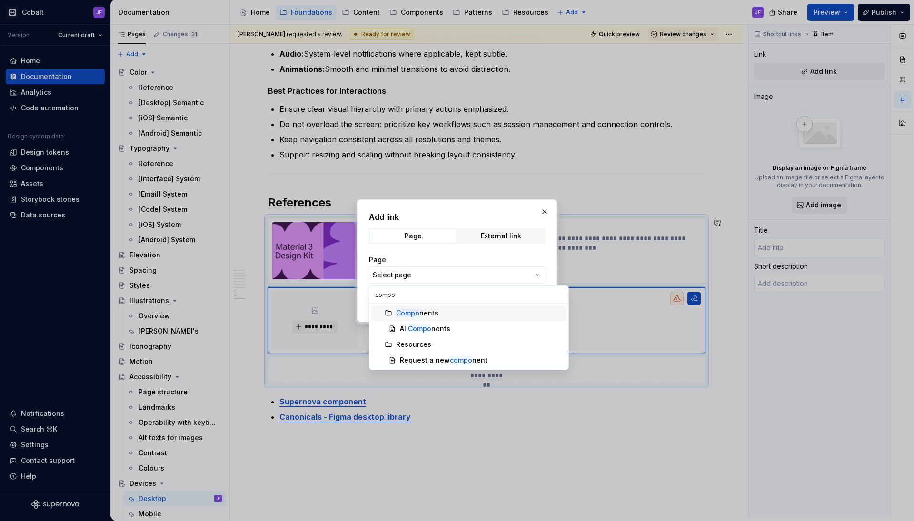
click at [458, 314] on div "Compo nents" at bounding box center [479, 313] width 167 height 10
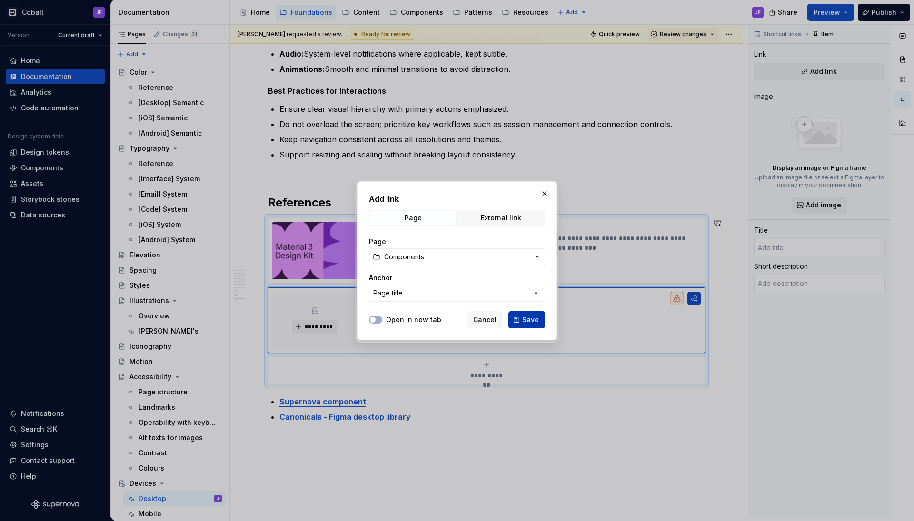
click at [529, 319] on span "Save" at bounding box center [530, 320] width 17 height 10
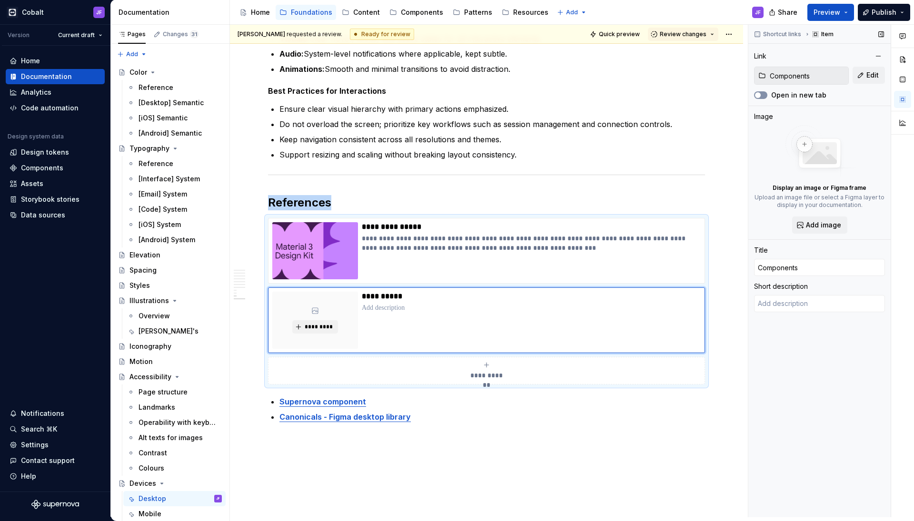
click at [758, 97] on span "button" at bounding box center [758, 95] width 6 height 6
click at [322, 251] on img at bounding box center [315, 250] width 86 height 57
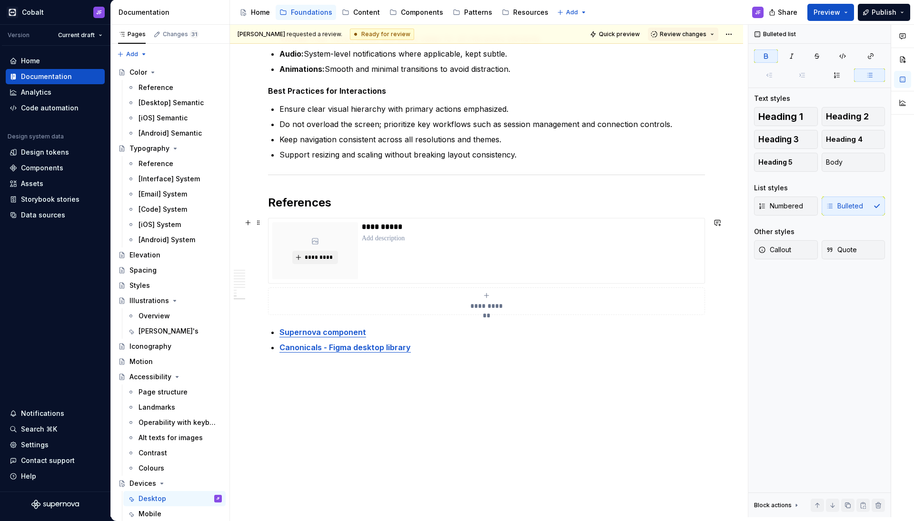
click at [458, 300] on div "**********" at bounding box center [486, 301] width 428 height 19
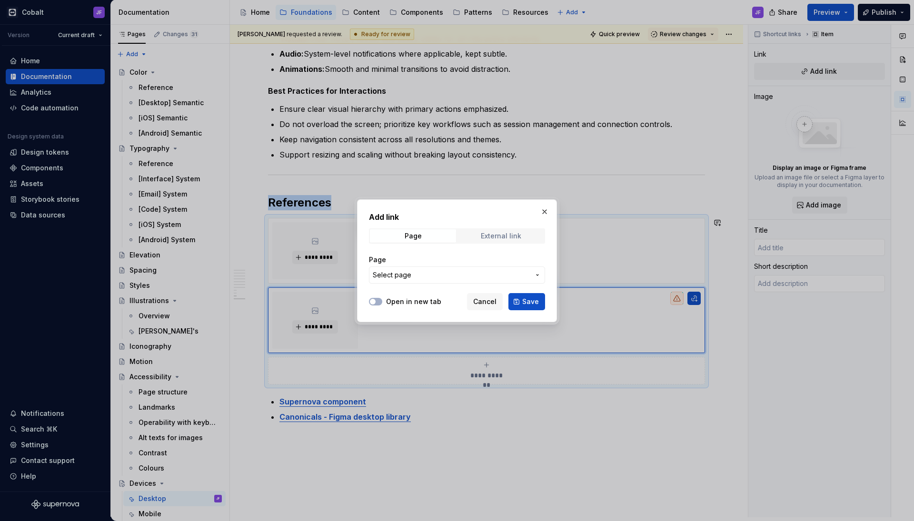
click at [495, 236] on div "External link" at bounding box center [501, 236] width 40 height 8
click at [410, 277] on input "URL" at bounding box center [457, 274] width 176 height 17
paste input "[URL][DOMAIN_NAME]"
click at [379, 306] on div at bounding box center [375, 302] width 13 height 10
click at [378, 303] on button "Open in new tab" at bounding box center [375, 302] width 13 height 8
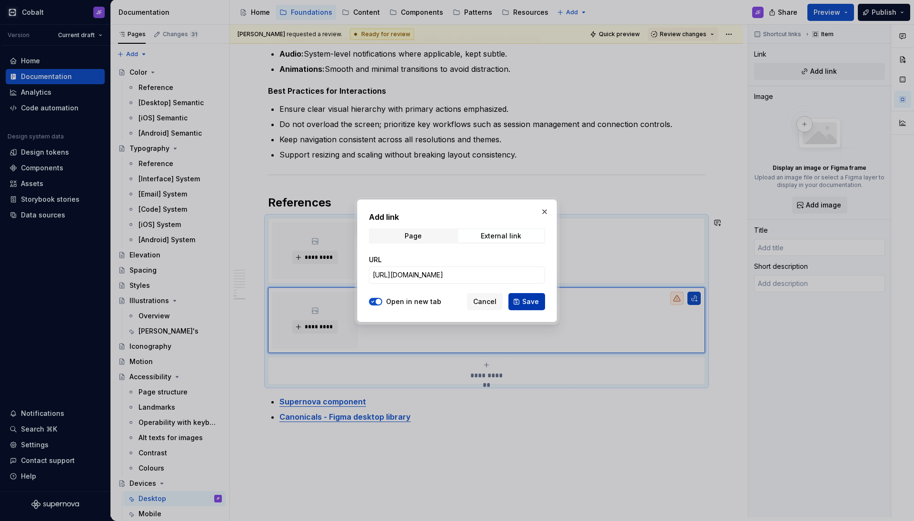
click at [535, 299] on span "Save" at bounding box center [530, 302] width 17 height 10
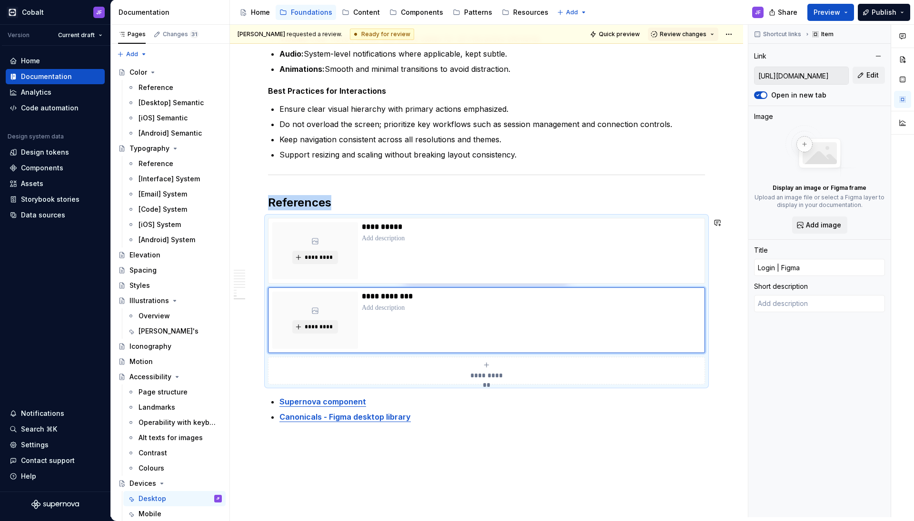
click at [388, 295] on p "**********" at bounding box center [531, 297] width 338 height 10
click at [397, 295] on p "**********" at bounding box center [531, 297] width 338 height 10
click at [326, 324] on span "*********" at bounding box center [318, 327] width 29 height 8
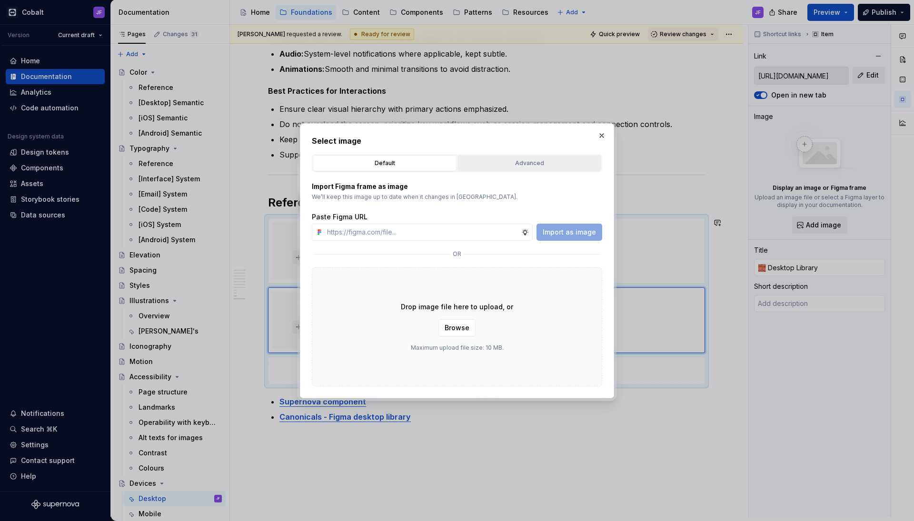
click at [526, 165] on div "Advanced" at bounding box center [529, 163] width 137 height 10
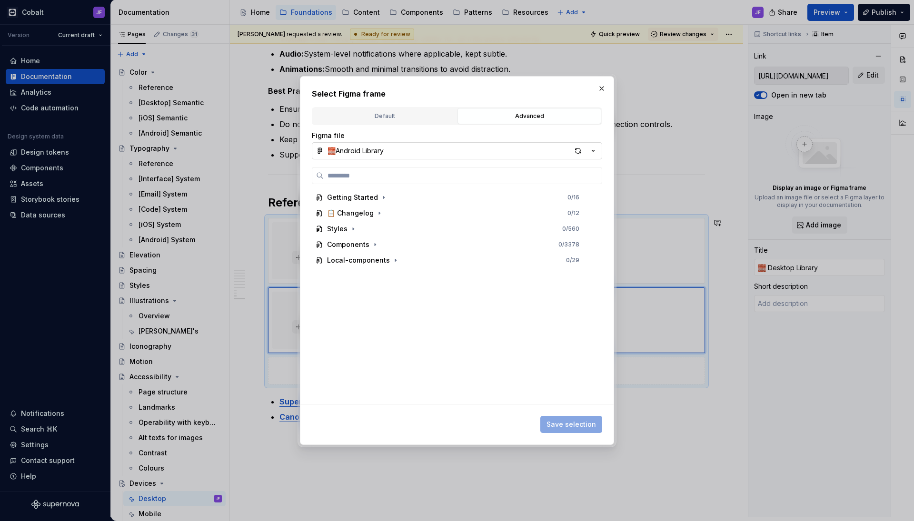
click at [423, 151] on button "🧱Android Library" at bounding box center [457, 150] width 290 height 17
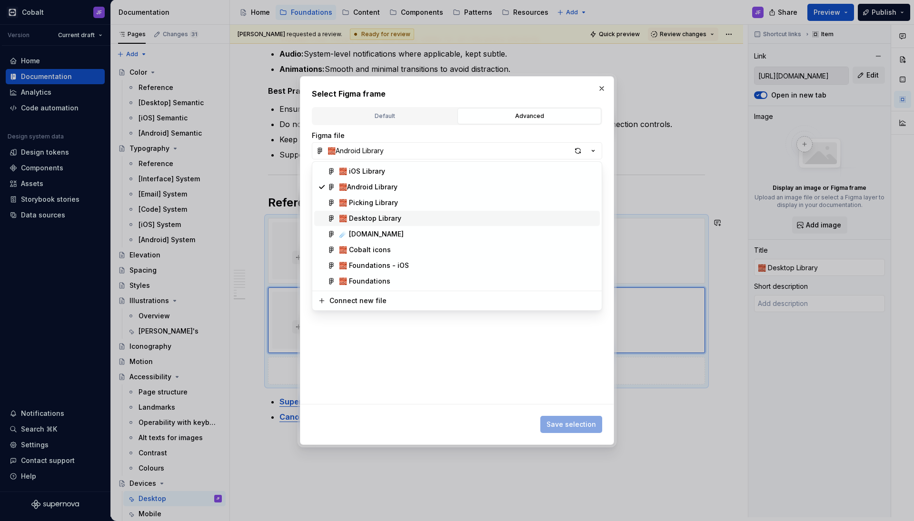
click at [384, 219] on div "🧱 Desktop Library" at bounding box center [370, 219] width 62 height 10
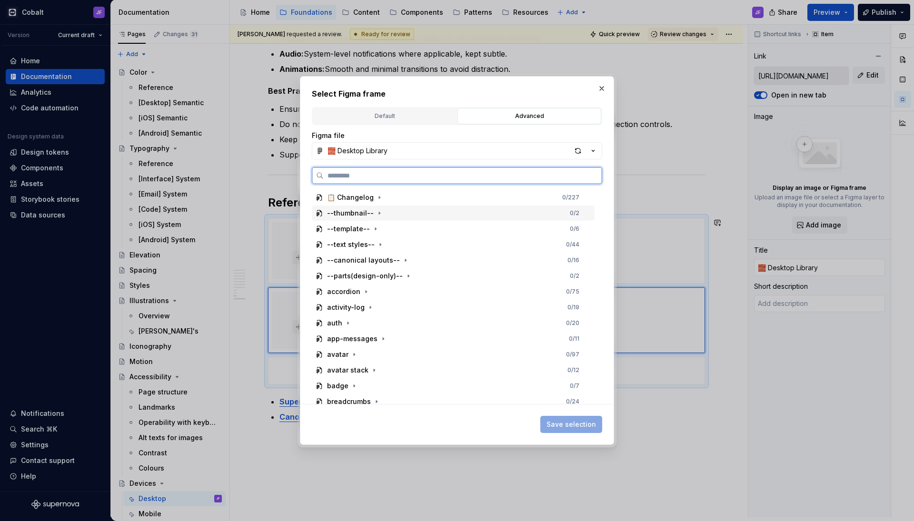
click at [363, 211] on div "--thumbnail--" at bounding box center [350, 213] width 47 height 10
click at [373, 235] on div "thumbnail 0 / 2" at bounding box center [458, 228] width 274 height 15
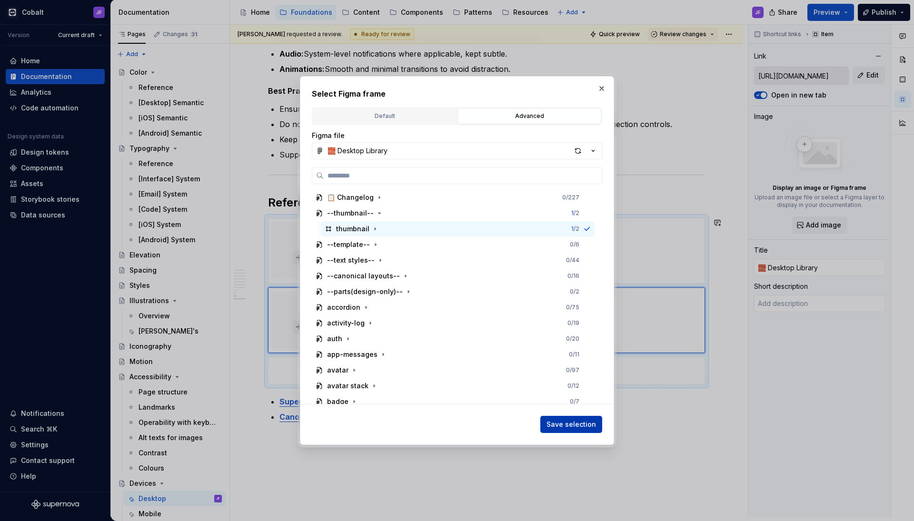
click at [563, 426] on span "Save selection" at bounding box center [570, 425] width 49 height 10
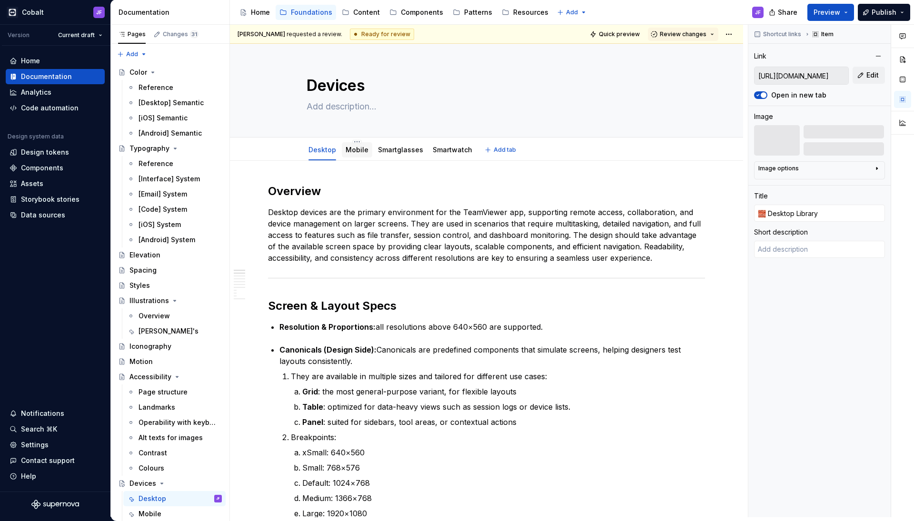
scroll to position [0, 0]
click at [350, 149] on link "Mobile" at bounding box center [356, 150] width 23 height 8
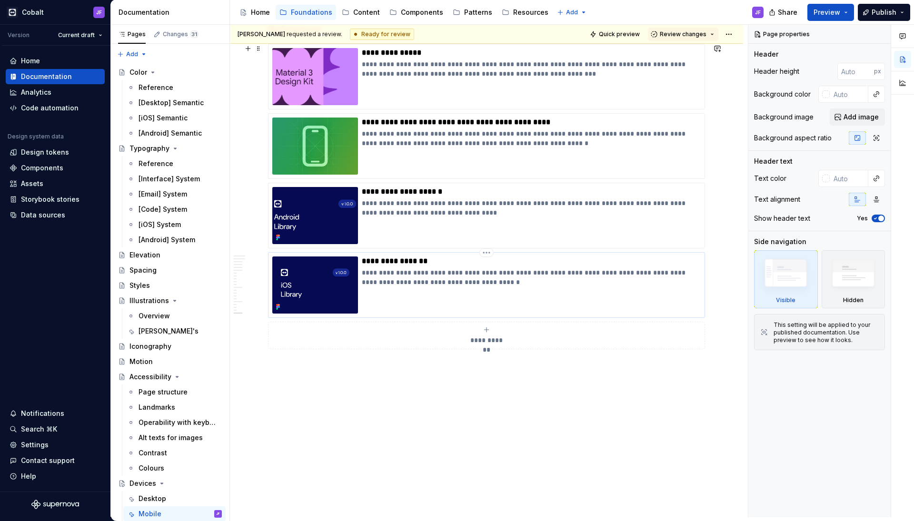
scroll to position [2036, 0]
click at [374, 258] on p "**********" at bounding box center [531, 261] width 338 height 10
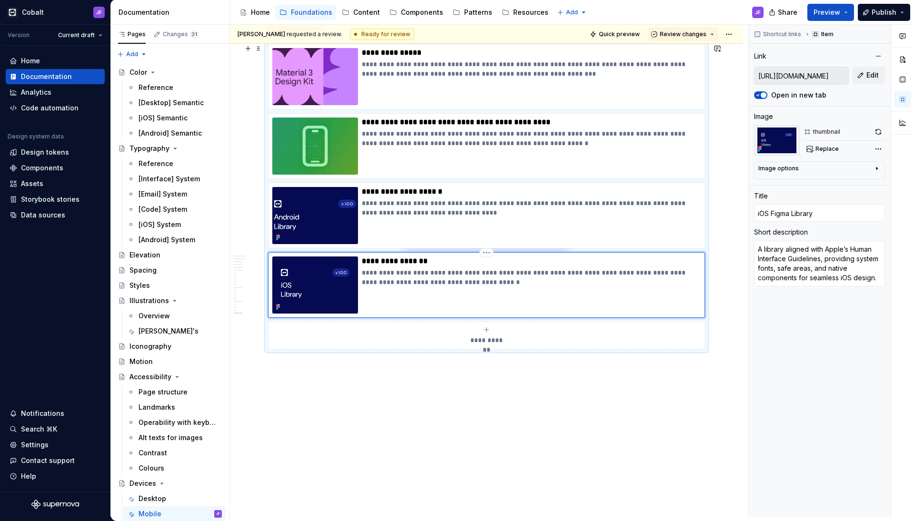
click at [366, 258] on p "**********" at bounding box center [531, 261] width 338 height 10
click at [399, 263] on p "**********" at bounding box center [531, 261] width 338 height 10
click at [398, 195] on p "**********" at bounding box center [531, 192] width 338 height 10
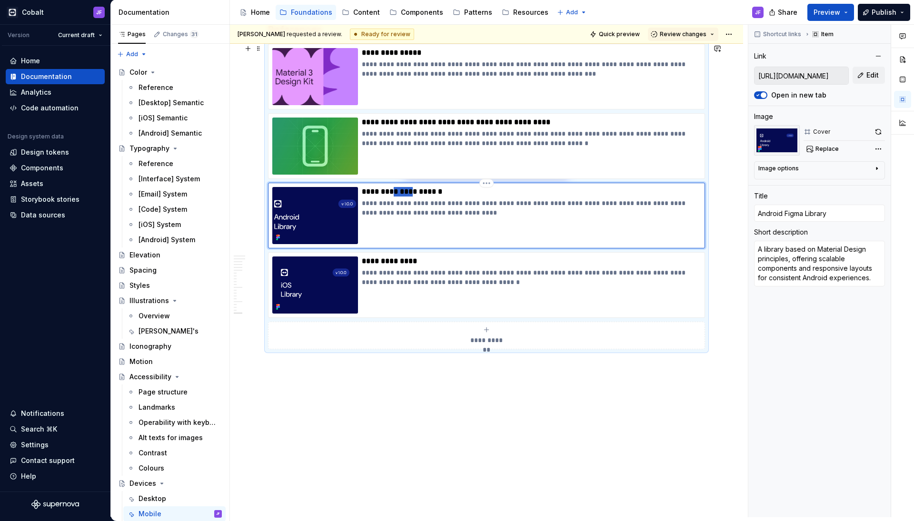
click at [398, 195] on p "**********" at bounding box center [531, 192] width 338 height 10
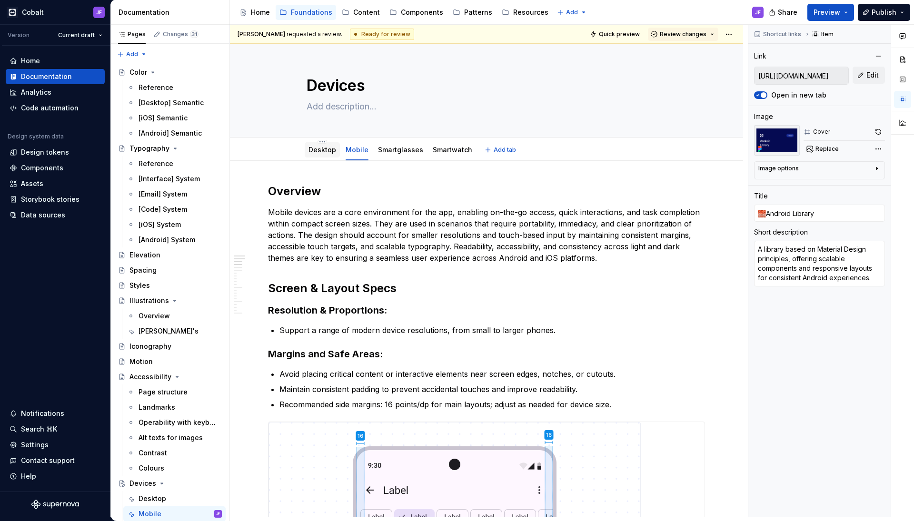
scroll to position [0, 0]
click at [326, 147] on link "Desktop" at bounding box center [322, 150] width 28 height 8
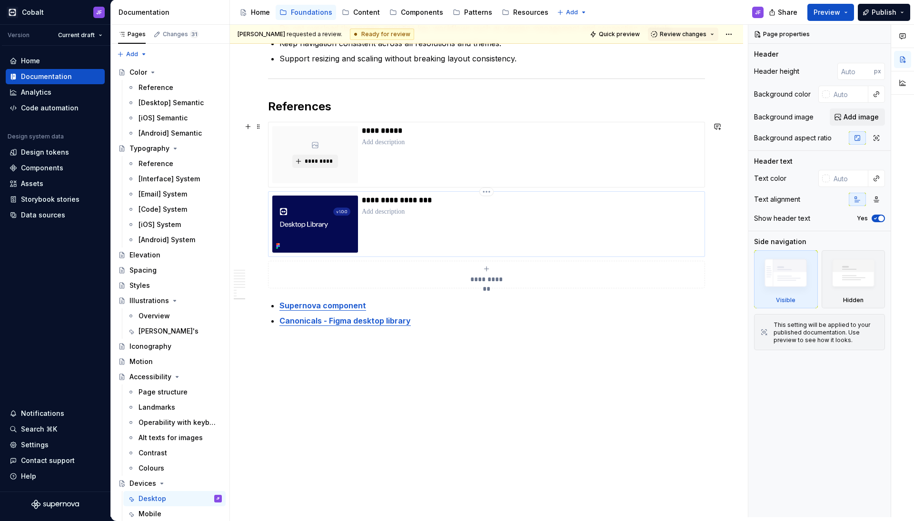
scroll to position [1232, 0]
click at [335, 226] on img at bounding box center [315, 224] width 86 height 57
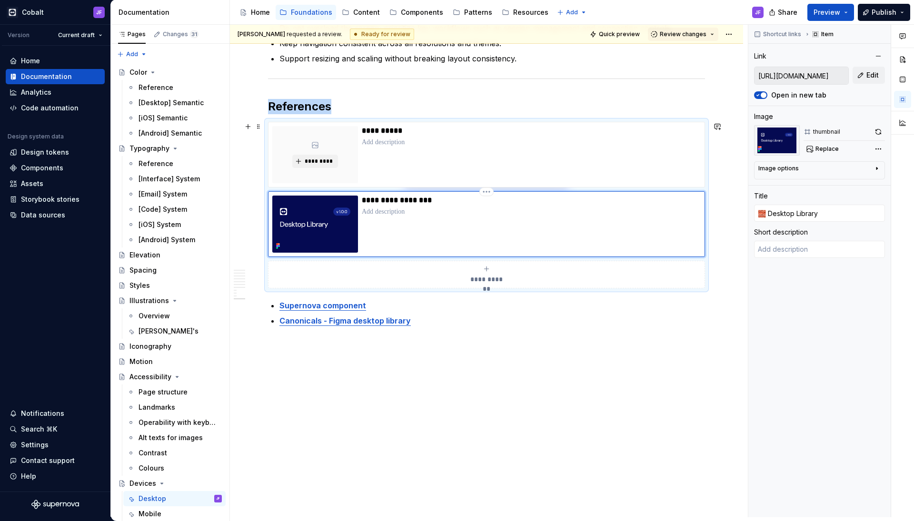
scroll to position [1196, 0]
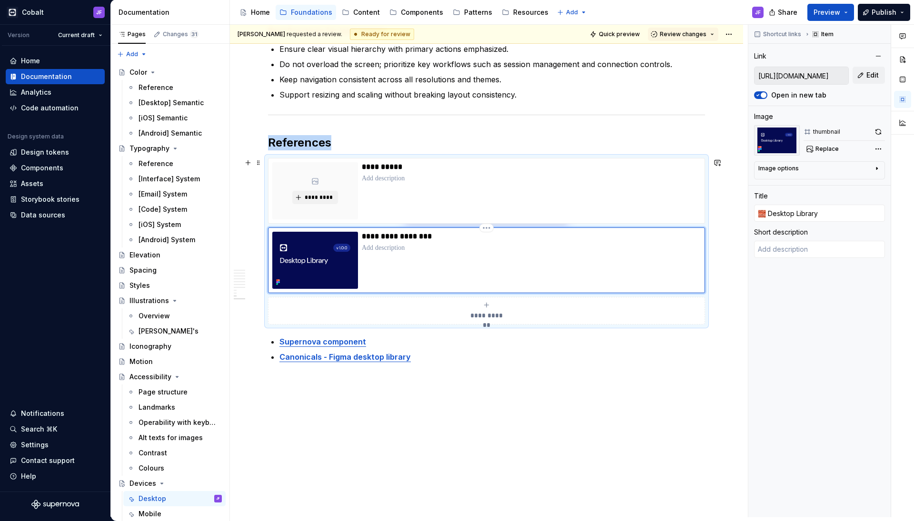
click at [402, 212] on div "**********" at bounding box center [531, 190] width 339 height 57
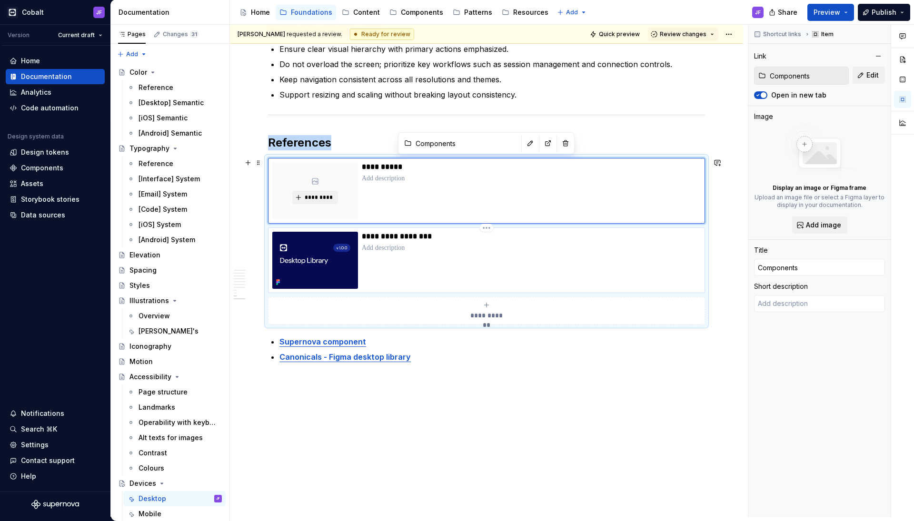
click at [398, 251] on p at bounding box center [531, 248] width 339 height 10
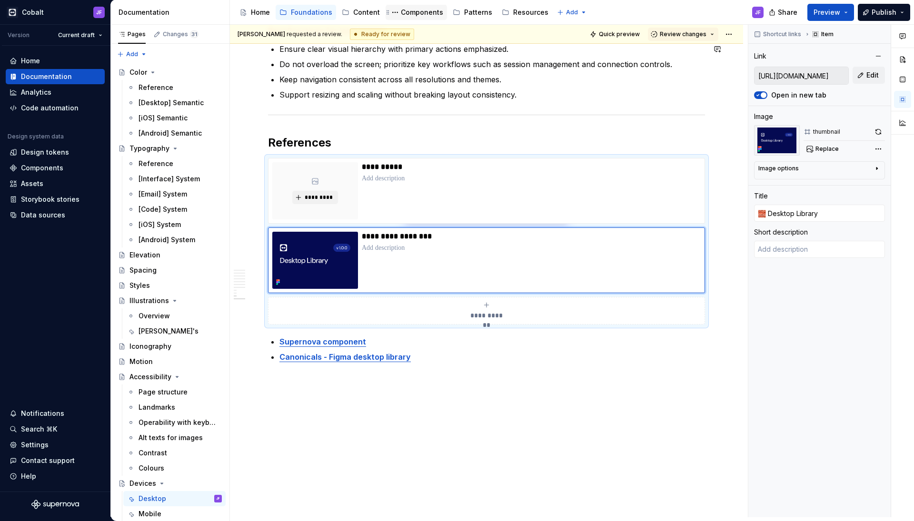
click at [421, 11] on div "Components" at bounding box center [422, 13] width 42 height 10
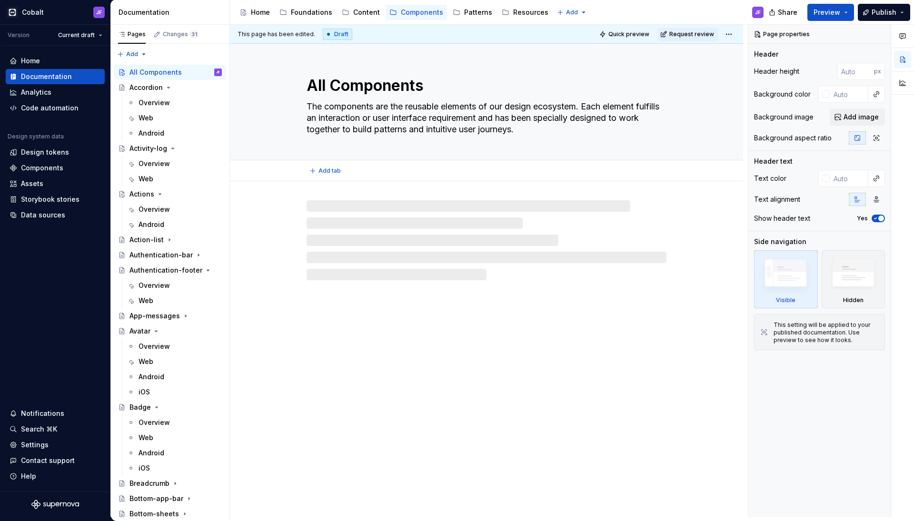
click at [376, 110] on textarea "The components are the reusable elements of our design ecosystem. Each element …" at bounding box center [485, 118] width 360 height 38
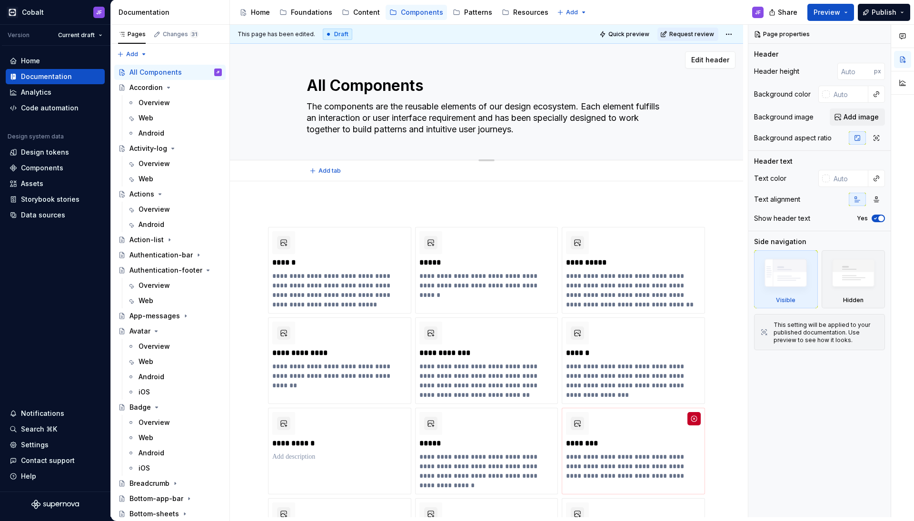
drag, startPoint x: 561, startPoint y: 131, endPoint x: 296, endPoint y: 107, distance: 266.7
click at [295, 107] on div "All Components The components are the reusable elements of our design ecosystem…" at bounding box center [486, 102] width 437 height 116
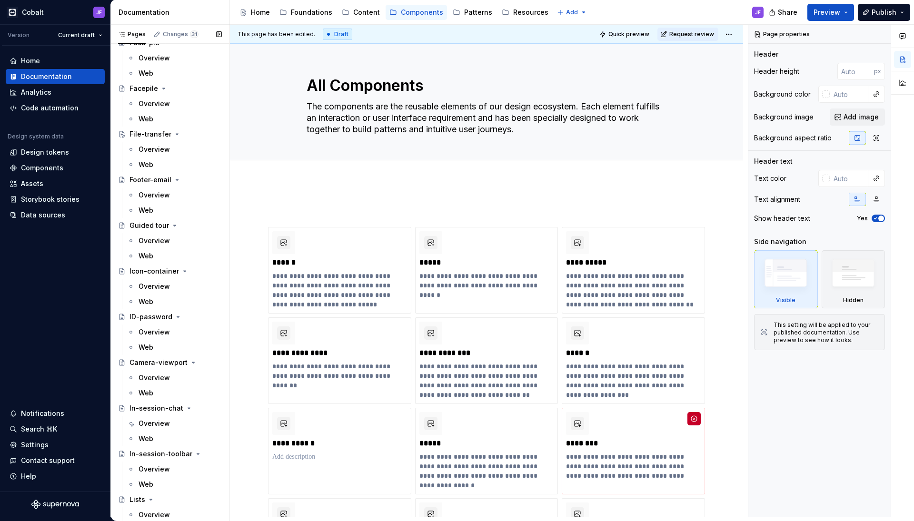
scroll to position [892, 0]
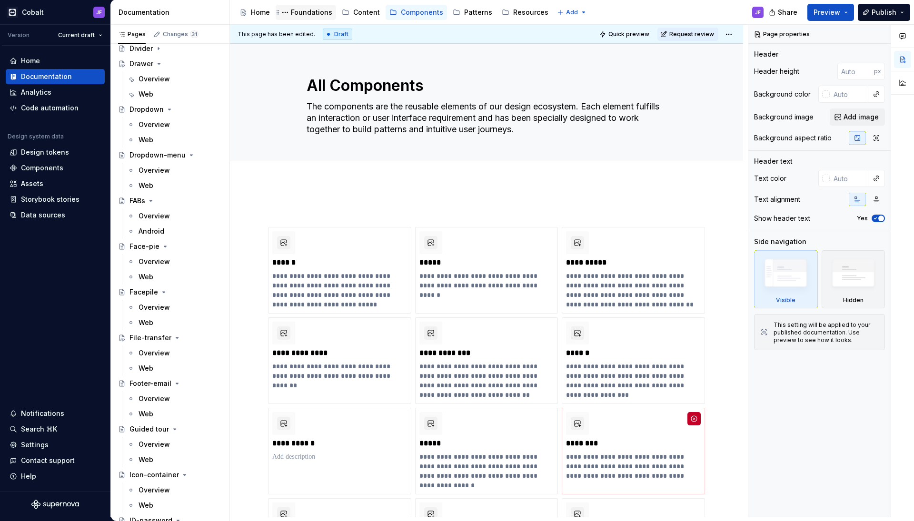
click at [316, 13] on div "Foundations" at bounding box center [311, 13] width 41 height 10
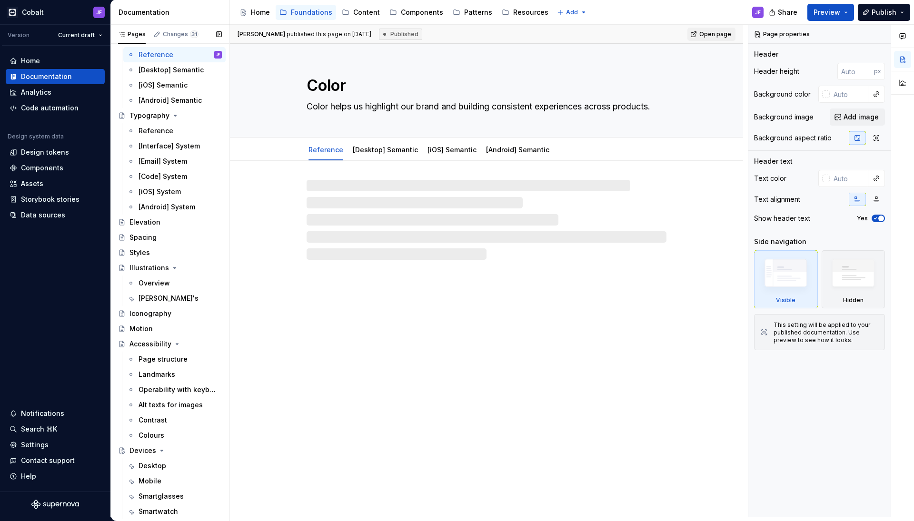
scroll to position [33, 0]
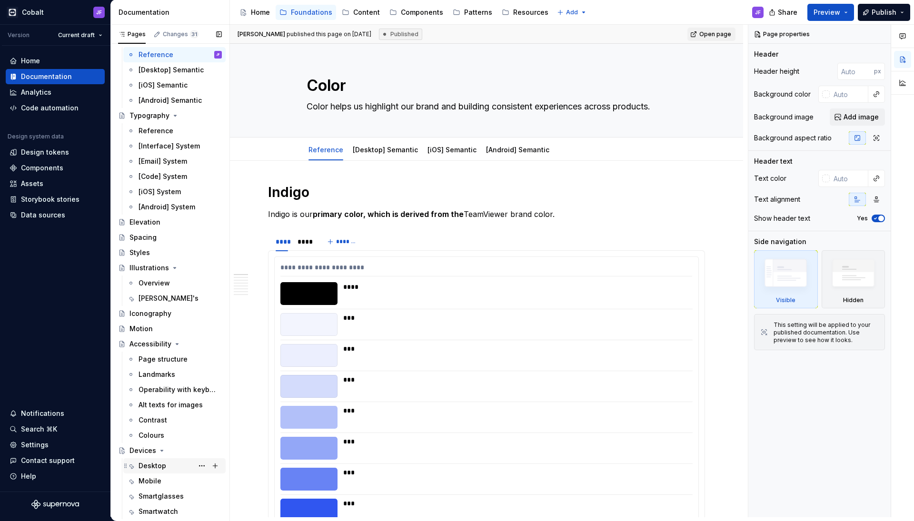
click at [166, 465] on div "Desktop" at bounding box center [179, 465] width 83 height 13
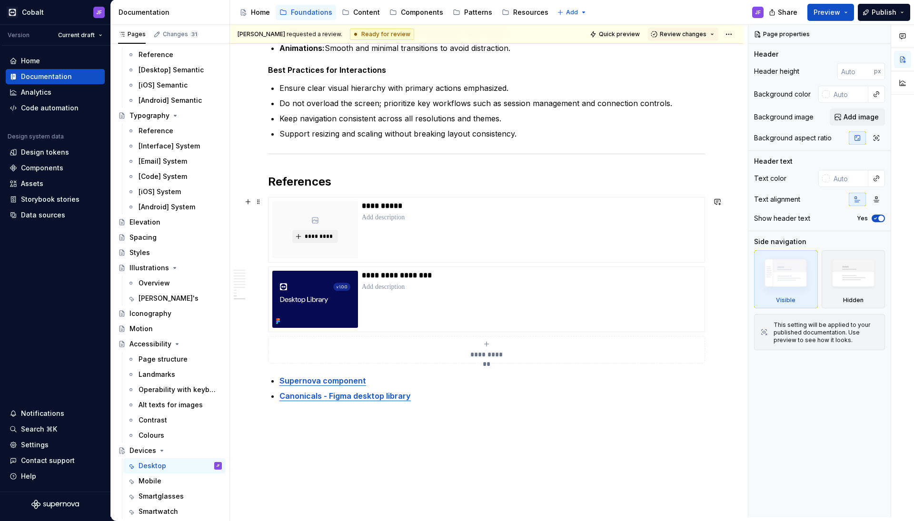
scroll to position [1191, 0]
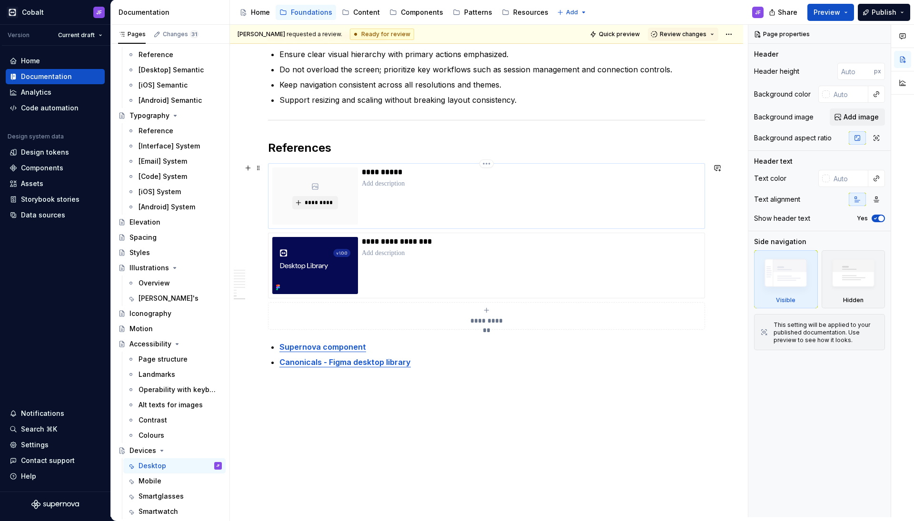
click at [394, 186] on p at bounding box center [531, 184] width 339 height 10
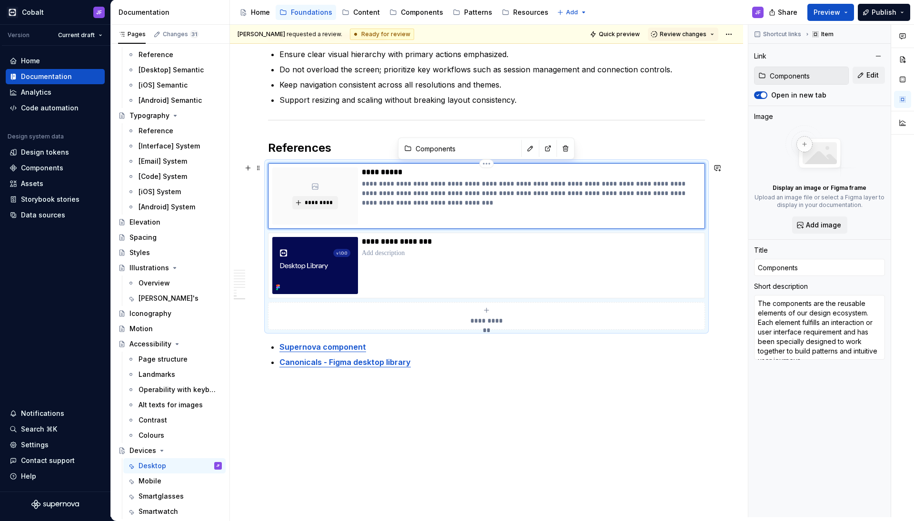
click at [383, 170] on p "**********" at bounding box center [531, 172] width 338 height 10
click at [364, 170] on p "**********" at bounding box center [531, 172] width 338 height 10
click at [410, 255] on p at bounding box center [531, 253] width 339 height 10
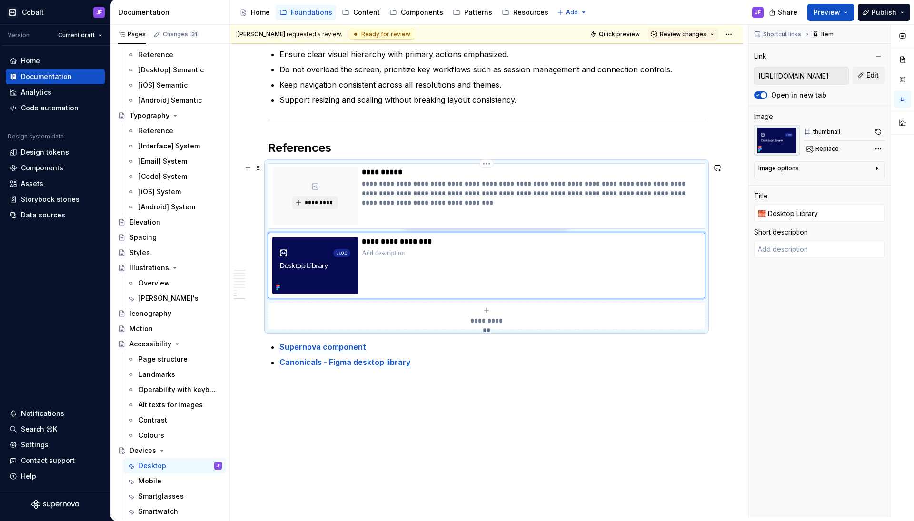
click at [413, 202] on p "**********" at bounding box center [531, 193] width 338 height 29
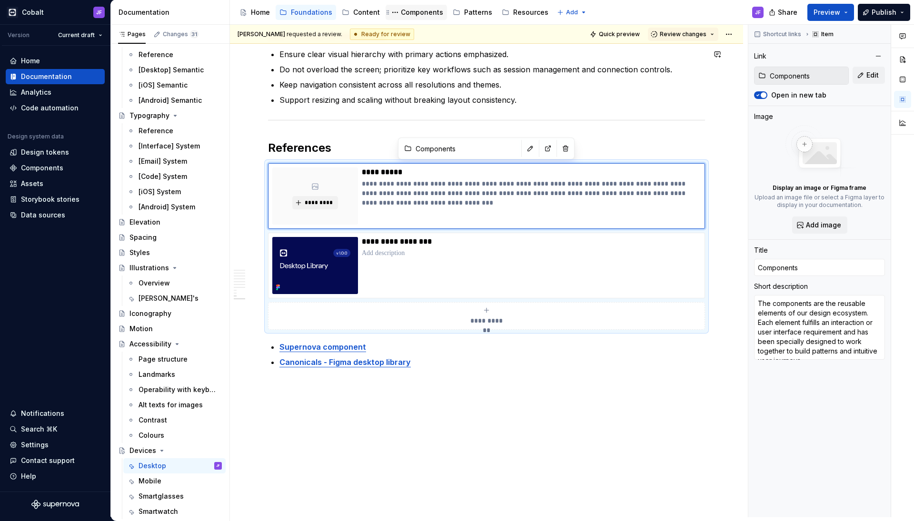
click at [425, 10] on div "Components" at bounding box center [422, 13] width 42 height 10
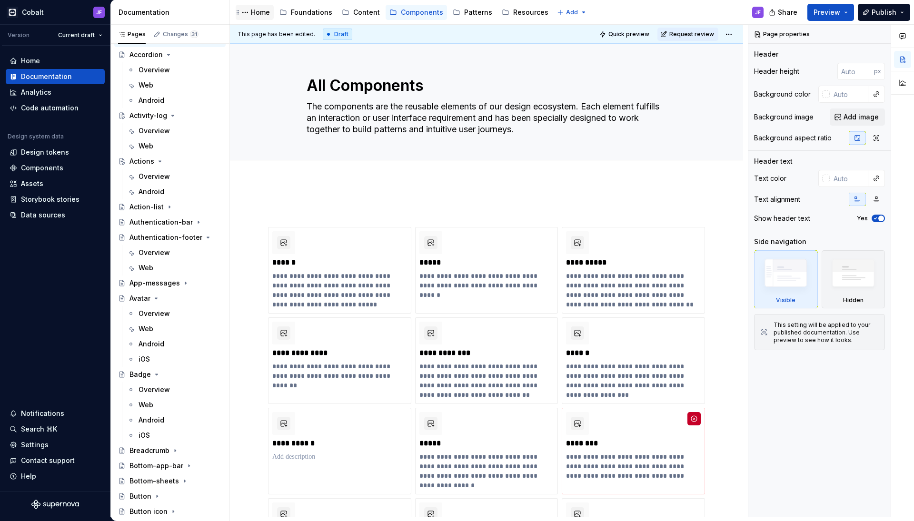
click at [263, 19] on div "Home" at bounding box center [255, 12] width 38 height 15
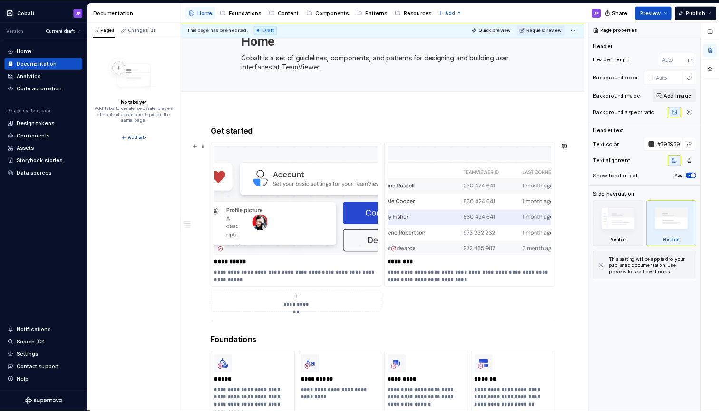
scroll to position [42, 0]
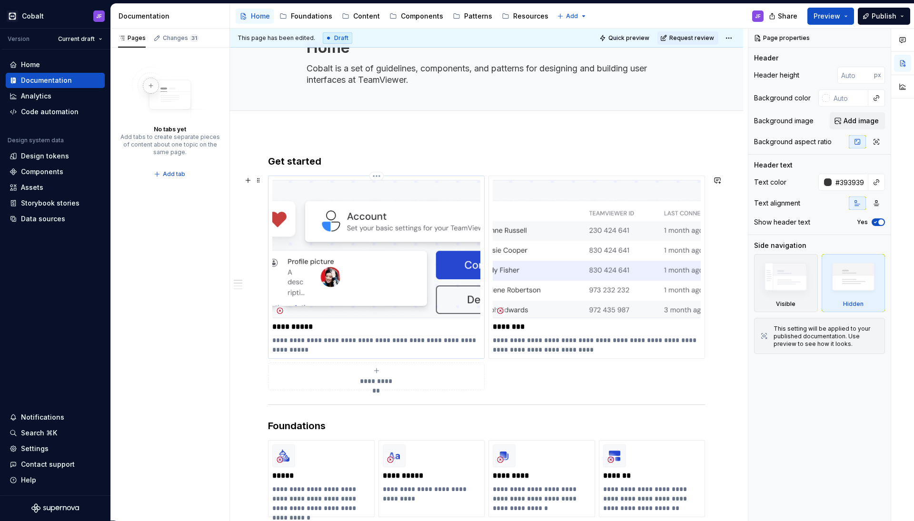
click at [419, 236] on img at bounding box center [376, 249] width 208 height 138
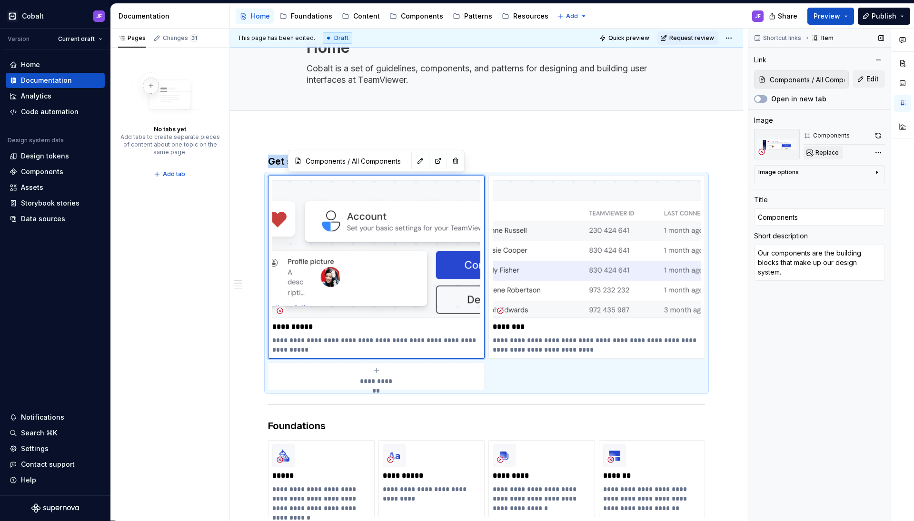
click at [827, 149] on span "Replace" at bounding box center [826, 153] width 23 height 8
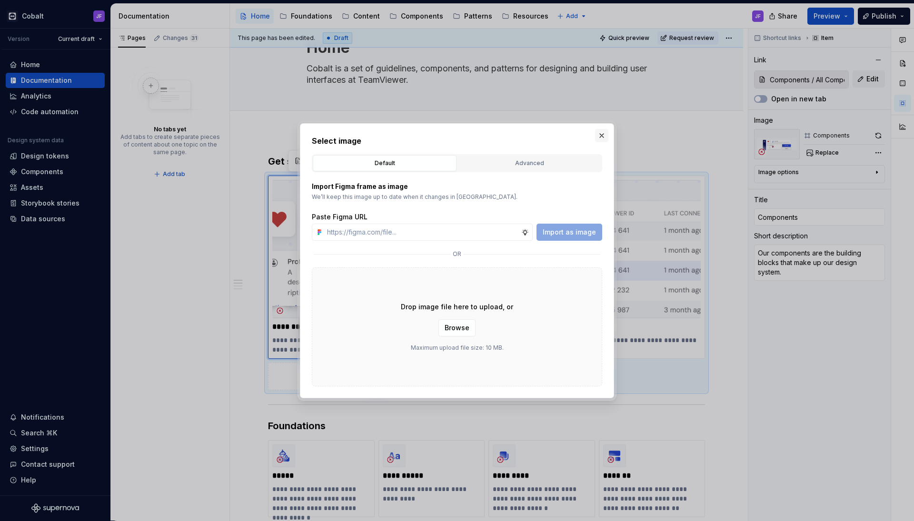
click at [602, 137] on button "button" at bounding box center [601, 135] width 13 height 13
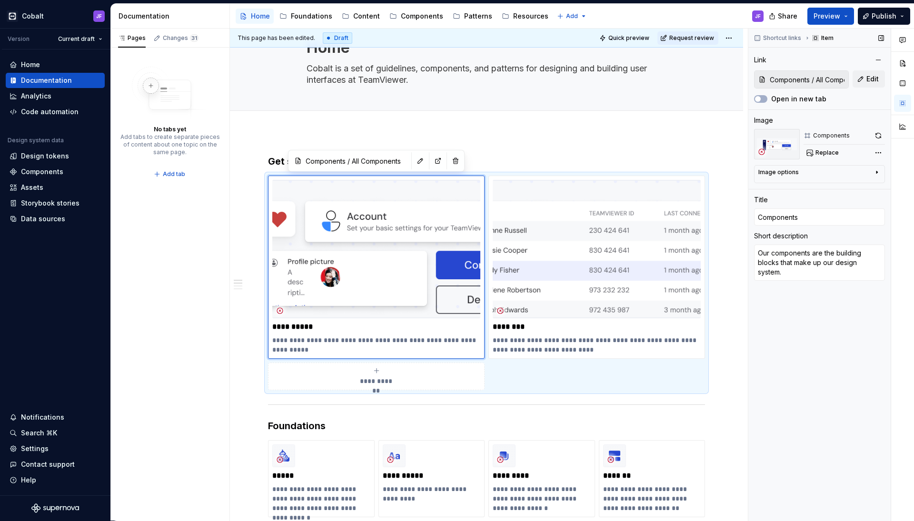
click at [834, 135] on div "Components" at bounding box center [831, 136] width 37 height 8
click at [419, 160] on button "button" at bounding box center [420, 160] width 13 height 13
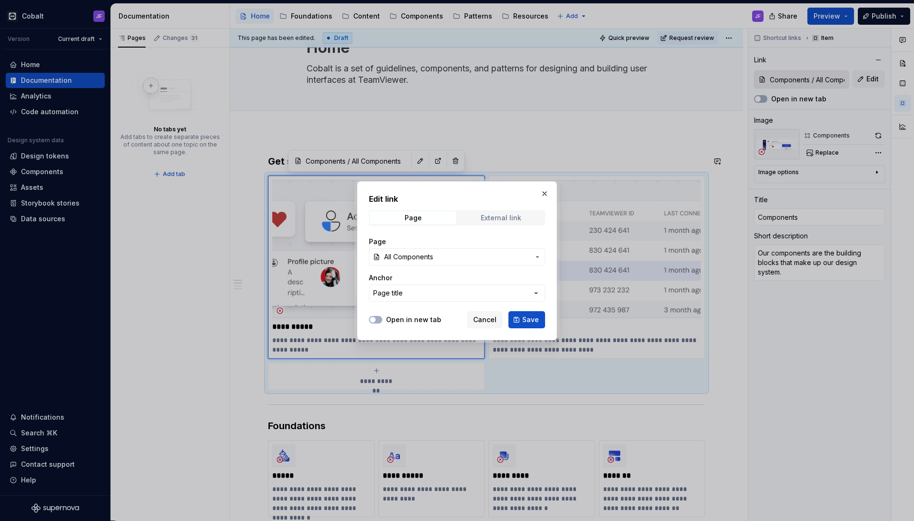
click at [516, 217] on div "External link" at bounding box center [501, 218] width 40 height 8
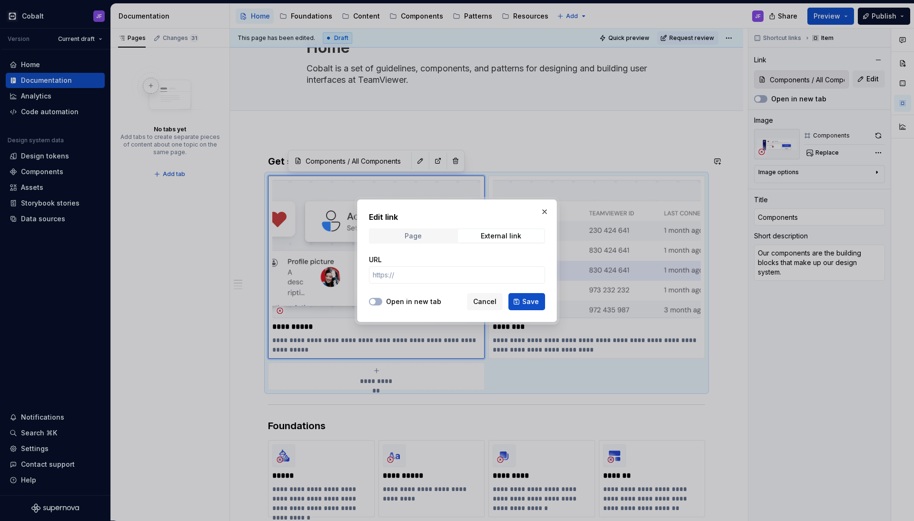
click at [427, 232] on span "Page" at bounding box center [413, 235] width 86 height 13
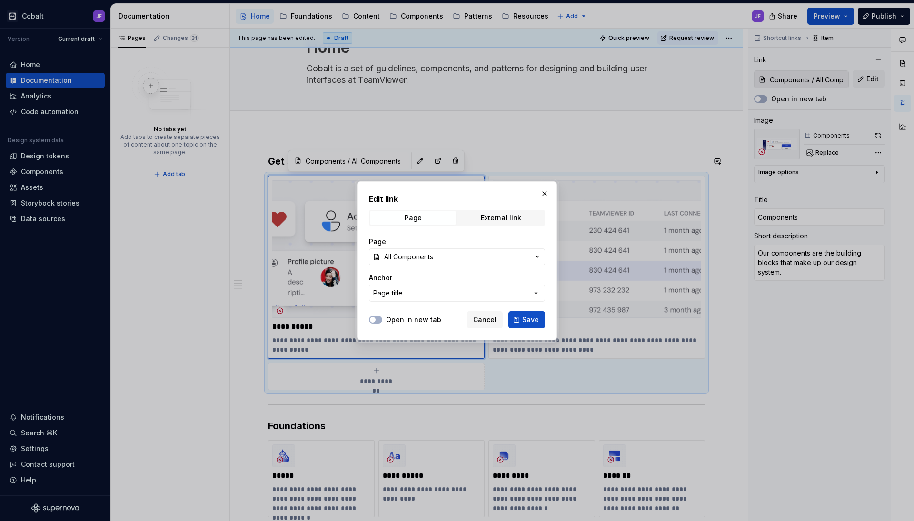
click at [492, 251] on button "All Components" at bounding box center [457, 256] width 176 height 17
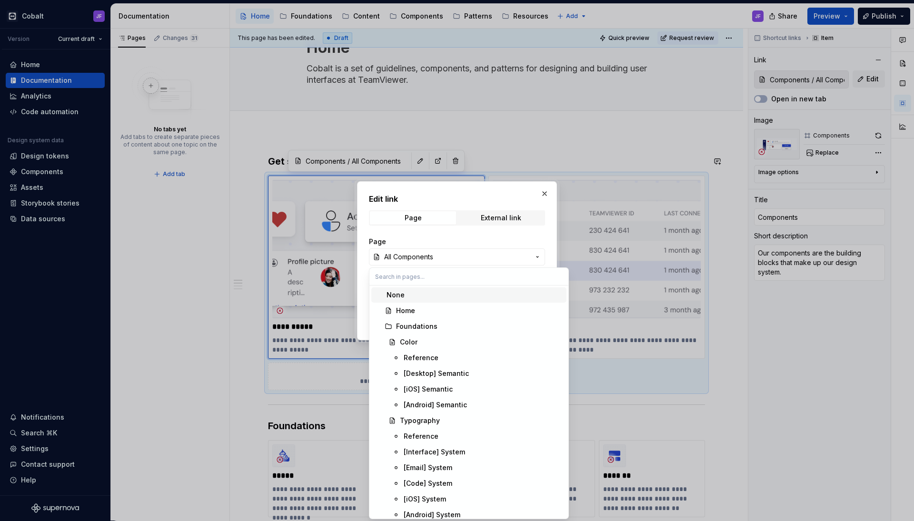
click at [506, 234] on div "Edit link Page External link Page All Components Anchor Page title Open in new …" at bounding box center [457, 260] width 914 height 521
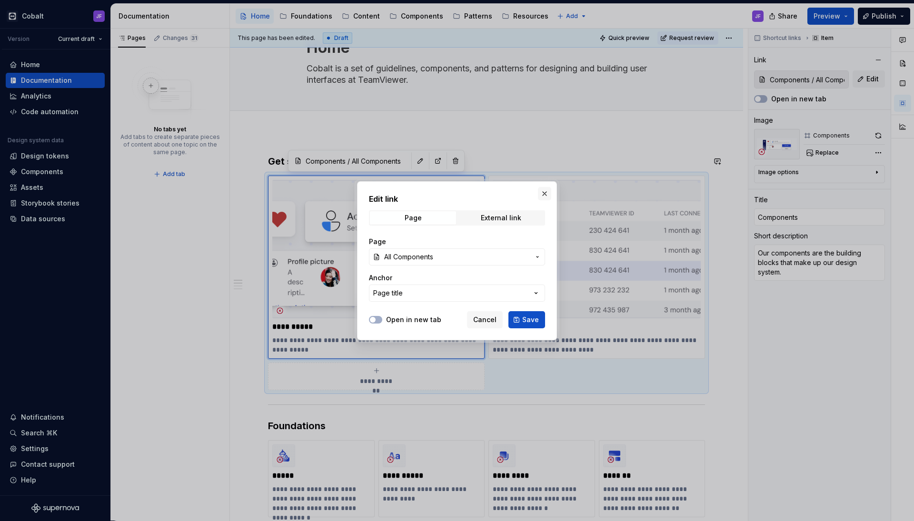
click at [543, 193] on button "button" at bounding box center [544, 193] width 13 height 13
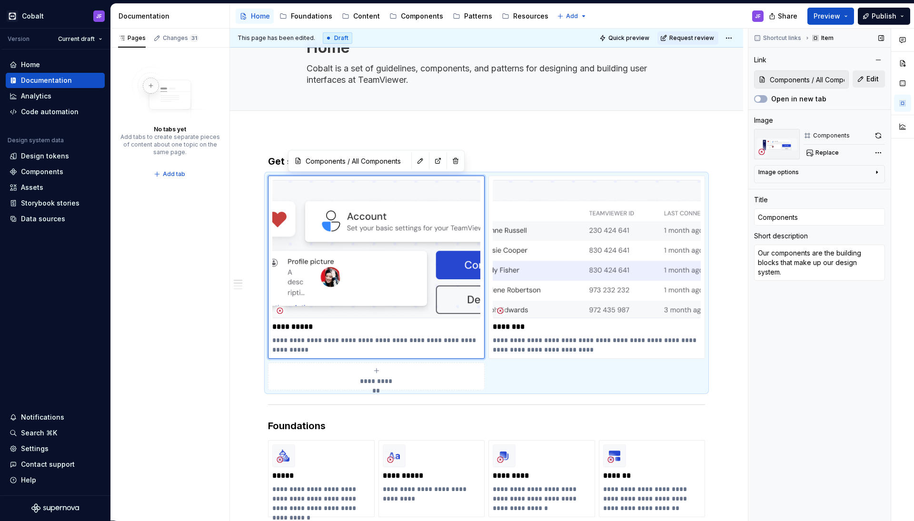
click at [867, 74] on button "Edit" at bounding box center [868, 78] width 32 height 17
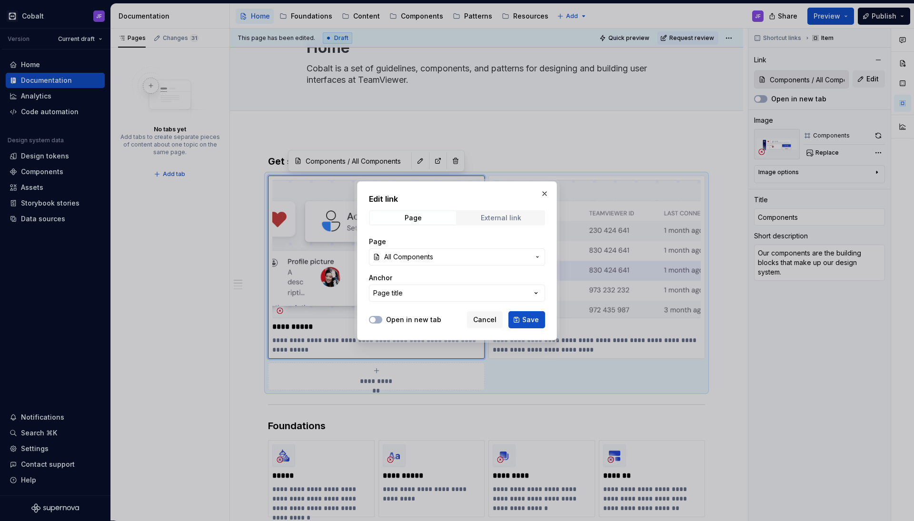
click at [486, 213] on span "External link" at bounding box center [501, 217] width 86 height 13
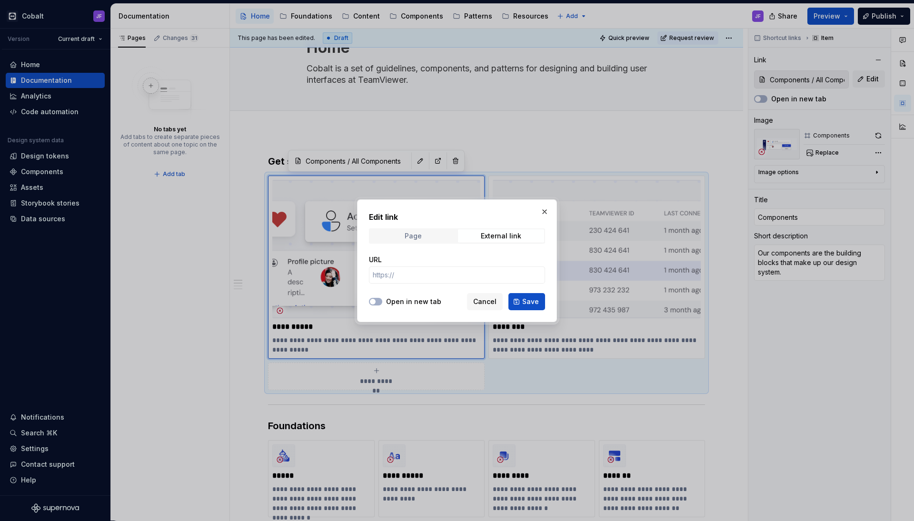
click at [421, 231] on span "Page" at bounding box center [413, 235] width 86 height 13
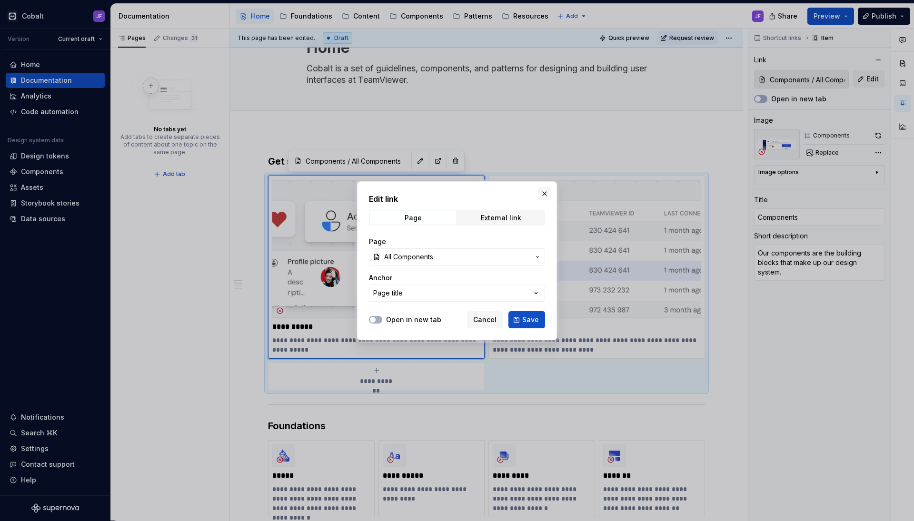
click at [547, 193] on button "button" at bounding box center [544, 193] width 13 height 13
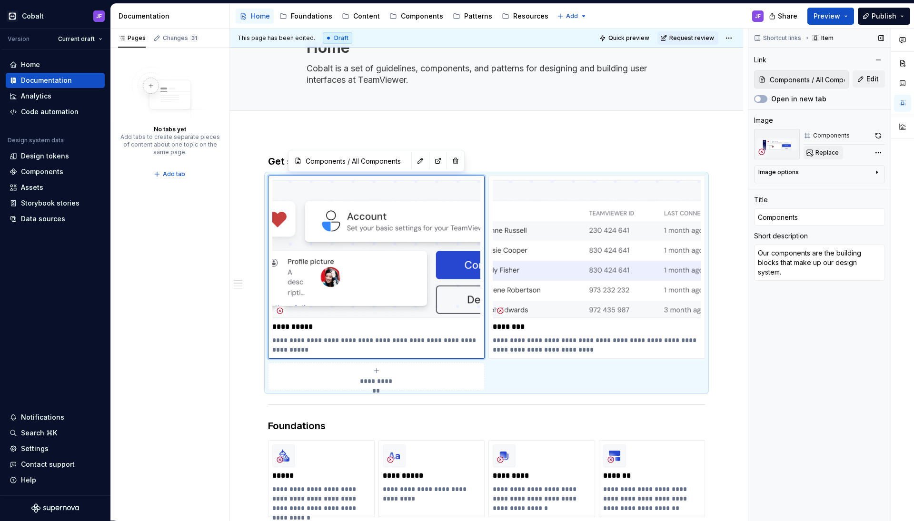
click at [832, 148] on button "Replace" at bounding box center [822, 152] width 39 height 13
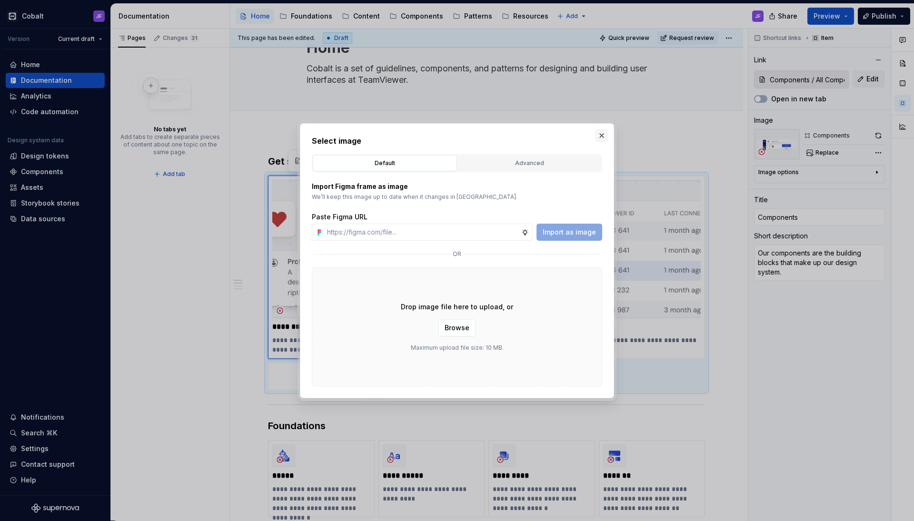
click at [603, 131] on button "button" at bounding box center [601, 135] width 13 height 13
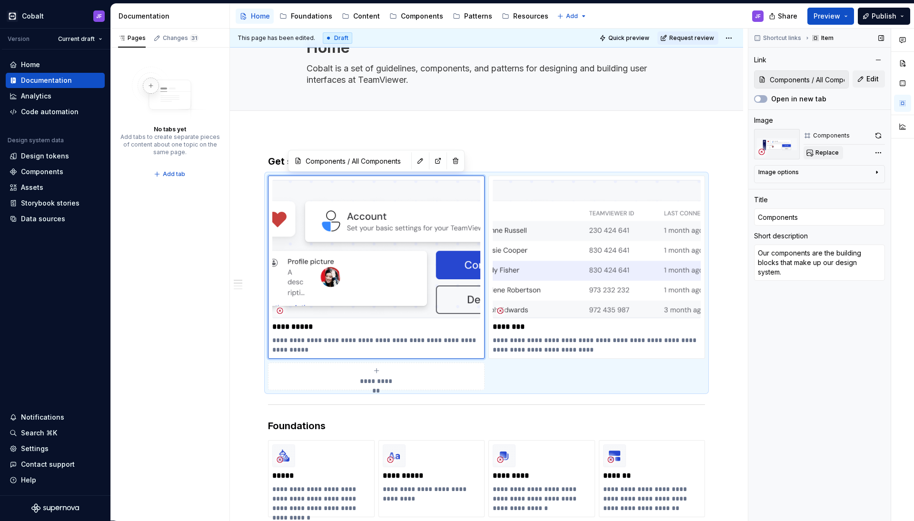
click at [828, 148] on button "Replace" at bounding box center [822, 152] width 39 height 13
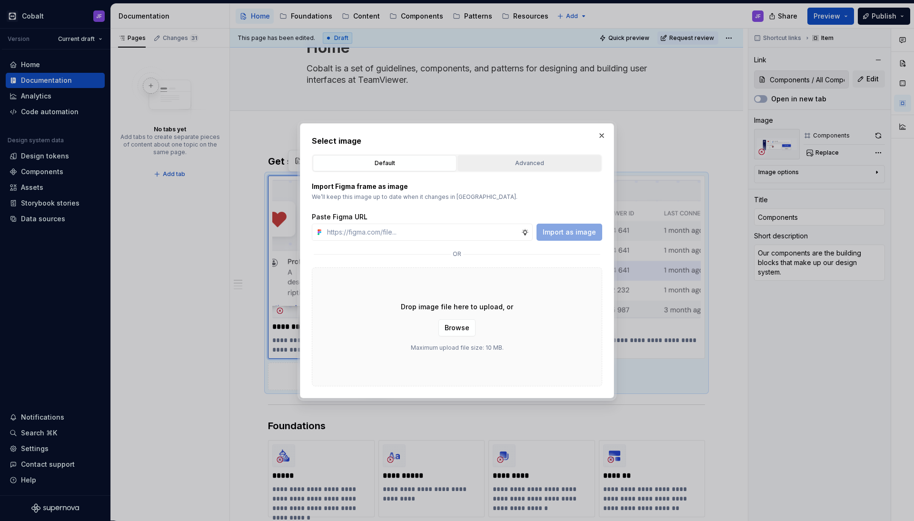
click at [567, 157] on button "Advanced" at bounding box center [529, 163] width 144 height 16
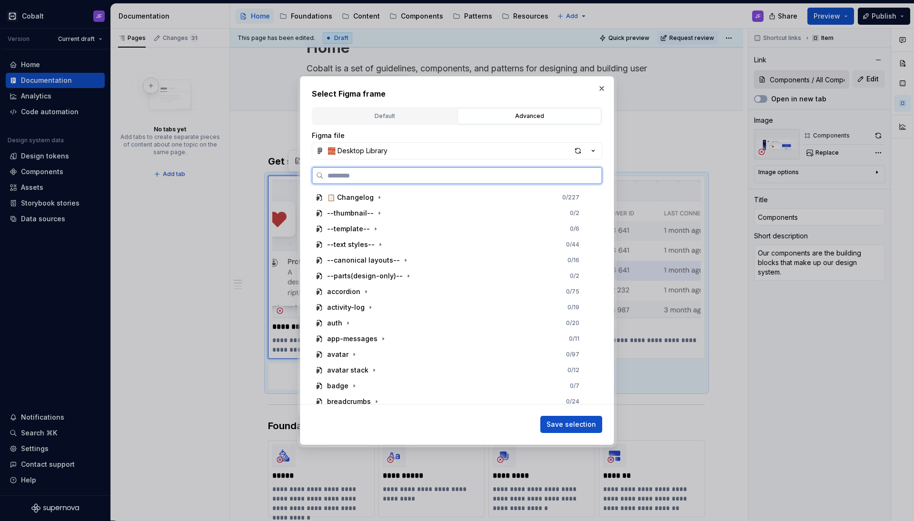
click at [373, 175] on input "search" at bounding box center [463, 176] width 278 height 10
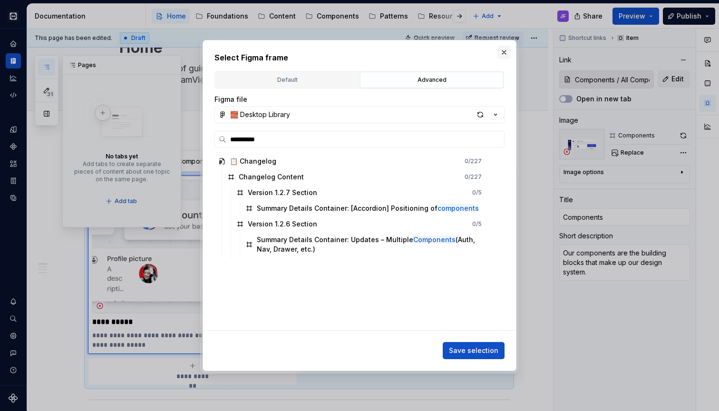
click at [508, 50] on button "button" at bounding box center [504, 52] width 13 height 13
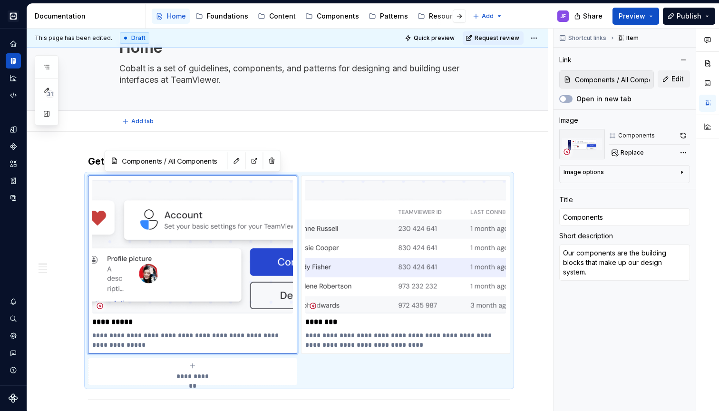
click at [209, 130] on div "Add tab" at bounding box center [288, 121] width 522 height 21
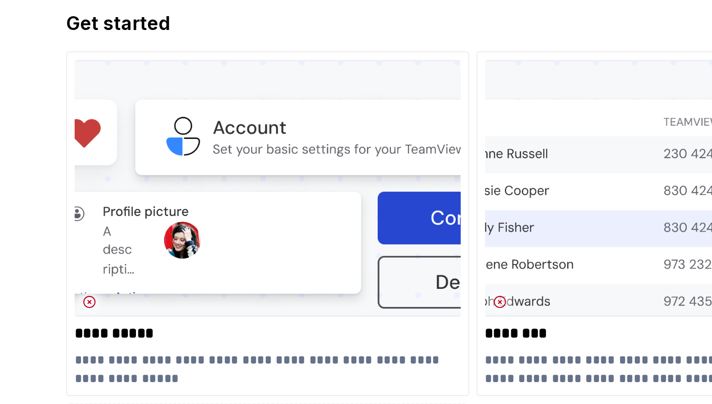
click at [101, 155] on h3 "Get started" at bounding box center [295, 161] width 415 height 13
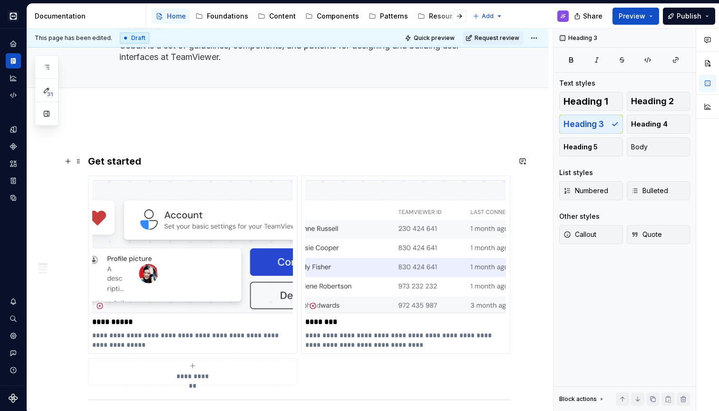
click at [263, 164] on h3 "Get started" at bounding box center [299, 161] width 423 height 13
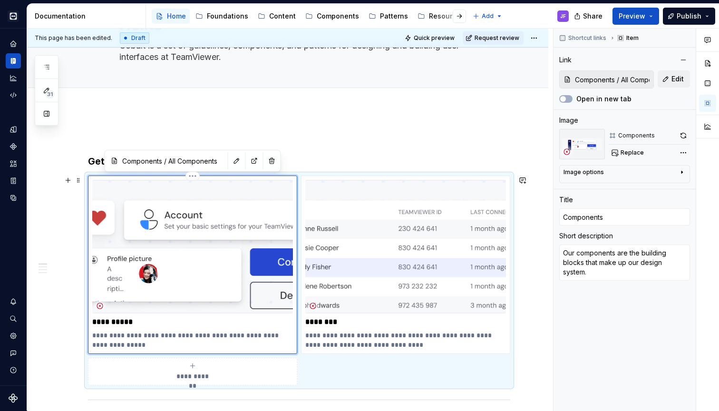
click at [231, 215] on img at bounding box center [192, 247] width 201 height 134
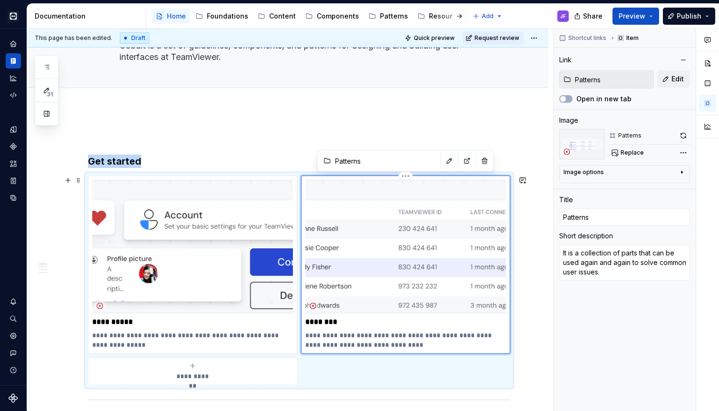
click at [369, 219] on img at bounding box center [405, 247] width 201 height 134
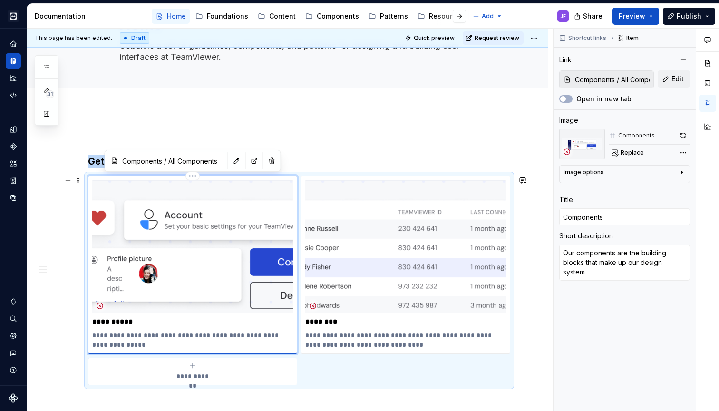
click at [246, 235] on img at bounding box center [192, 247] width 201 height 134
click at [102, 281] on img at bounding box center [192, 247] width 201 height 134
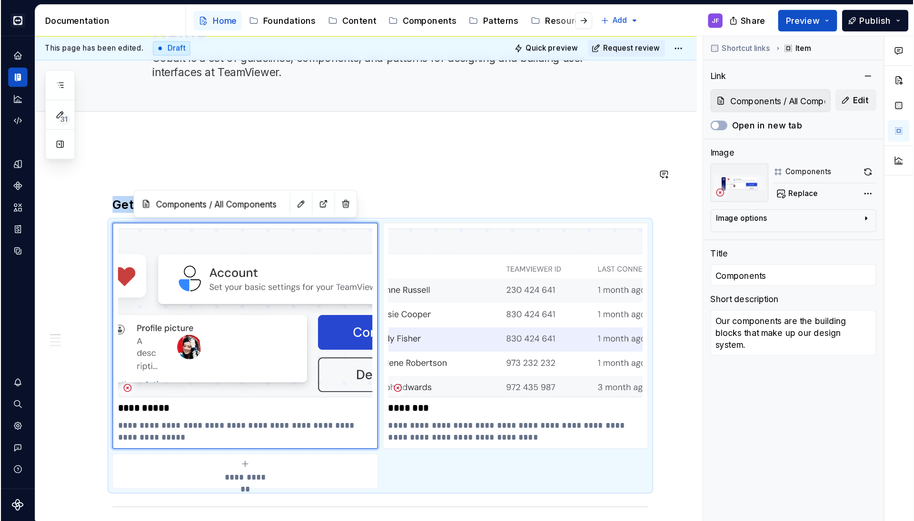
scroll to position [89, 0]
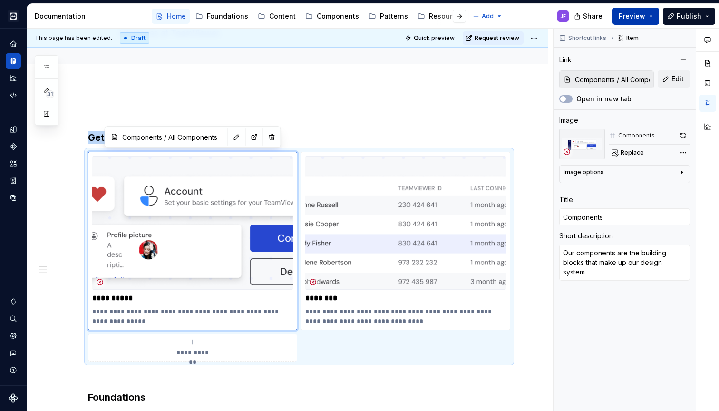
click at [660, 14] on button "Preview" at bounding box center [636, 16] width 47 height 17
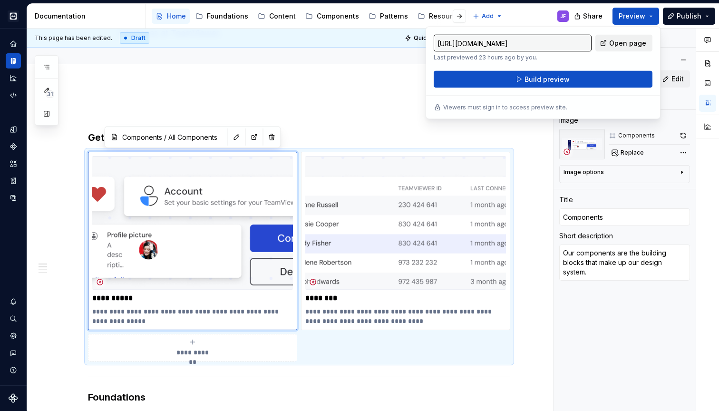
click at [633, 41] on span "Open page" at bounding box center [628, 44] width 37 height 10
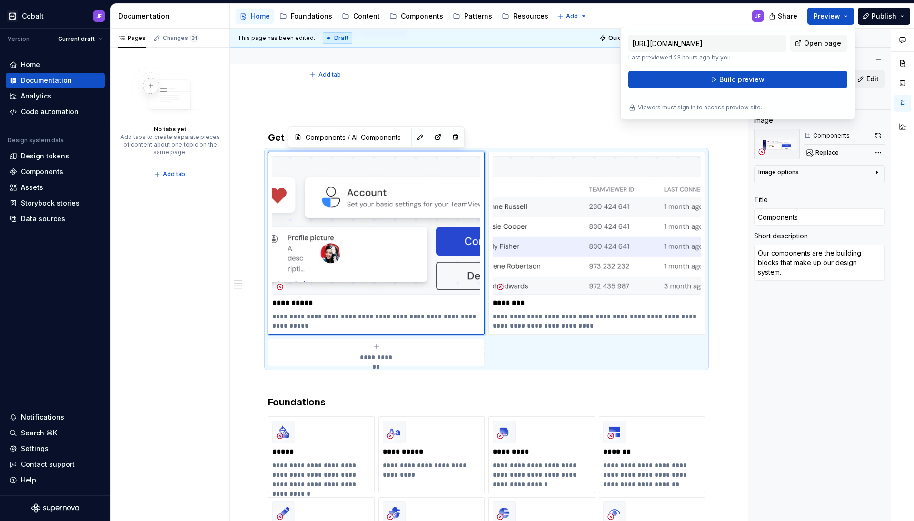
click at [583, 78] on div "Add tab" at bounding box center [486, 74] width 360 height 13
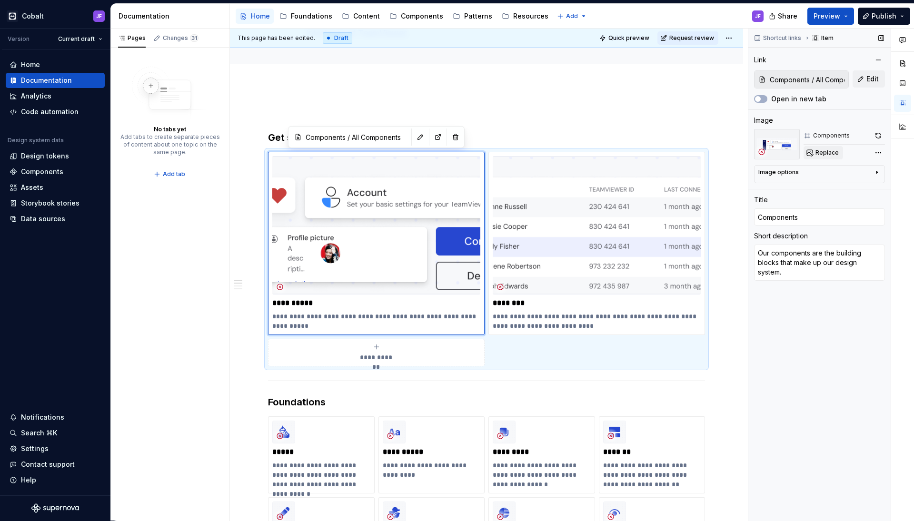
click at [828, 151] on span "Replace" at bounding box center [826, 153] width 23 height 8
click at [830, 165] on div "Image options Alignment" at bounding box center [819, 174] width 131 height 18
click at [833, 168] on div "Image options Alignment" at bounding box center [819, 174] width 131 height 18
click at [833, 171] on div "Image options" at bounding box center [815, 173] width 115 height 11
click at [832, 172] on div "Image options" at bounding box center [815, 172] width 115 height 8
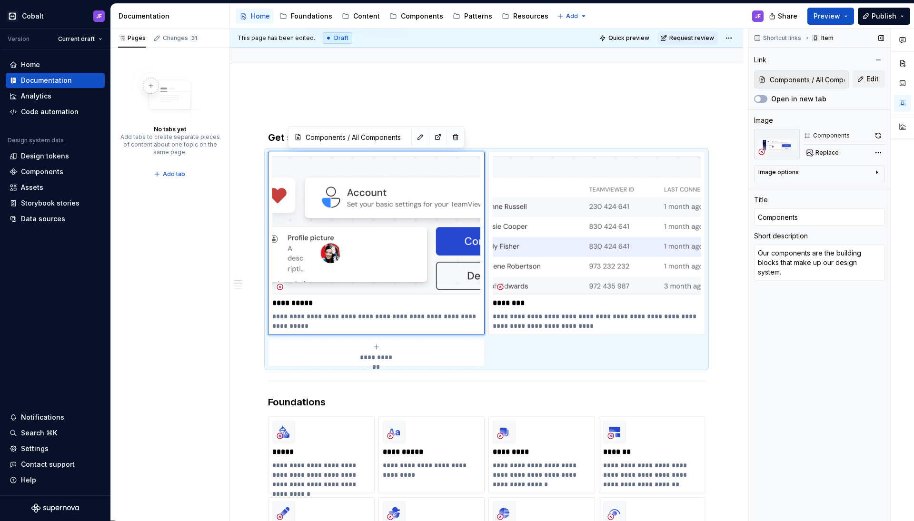
click at [832, 172] on div "Image options" at bounding box center [815, 173] width 115 height 11
click at [842, 134] on div "Components" at bounding box center [831, 136] width 37 height 8
click at [832, 153] on span "Replace" at bounding box center [826, 153] width 23 height 8
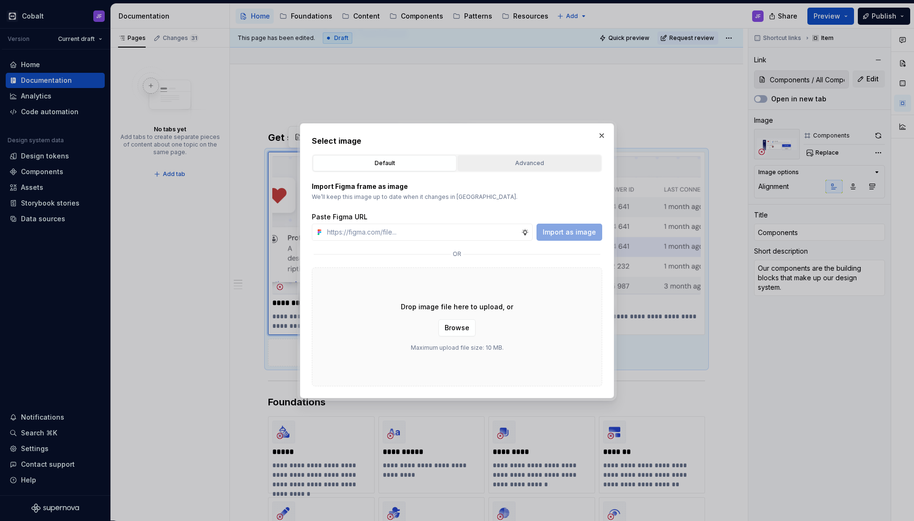
click at [528, 163] on div "Advanced" at bounding box center [529, 163] width 137 height 10
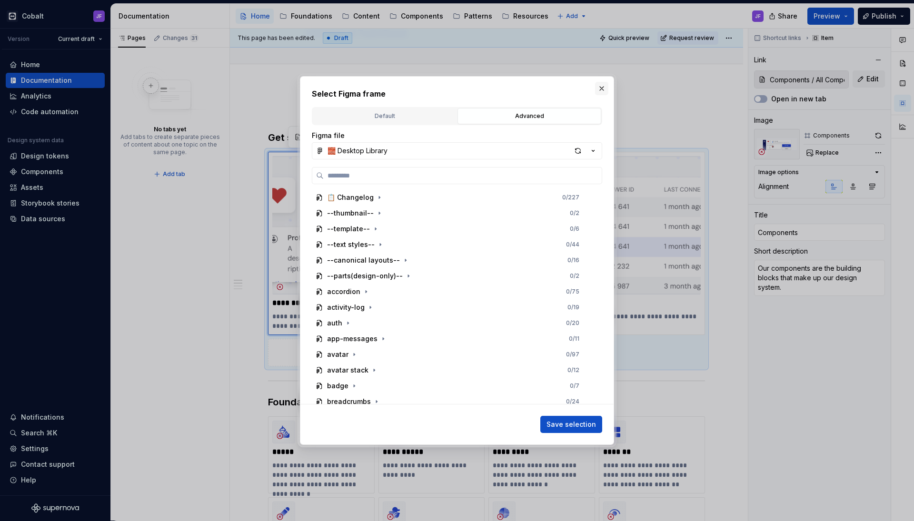
click at [599, 89] on button "button" at bounding box center [601, 88] width 13 height 13
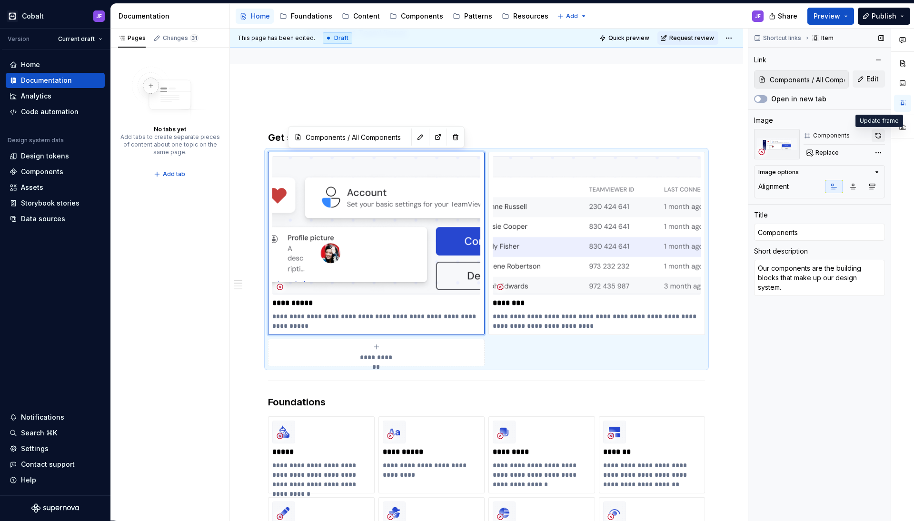
click at [875, 134] on button "button" at bounding box center [877, 135] width 13 height 13
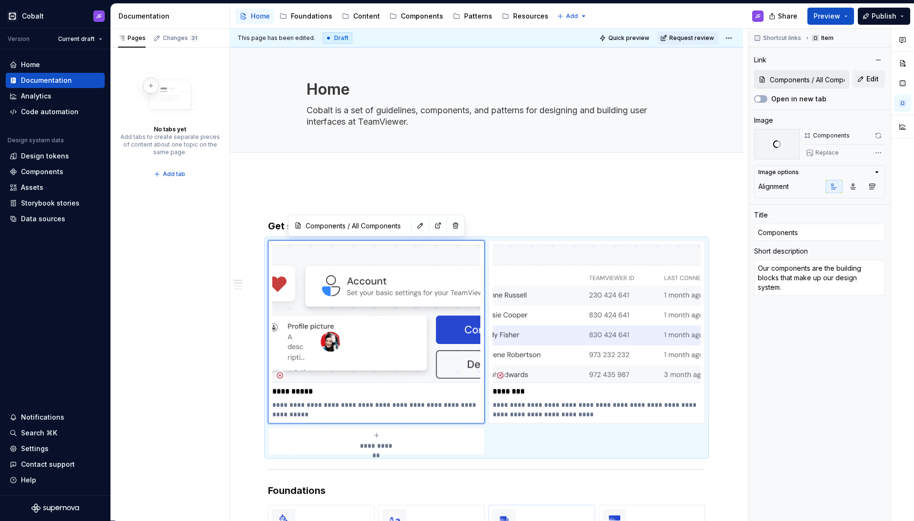
scroll to position [0, 0]
click at [314, 20] on div "Foundations" at bounding box center [311, 16] width 41 height 10
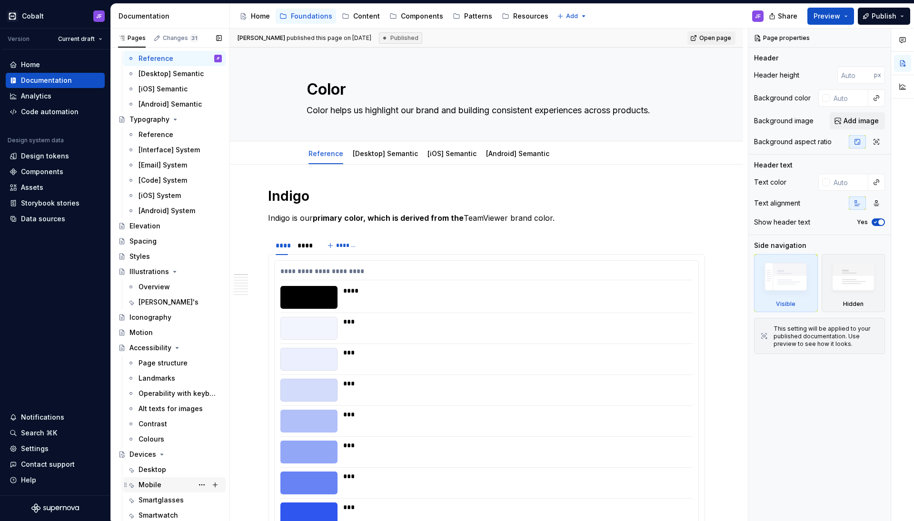
scroll to position [33, 0]
click at [172, 467] on div "Desktop" at bounding box center [179, 469] width 83 height 13
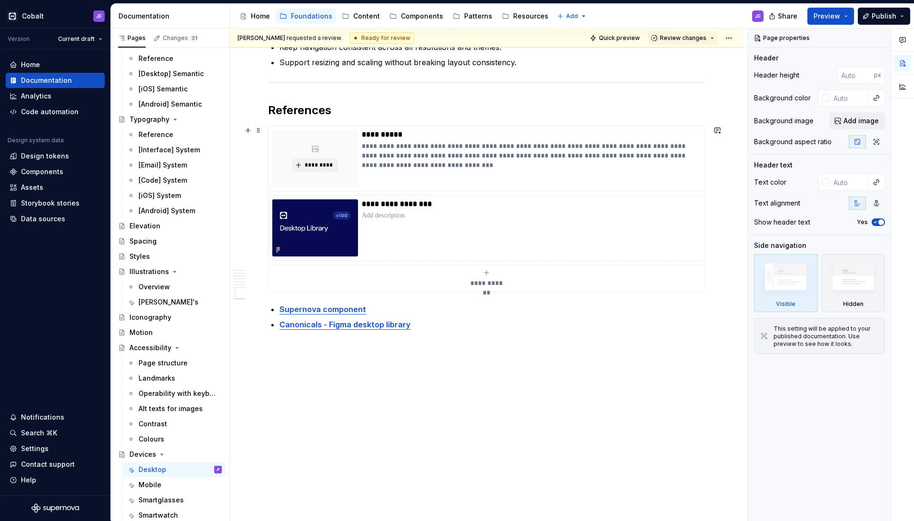
scroll to position [1197, 0]
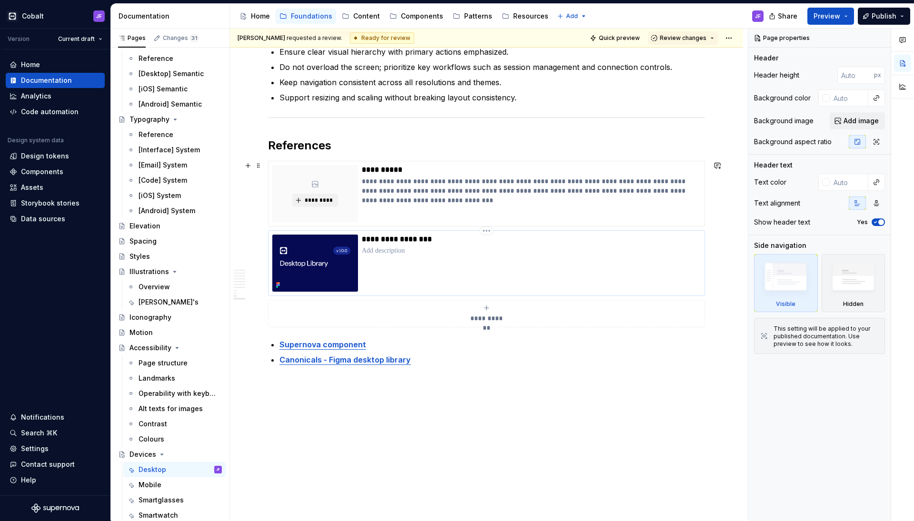
click at [426, 259] on div "**********" at bounding box center [531, 263] width 339 height 57
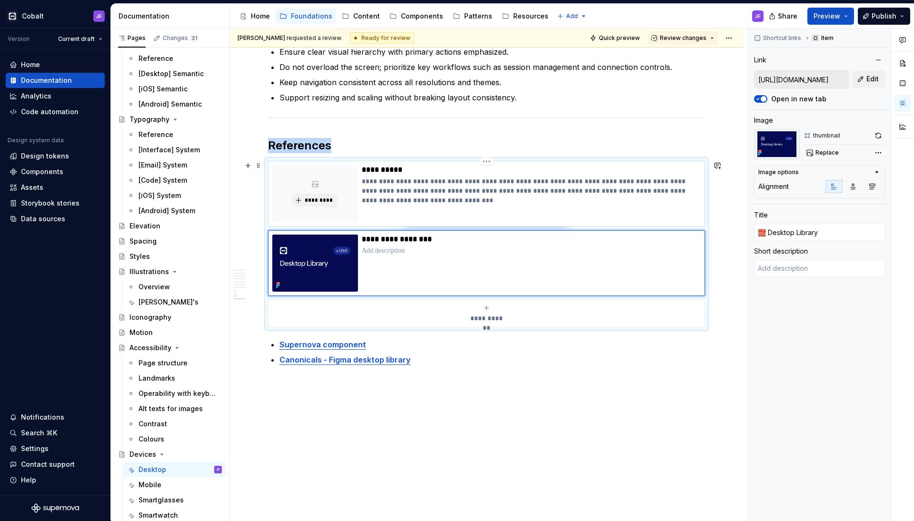
click at [430, 216] on div "**********" at bounding box center [531, 193] width 339 height 57
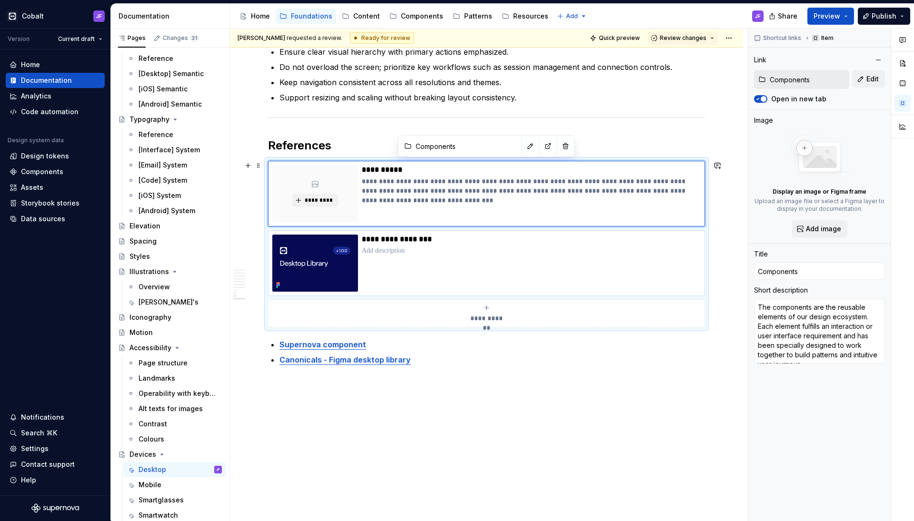
click at [433, 275] on div "**********" at bounding box center [531, 263] width 339 height 57
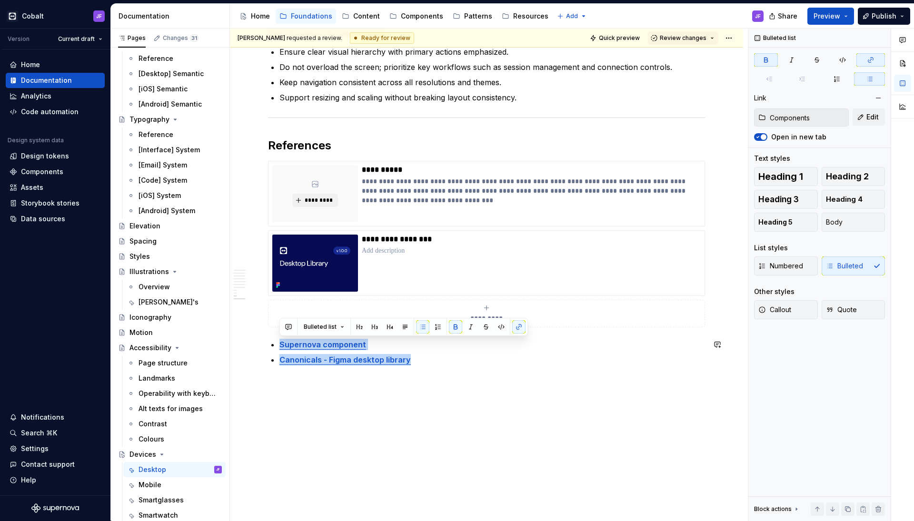
drag, startPoint x: 424, startPoint y: 364, endPoint x: 287, endPoint y: 337, distance: 139.3
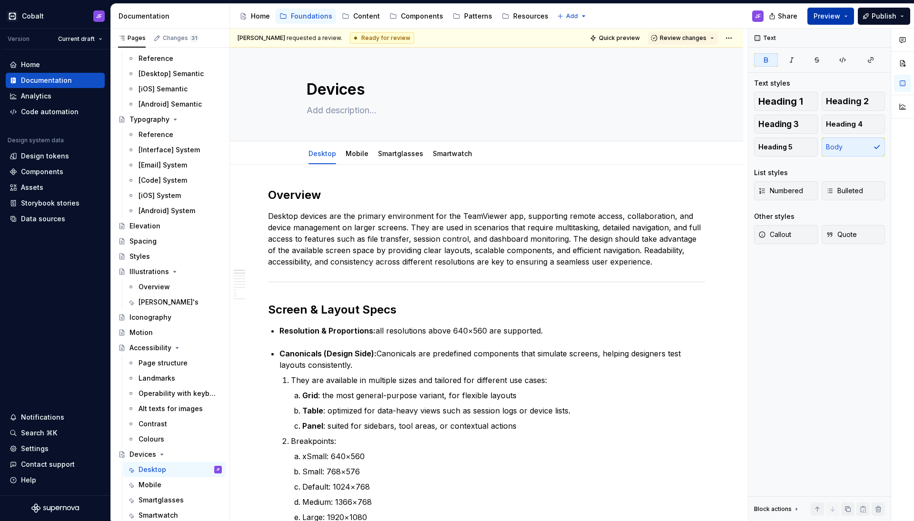
scroll to position [0, 0]
click at [847, 12] on button "Preview" at bounding box center [830, 16] width 47 height 17
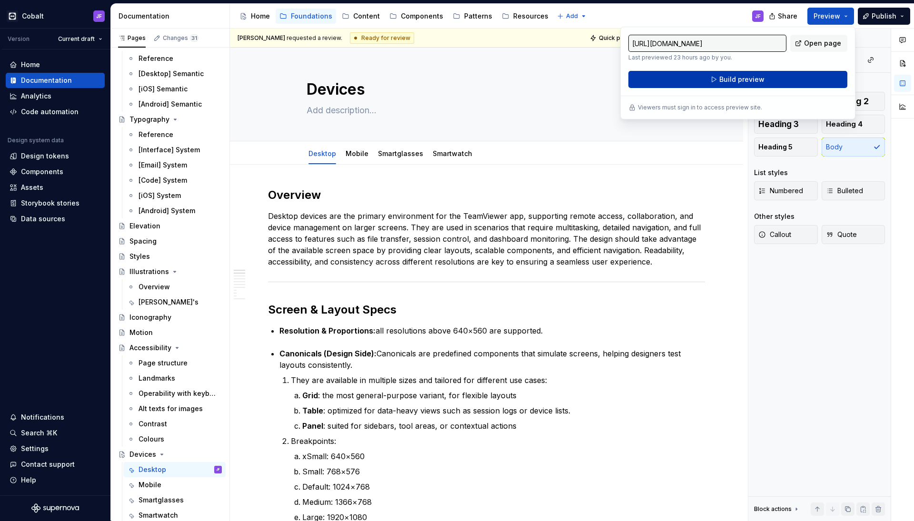
click at [783, 75] on button "Build preview" at bounding box center [737, 79] width 219 height 17
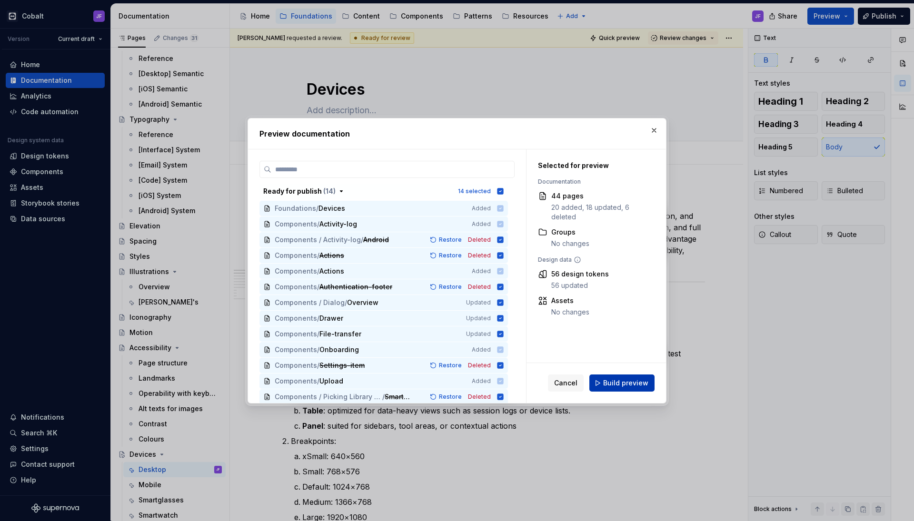
click at [637, 380] on span "Build preview" at bounding box center [625, 383] width 45 height 10
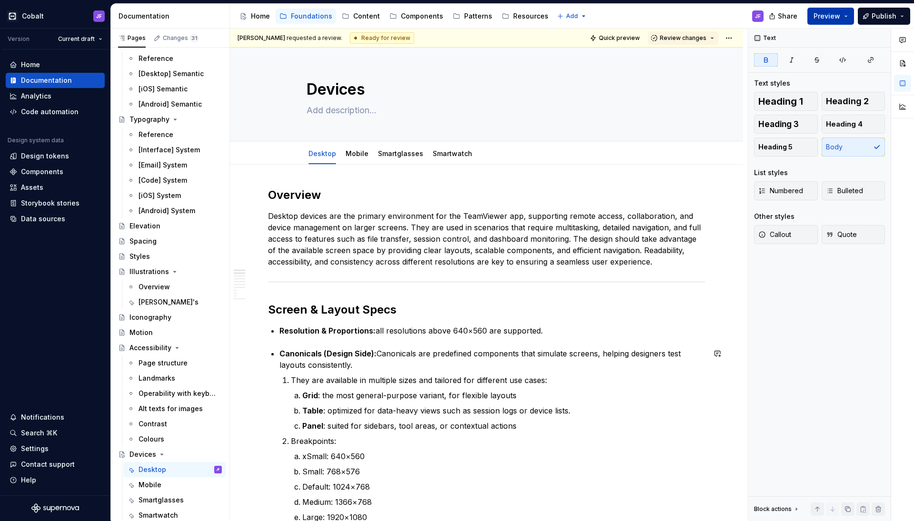
click at [844, 14] on button "Preview" at bounding box center [830, 16] width 47 height 17
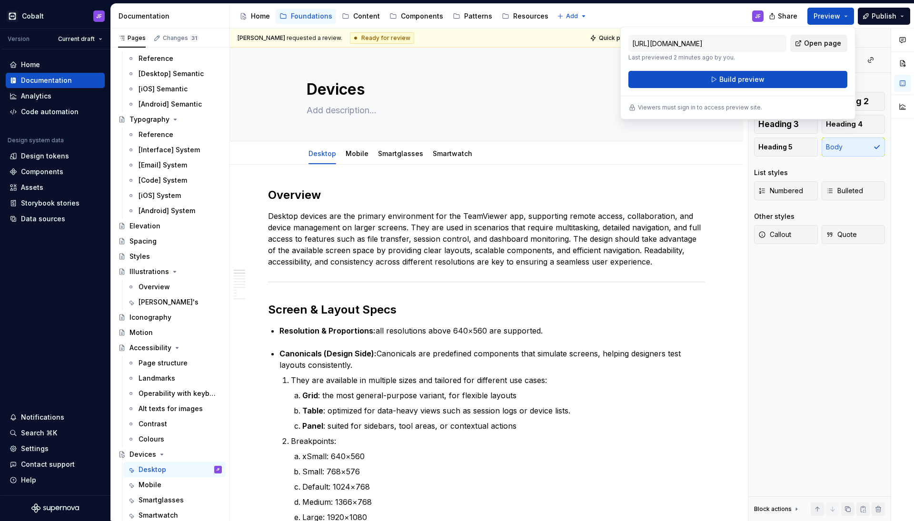
click at [823, 43] on span "Open page" at bounding box center [822, 44] width 37 height 10
click at [350, 149] on link "Mobile" at bounding box center [356, 153] width 23 height 8
